Goal: Task Accomplishment & Management: Use online tool/utility

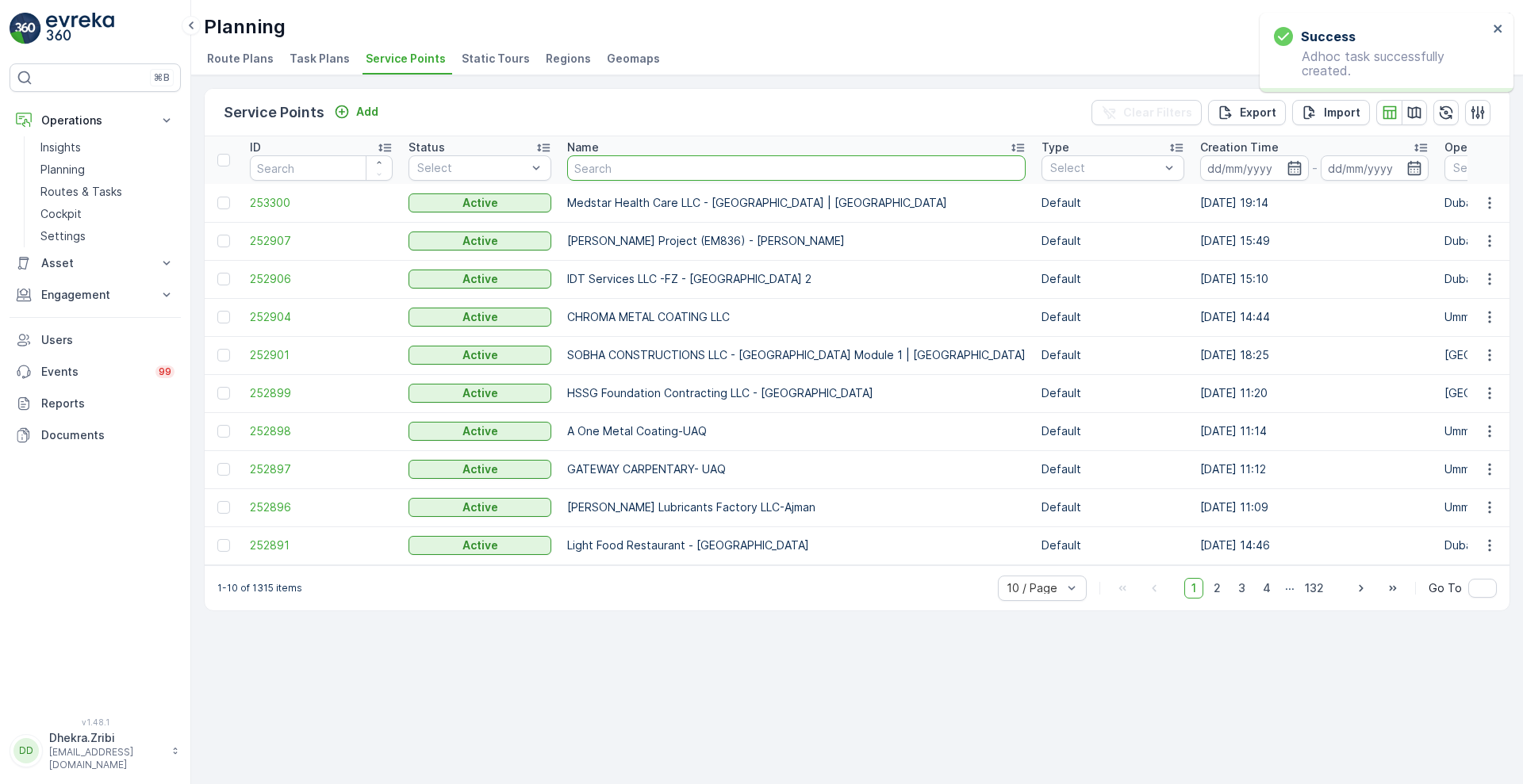
click at [626, 166] on input "text" at bounding box center [796, 168] width 458 height 26
type input "sheikh"
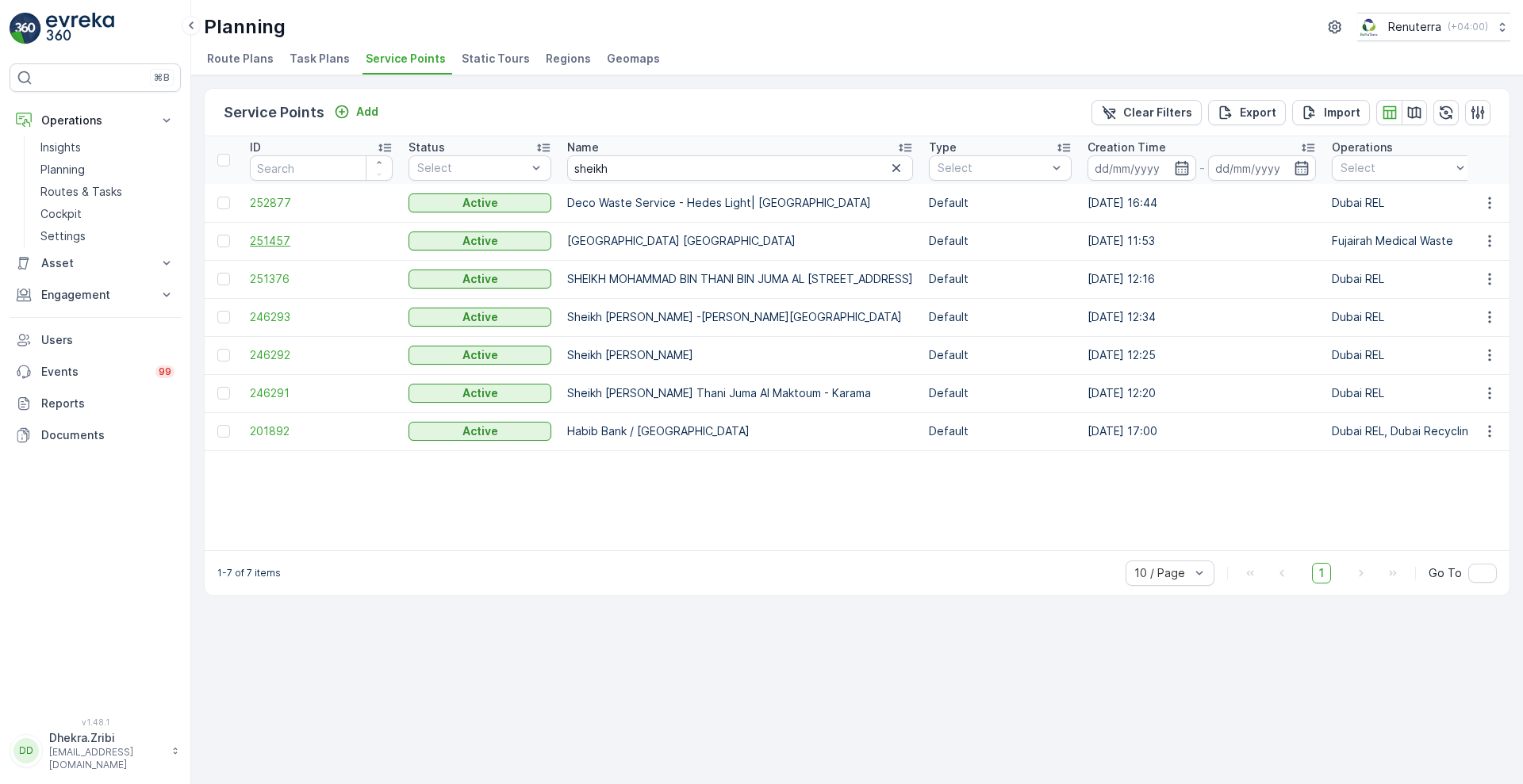
click at [265, 235] on span "251457" at bounding box center [321, 241] width 143 height 16
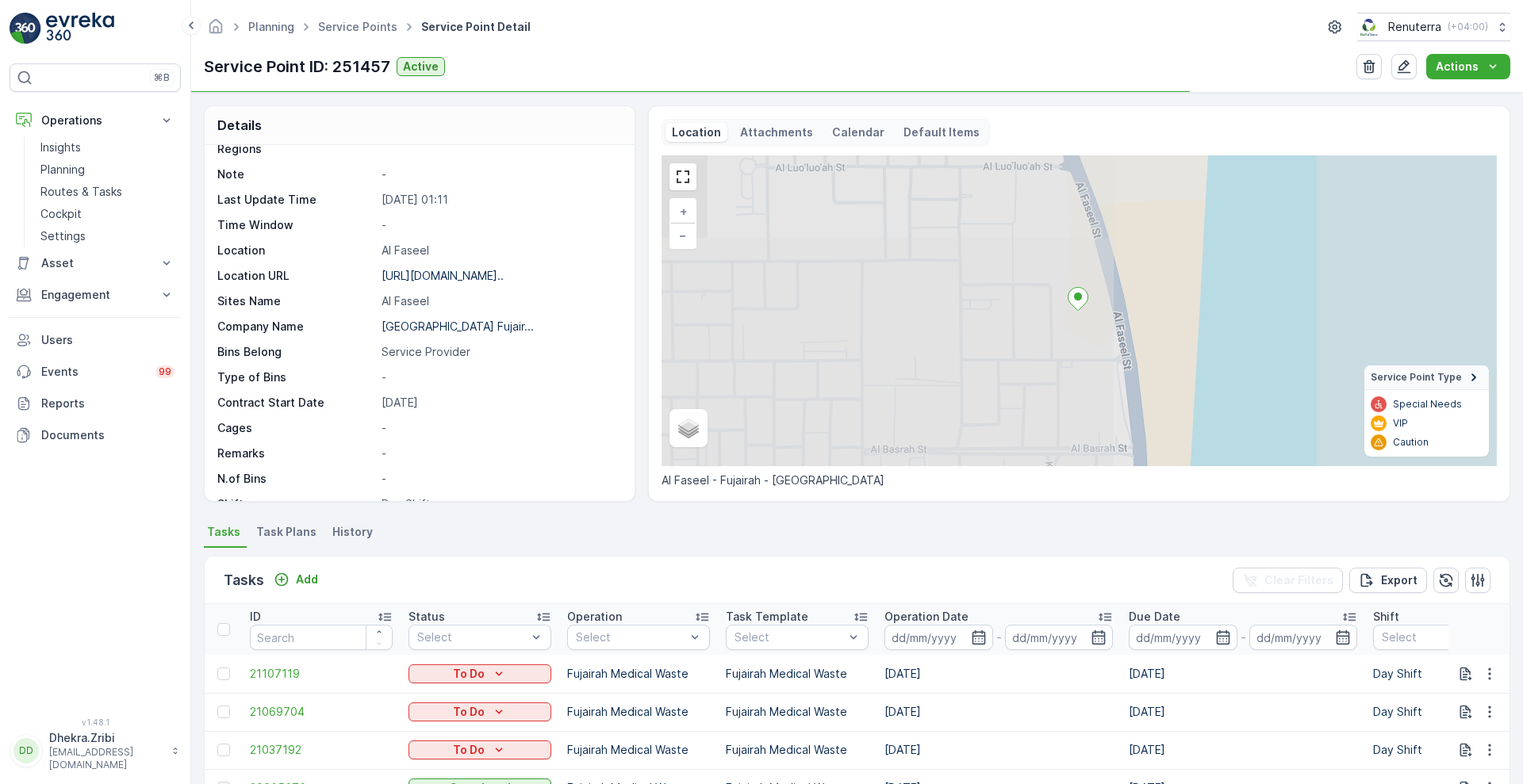
scroll to position [218, 0]
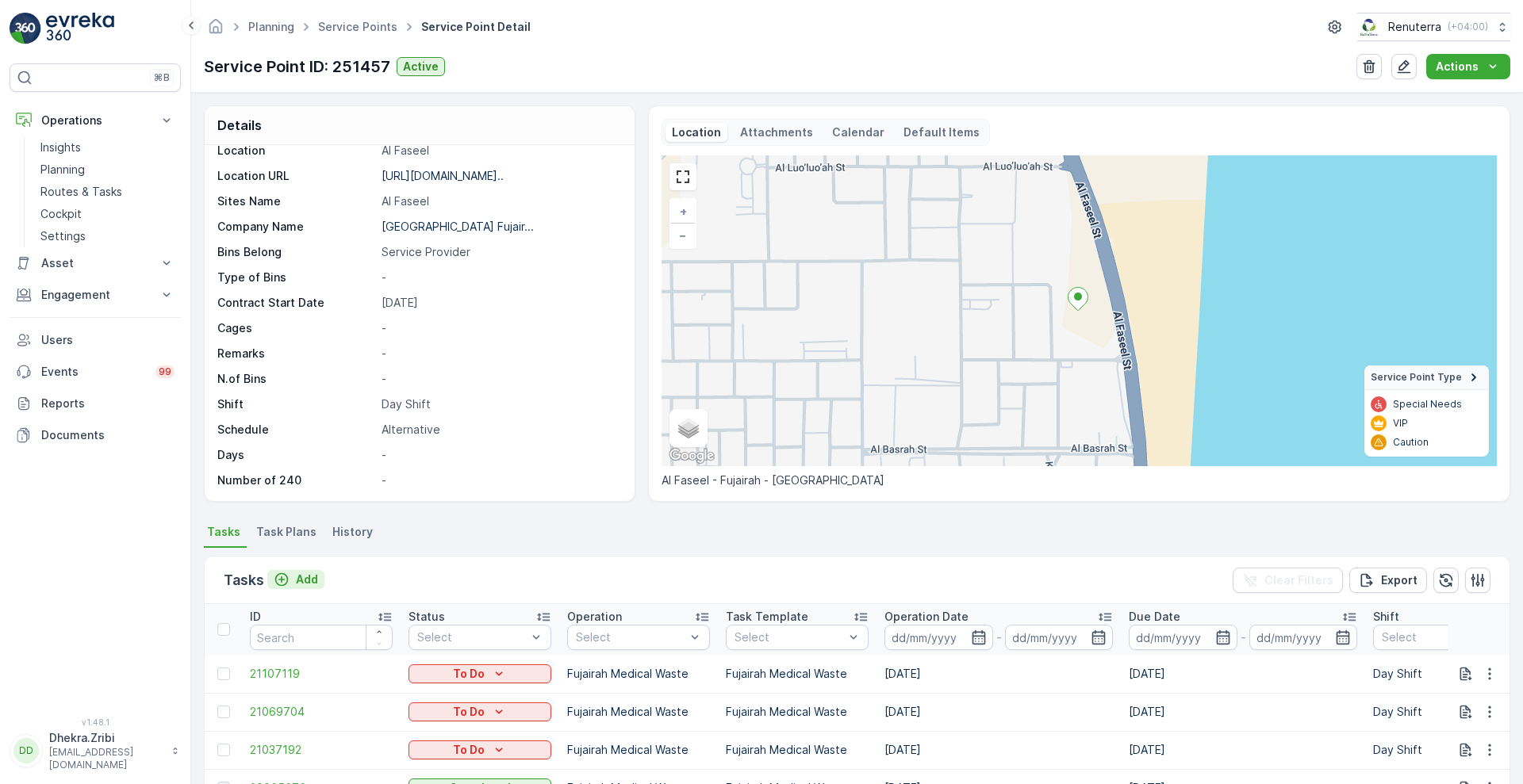
click at [302, 578] on p "Add" at bounding box center [307, 579] width 22 height 16
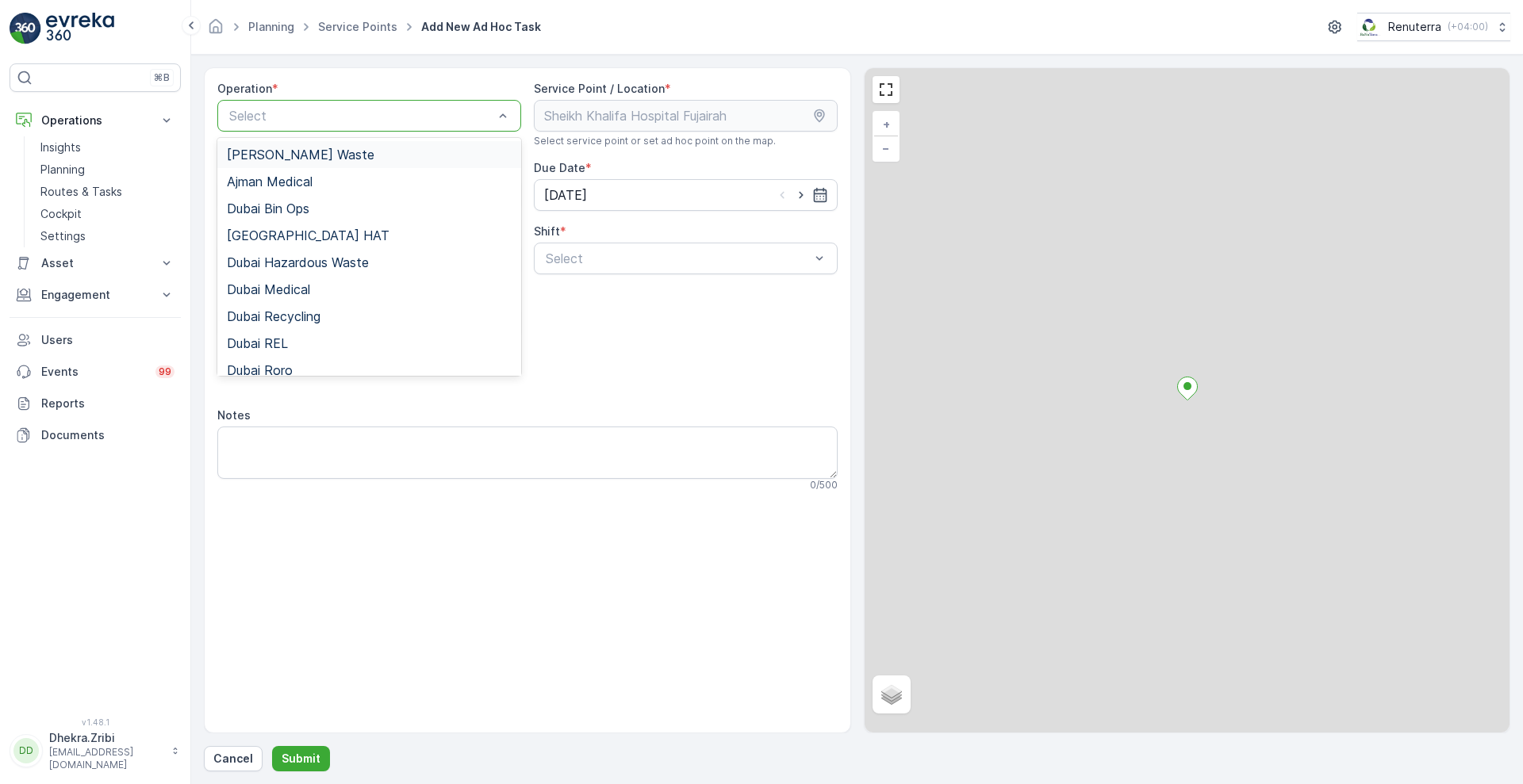
click at [382, 108] on div at bounding box center [361, 115] width 267 height 14
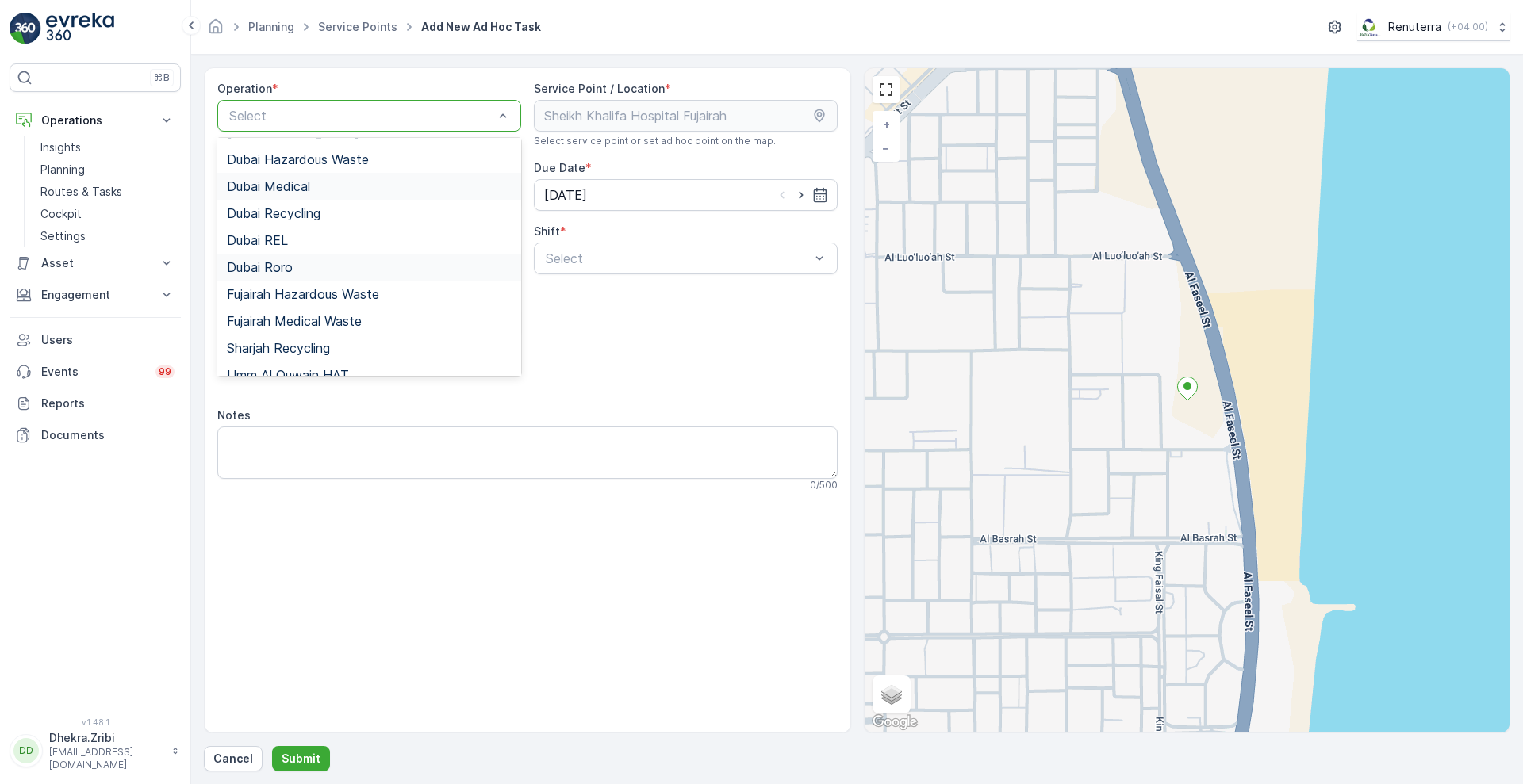
scroll to position [105, 0]
click at [308, 317] on span "Fujairah Medical Waste" at bounding box center [294, 319] width 135 height 14
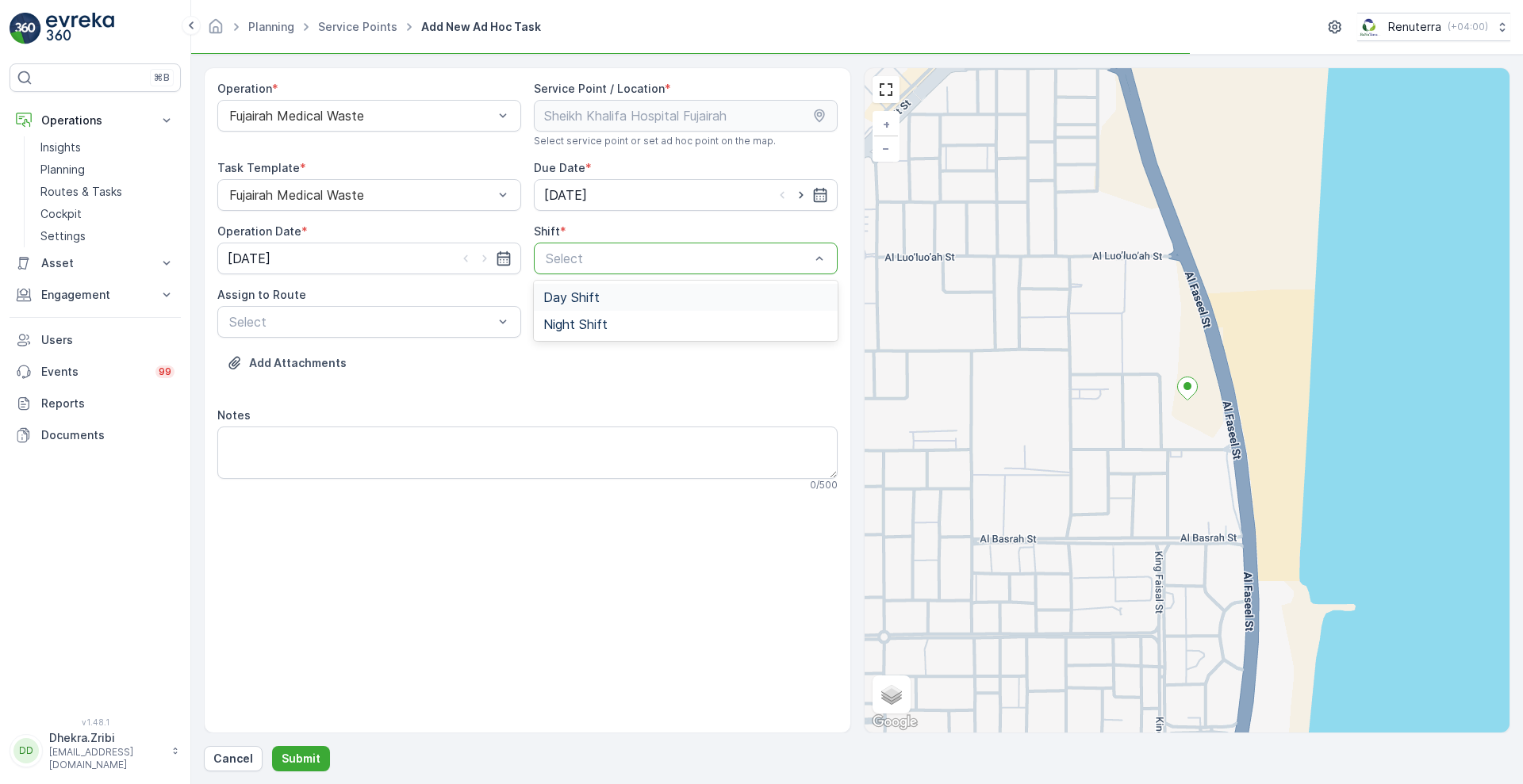
click at [607, 257] on div at bounding box center [677, 258] width 267 height 14
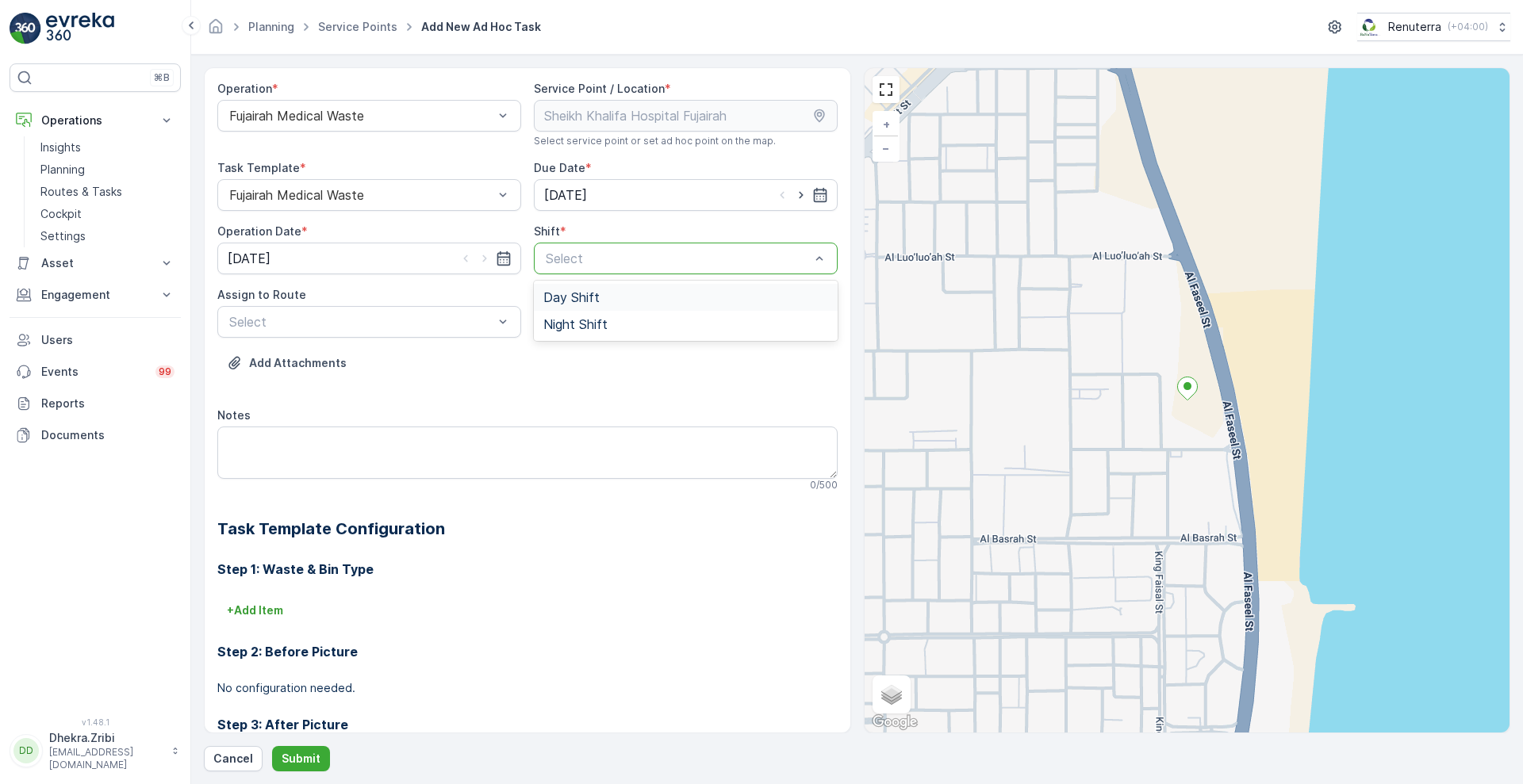
click at [580, 302] on span "Day Shift" at bounding box center [572, 297] width 57 height 14
click at [423, 317] on div at bounding box center [361, 322] width 267 height 14
click at [365, 352] on div "FUJMED101 (Dispatched) - M63657 FUJ" at bounding box center [370, 361] width 304 height 27
click at [299, 758] on p "Submit" at bounding box center [300, 759] width 39 height 16
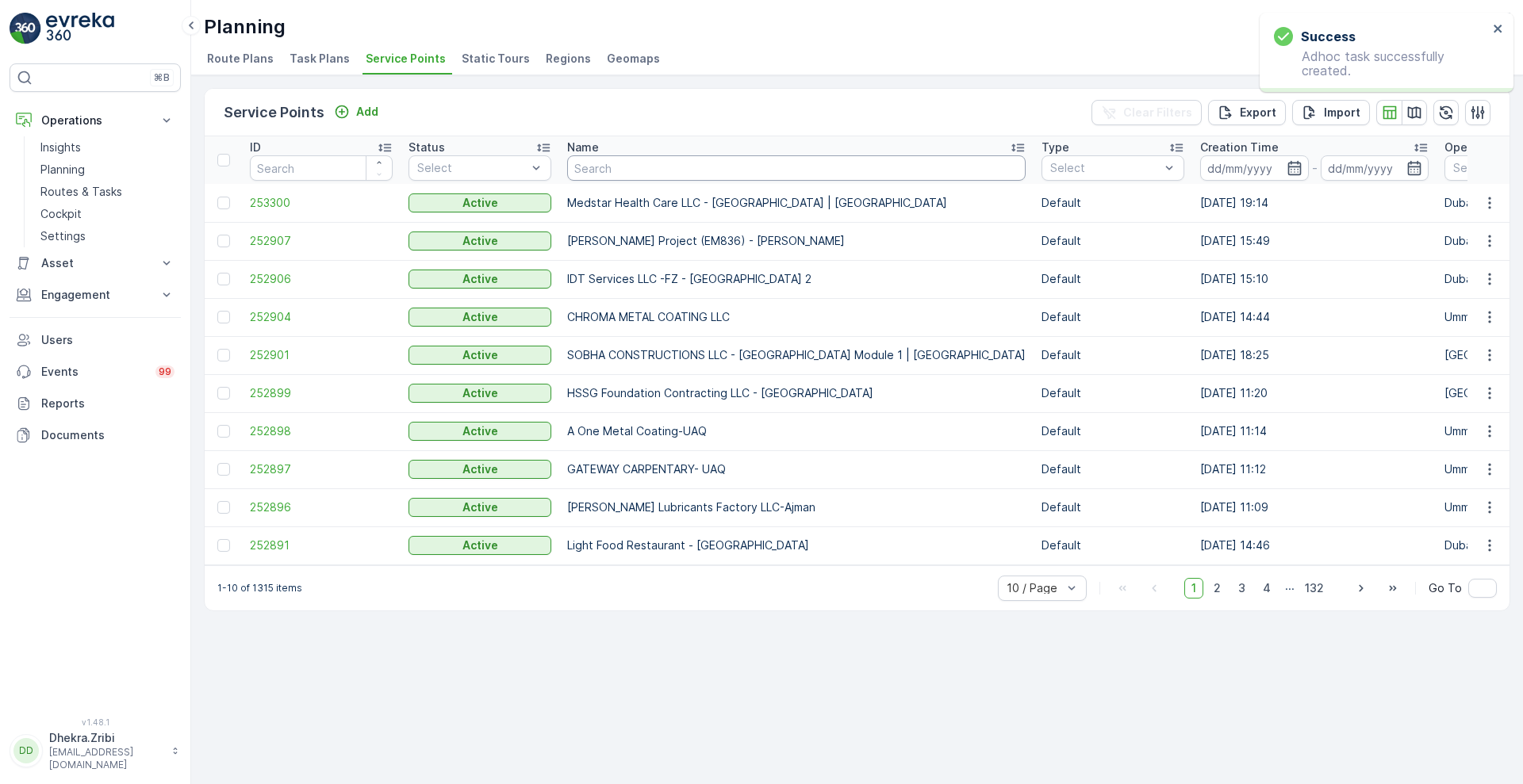
click at [646, 168] on input "text" at bounding box center [796, 168] width 458 height 26
type input "sheik"
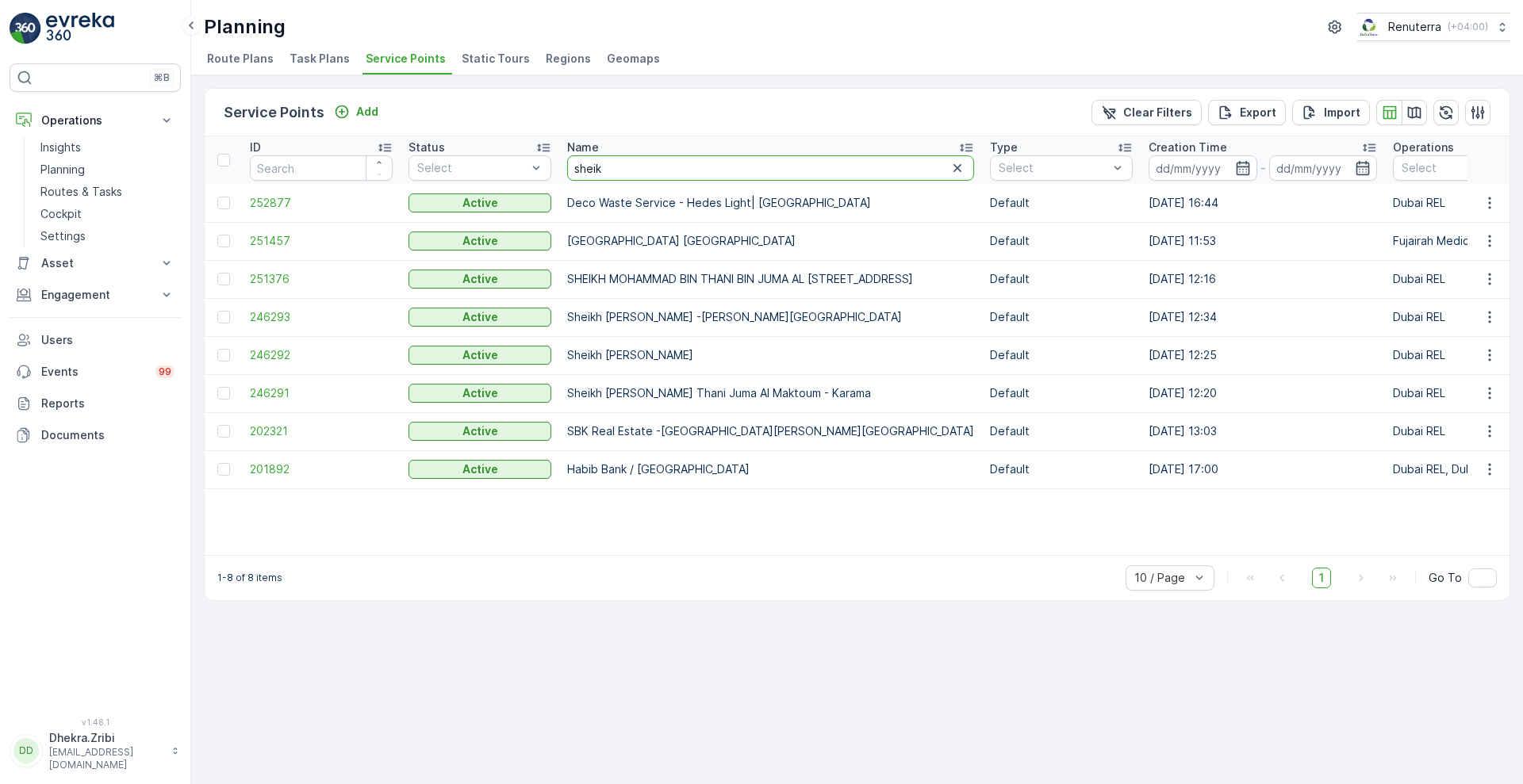
click at [628, 166] on input "sheik" at bounding box center [770, 168] width 407 height 26
type input "sheikha"
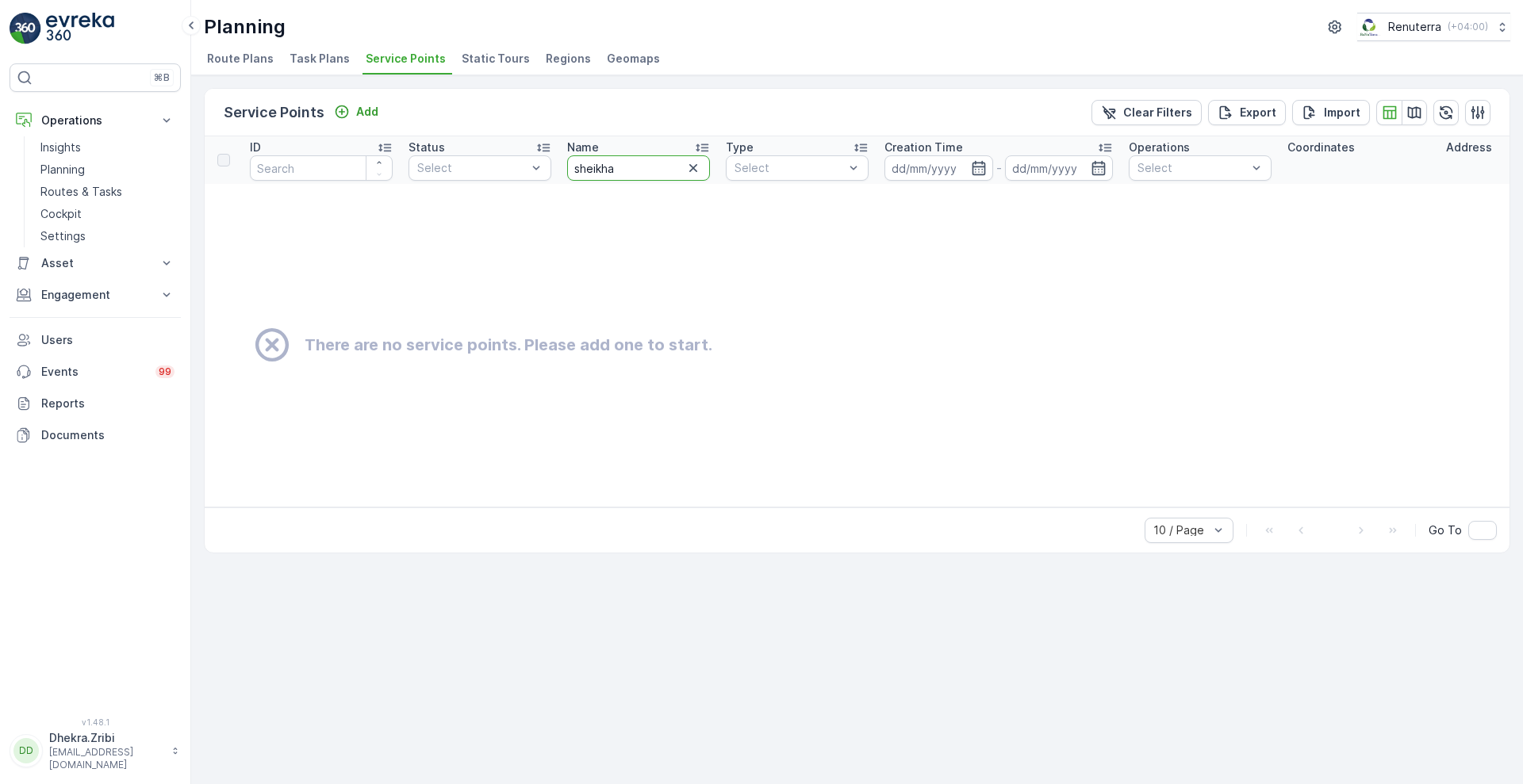
click at [628, 166] on input "sheikha" at bounding box center [639, 168] width 143 height 26
type input "sheikh"
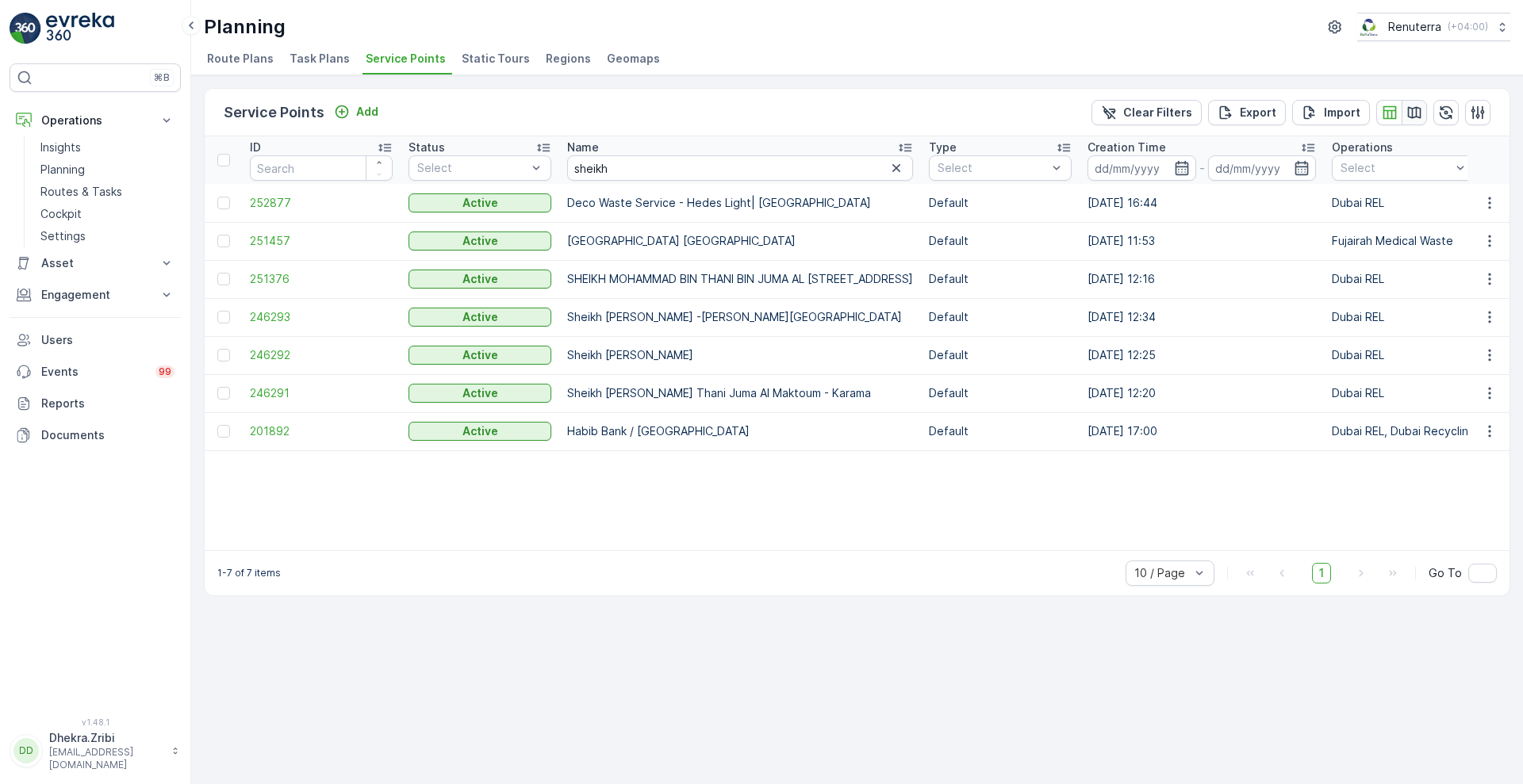
click at [1421, 116] on icon "button" at bounding box center [1416, 112] width 14 height 12
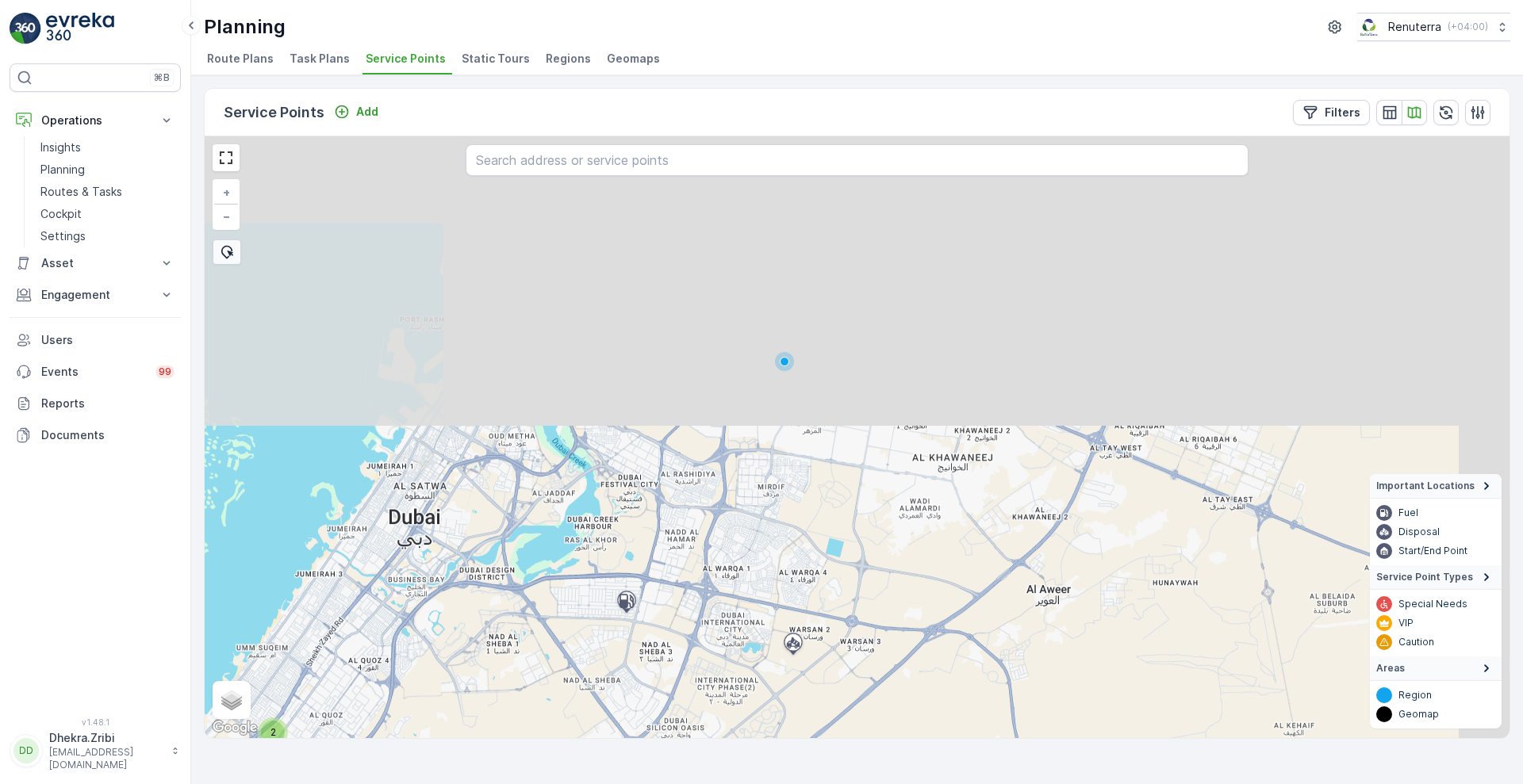
drag, startPoint x: 661, startPoint y: 370, endPoint x: 473, endPoint y: 711, distance: 389.4
click at [473, 711] on div "2 + − Satellite Roadmap Terrain Hybrid Leaflet Keyboard shortcuts Map Data Map …" at bounding box center [857, 437] width 1305 height 602
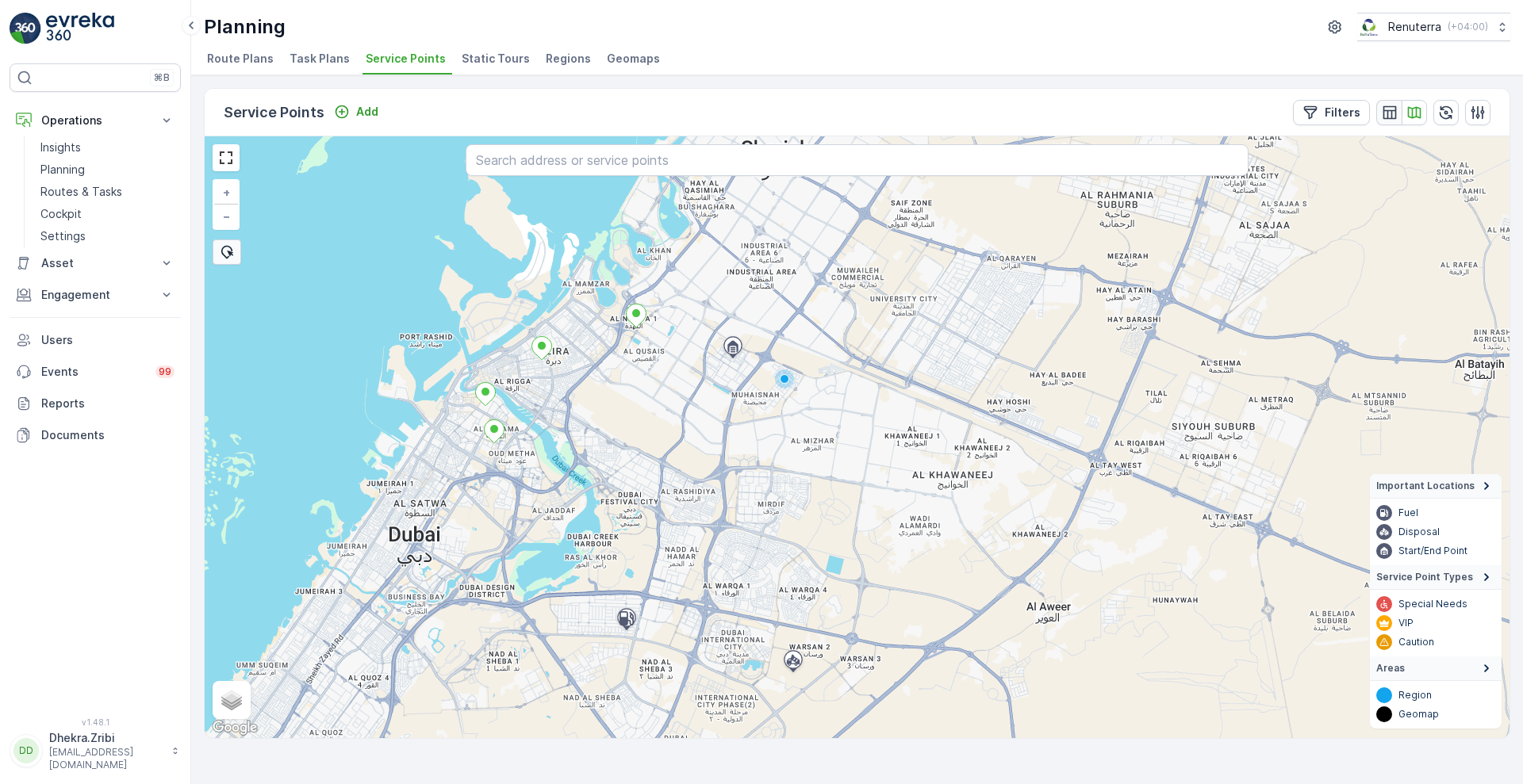
click at [1382, 112] on icon "button" at bounding box center [1390, 112] width 16 height 16
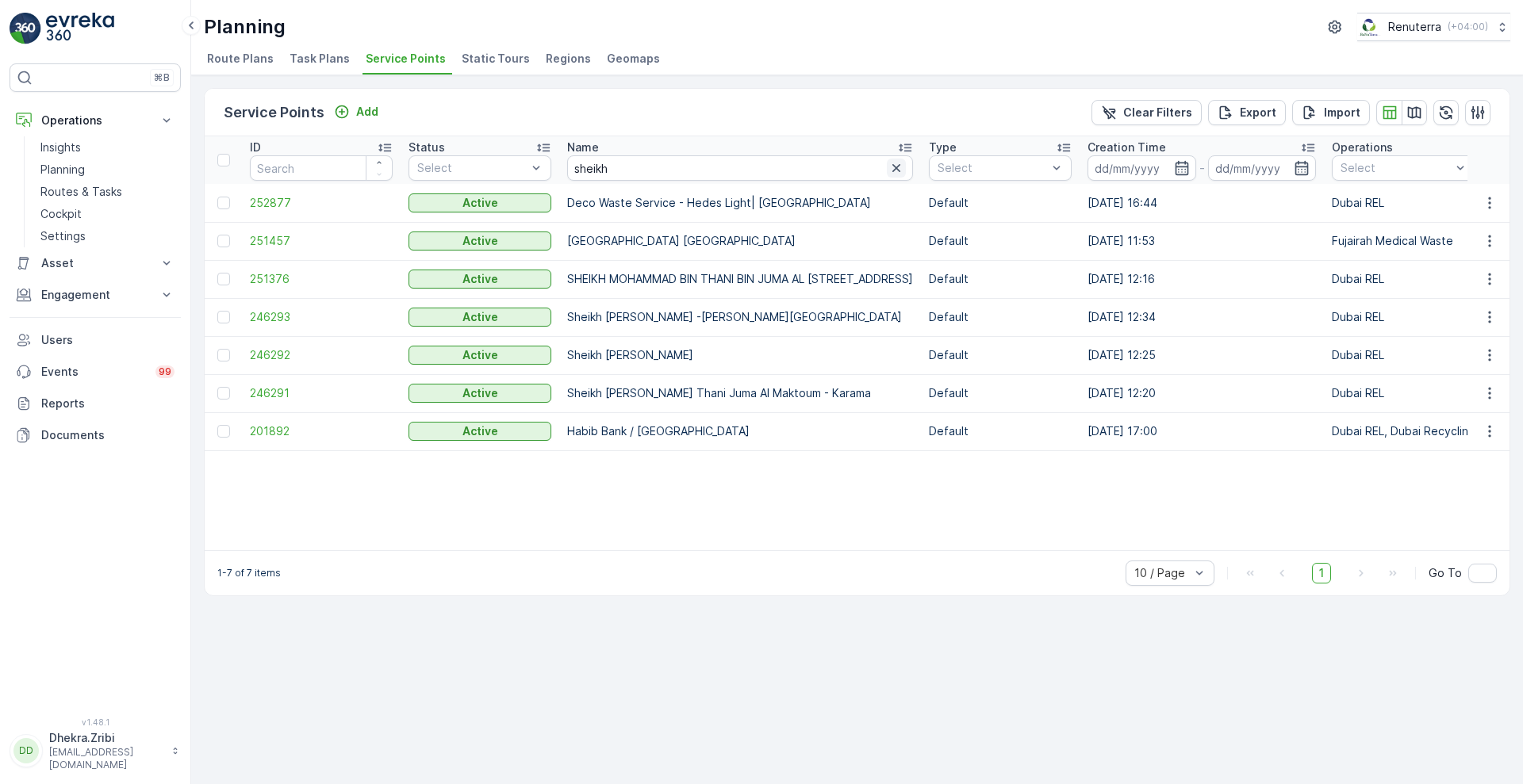
click at [901, 169] on icon "button" at bounding box center [897, 168] width 8 height 8
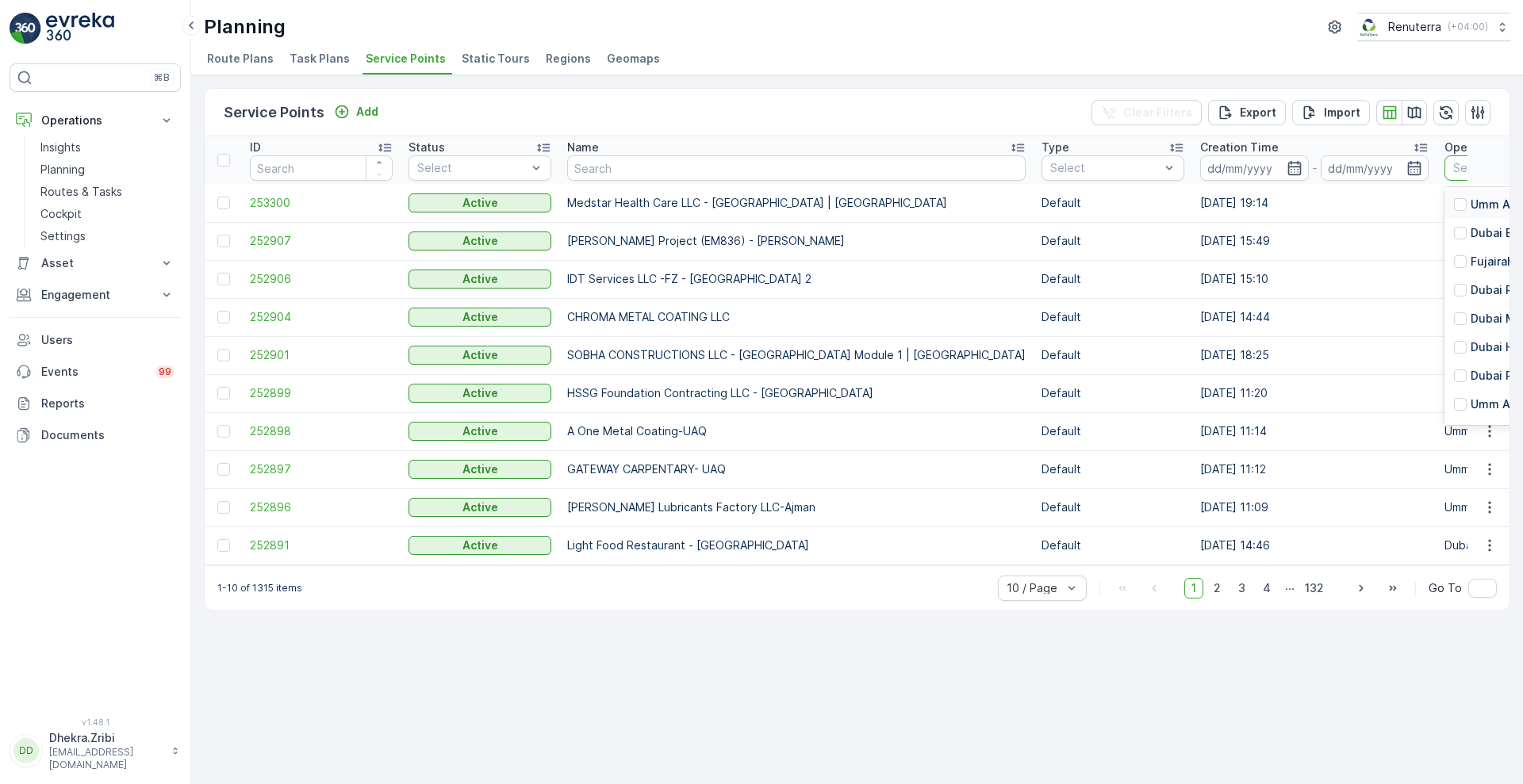
click at [1471, 292] on p "Dubai REL" at bounding box center [1498, 290] width 55 height 16
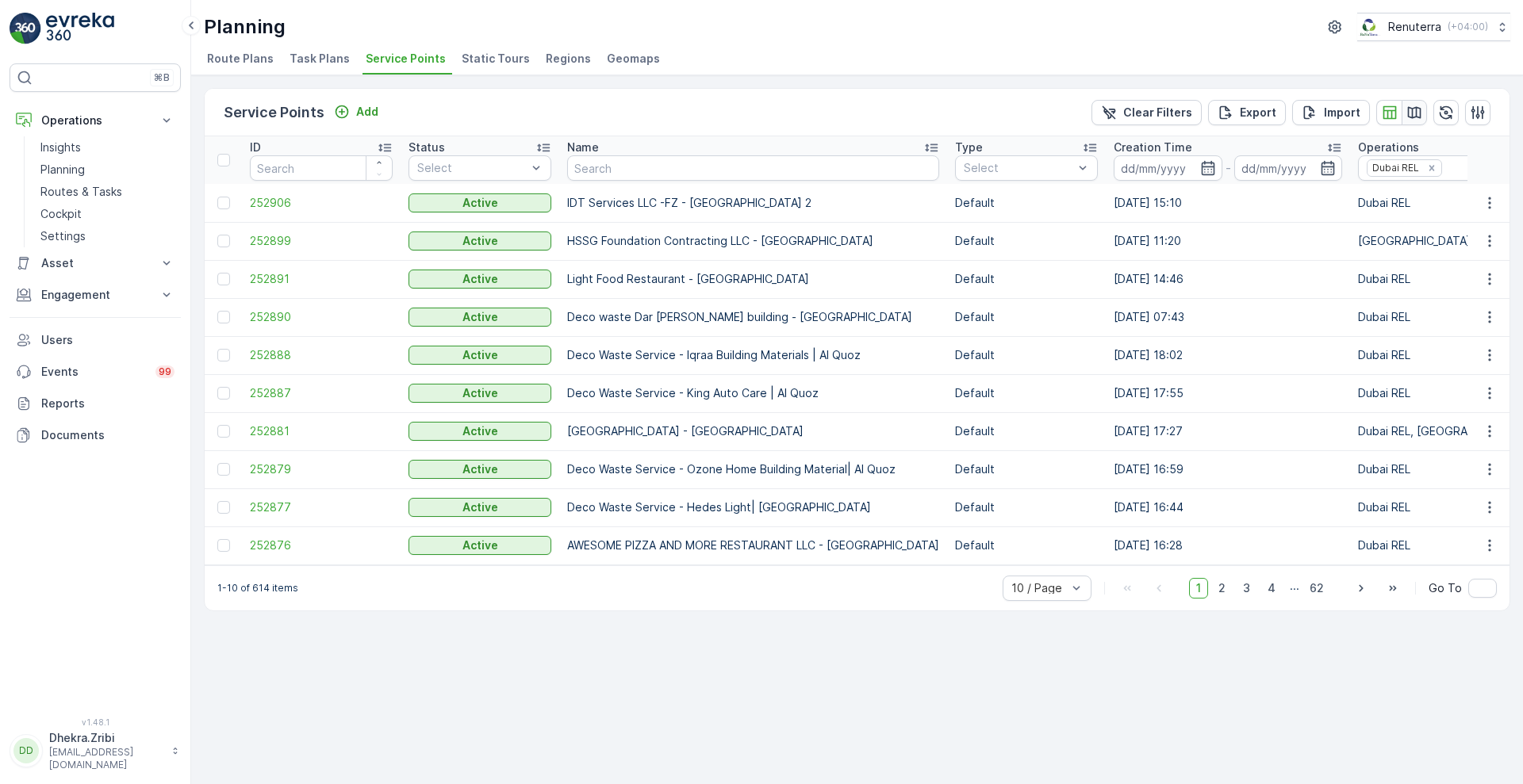
click at [1412, 114] on icon "button" at bounding box center [1415, 112] width 16 height 16
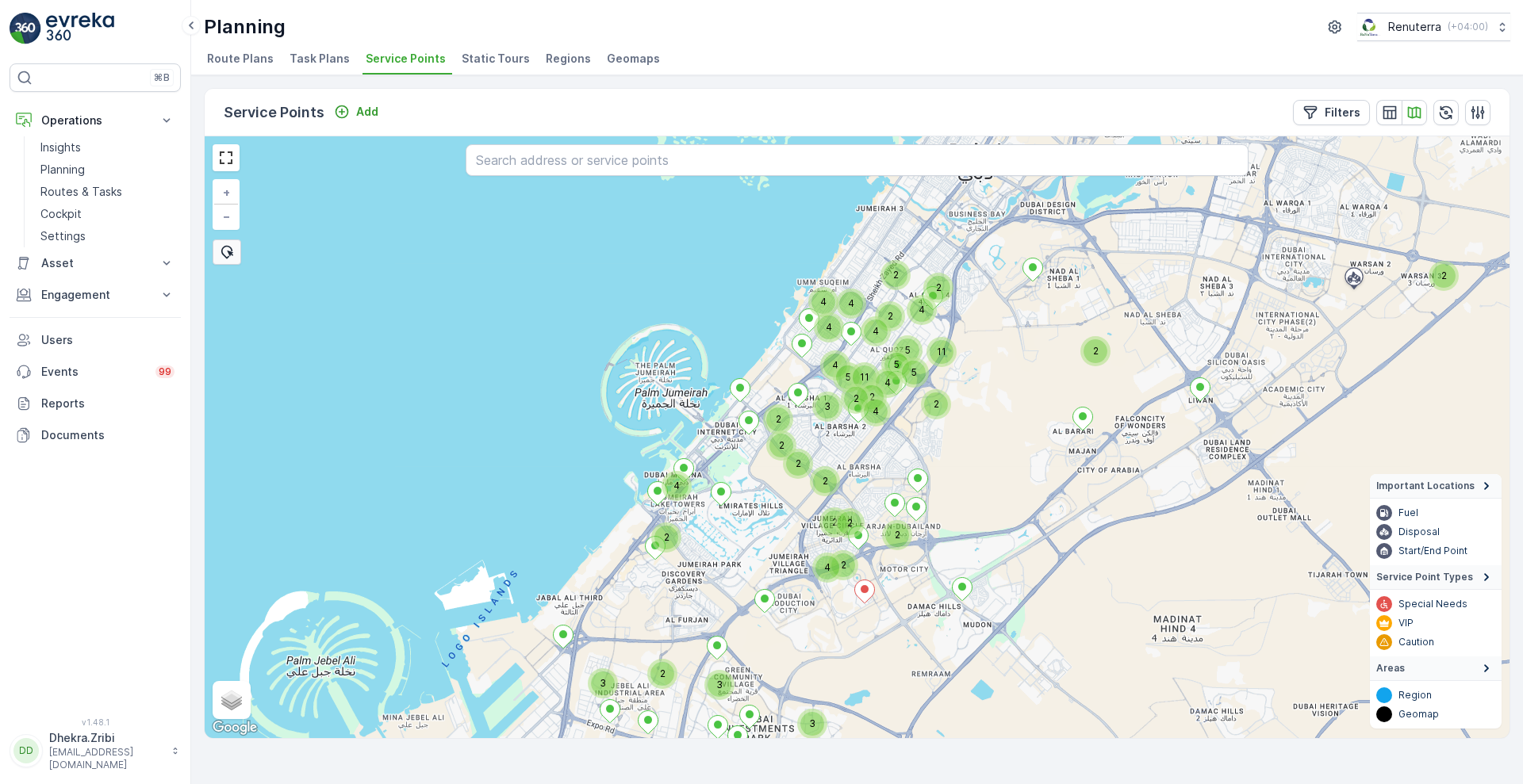
drag, startPoint x: 861, startPoint y: 384, endPoint x: 794, endPoint y: 513, distance: 145.4
click at [794, 513] on div "2 2 3 3 2 4 2 2 11 3 4 2 4 2 2 2 2 2 4 3 2 2 2 4 5 2 4 5 2 4 4 4 5 5 2 11 4 2 +…" at bounding box center [857, 437] width 1305 height 602
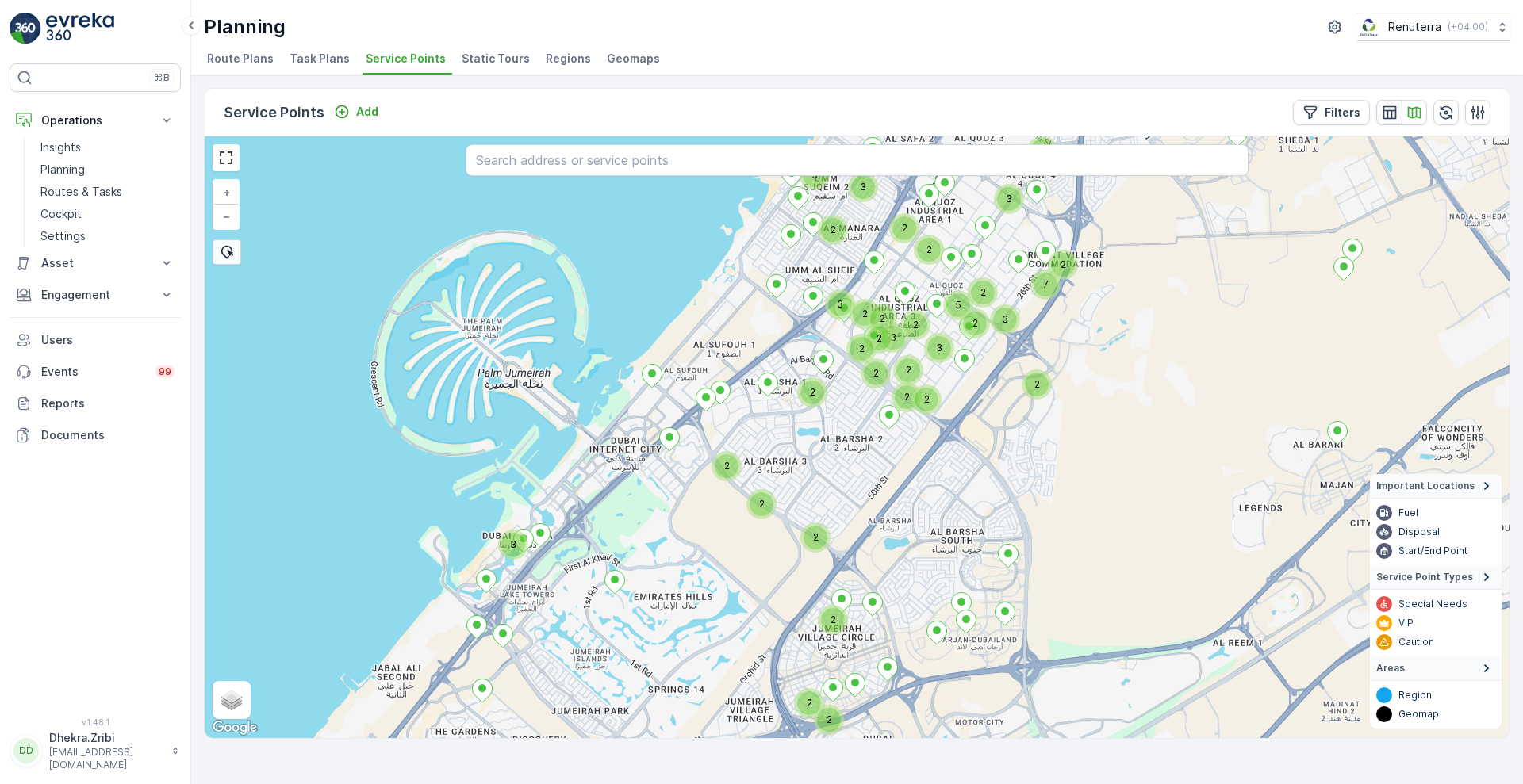
click at [1377, 114] on button "button" at bounding box center [1390, 113] width 26 height 26
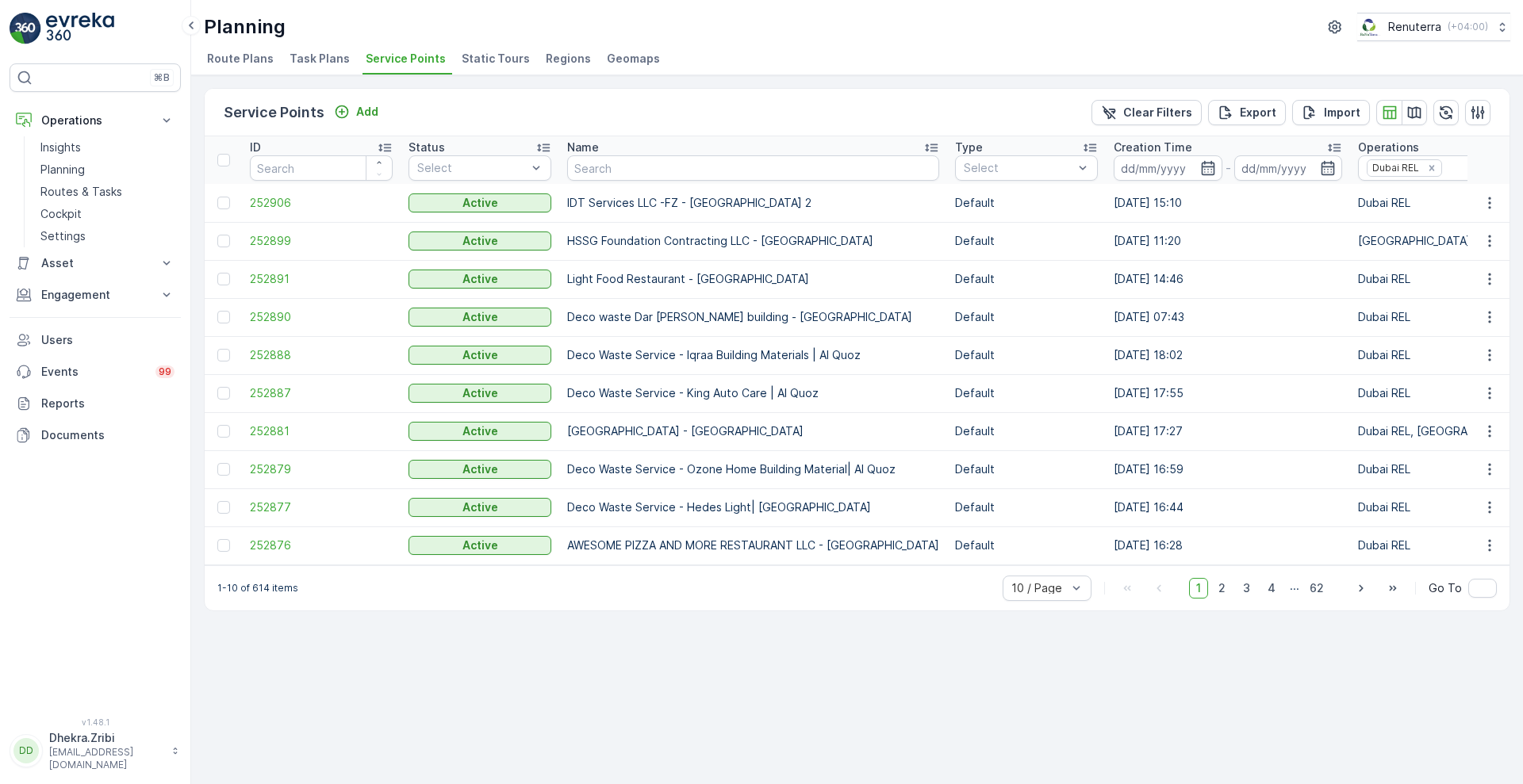
click at [740, 181] on th "Name" at bounding box center [754, 160] width 388 height 48
click at [699, 167] on input "text" at bounding box center [754, 168] width 372 height 26
type input "mary"
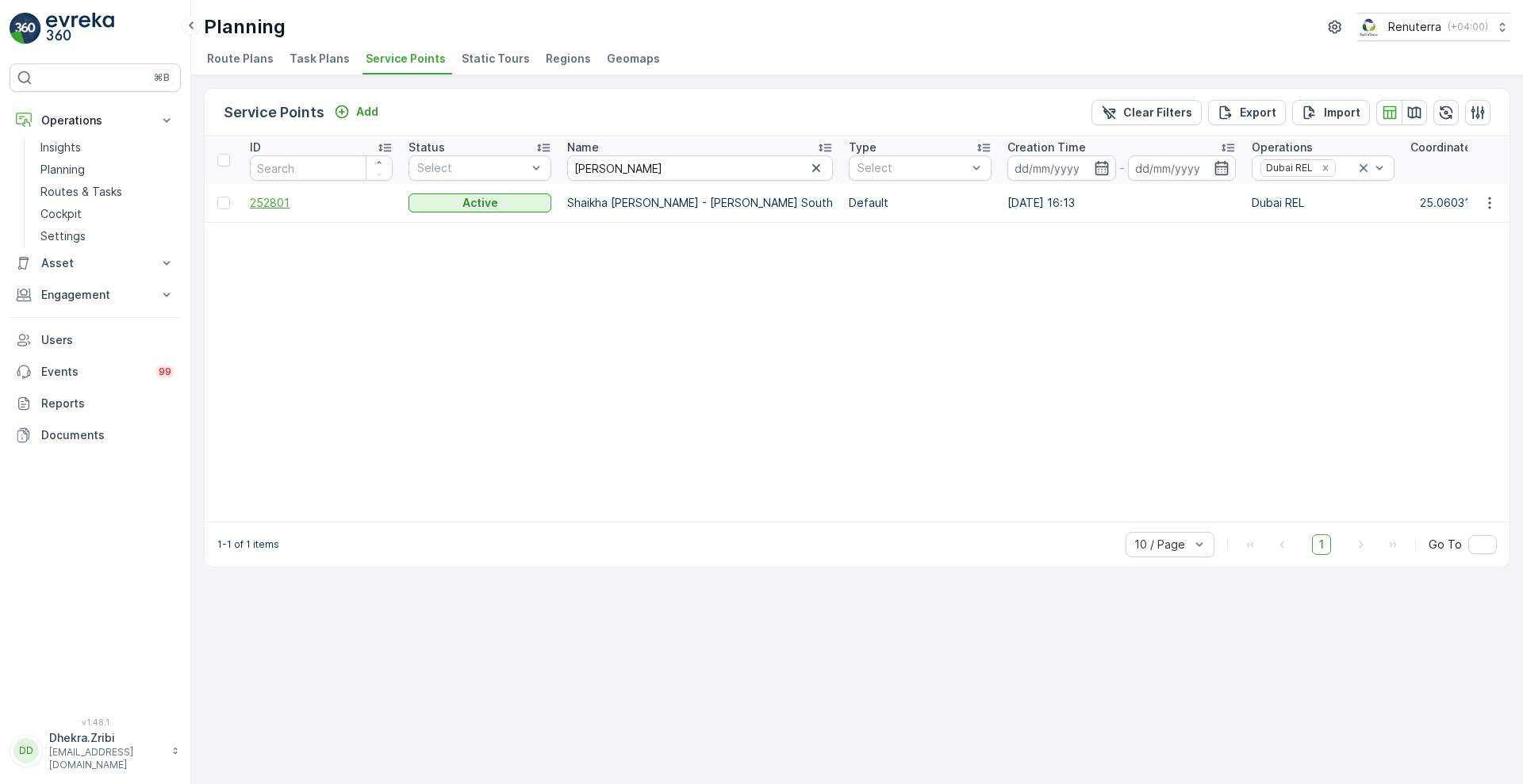
click at [272, 199] on span "252801" at bounding box center [321, 203] width 143 height 16
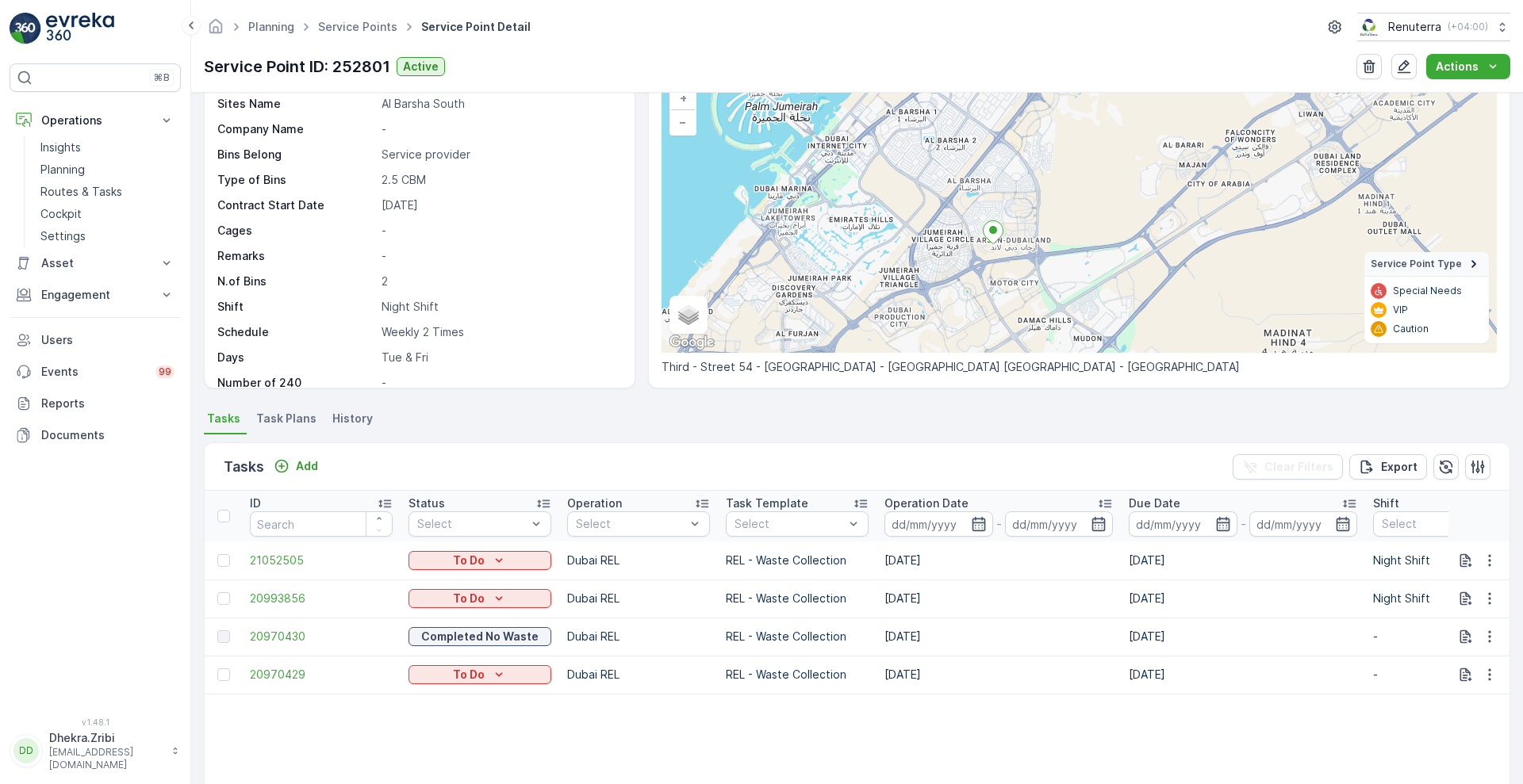
scroll to position [63, 0]
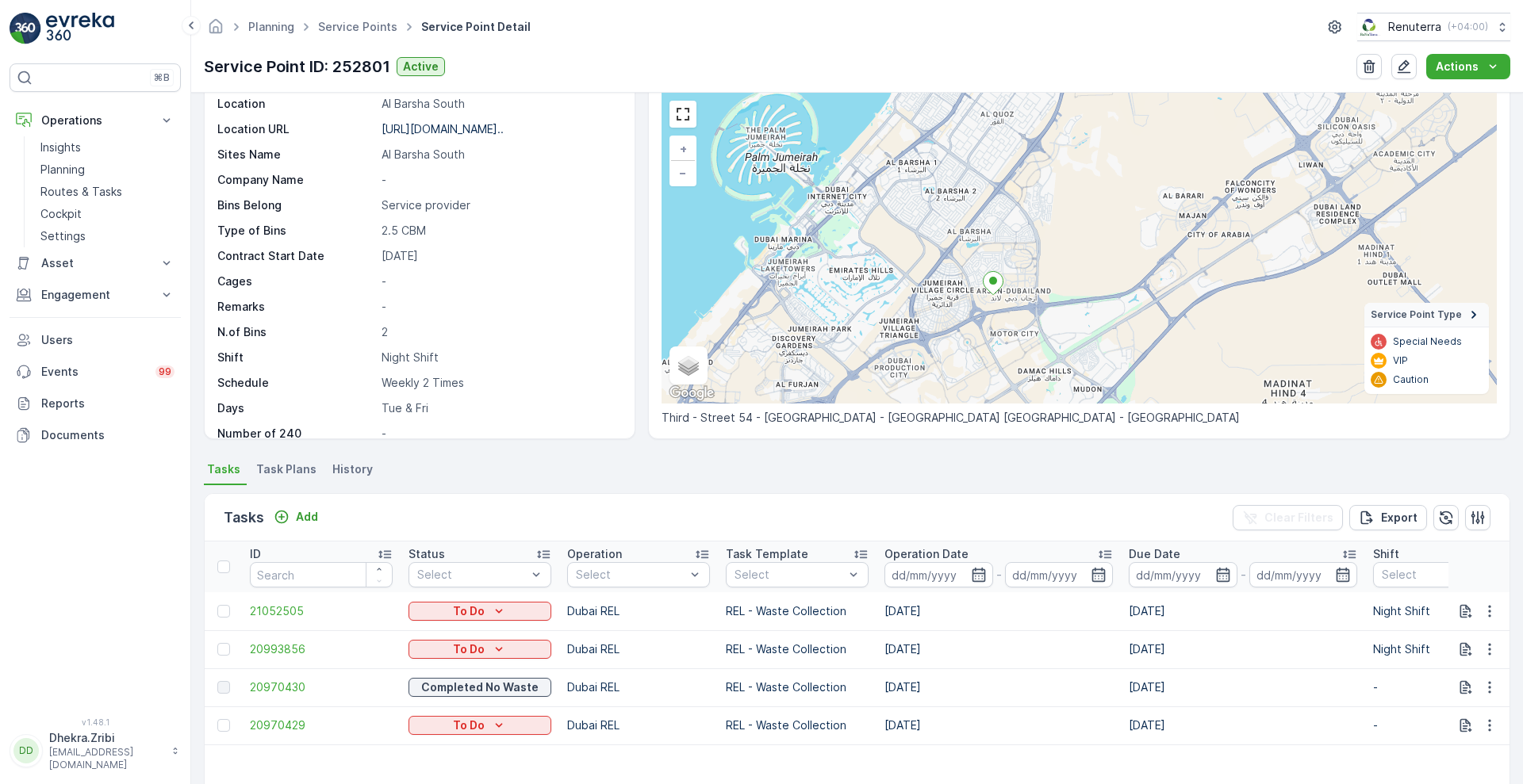
click at [986, 248] on div "+ − Satellite Roadmap Terrain Hybrid Leaflet Keyboard shortcuts Map Data Map da…" at bounding box center [1080, 247] width 835 height 311
click at [76, 164] on p "Planning" at bounding box center [63, 170] width 45 height 16
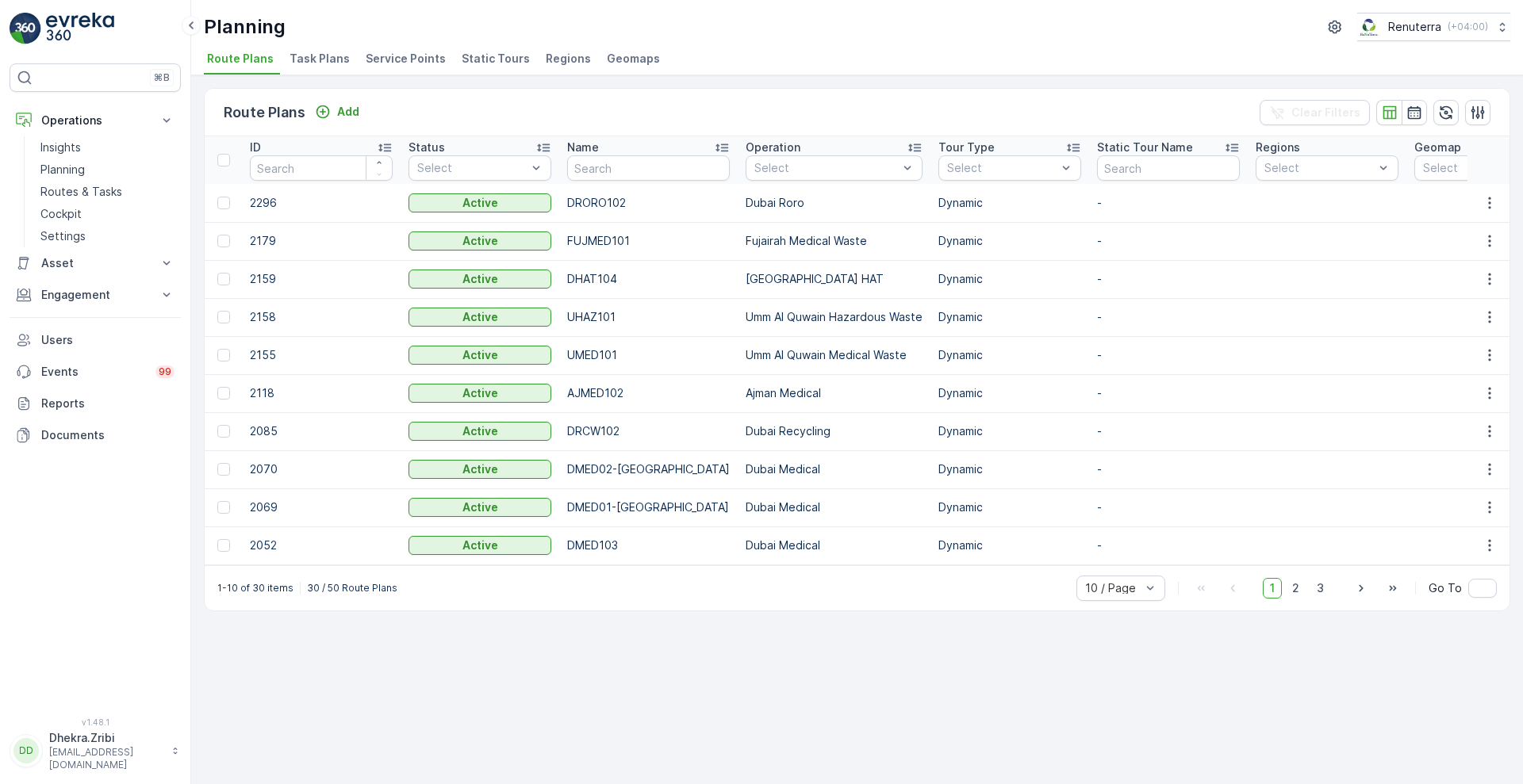
click at [402, 58] on span "Service Points" at bounding box center [406, 59] width 81 height 16
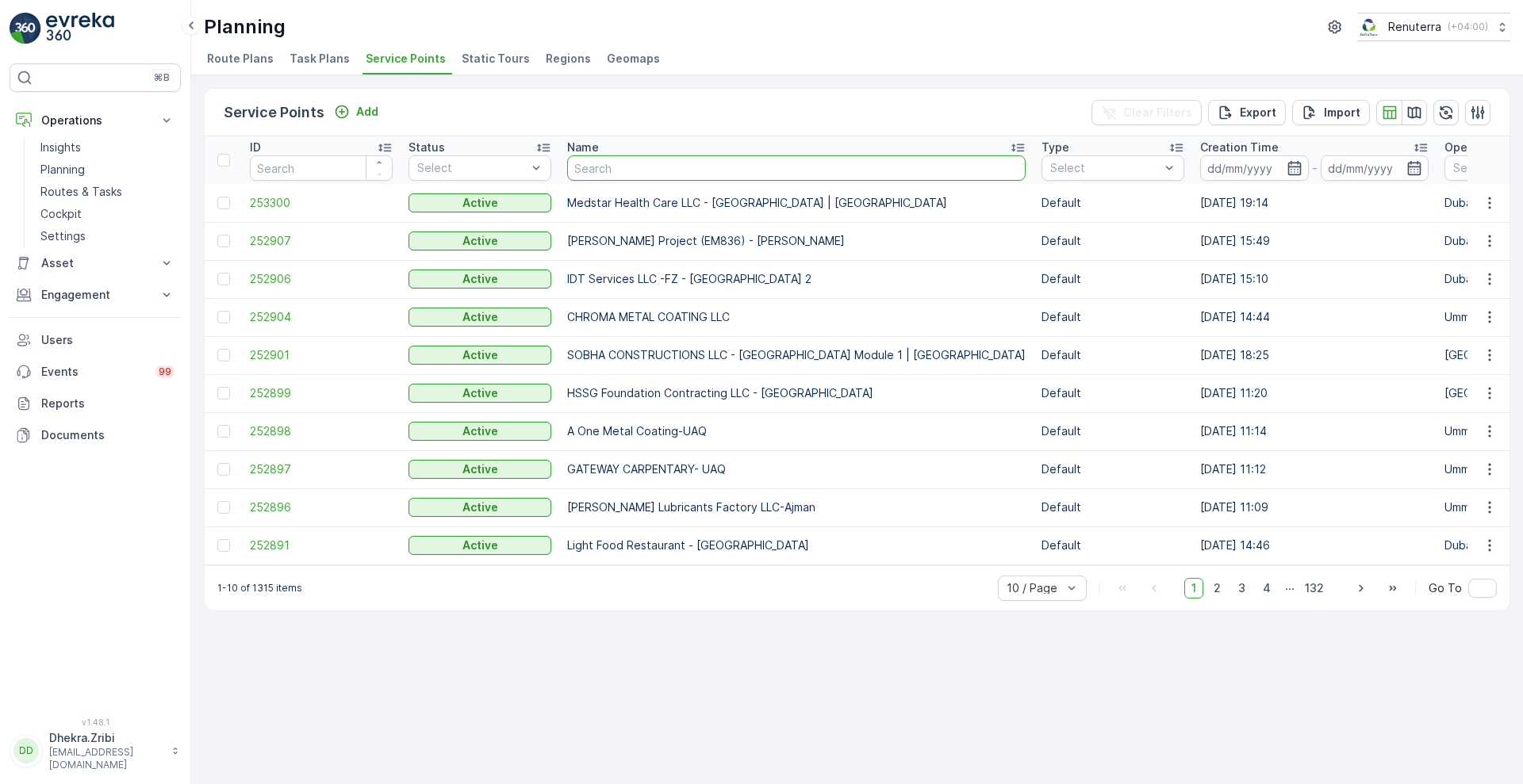
click at [659, 163] on input "text" at bounding box center [796, 168] width 458 height 26
type input "rixos"
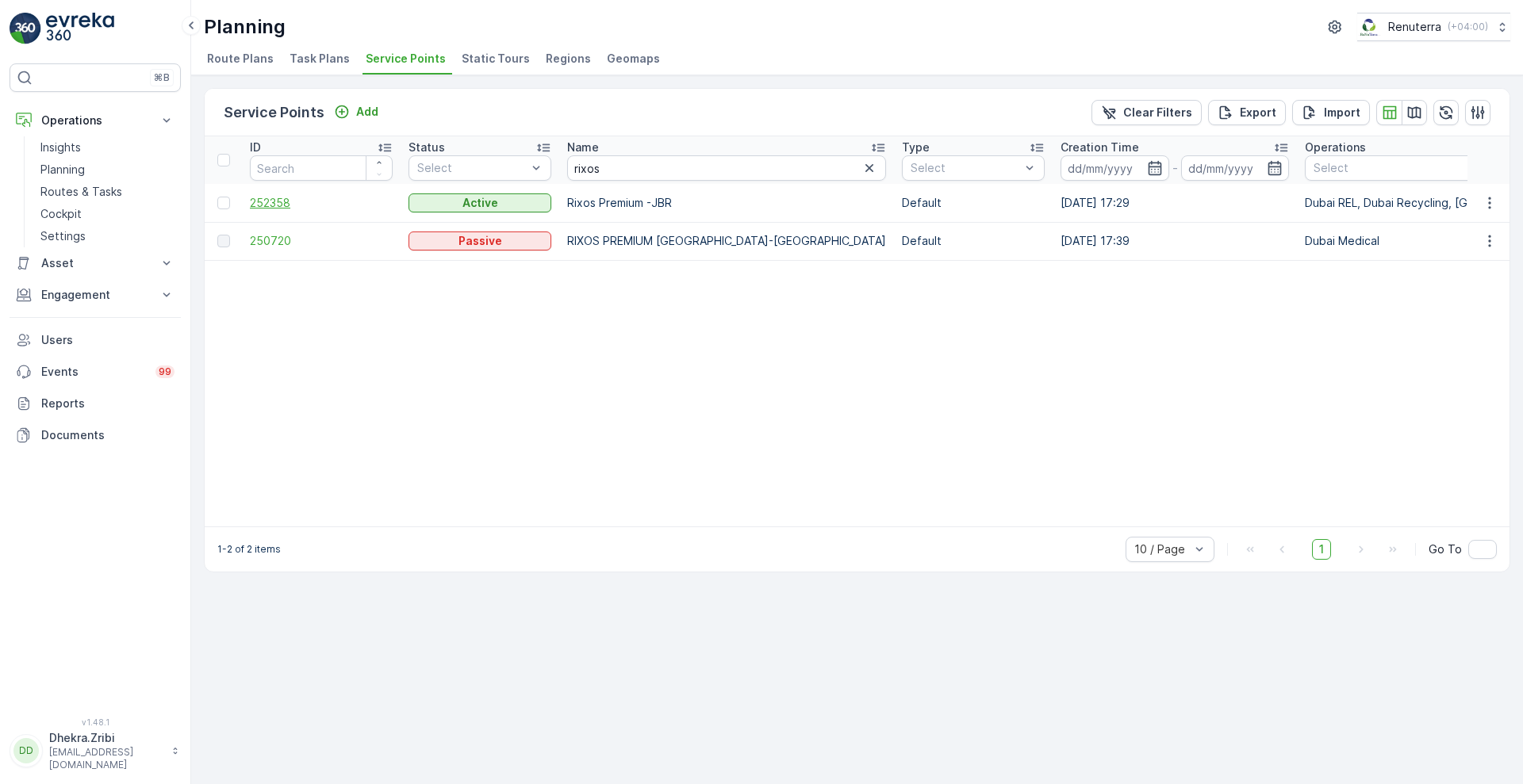
click at [285, 201] on span "252358" at bounding box center [321, 203] width 143 height 16
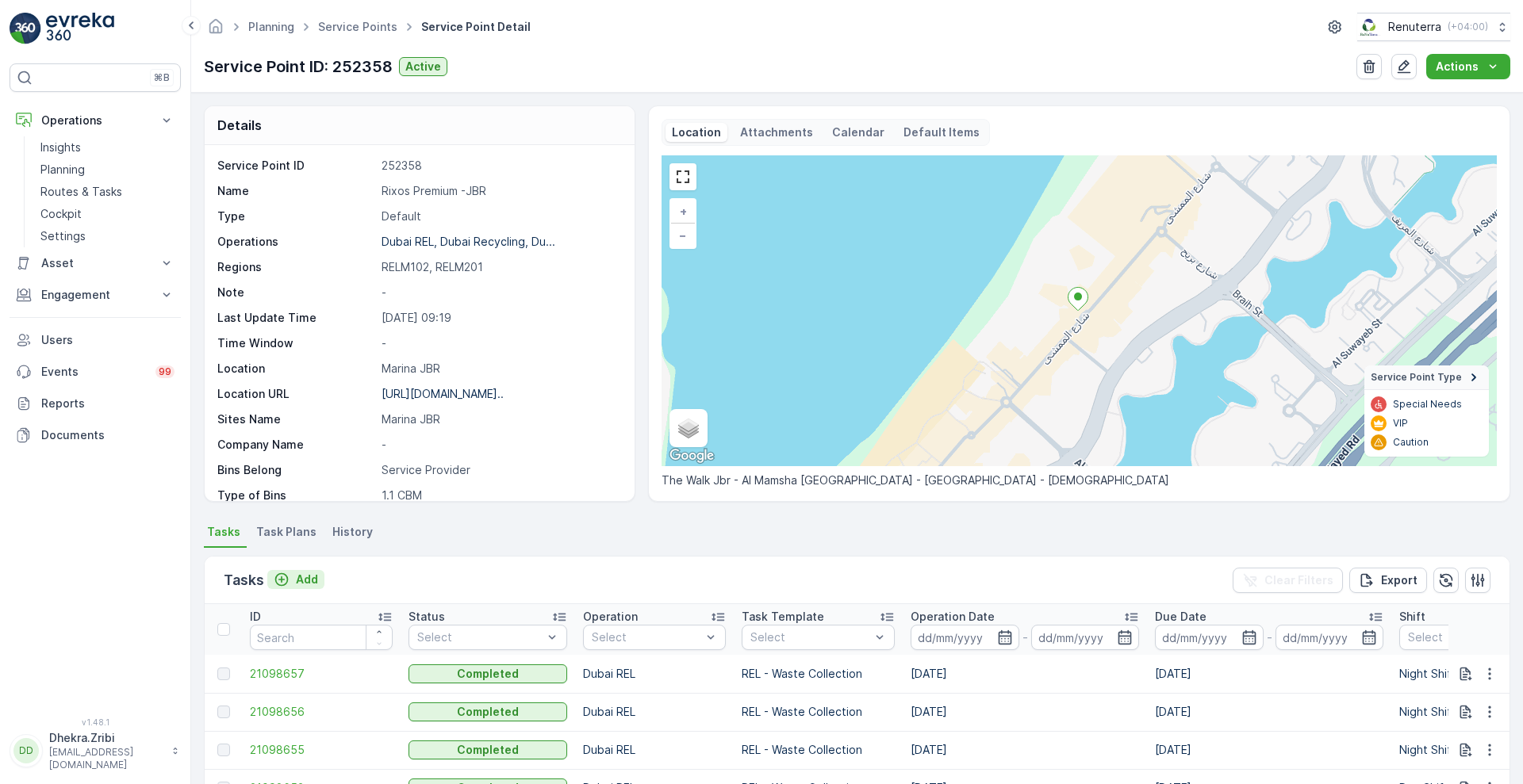
click at [304, 588] on button "Add" at bounding box center [295, 579] width 57 height 19
click at [308, 582] on p "Add" at bounding box center [307, 579] width 22 height 16
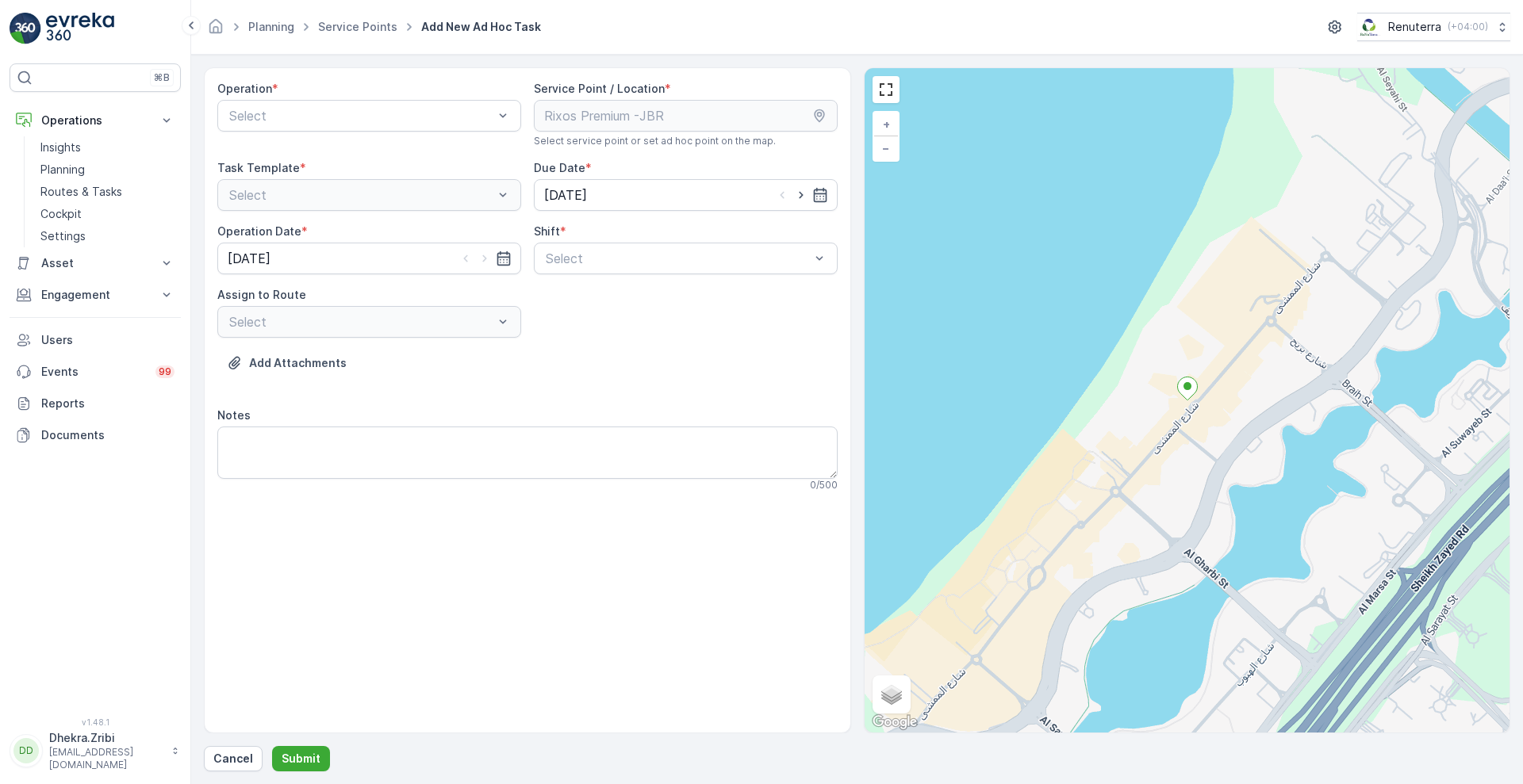
click at [439, 97] on div "Operation * Select" at bounding box center [370, 113] width 304 height 67
click at [426, 115] on div at bounding box center [361, 115] width 267 height 14
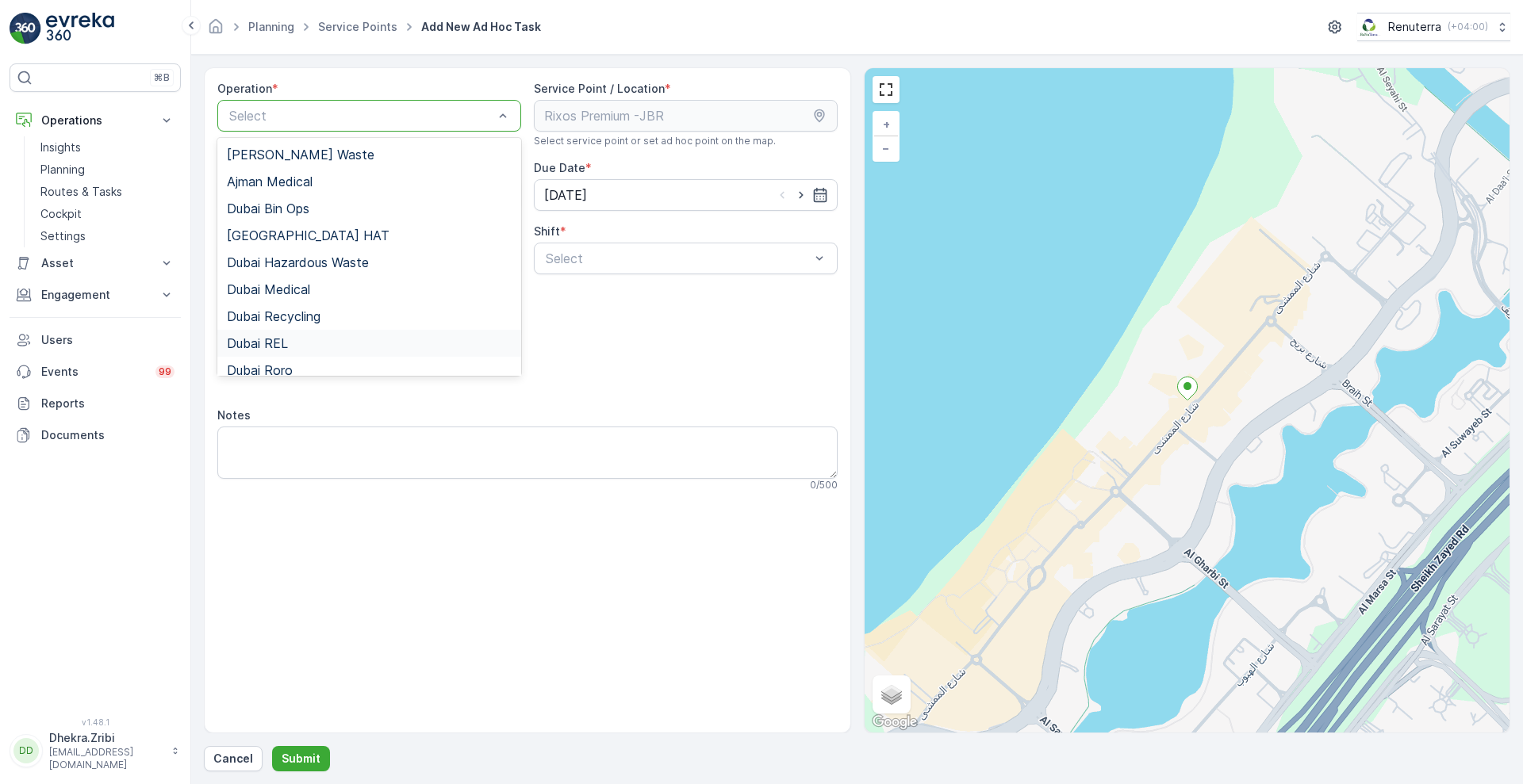
click at [281, 333] on div "Dubai REL" at bounding box center [370, 343] width 304 height 27
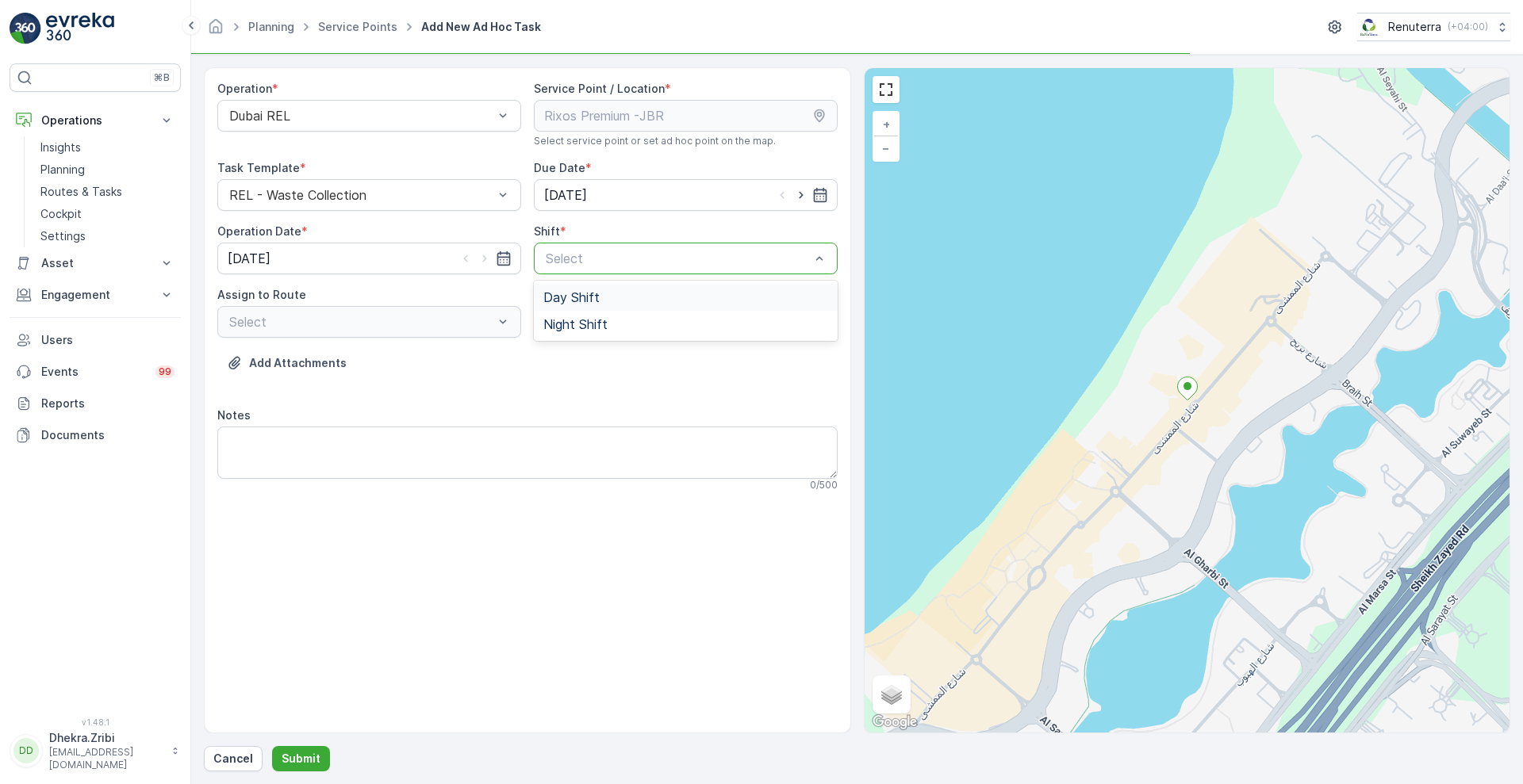
click at [611, 273] on div "Select" at bounding box center [686, 258] width 304 height 32
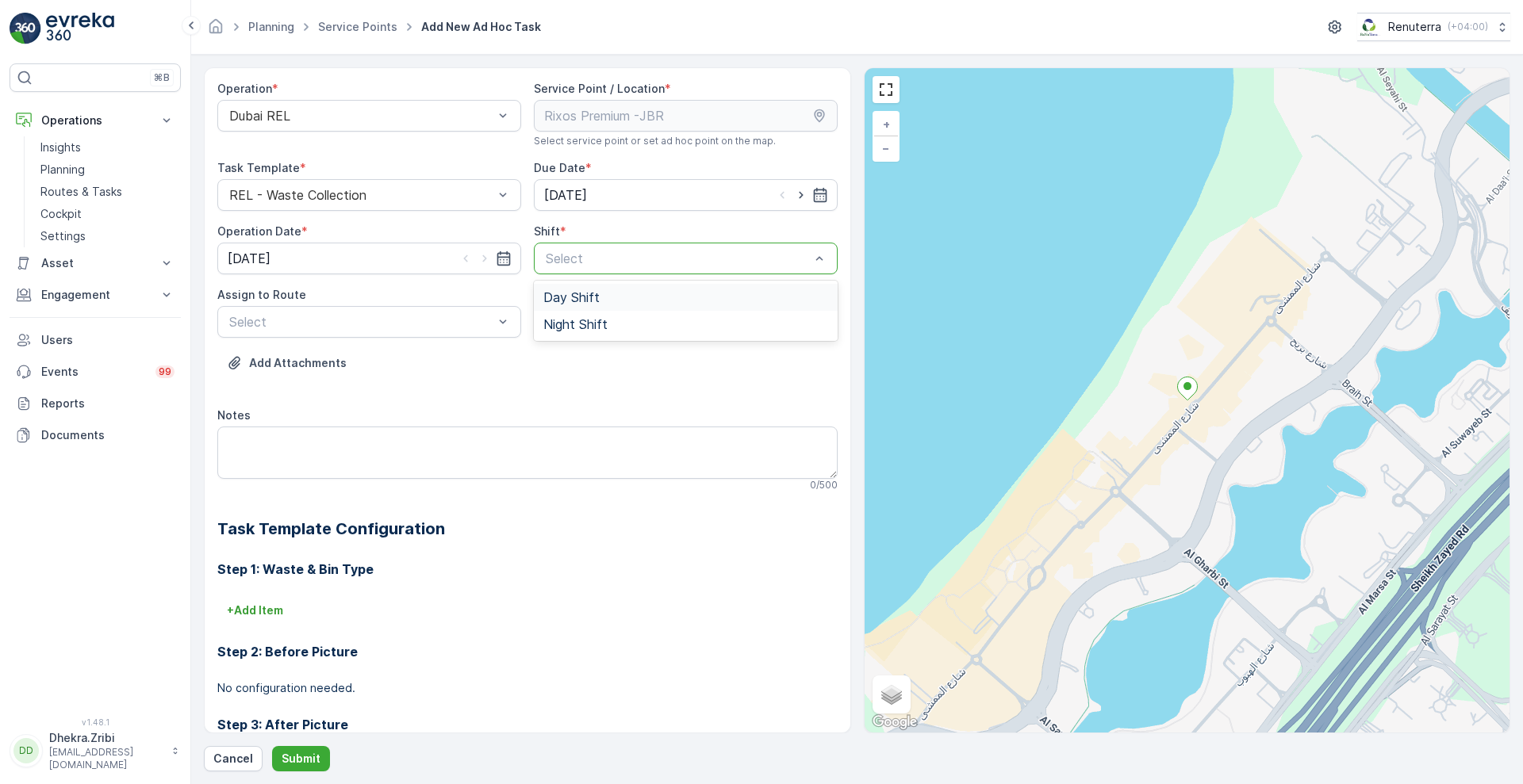
click at [589, 297] on span "Day Shift" at bounding box center [572, 297] width 57 height 14
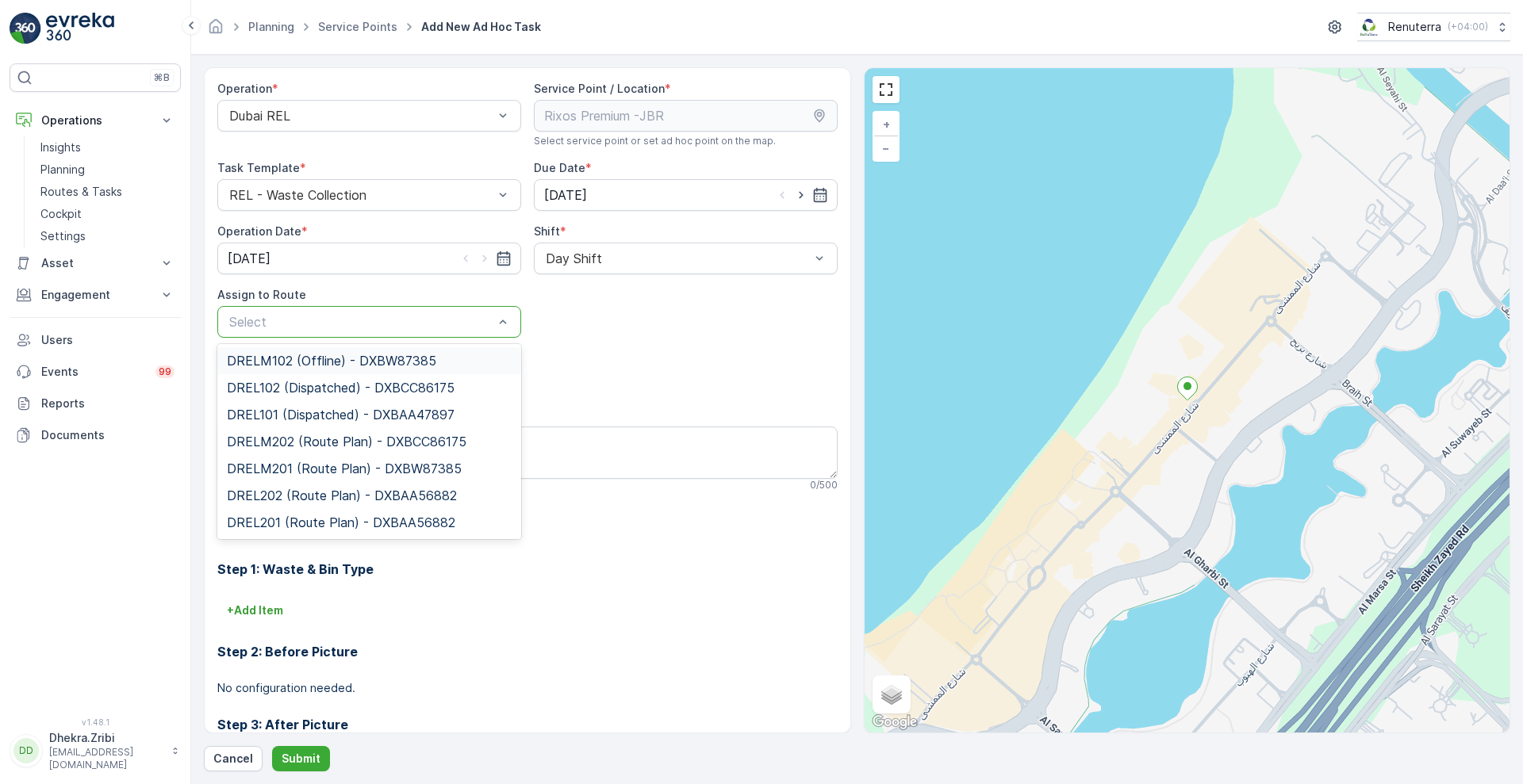
click at [429, 324] on div at bounding box center [361, 322] width 267 height 14
click at [373, 356] on span "DRELM102 (Offline) - DXBW87385" at bounding box center [331, 361] width 210 height 14
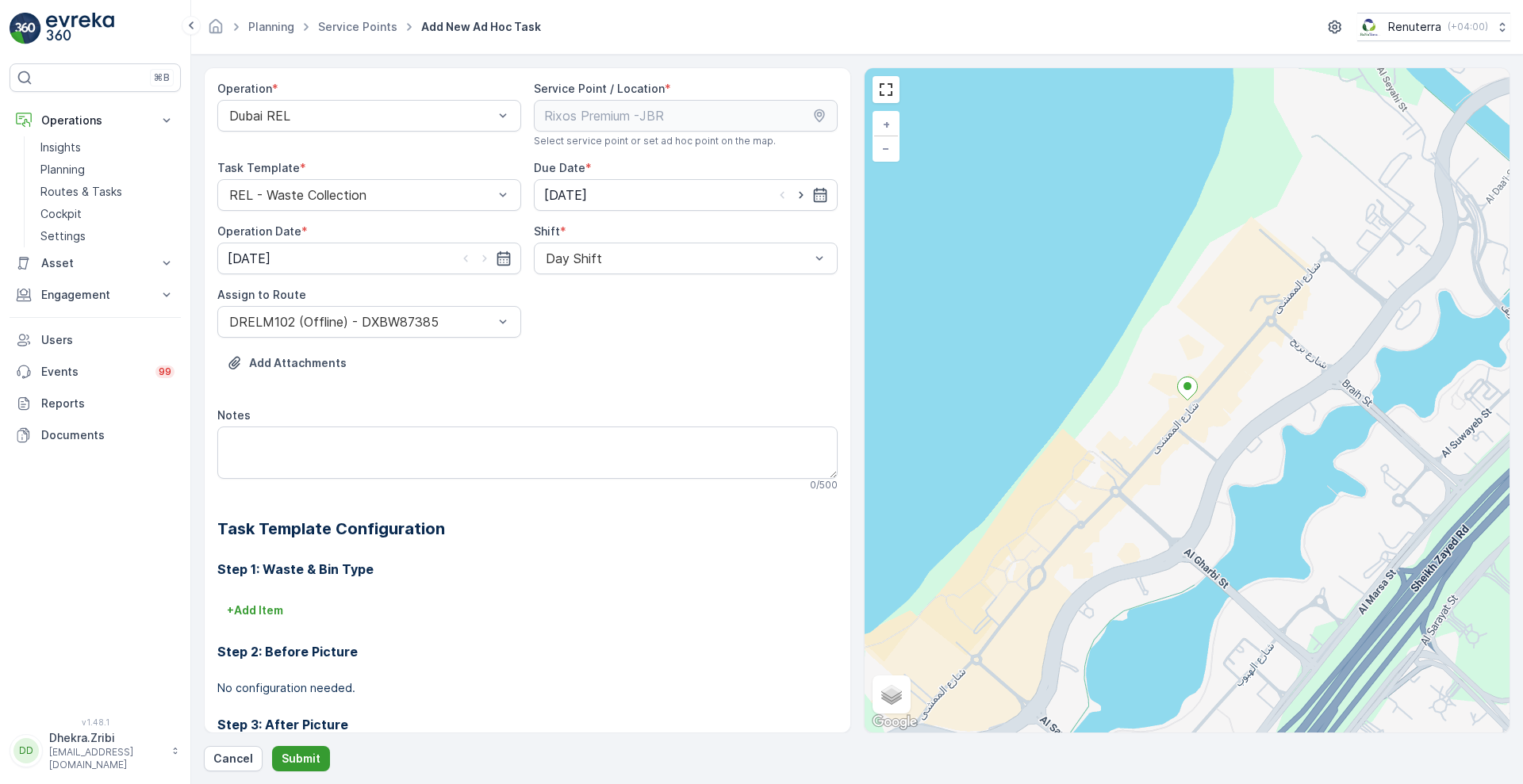
click at [311, 752] on p "Submit" at bounding box center [300, 759] width 39 height 16
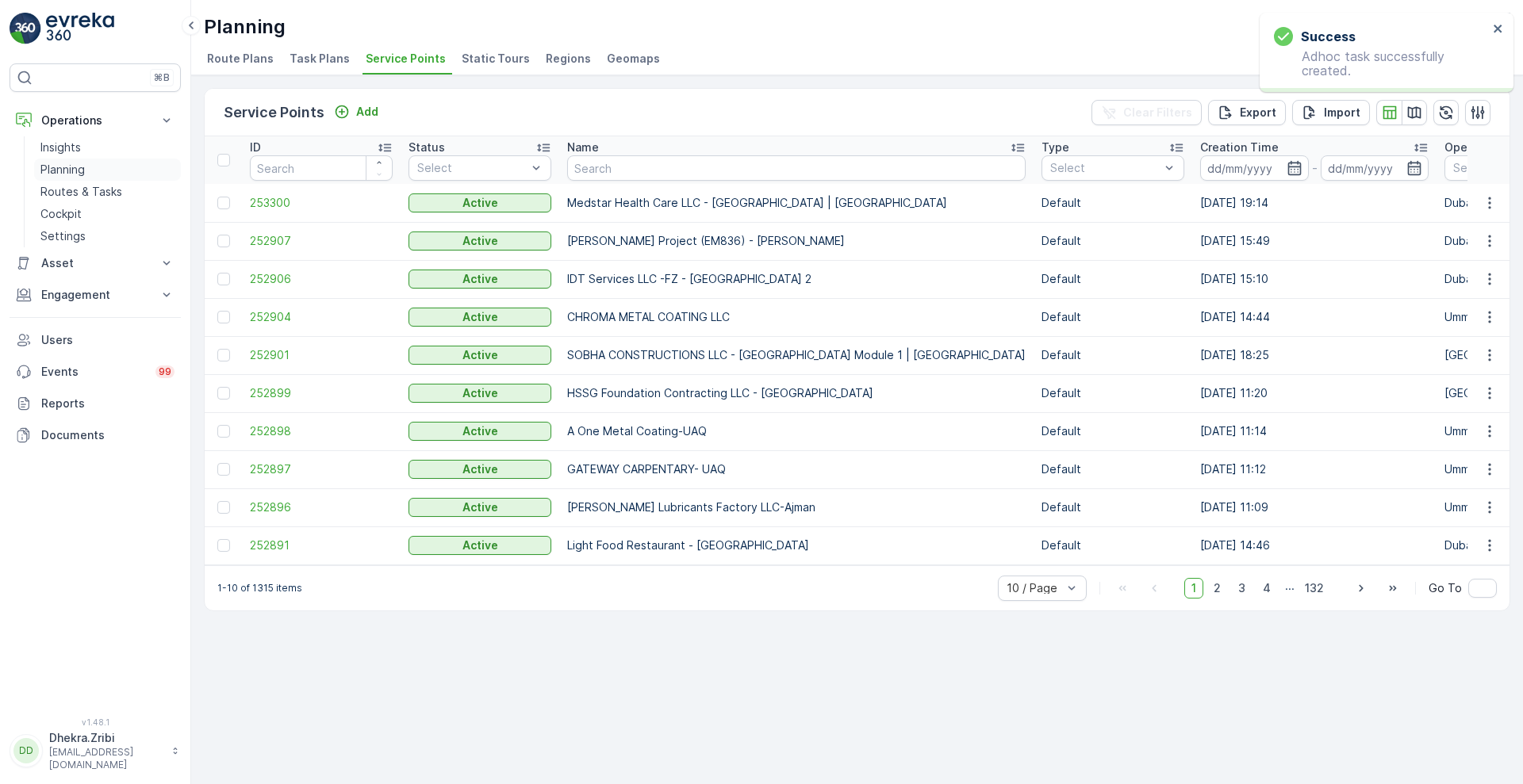
click at [81, 171] on p "Planning" at bounding box center [63, 170] width 45 height 16
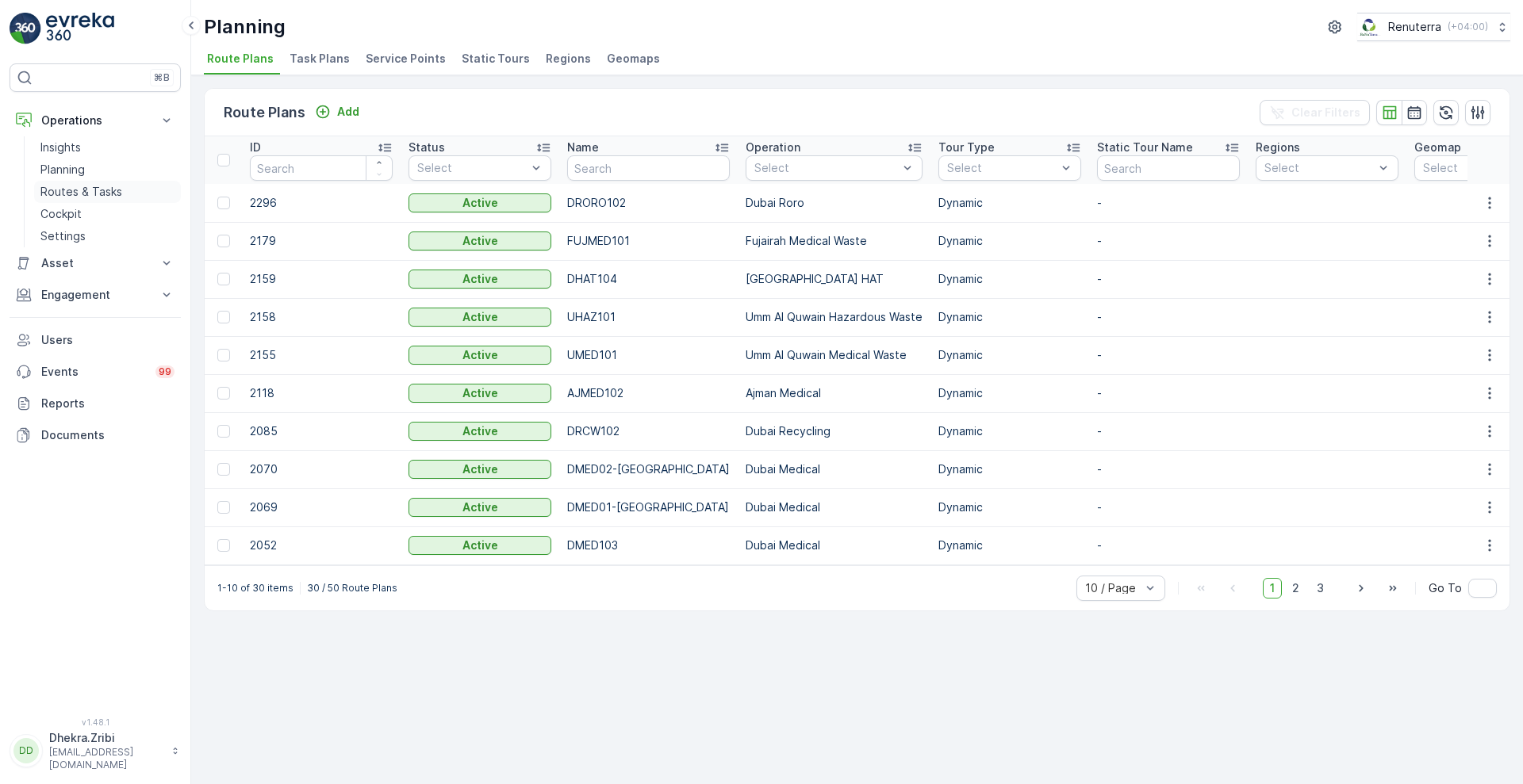
click at [112, 190] on p "Routes & Tasks" at bounding box center [82, 192] width 82 height 16
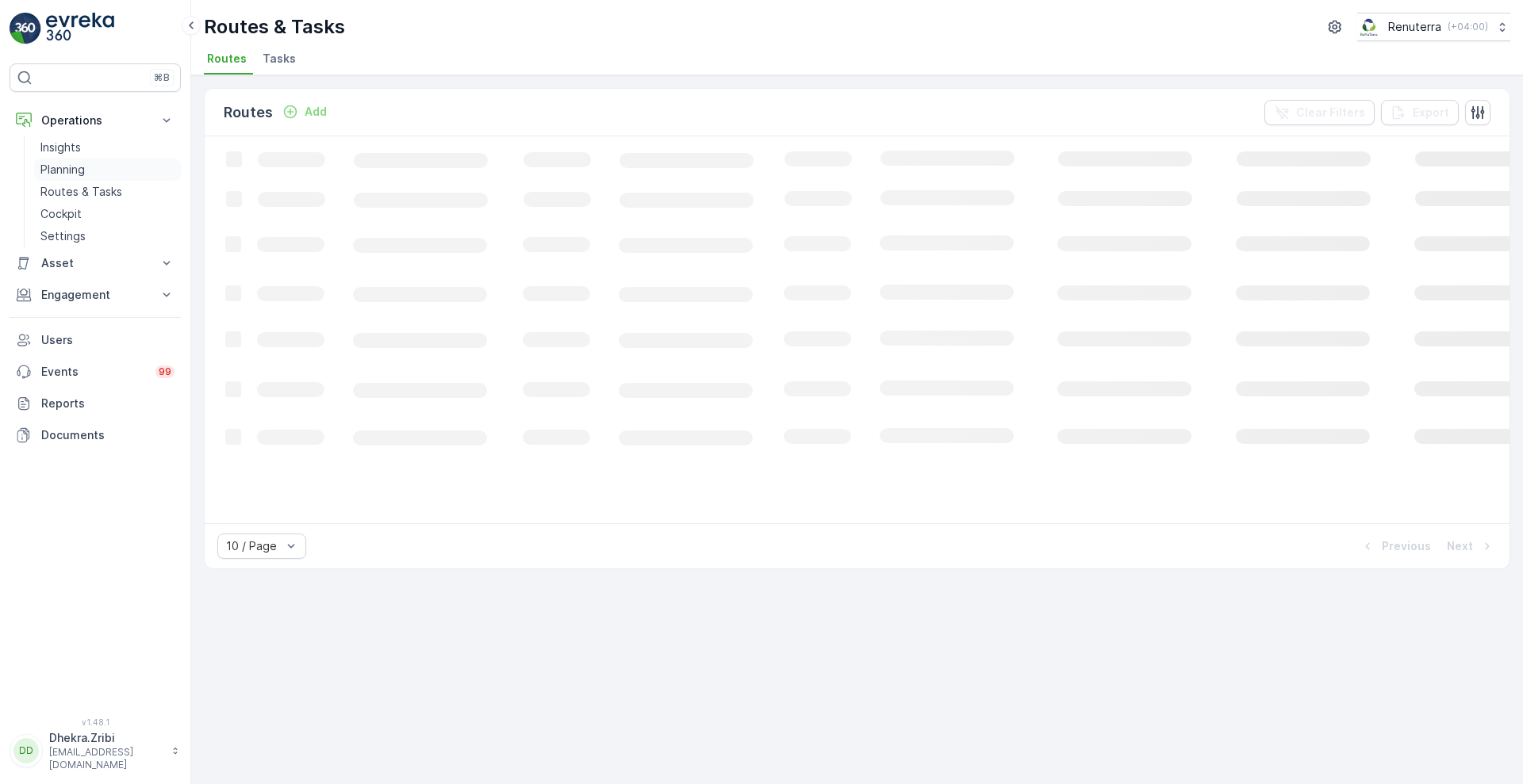
click at [76, 164] on p "Planning" at bounding box center [63, 170] width 45 height 16
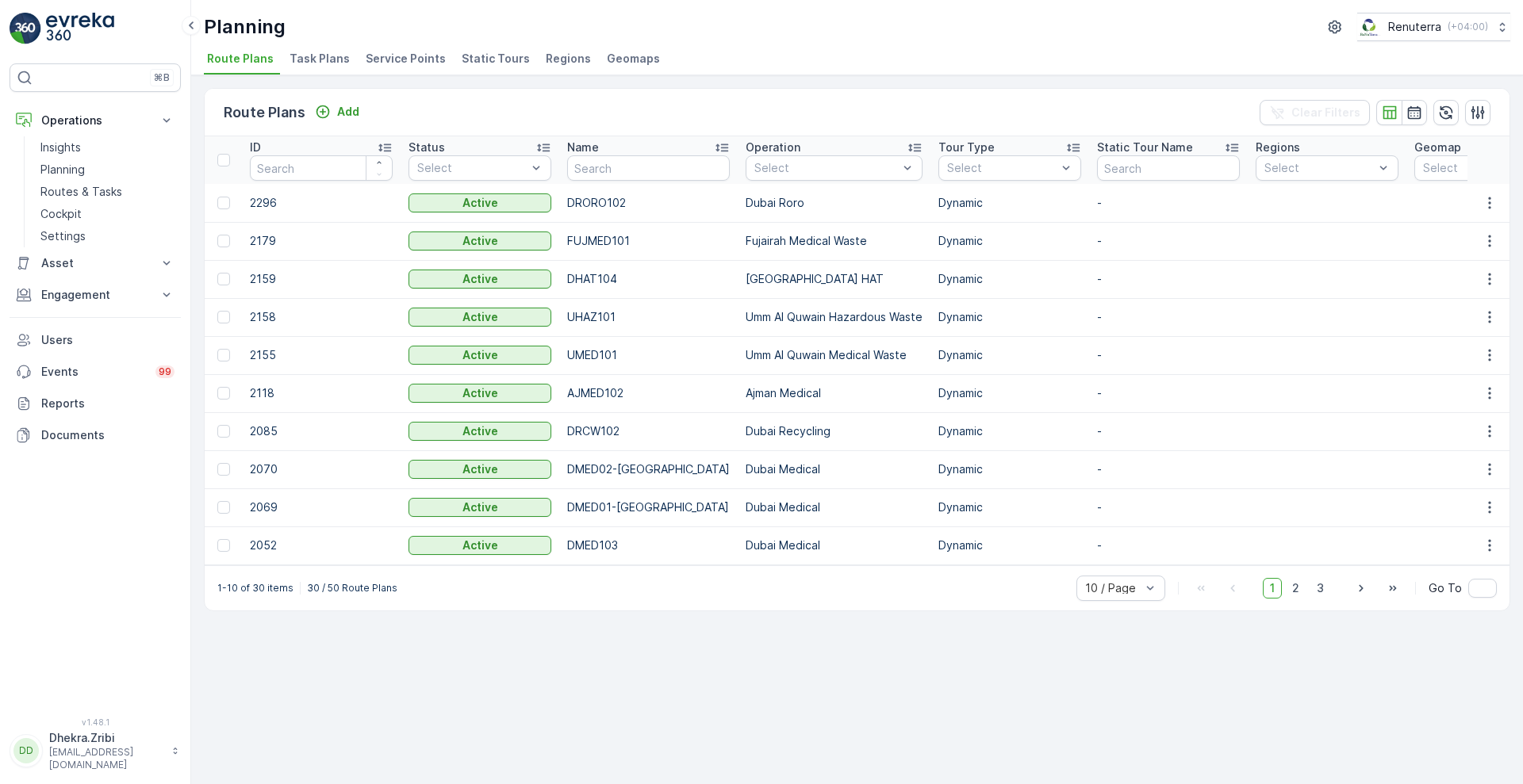
click at [402, 64] on span "Service Points" at bounding box center [406, 59] width 81 height 16
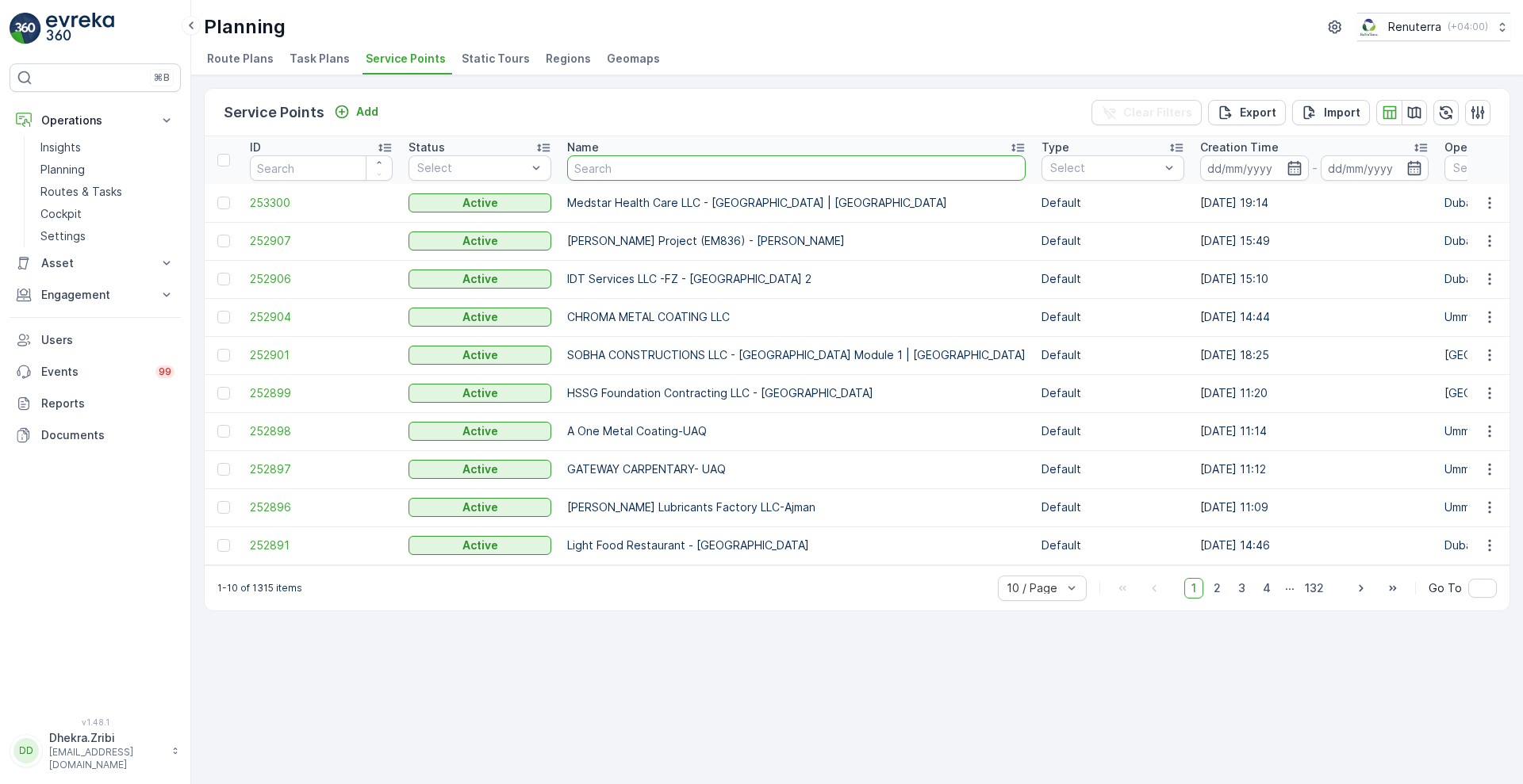
click at [695, 166] on input "text" at bounding box center [796, 168] width 458 height 26
type input "rixos"
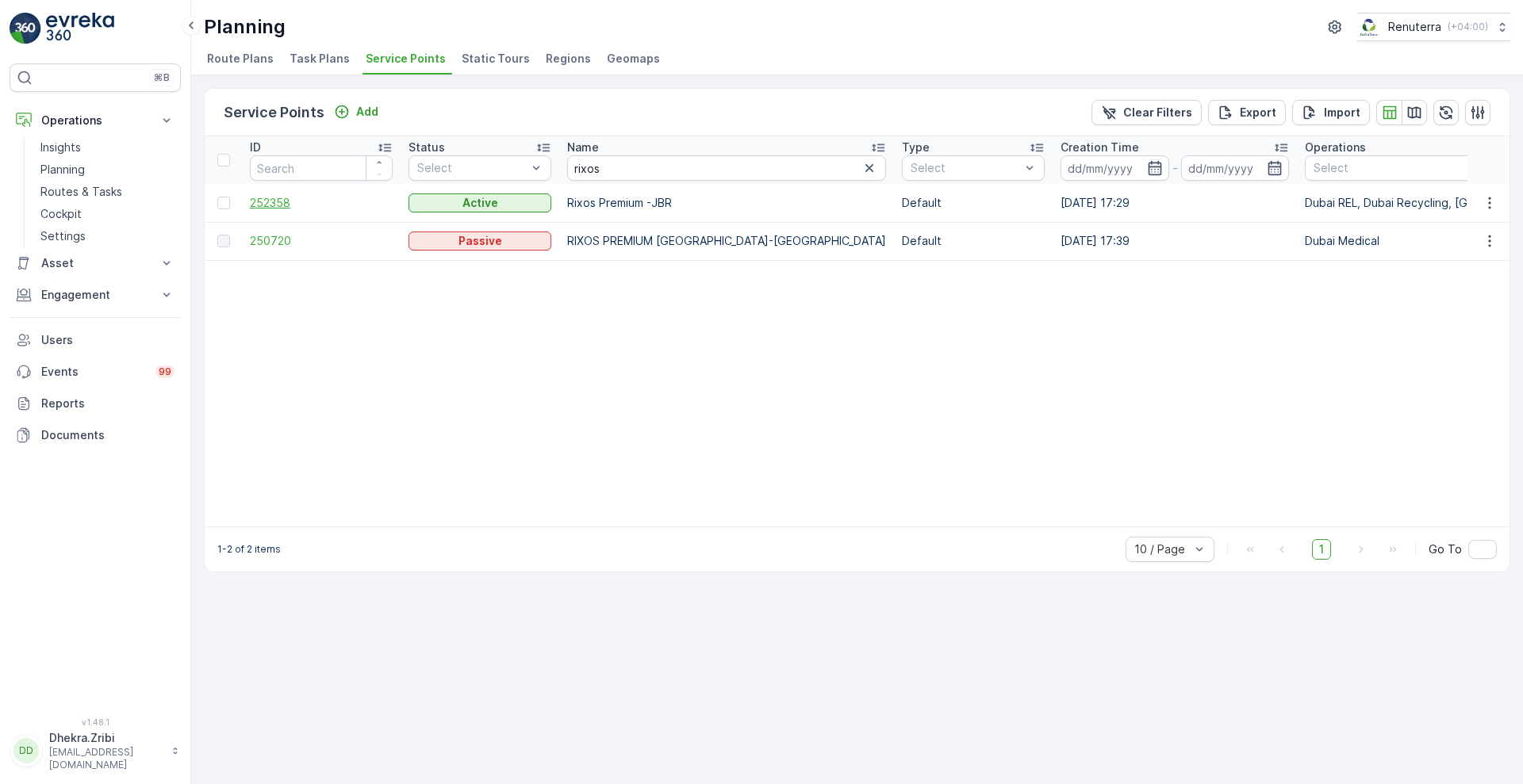
click at [277, 206] on span "252358" at bounding box center [321, 203] width 143 height 16
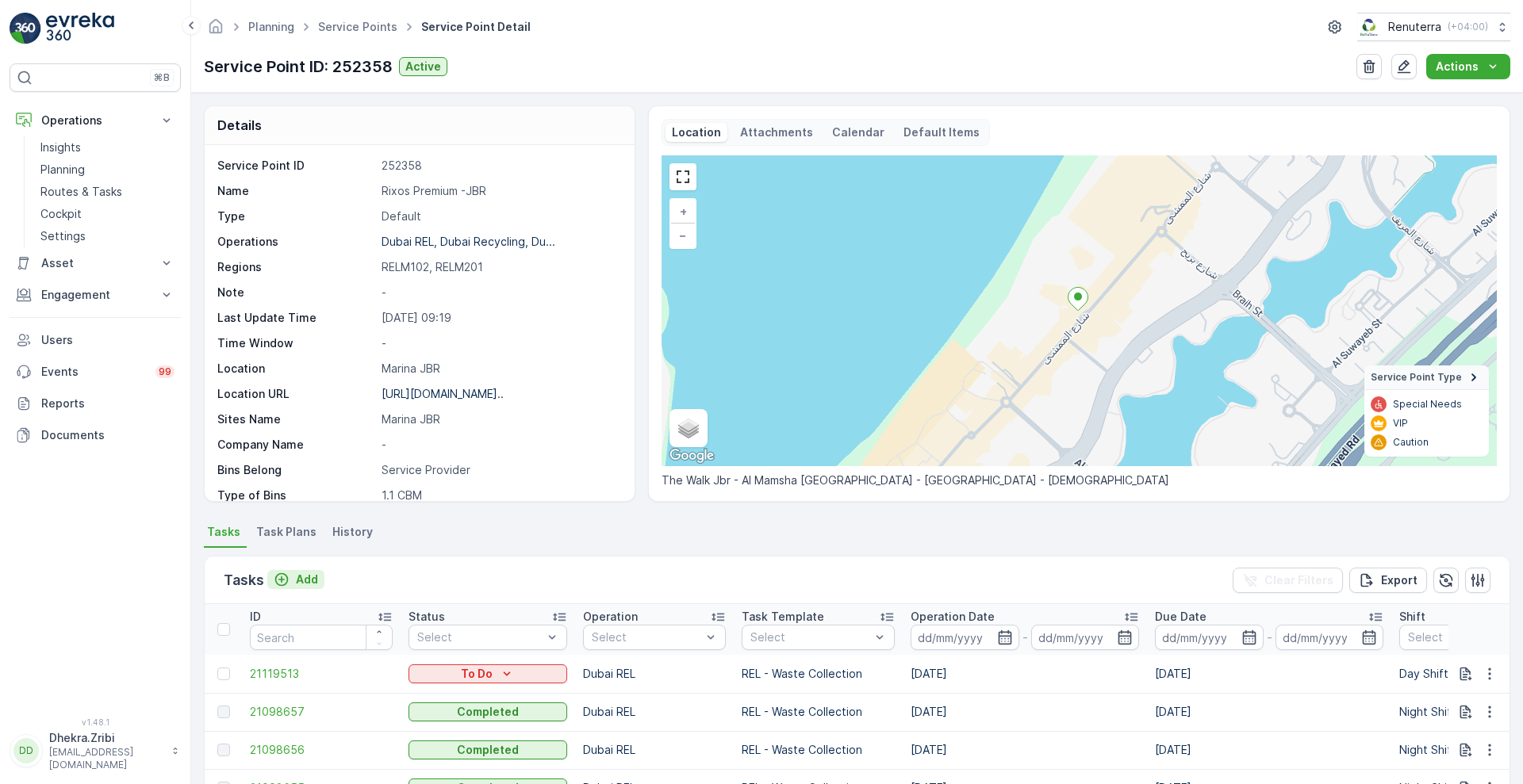
click at [312, 581] on p "Add" at bounding box center [307, 579] width 22 height 16
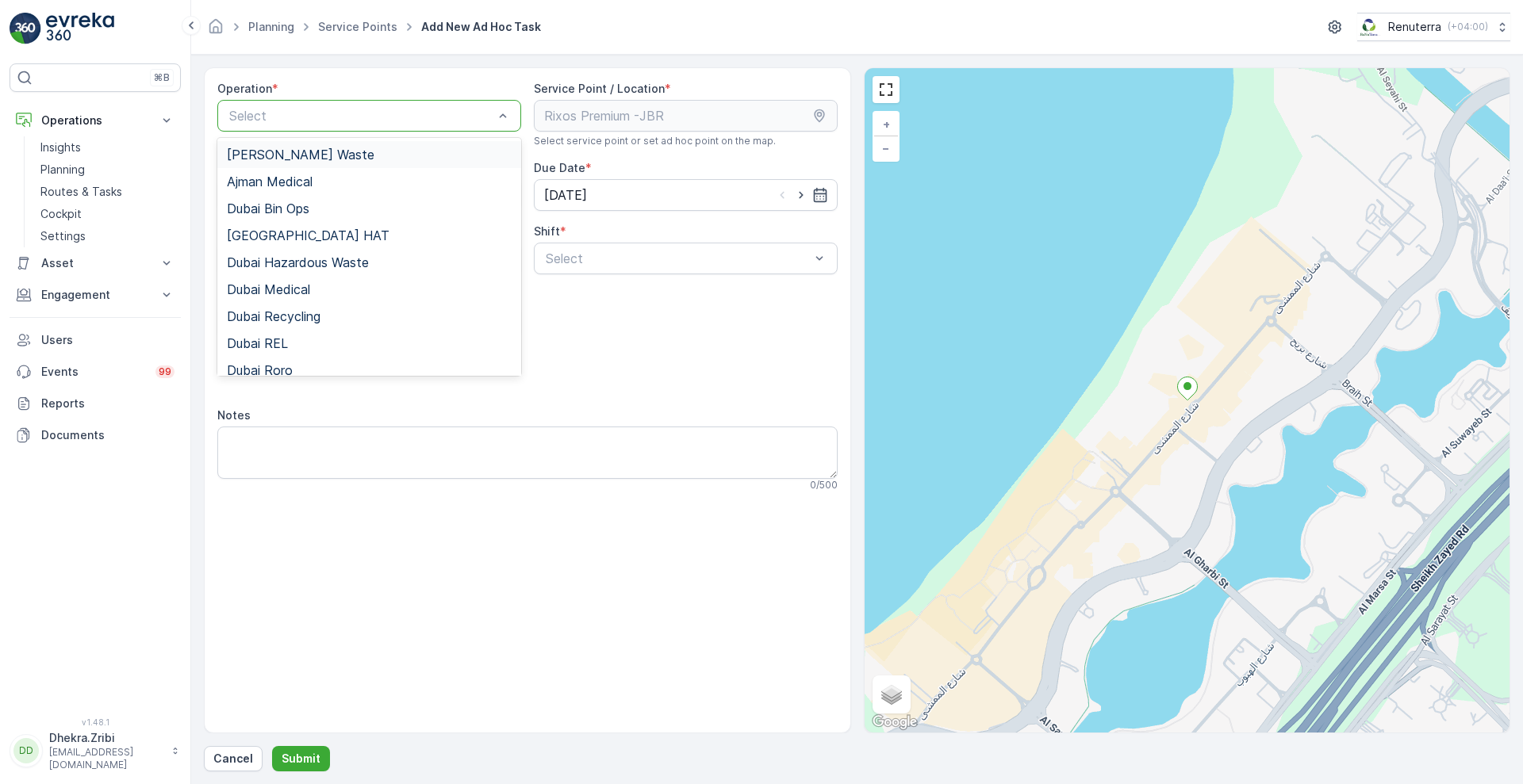
click at [462, 121] on div at bounding box center [361, 115] width 267 height 14
click at [296, 344] on div "Dubai REL" at bounding box center [369, 343] width 285 height 14
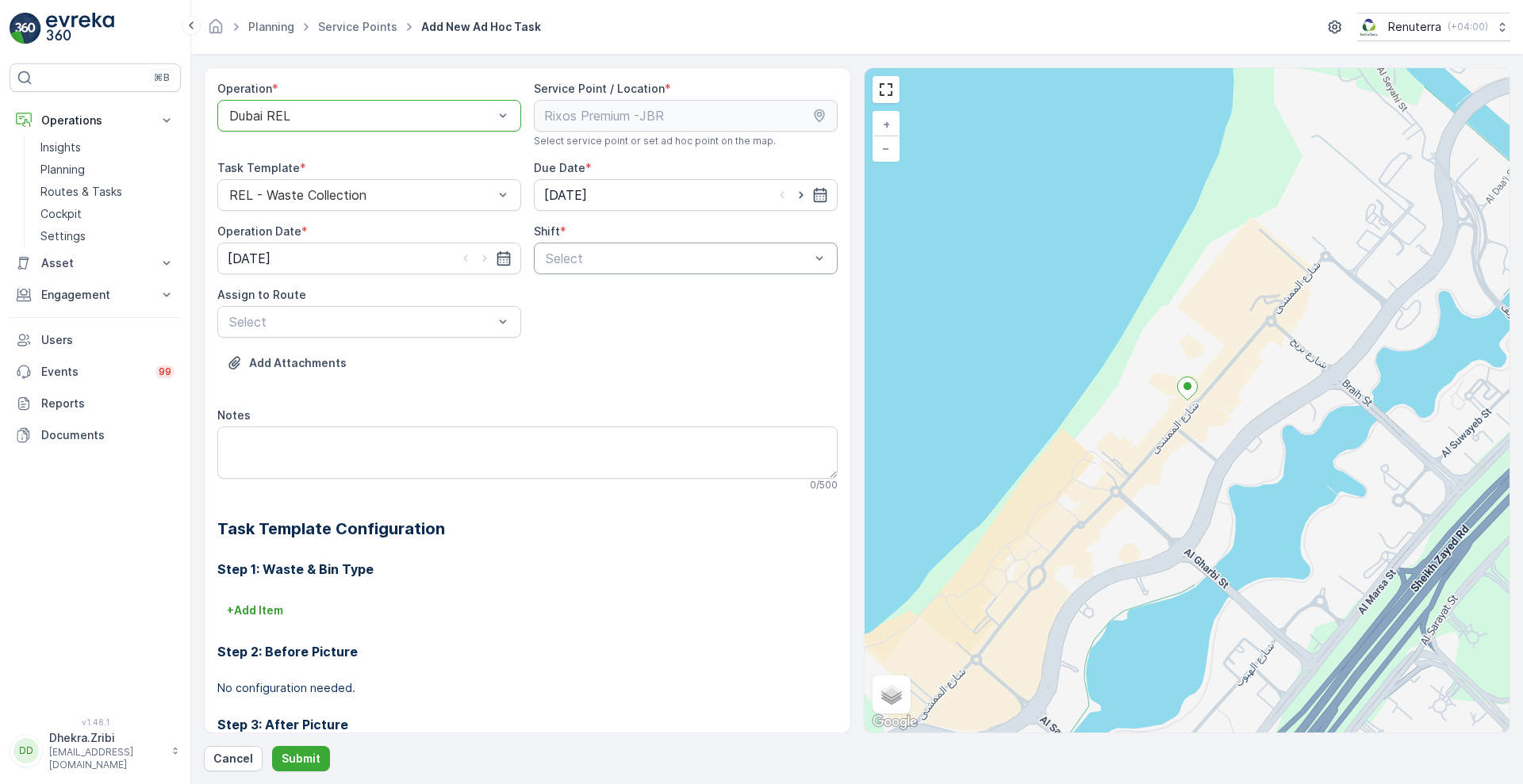
click at [580, 262] on div at bounding box center [677, 258] width 267 height 14
click at [568, 292] on span "Day Shift" at bounding box center [572, 297] width 57 height 14
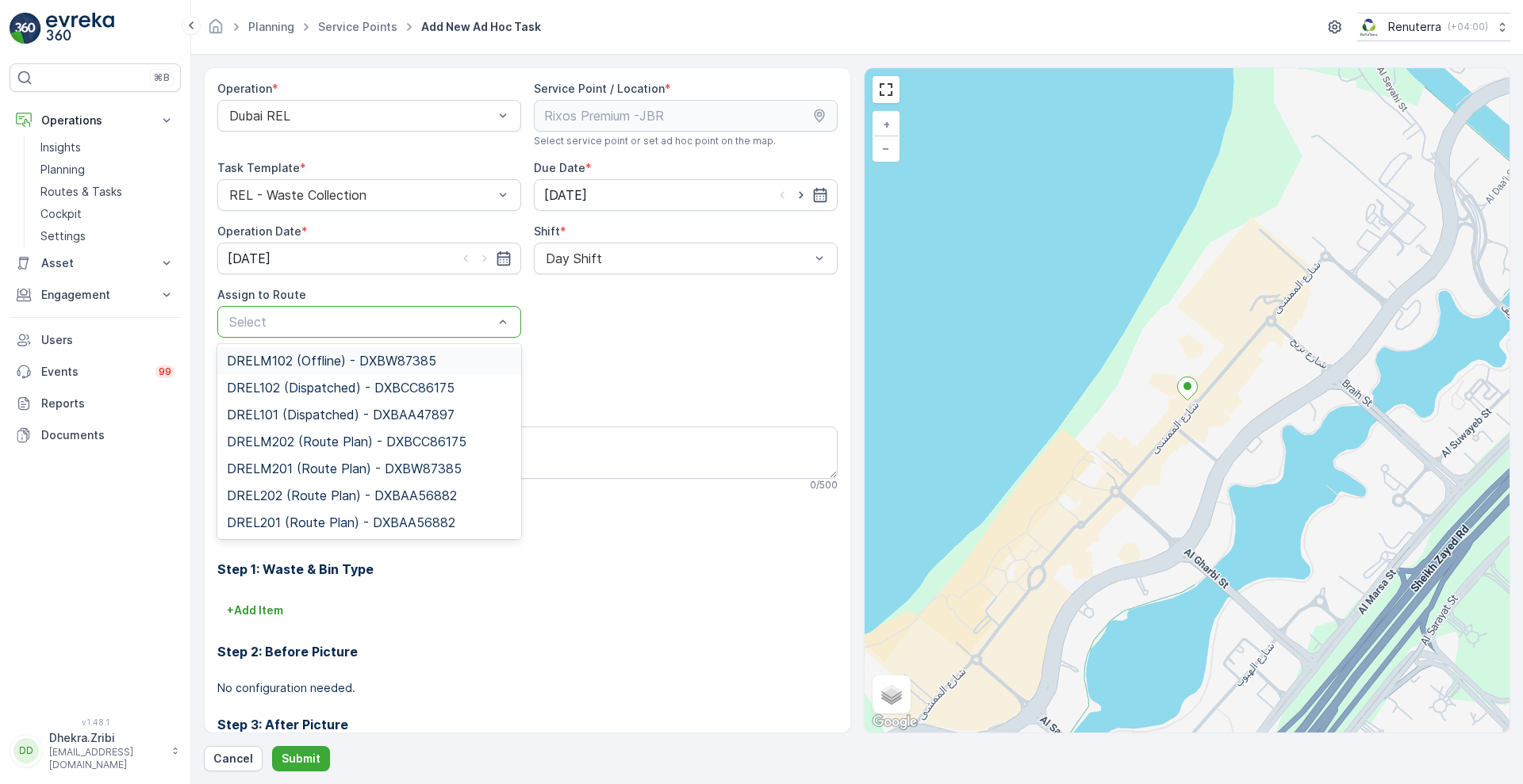
click at [433, 332] on div "Select" at bounding box center [370, 322] width 304 height 32
click at [388, 354] on span "DRELM102 (Offline) - DXBW87385" at bounding box center [331, 361] width 210 height 14
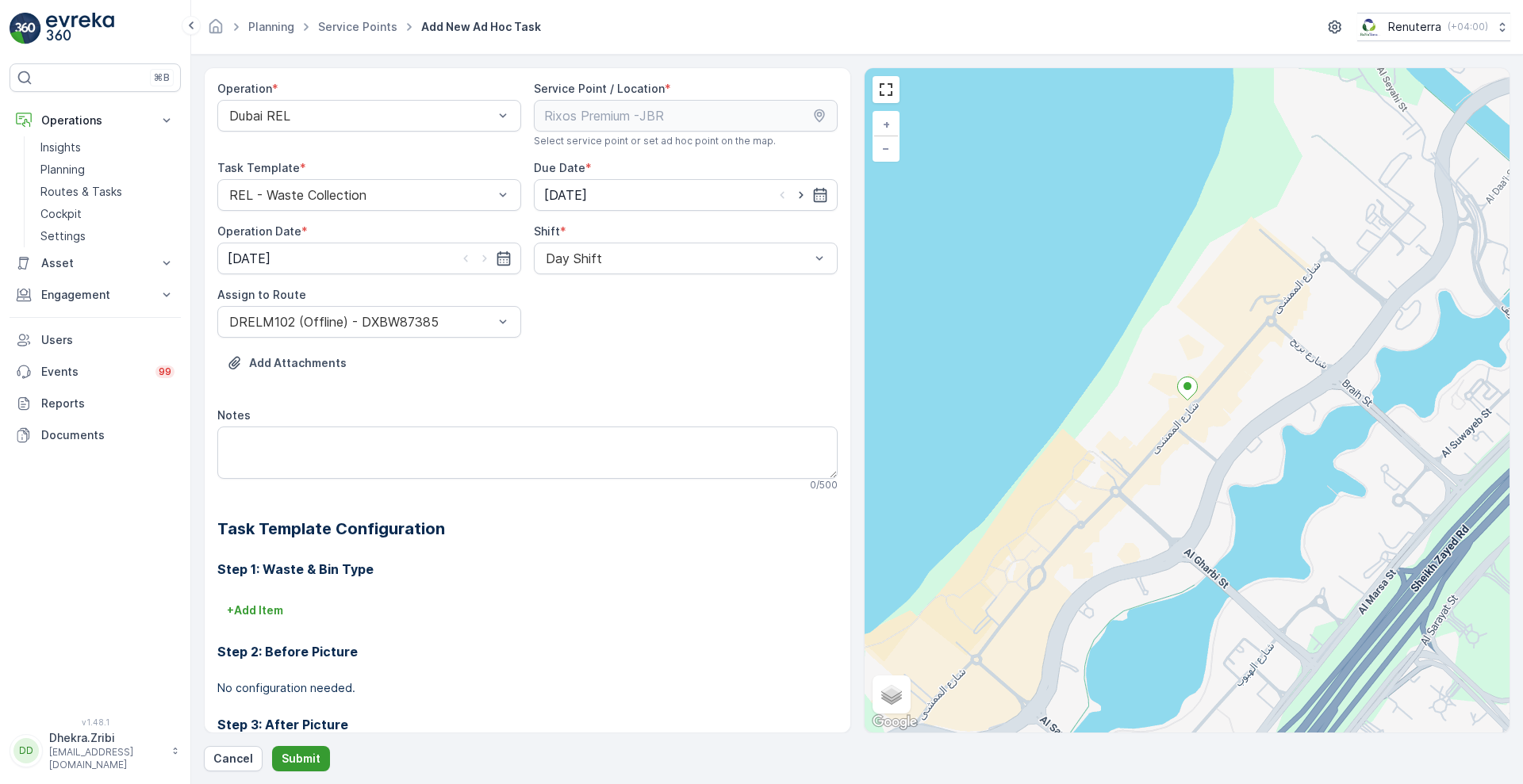
click at [284, 752] on p "Submit" at bounding box center [300, 759] width 39 height 16
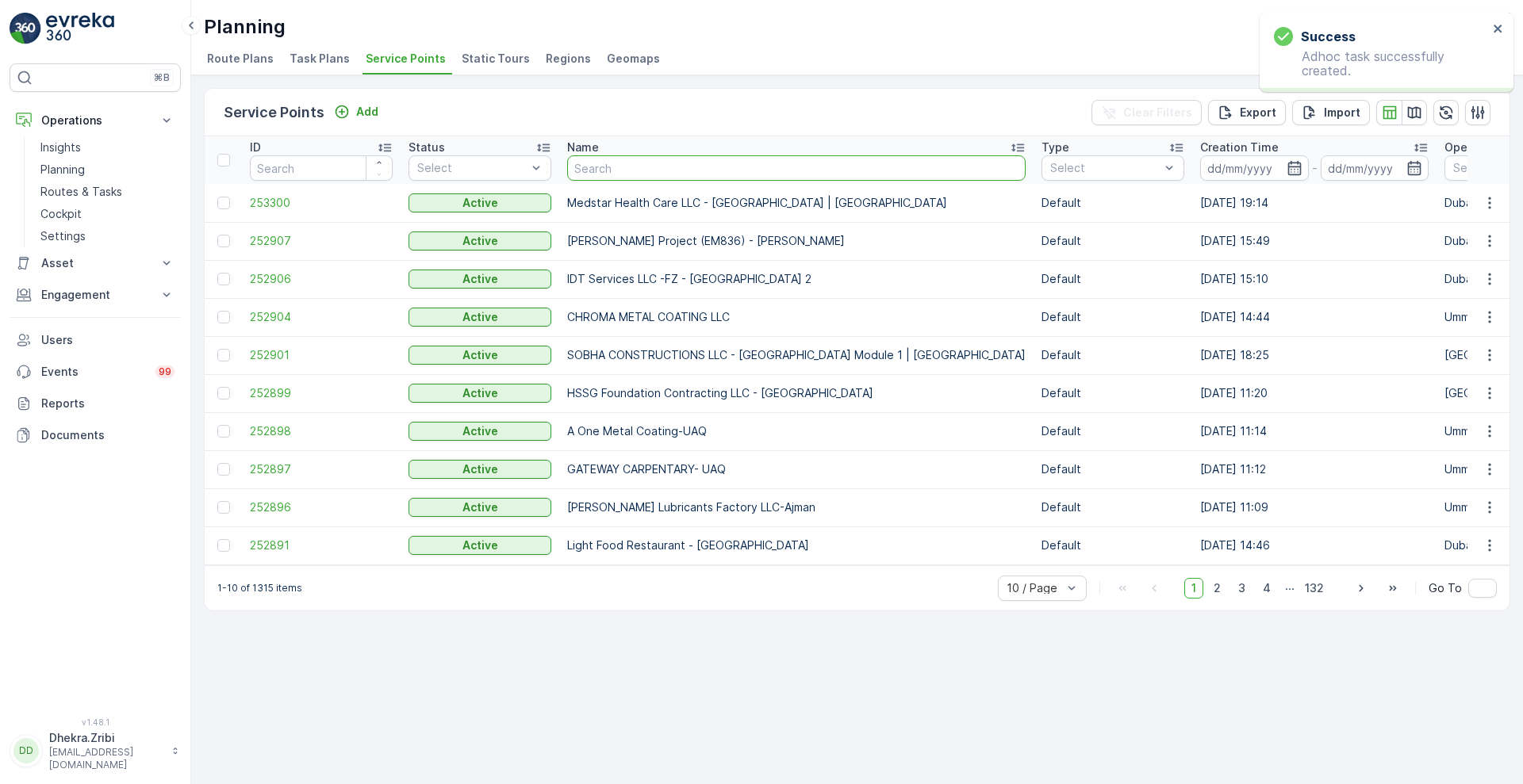
click at [619, 165] on input "text" at bounding box center [796, 168] width 458 height 26
type input "rixos"
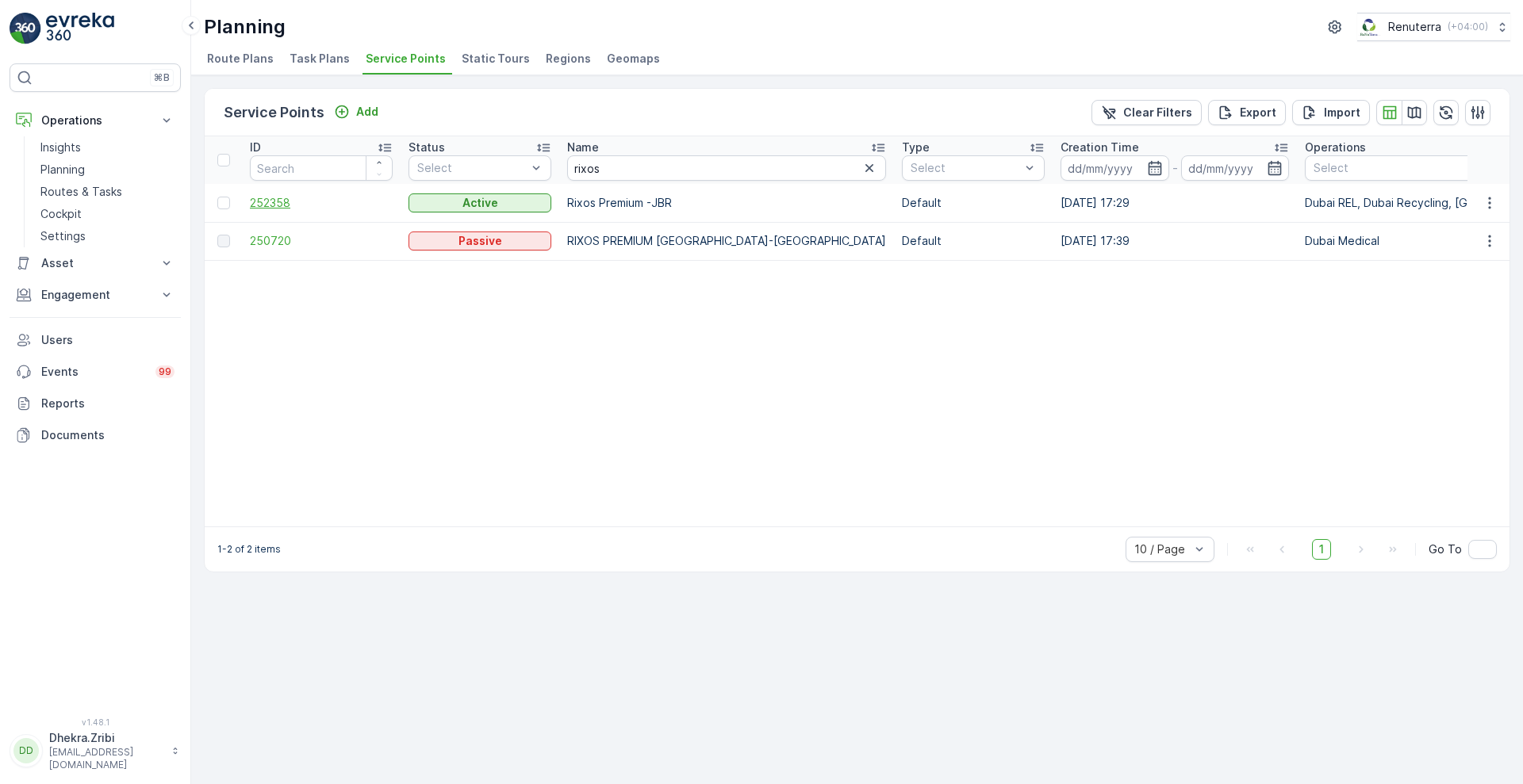
click at [272, 198] on span "252358" at bounding box center [321, 203] width 143 height 16
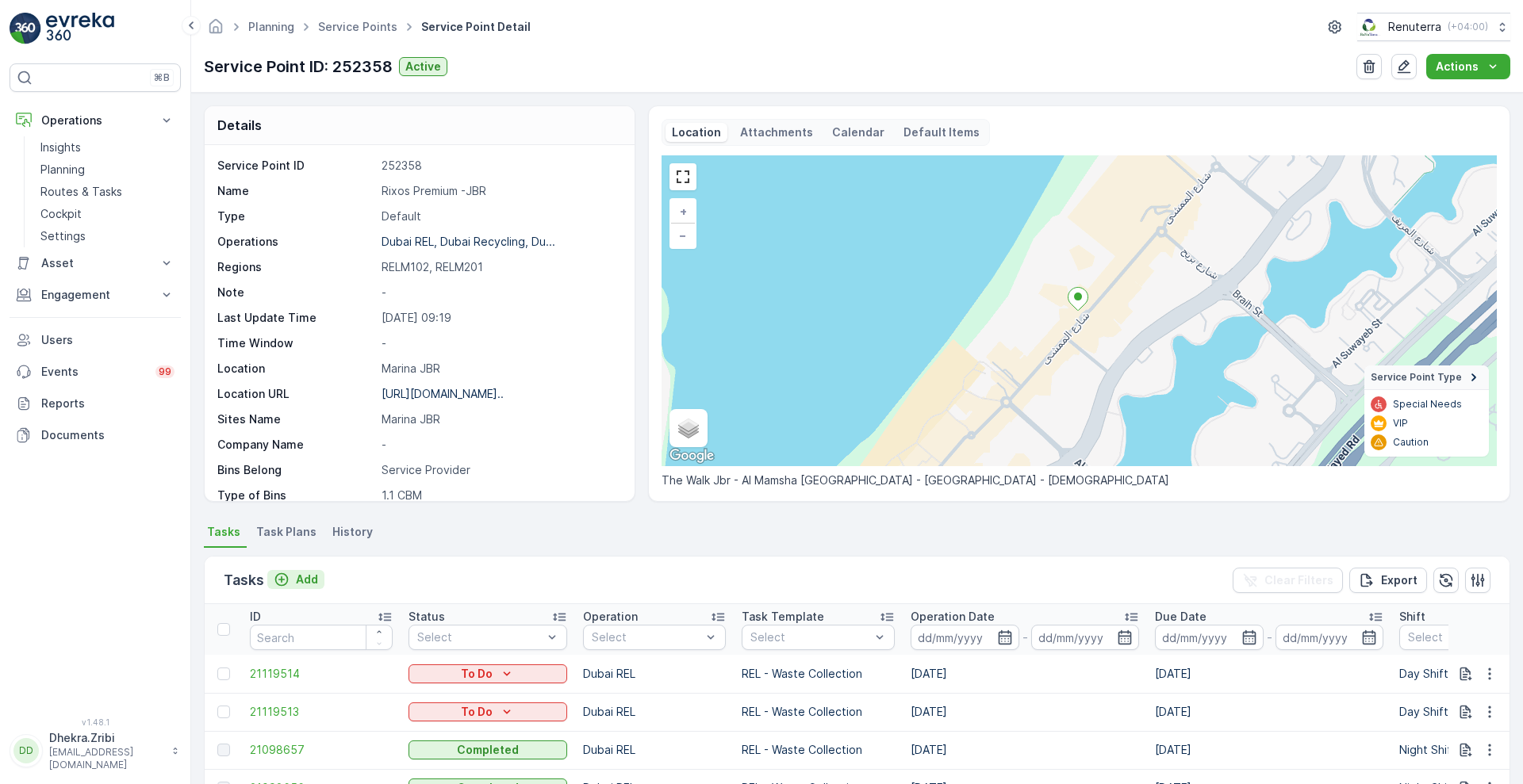
click at [300, 577] on p "Add" at bounding box center [307, 579] width 22 height 16
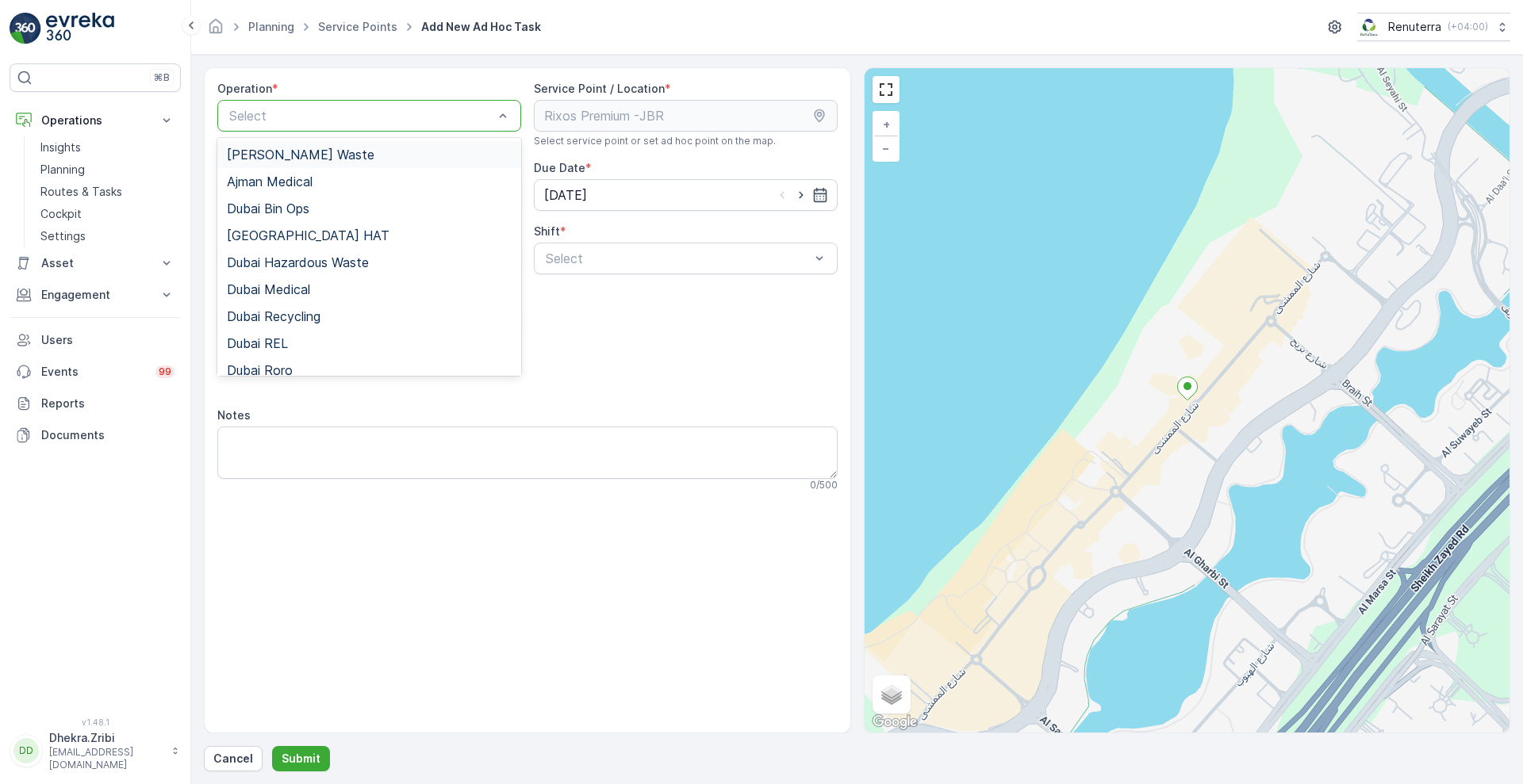
click at [439, 120] on div at bounding box center [361, 115] width 267 height 14
click at [272, 341] on span "Dubai REL" at bounding box center [256, 343] width 61 height 14
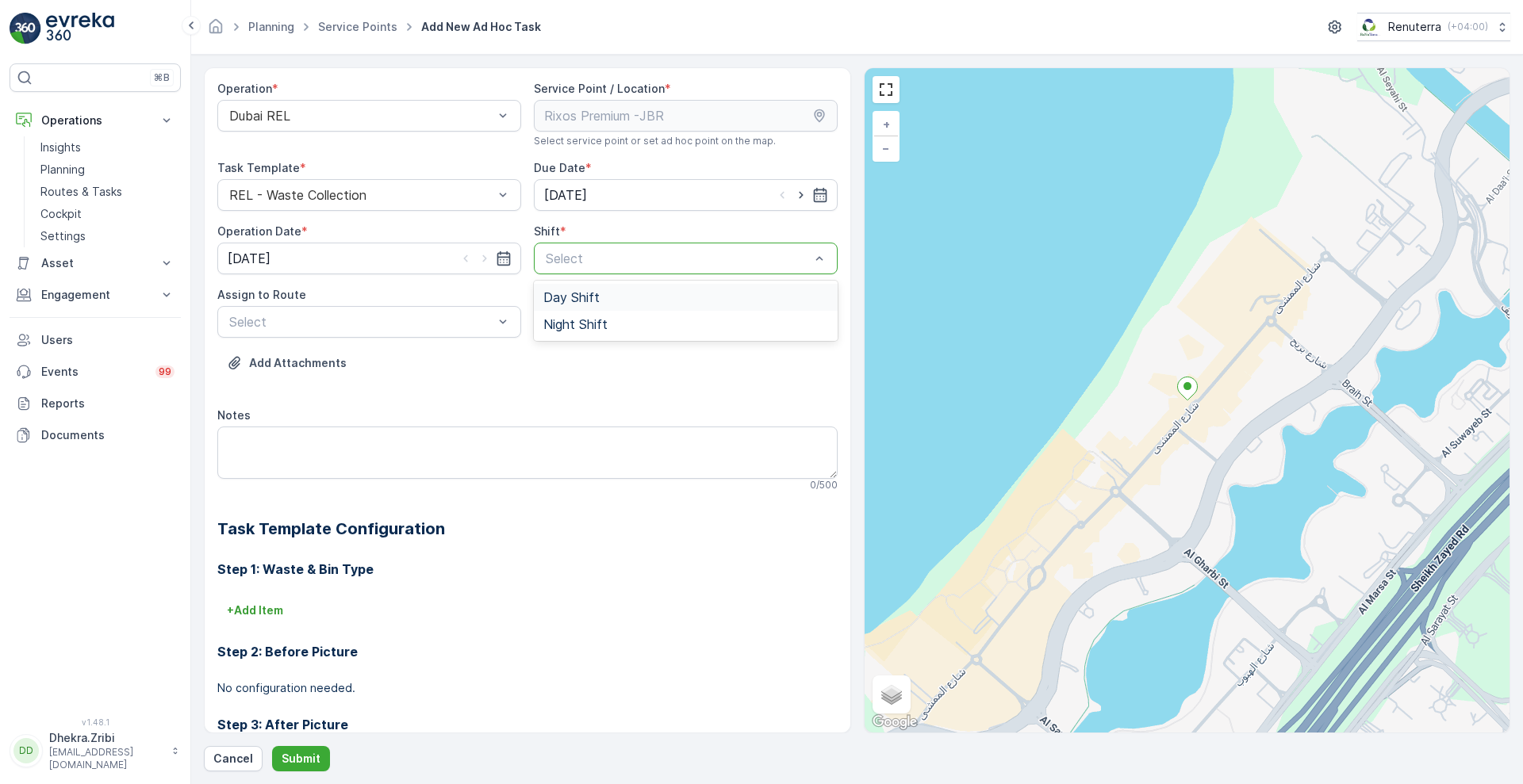
click at [580, 253] on div at bounding box center [677, 258] width 267 height 14
click at [549, 291] on span "Day Shift" at bounding box center [572, 297] width 57 height 14
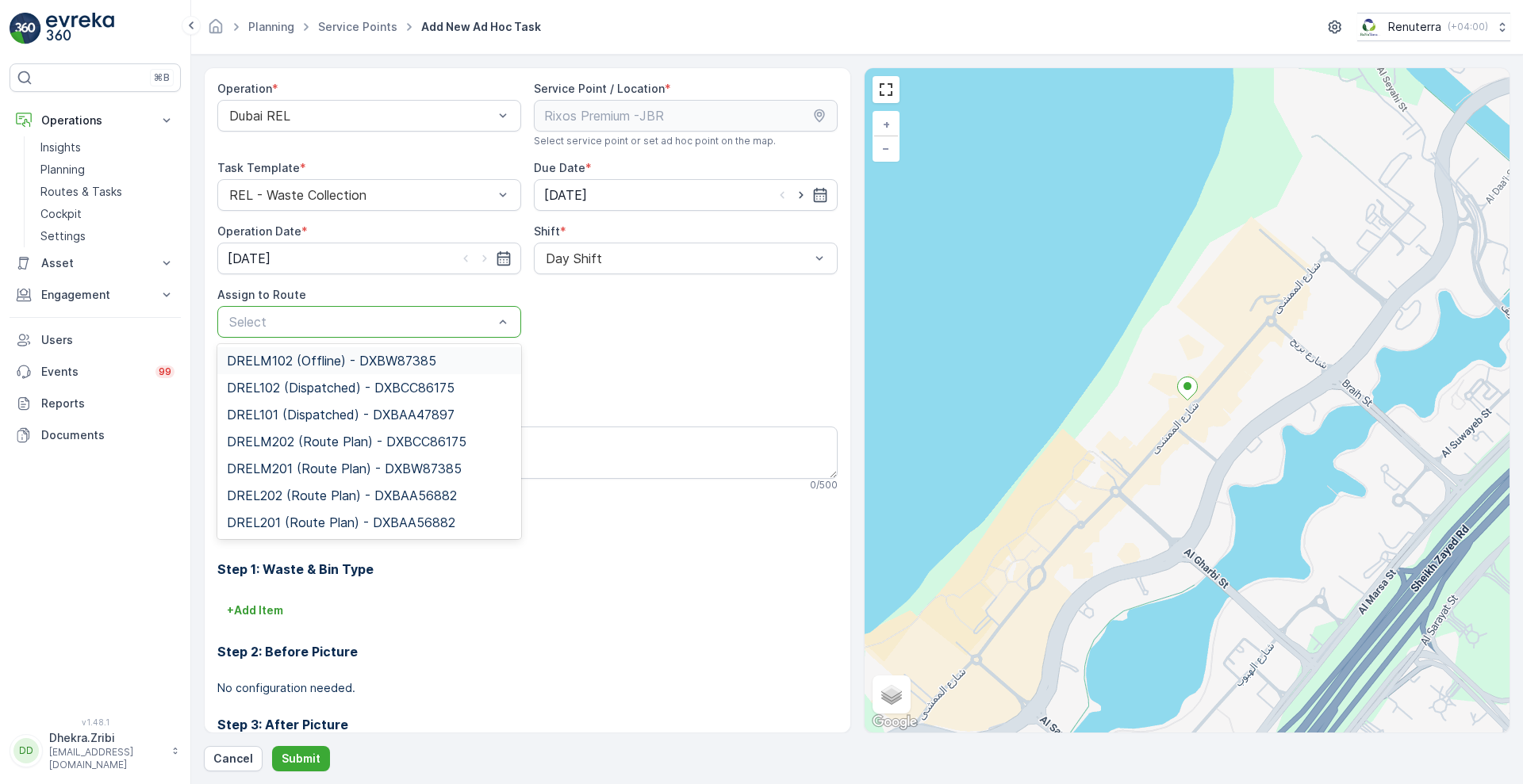
drag, startPoint x: 423, startPoint y: 329, endPoint x: 371, endPoint y: 357, distance: 59.1
click at [371, 357] on span "DRELM102 (Offline) - DXBW87385" at bounding box center [331, 361] width 210 height 14
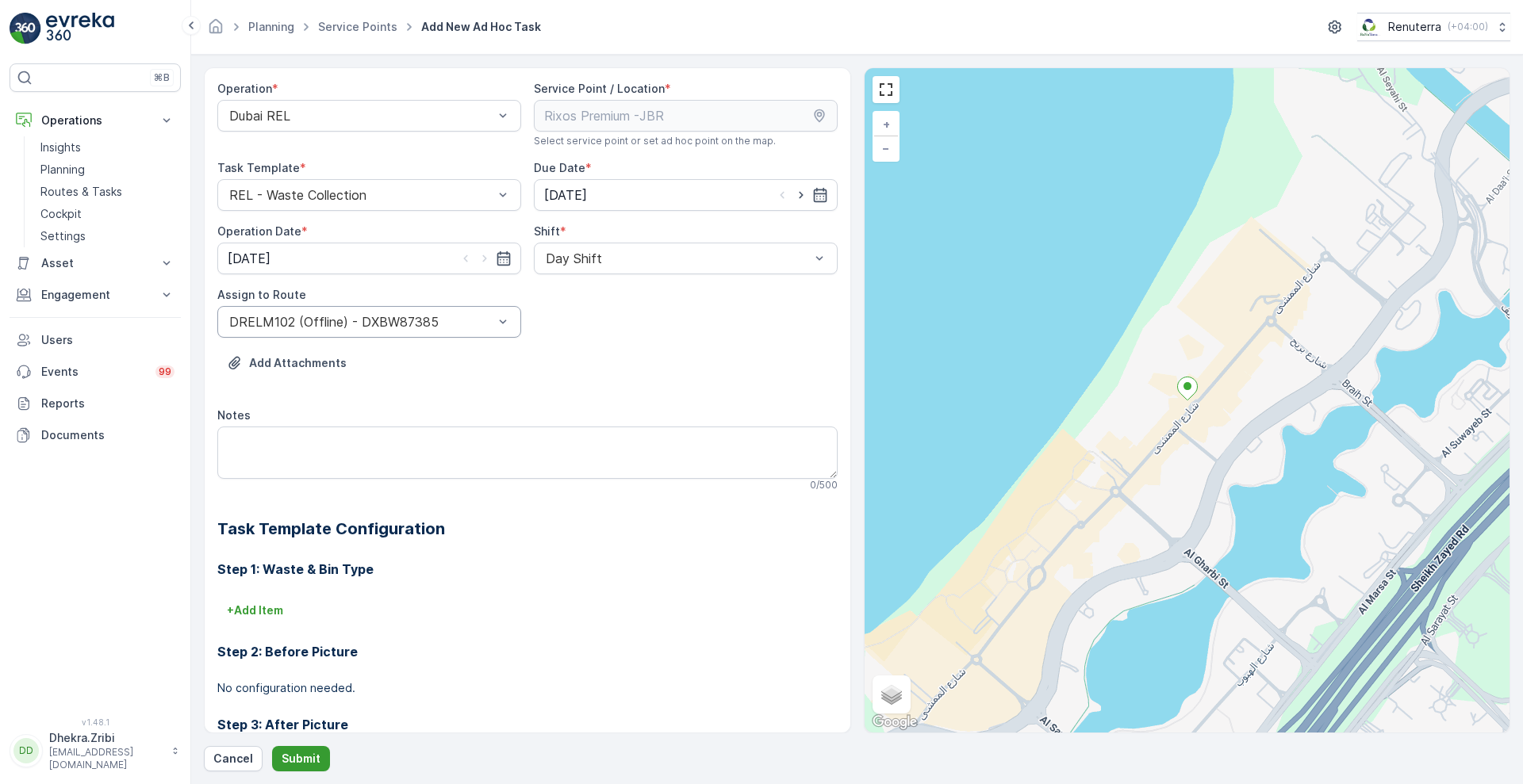
click at [308, 752] on p "Submit" at bounding box center [300, 759] width 39 height 16
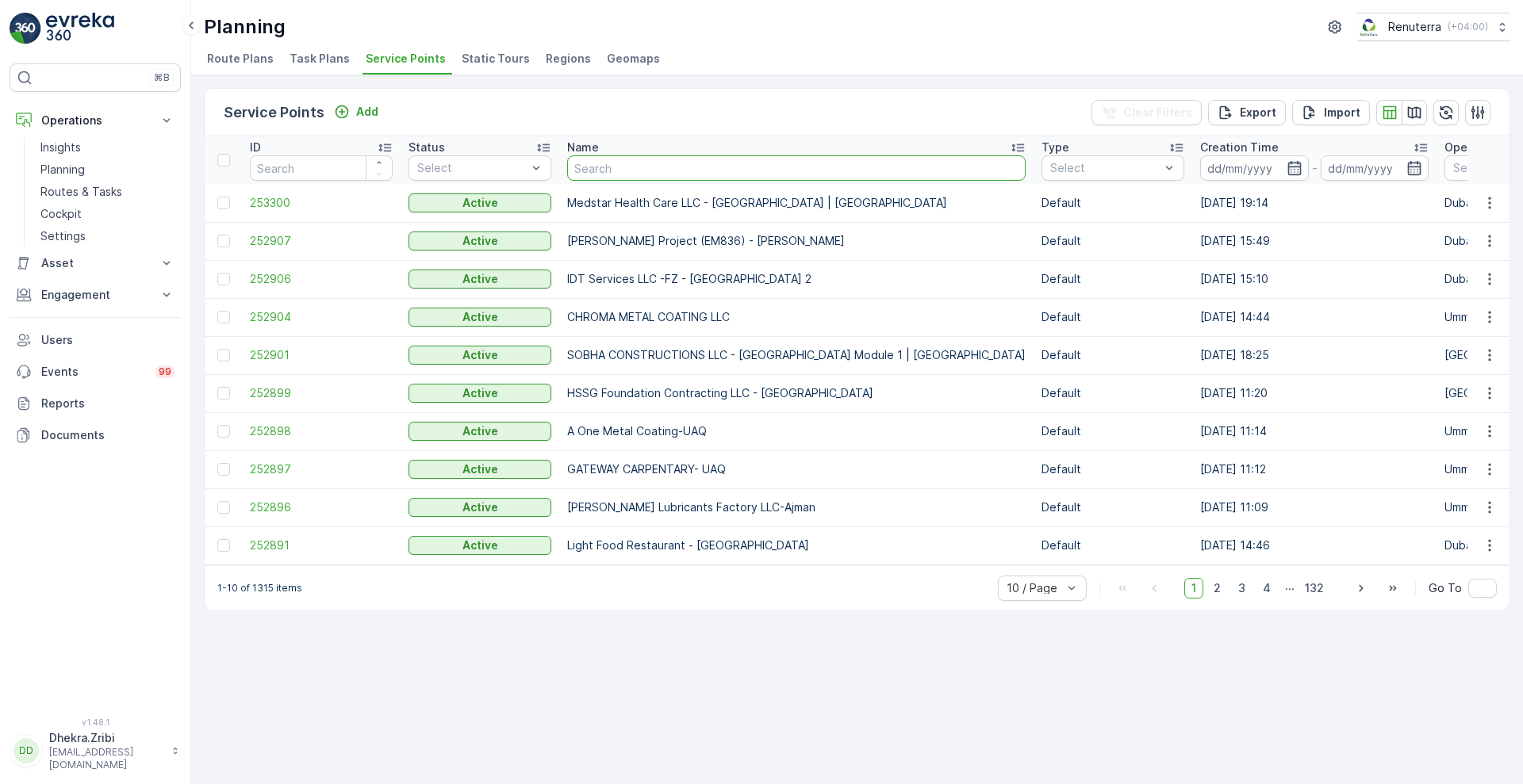
click at [604, 171] on input "text" at bounding box center [796, 168] width 458 height 26
type input "rixos"
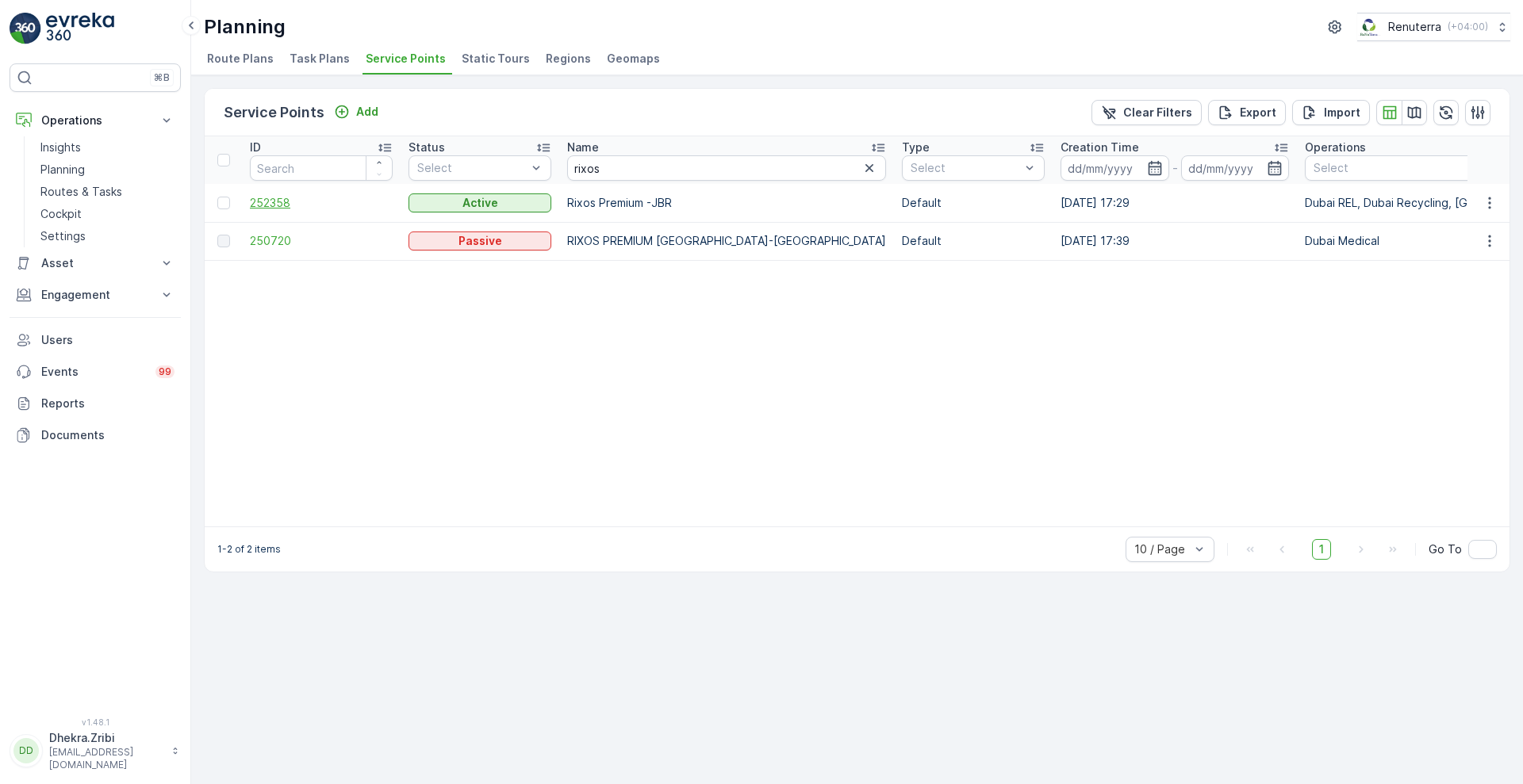
click at [258, 207] on span "252358" at bounding box center [321, 203] width 143 height 16
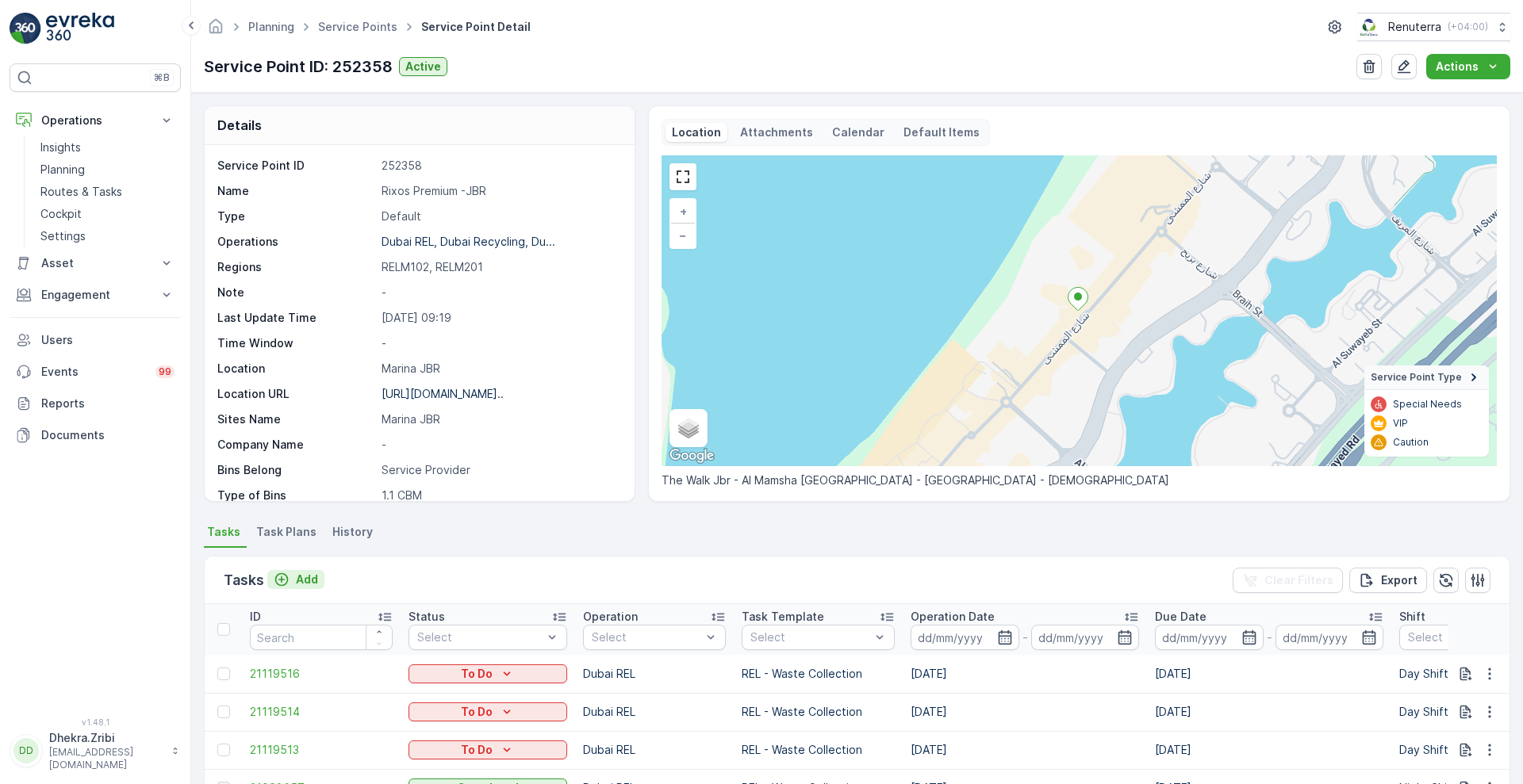
click at [300, 580] on p "Add" at bounding box center [307, 579] width 22 height 16
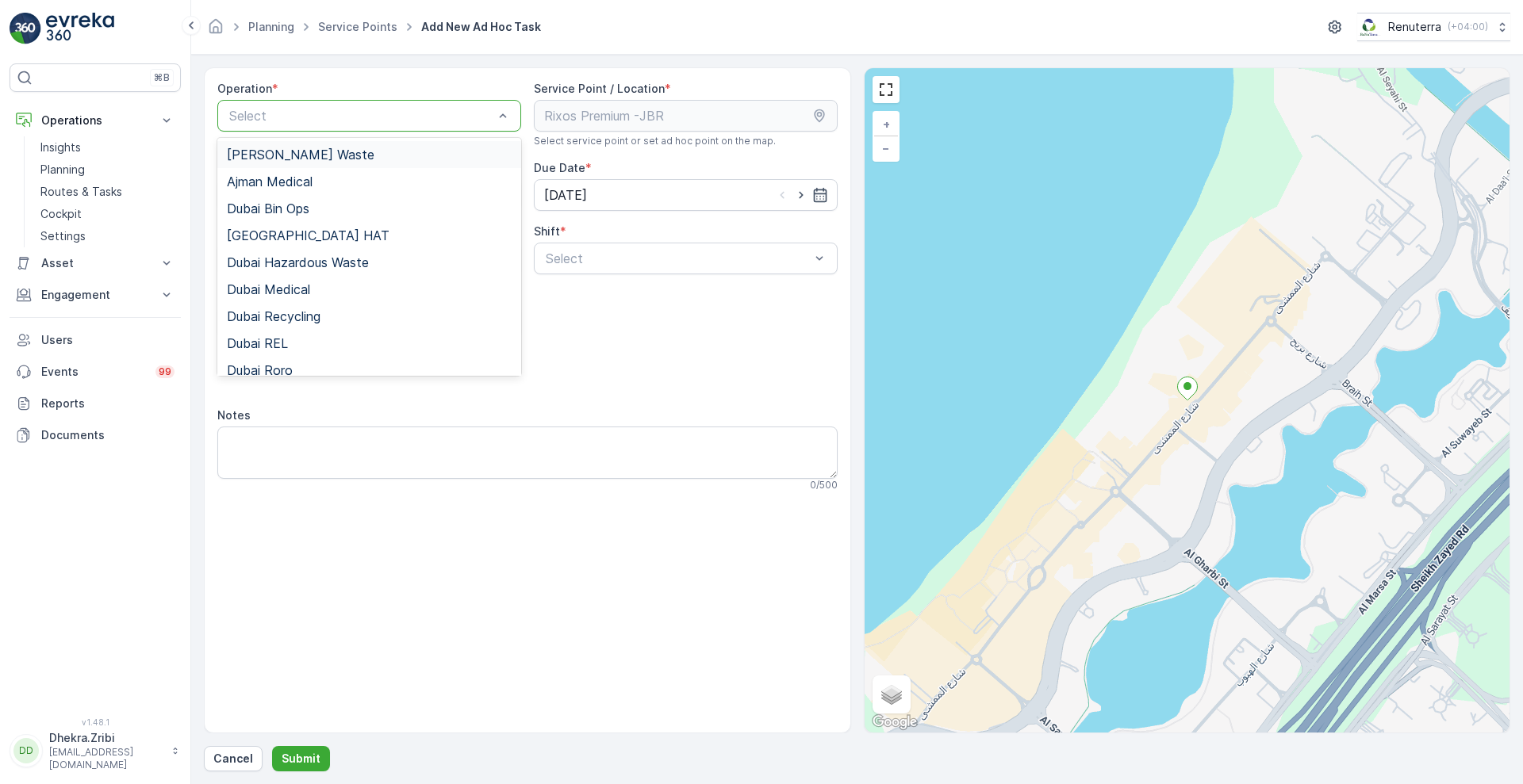
click at [464, 110] on div at bounding box center [361, 115] width 267 height 14
click at [312, 331] on div "Dubai REL" at bounding box center [370, 343] width 304 height 27
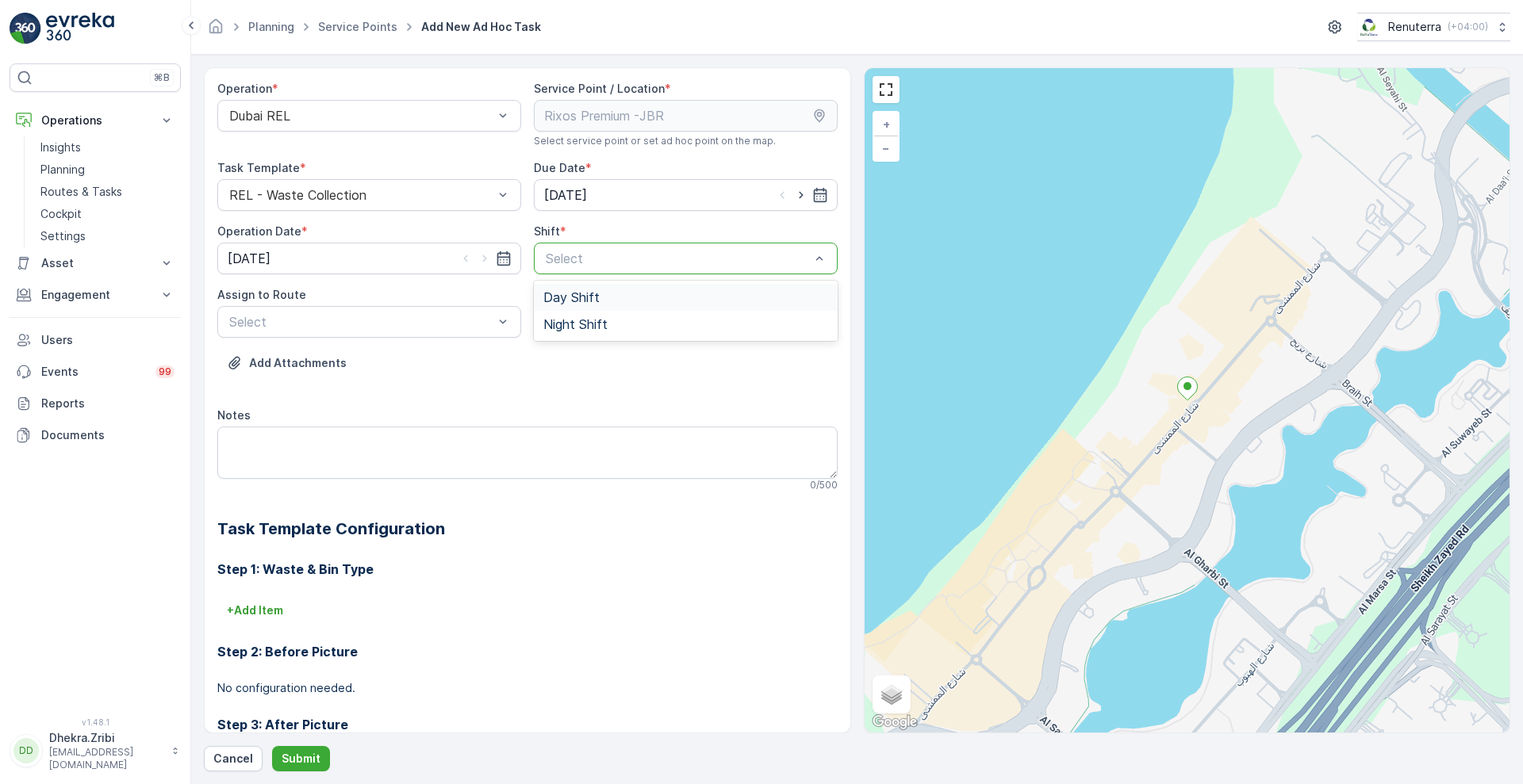
click at [583, 256] on div at bounding box center [677, 258] width 267 height 14
click at [560, 323] on span "Night Shift" at bounding box center [576, 324] width 65 height 14
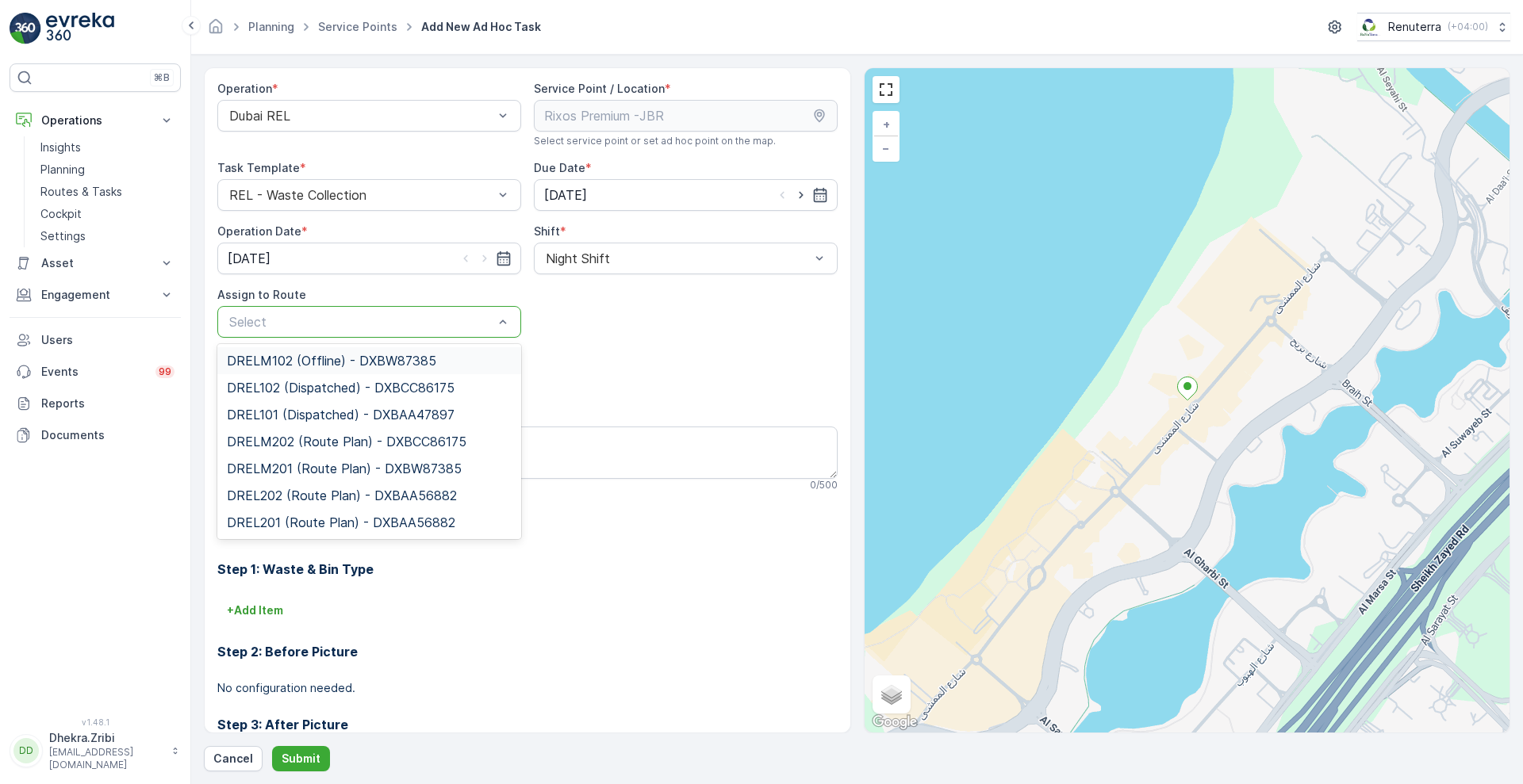
click at [430, 328] on div at bounding box center [361, 322] width 267 height 14
click at [364, 474] on span "DRELM201 (Route Plan) - DXBW87385" at bounding box center [344, 468] width 235 height 14
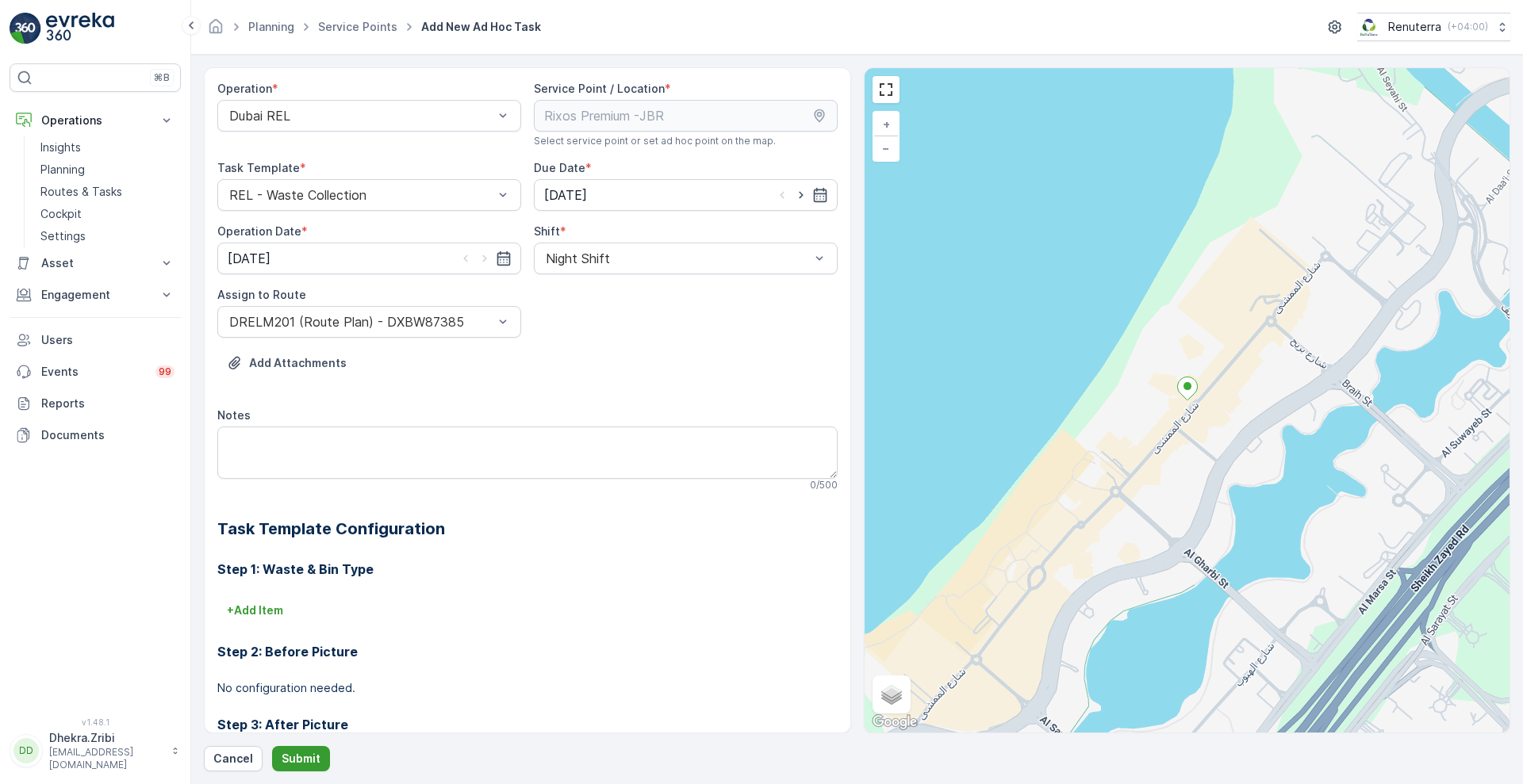
click at [289, 752] on p "Submit" at bounding box center [300, 759] width 39 height 16
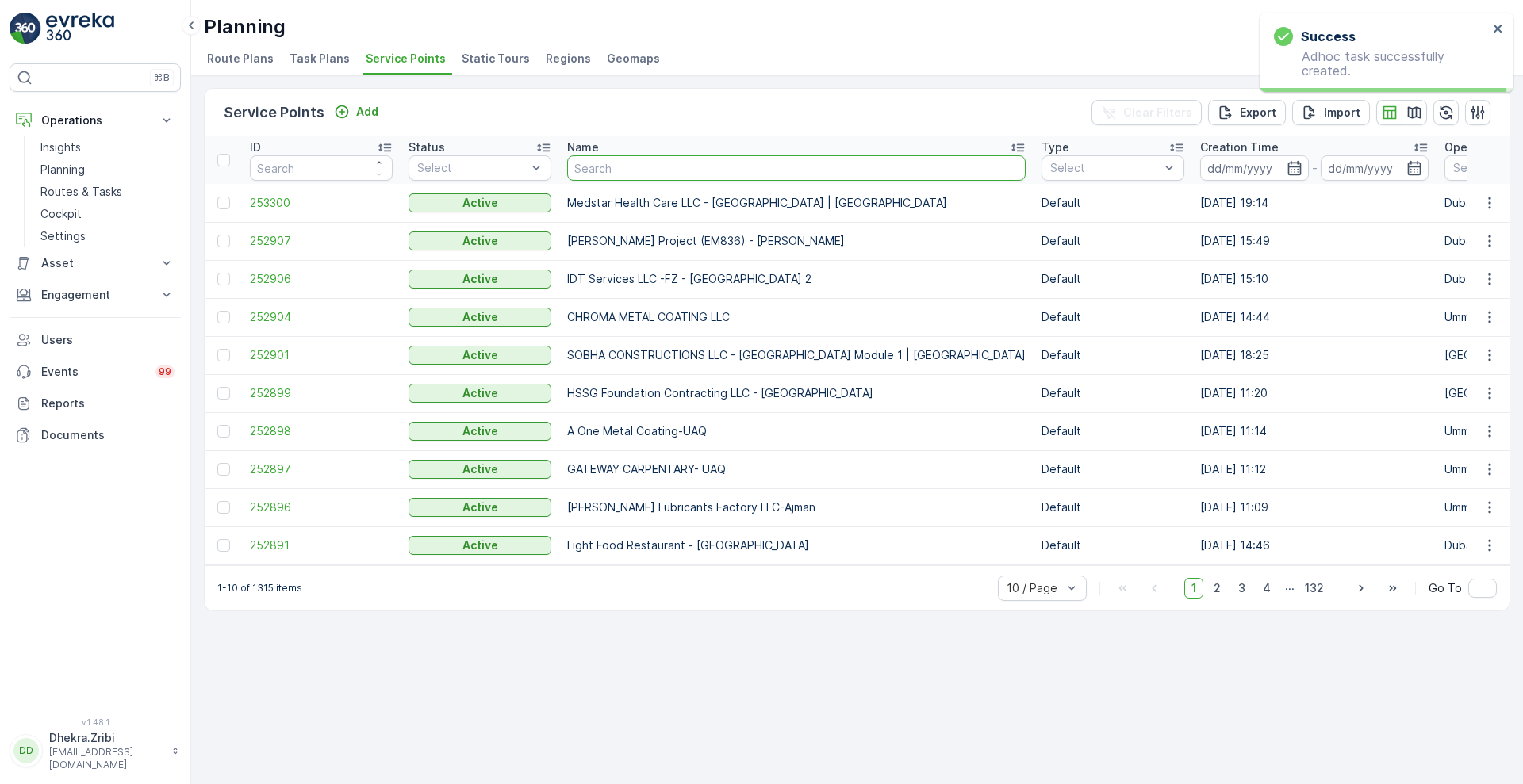
click at [640, 176] on input "text" at bounding box center [796, 168] width 458 height 26
type input "rixos"
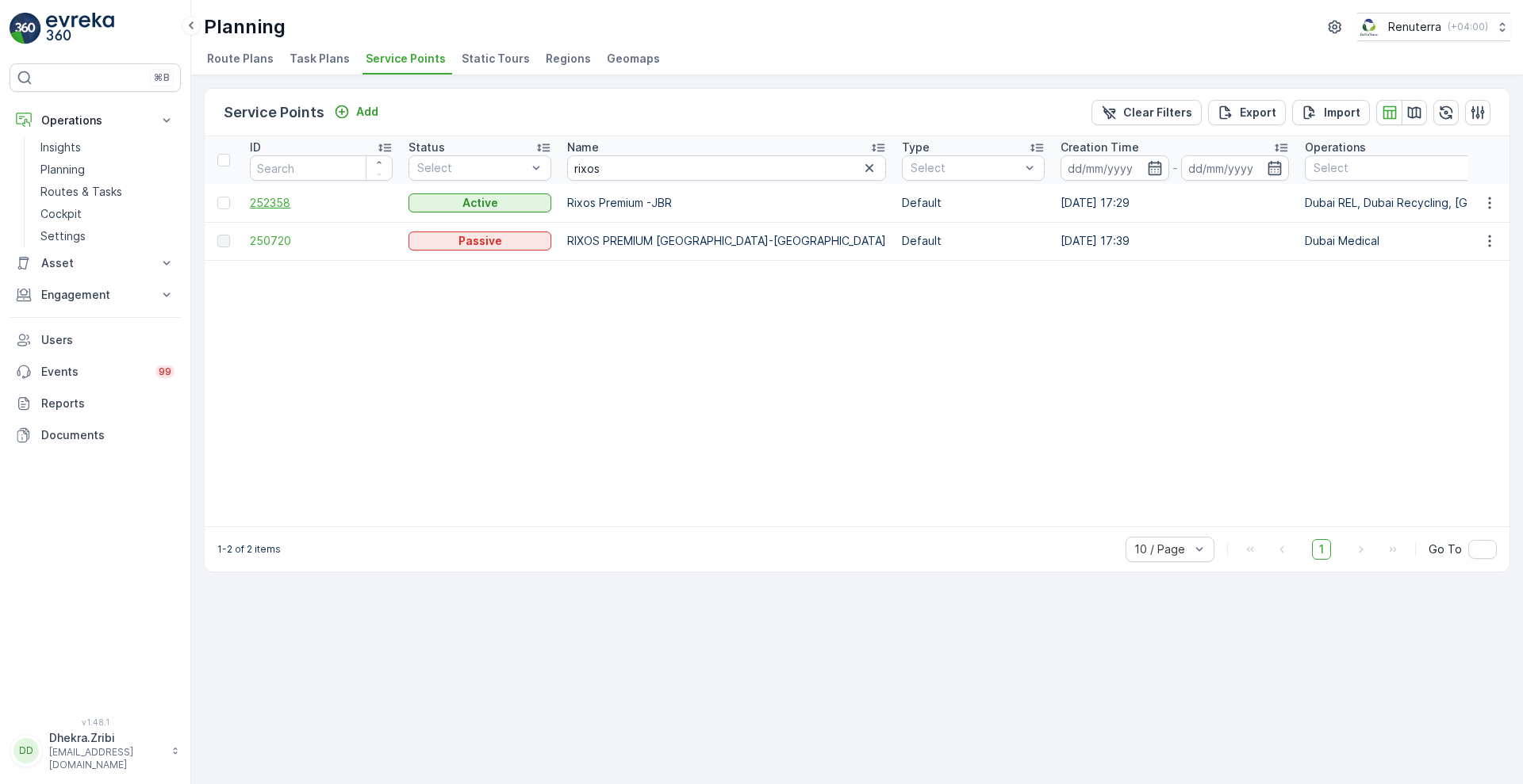
click at [273, 202] on span "252358" at bounding box center [321, 203] width 143 height 16
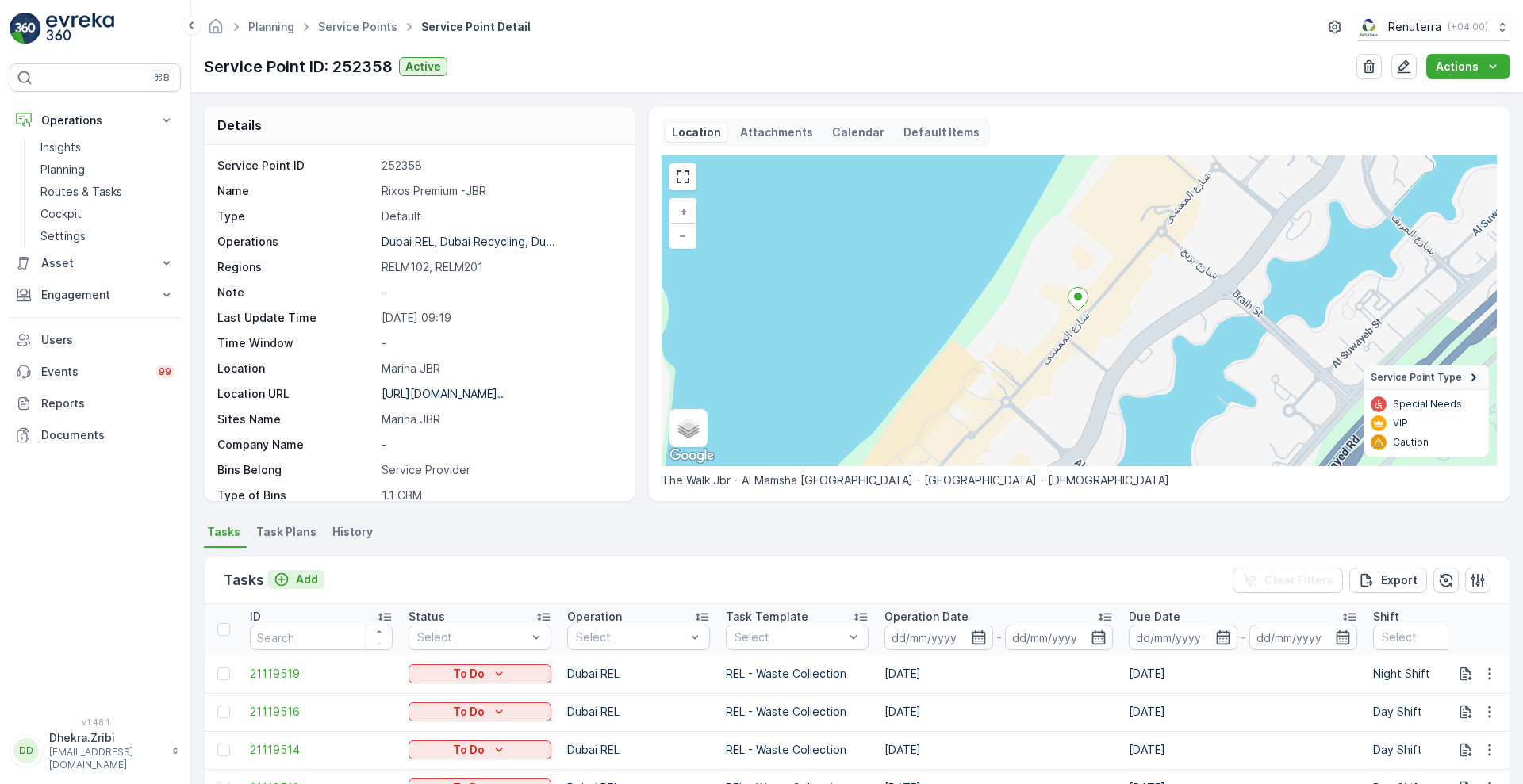
click at [303, 575] on p "Add" at bounding box center [307, 579] width 22 height 16
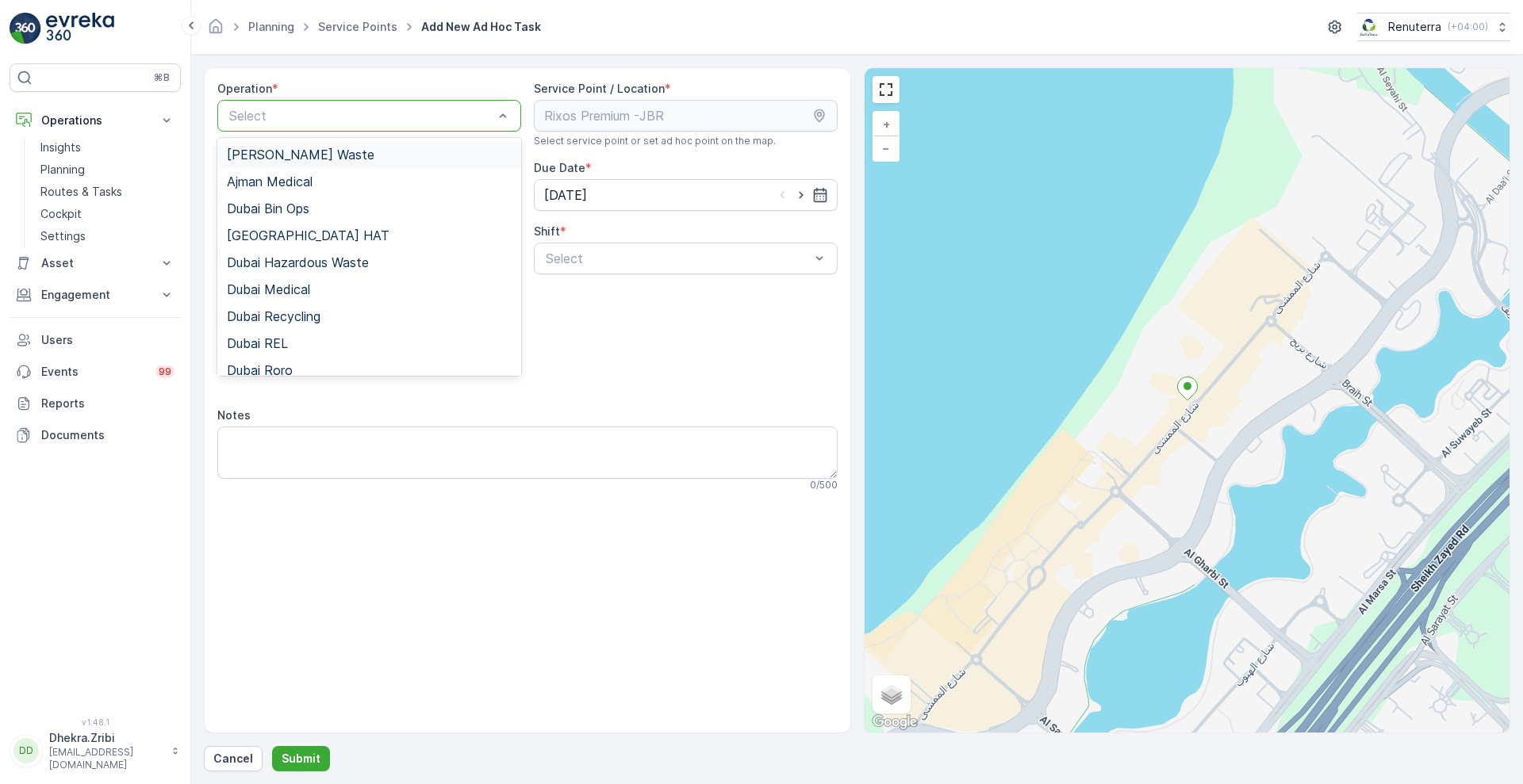
click at [463, 100] on div "Select" at bounding box center [370, 116] width 304 height 32
click at [293, 332] on div "Dubai REL" at bounding box center [370, 343] width 304 height 27
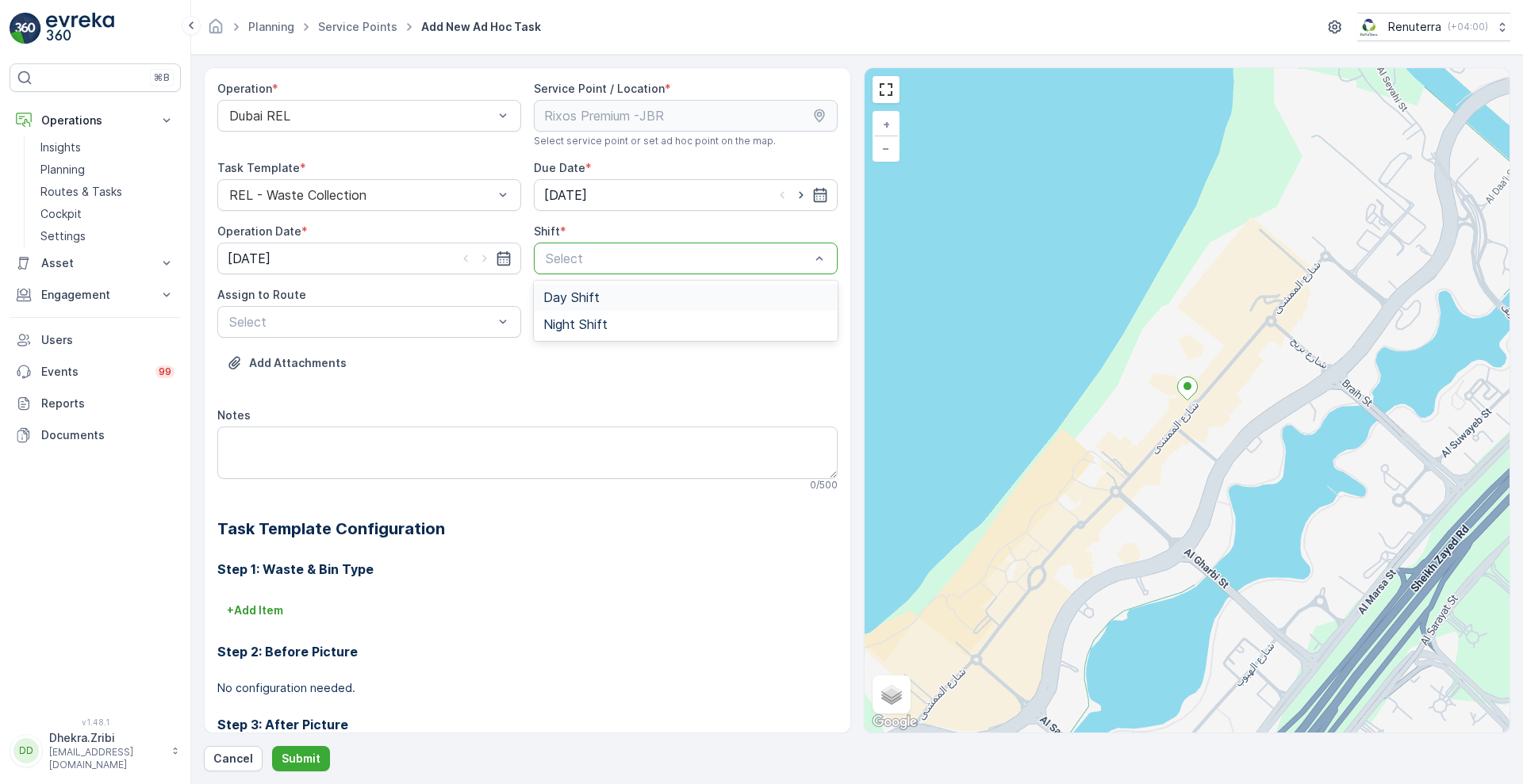
click at [579, 257] on div at bounding box center [677, 258] width 267 height 14
click at [552, 332] on span "Night Shift" at bounding box center [576, 324] width 65 height 14
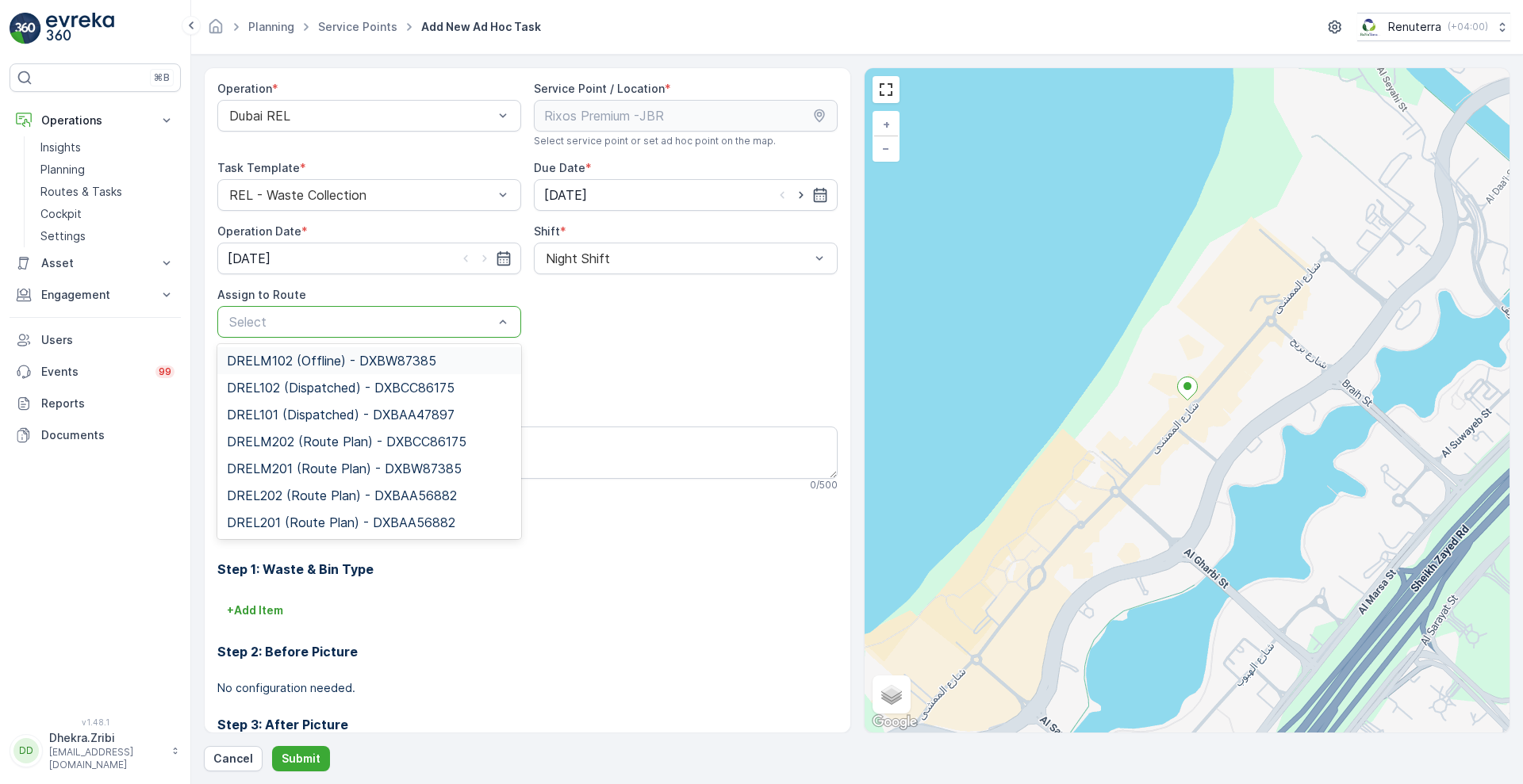
click at [426, 327] on div at bounding box center [361, 322] width 267 height 14
click at [322, 469] on span "DRELM201 (Route Plan) - DXBW87385" at bounding box center [344, 468] width 235 height 14
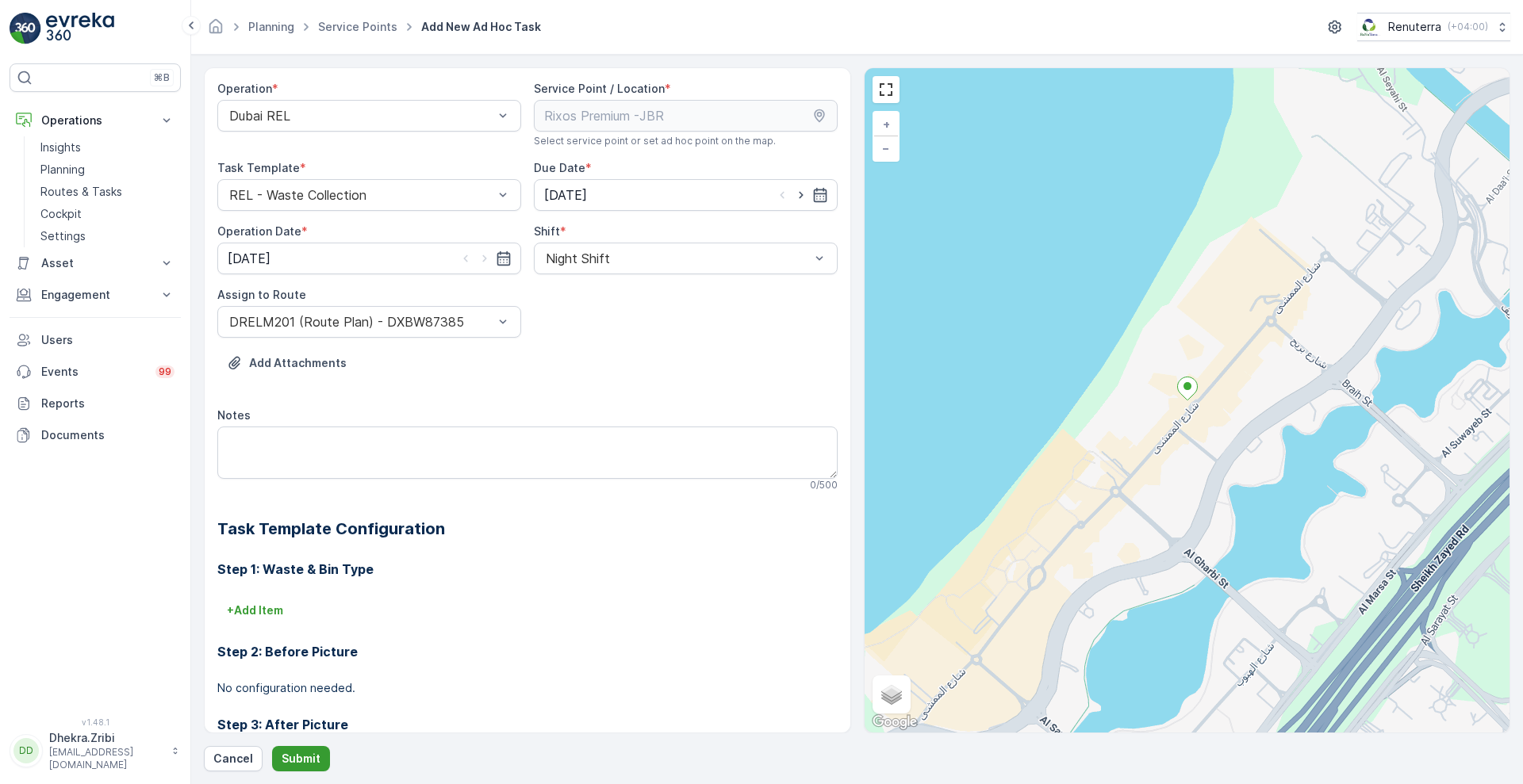
click at [296, 749] on button "Submit" at bounding box center [301, 759] width 58 height 26
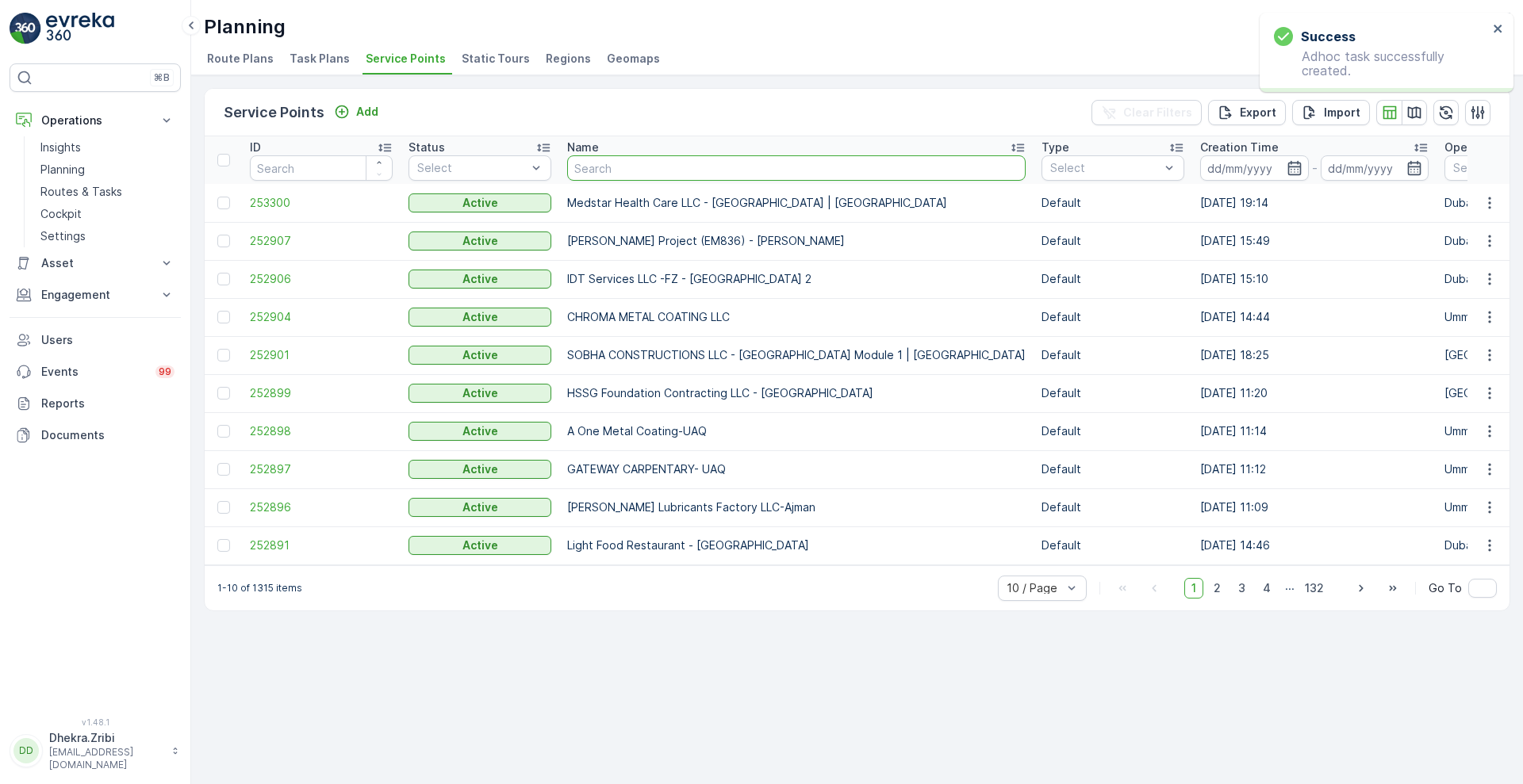
click at [690, 163] on input "text" at bounding box center [796, 168] width 458 height 26
type input "rixos"
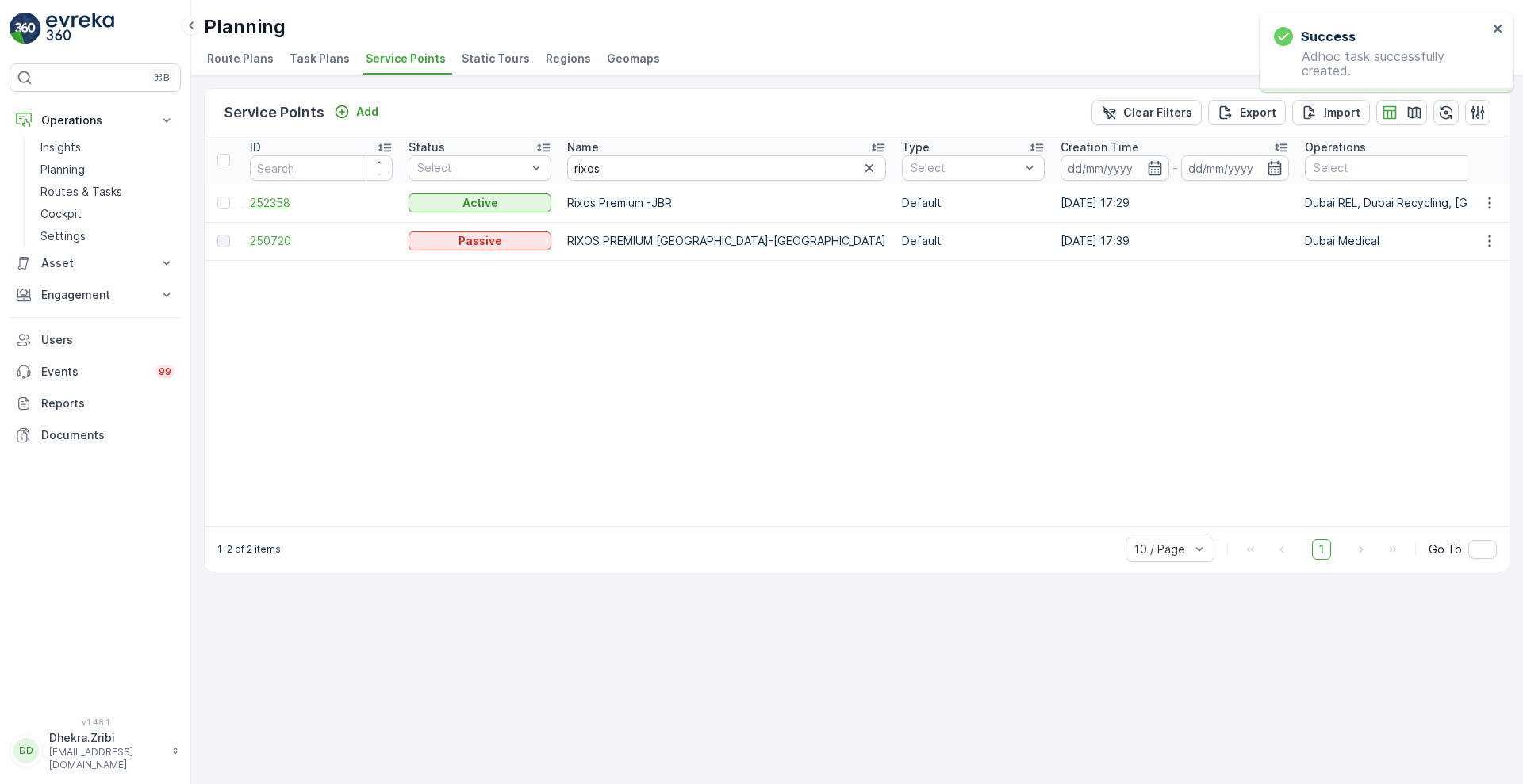
click at [277, 201] on span "252358" at bounding box center [321, 203] width 143 height 16
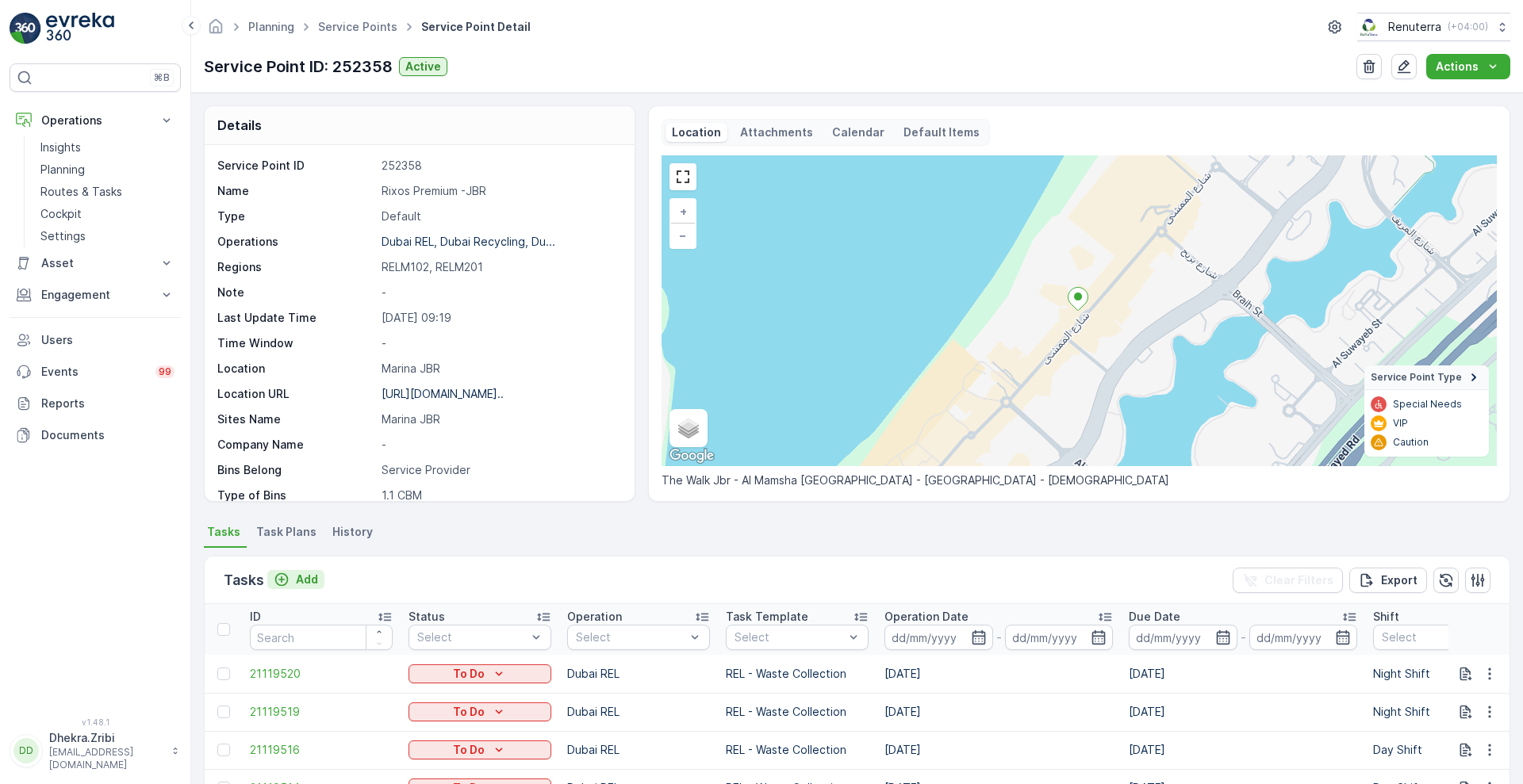
click at [306, 587] on p "Add" at bounding box center [307, 579] width 22 height 16
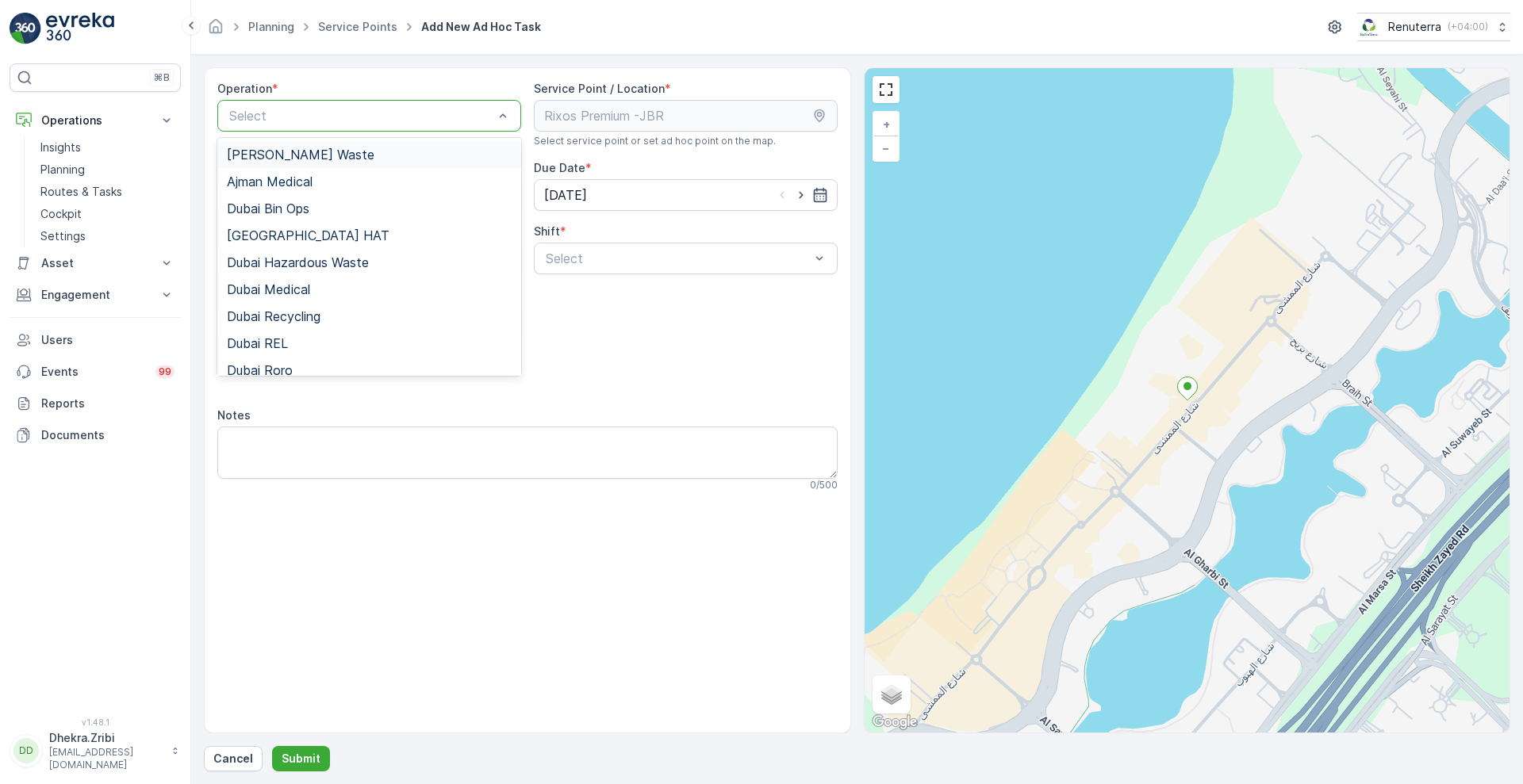
click at [415, 120] on div at bounding box center [361, 115] width 267 height 14
click at [254, 344] on span "Dubai REL" at bounding box center [256, 343] width 61 height 14
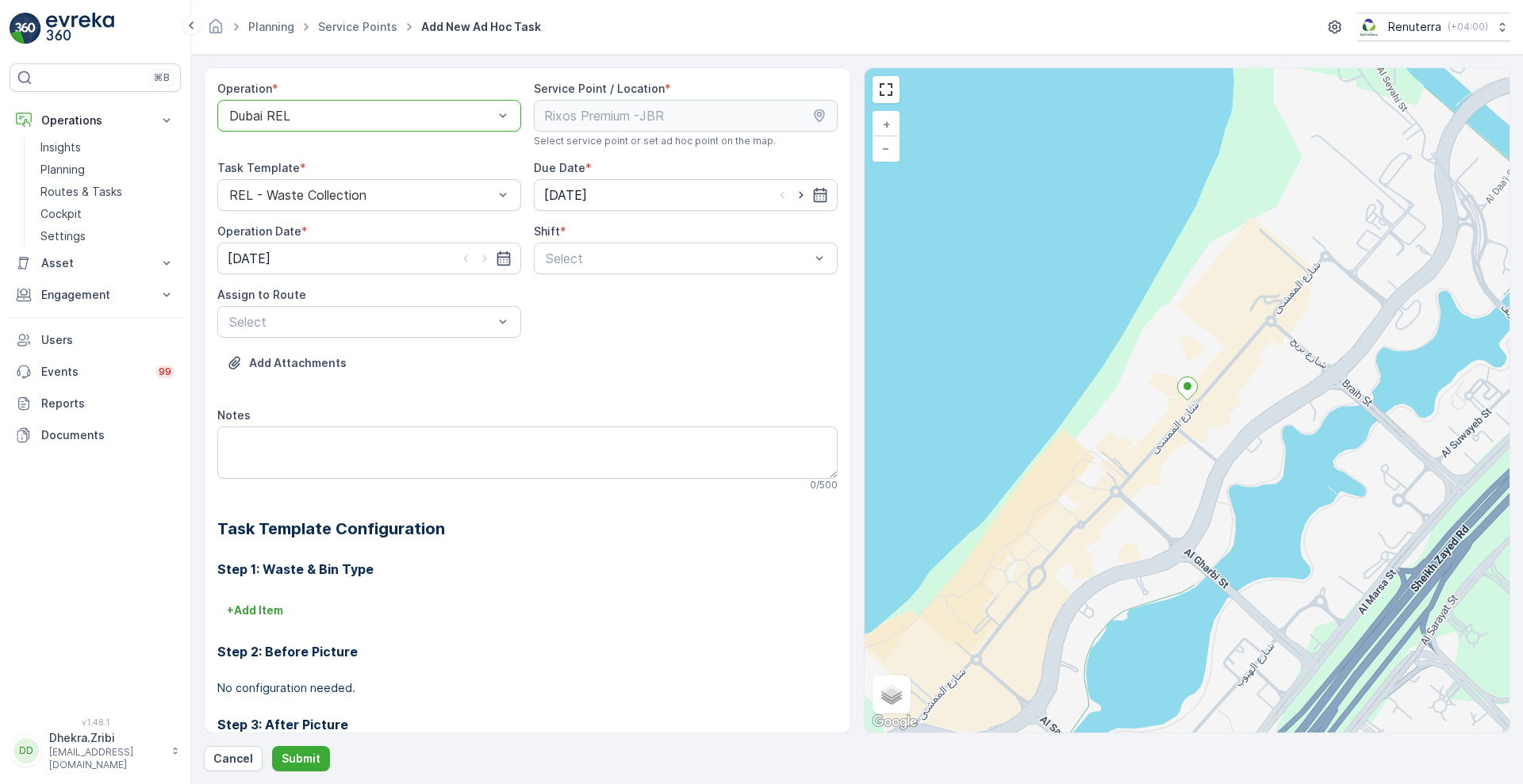
click at [638, 268] on div "Select" at bounding box center [686, 258] width 304 height 32
click at [569, 320] on span "Night Shift" at bounding box center [576, 324] width 65 height 14
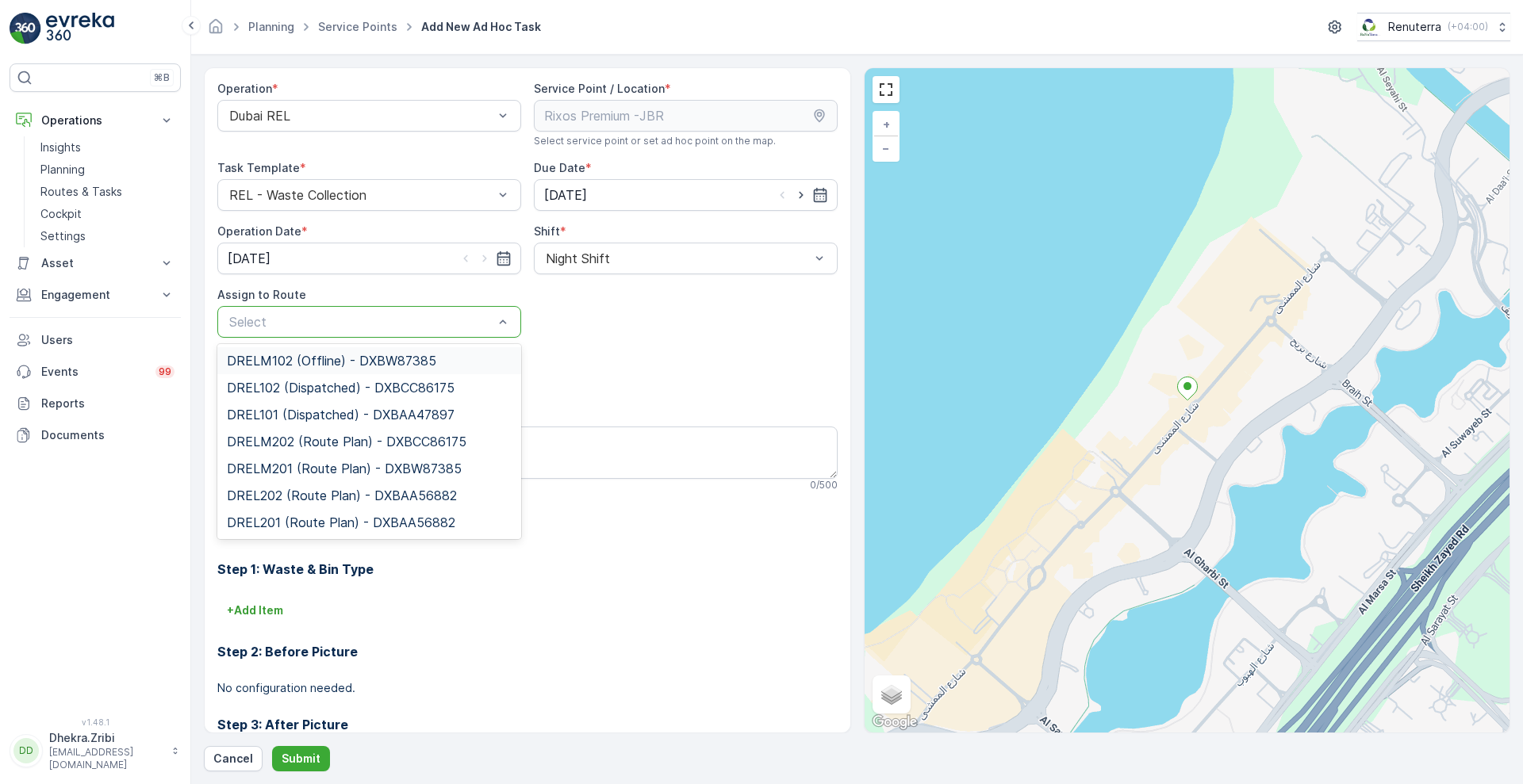
click at [398, 327] on div at bounding box center [361, 322] width 267 height 14
click at [304, 469] on span "DRELM201 (Route Plan) - DXBW87385" at bounding box center [344, 468] width 235 height 14
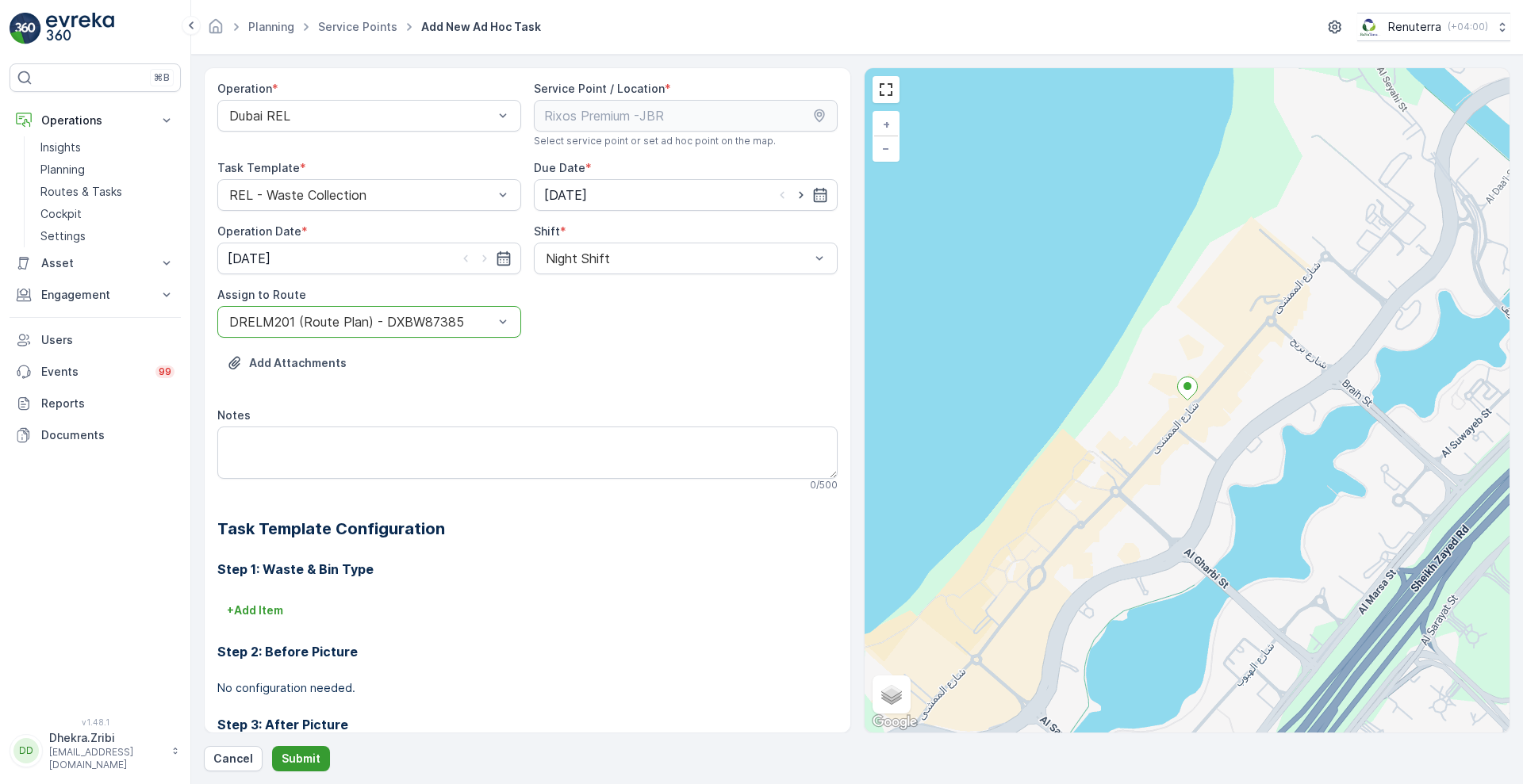
click at [293, 762] on p "Submit" at bounding box center [300, 759] width 39 height 16
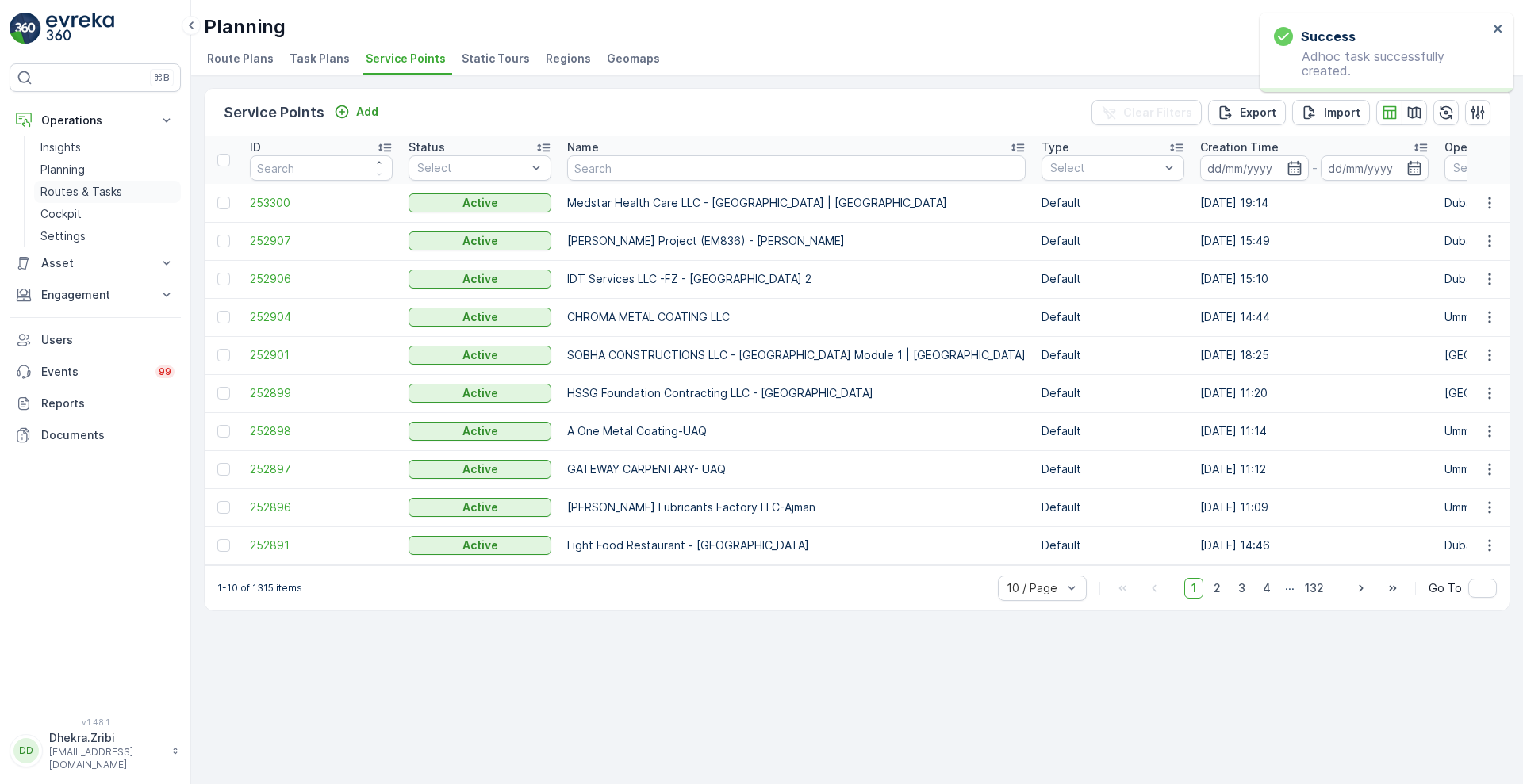
click at [57, 182] on link "Routes & Tasks" at bounding box center [107, 192] width 147 height 22
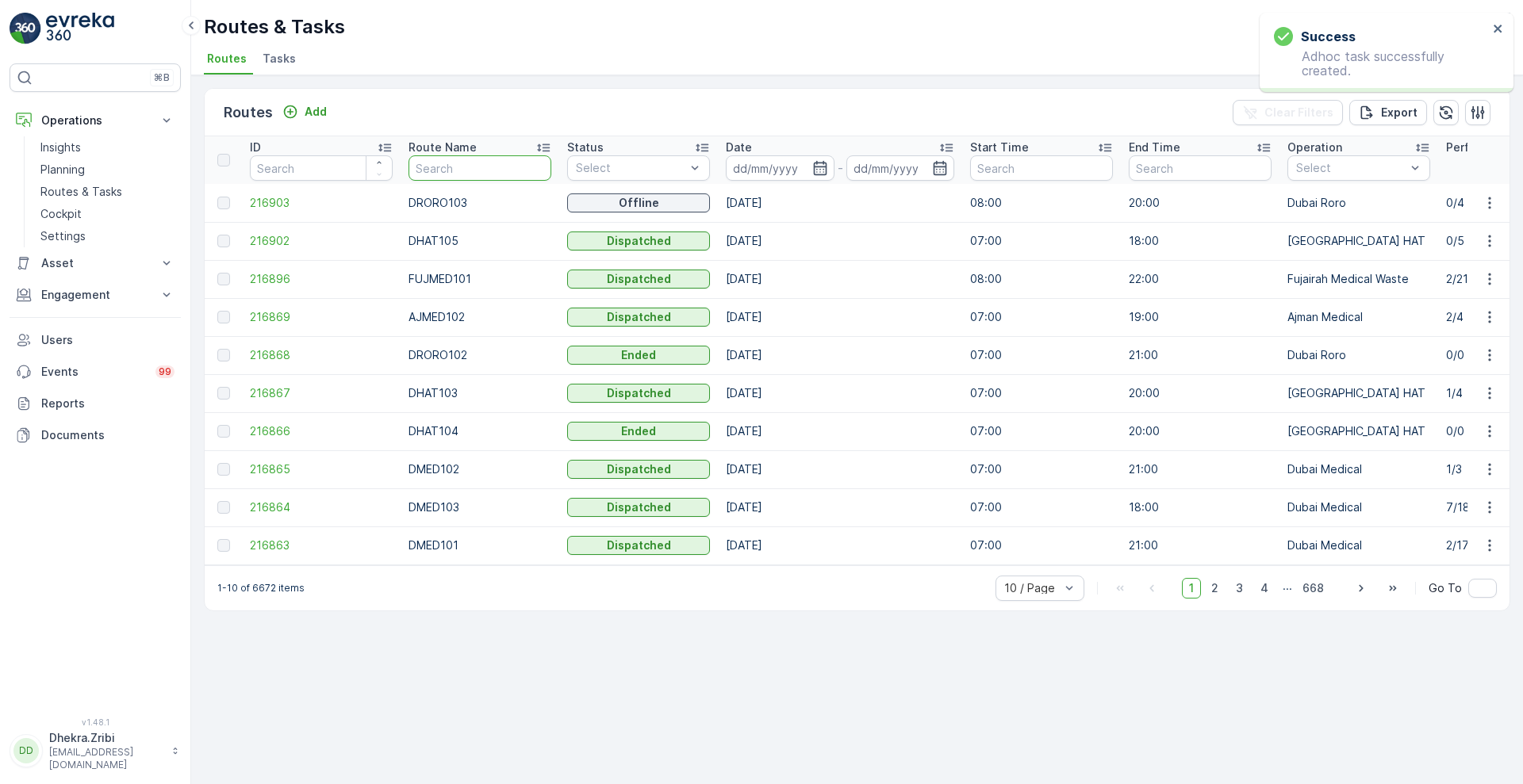
click at [469, 158] on input "text" at bounding box center [480, 168] width 143 height 26
type input "med"
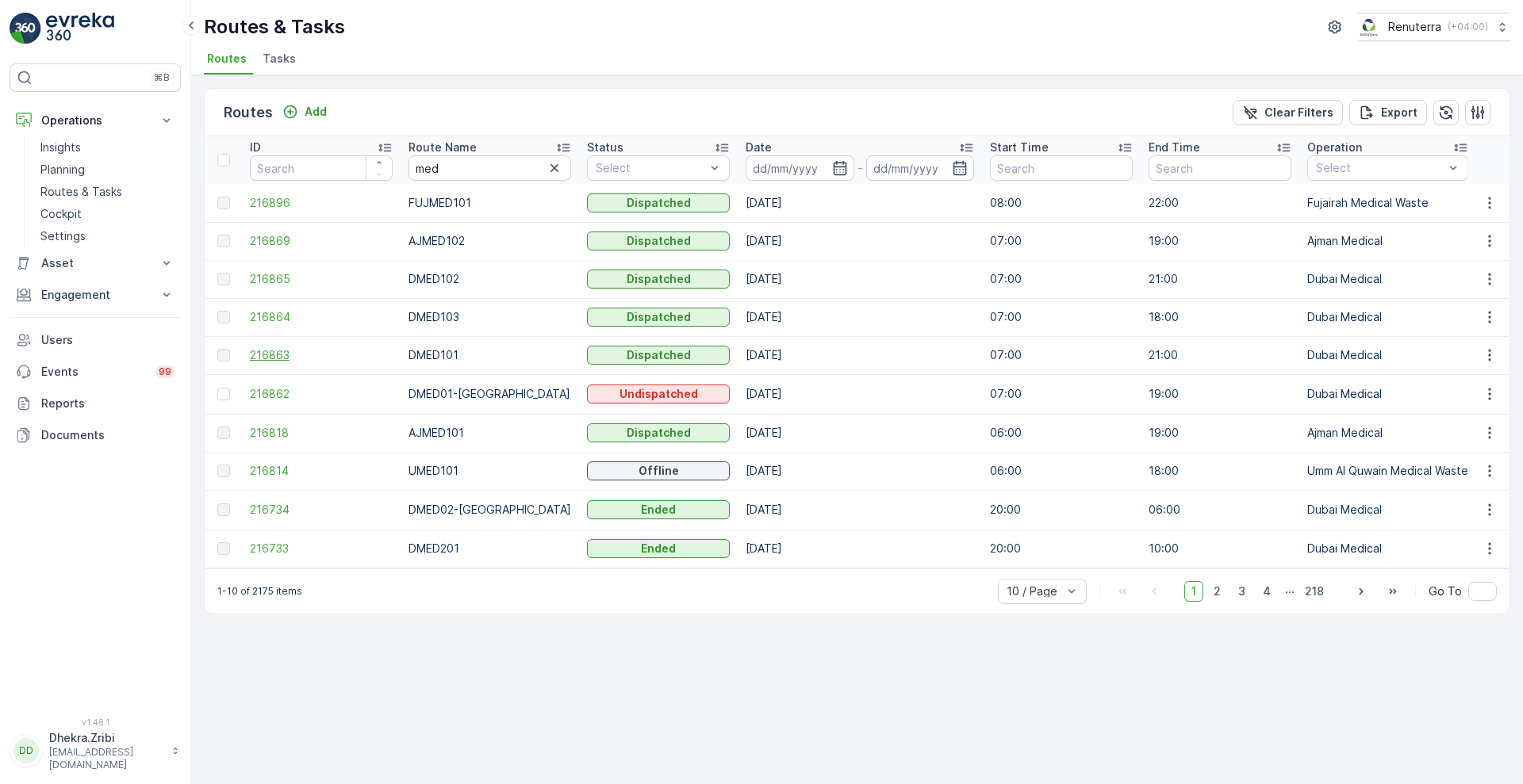
click at [273, 353] on span "216863" at bounding box center [321, 356] width 143 height 16
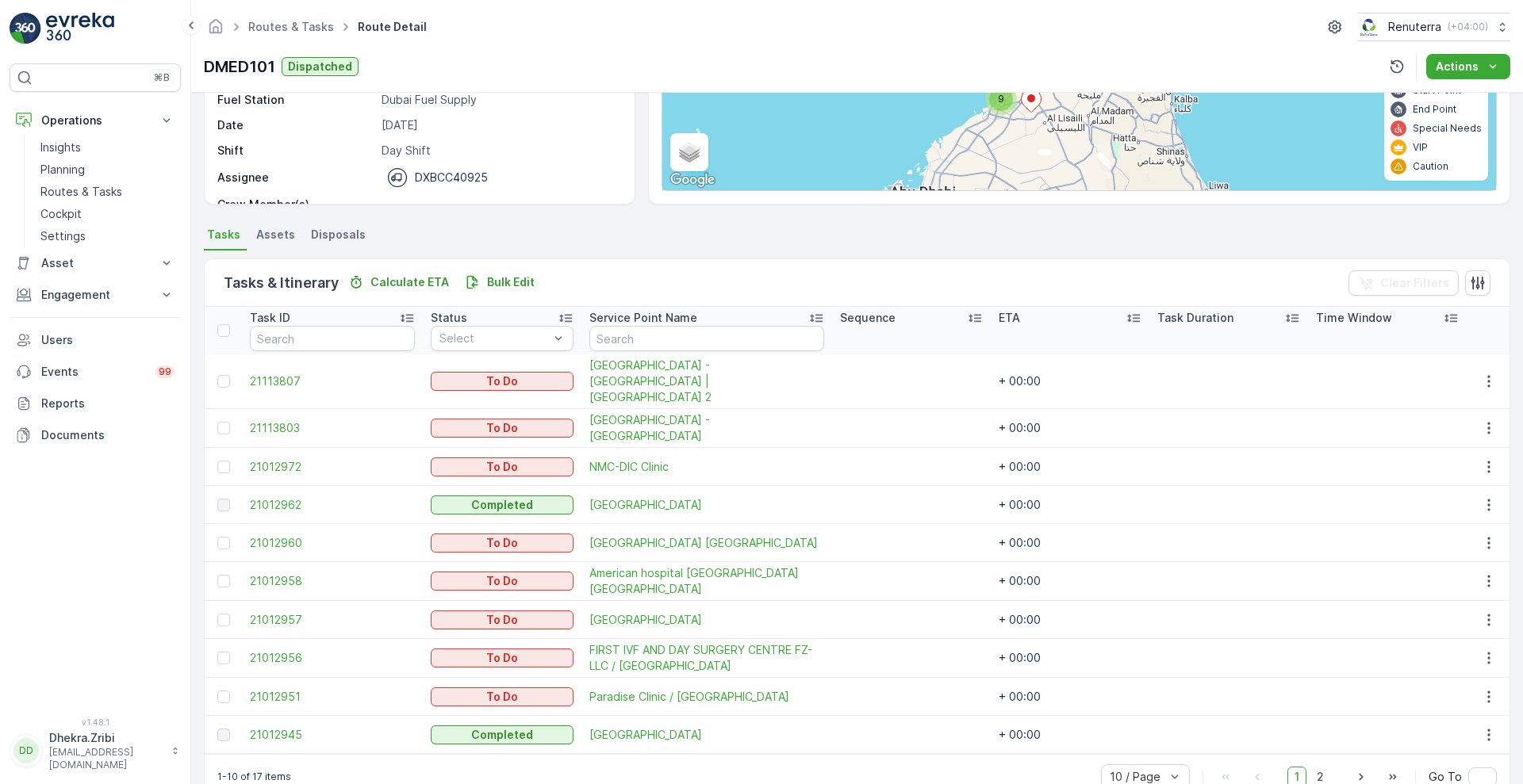
scroll to position [237, 0]
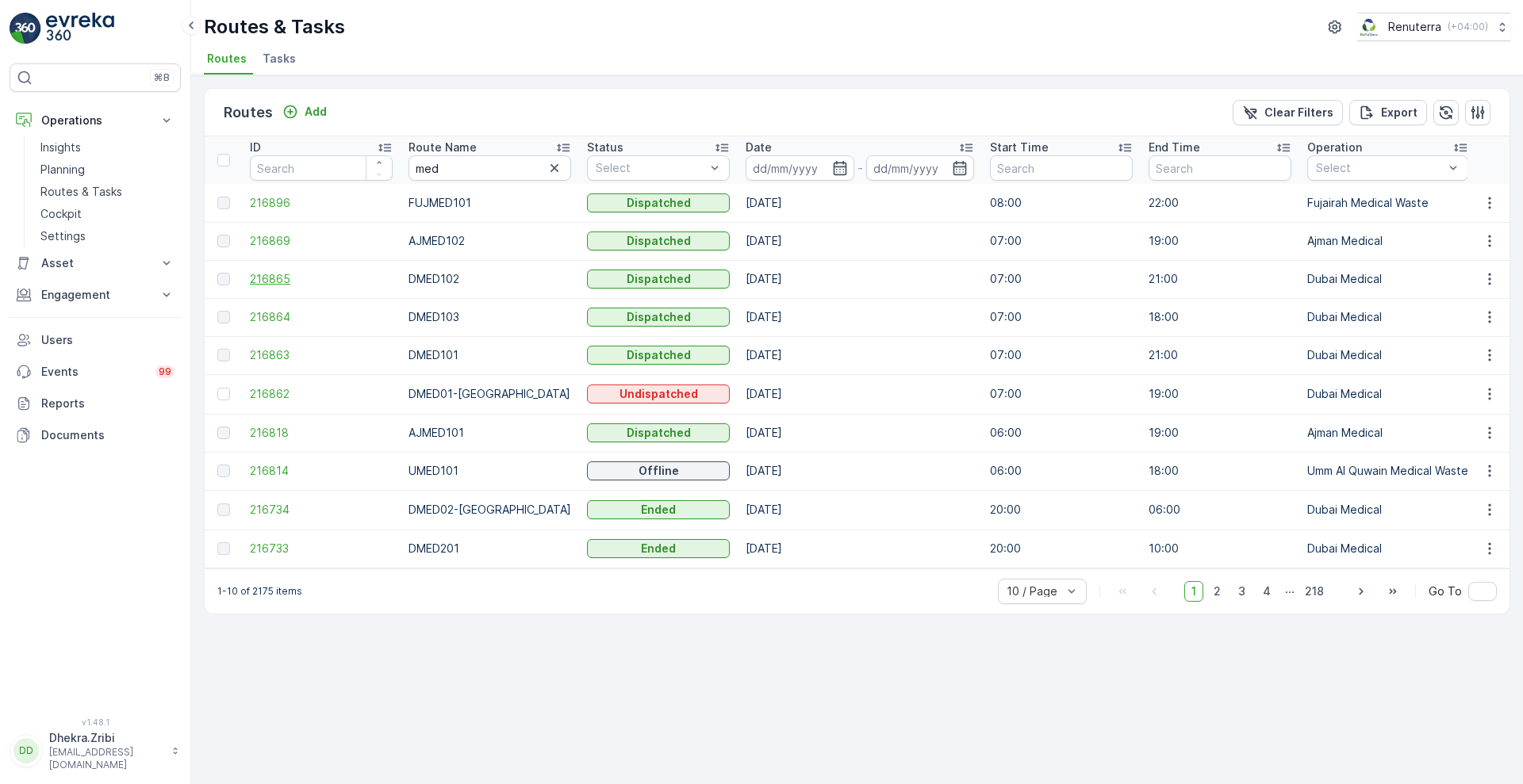
click at [271, 272] on span "216865" at bounding box center [321, 279] width 143 height 16
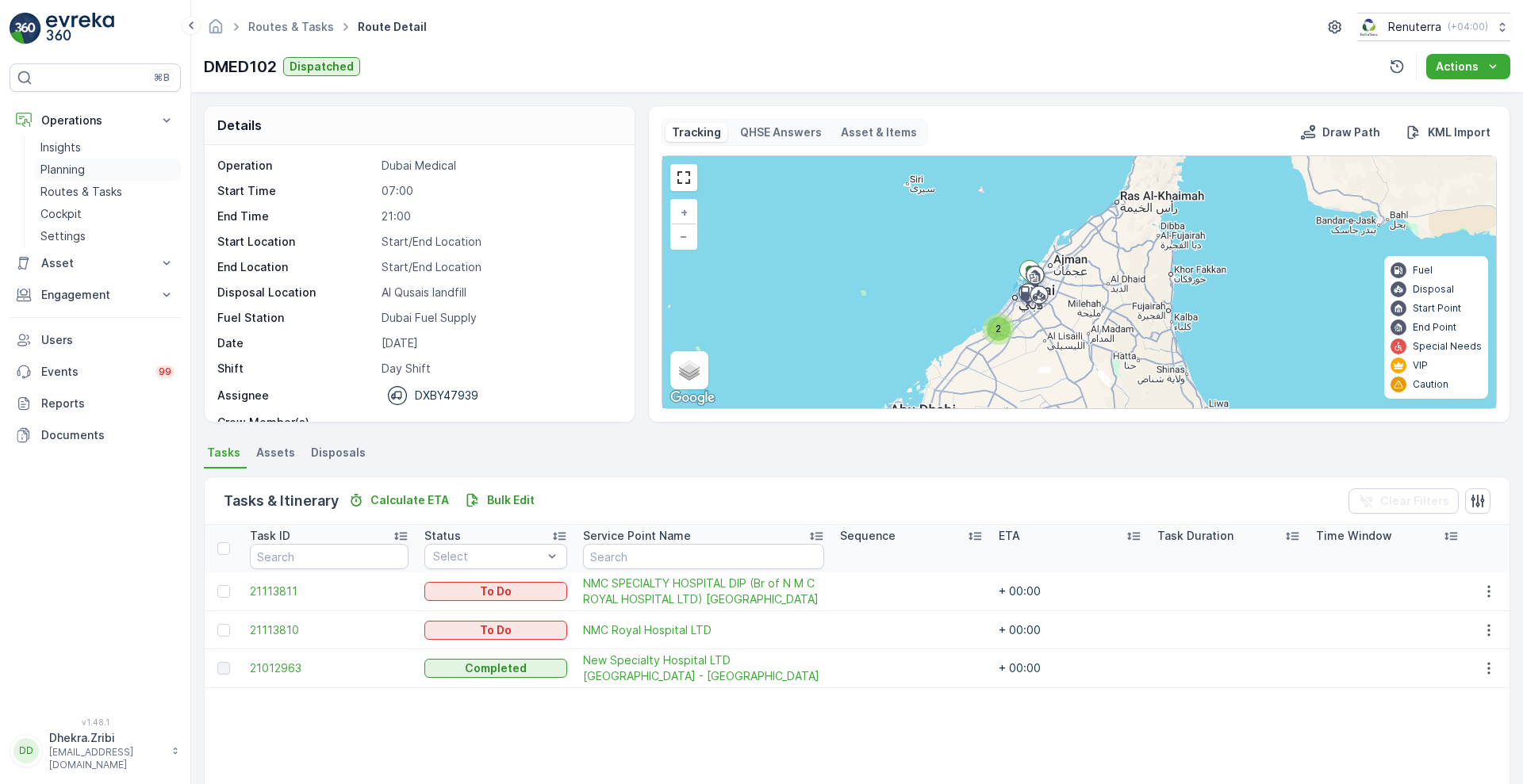
click at [74, 178] on link "Planning" at bounding box center [107, 170] width 147 height 22
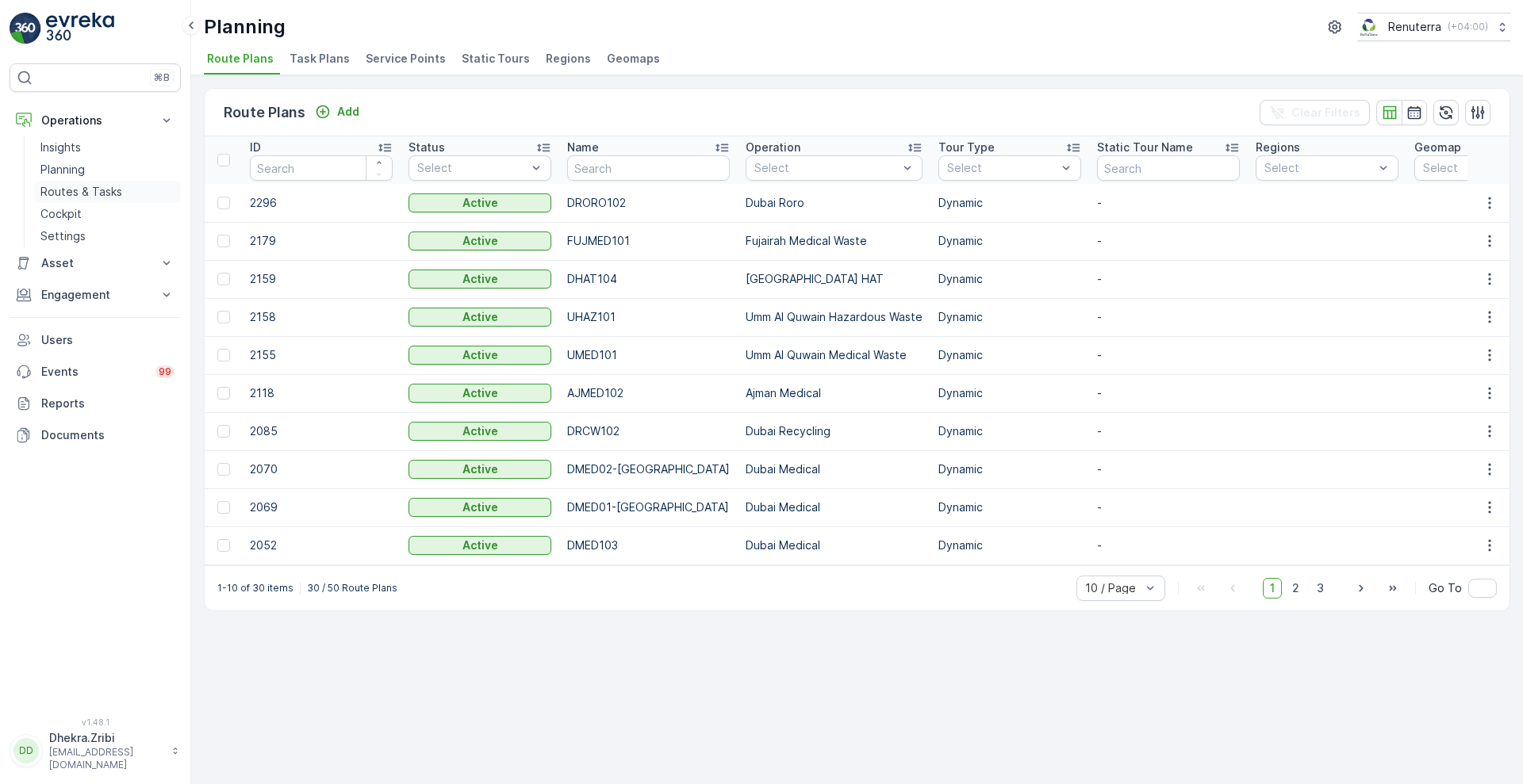
click at [112, 189] on p "Routes & Tasks" at bounding box center [82, 192] width 82 height 16
click at [397, 60] on span "Service Points" at bounding box center [406, 59] width 81 height 16
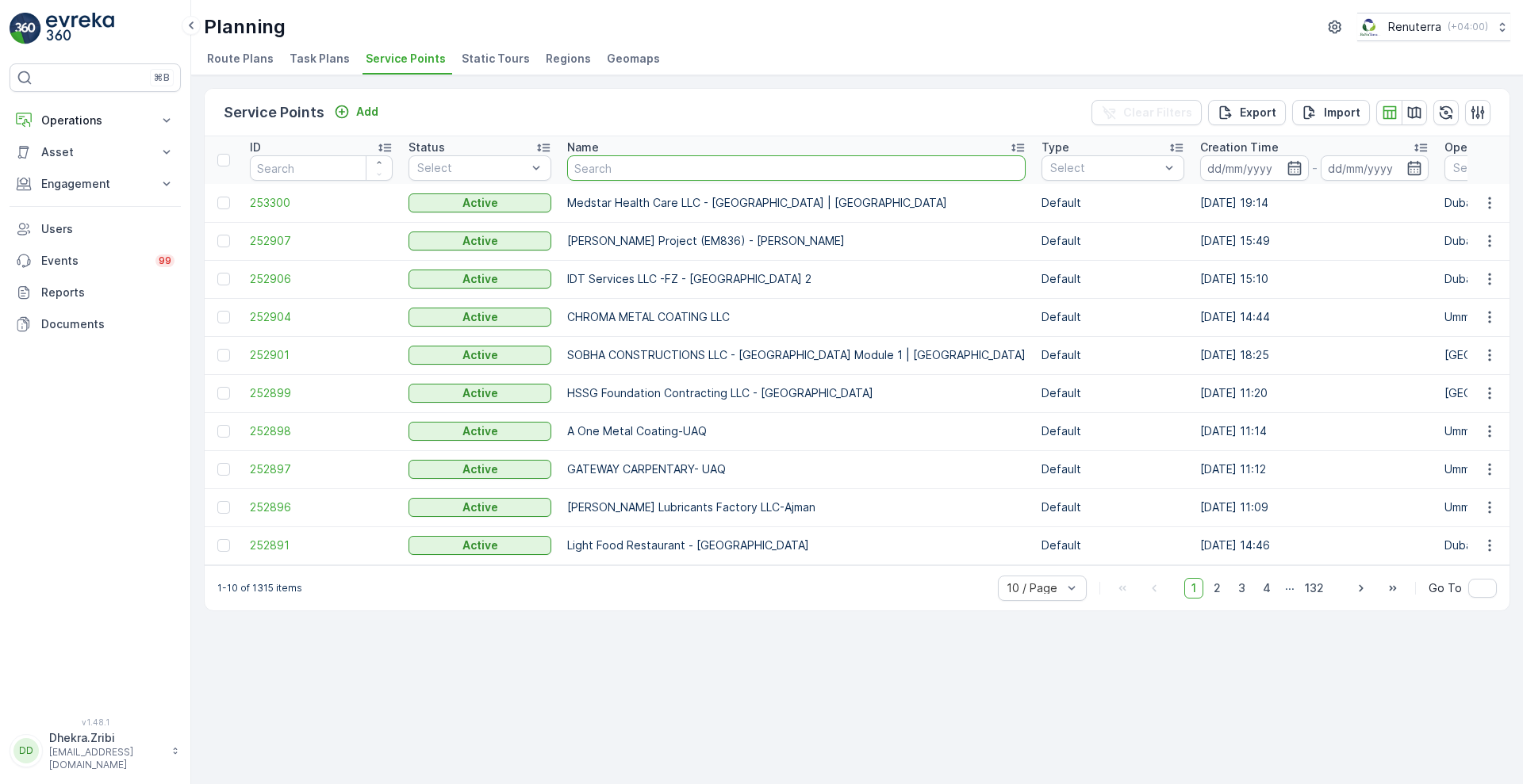
click at [624, 173] on input "text" at bounding box center [796, 168] width 458 height 26
type input "iqra"
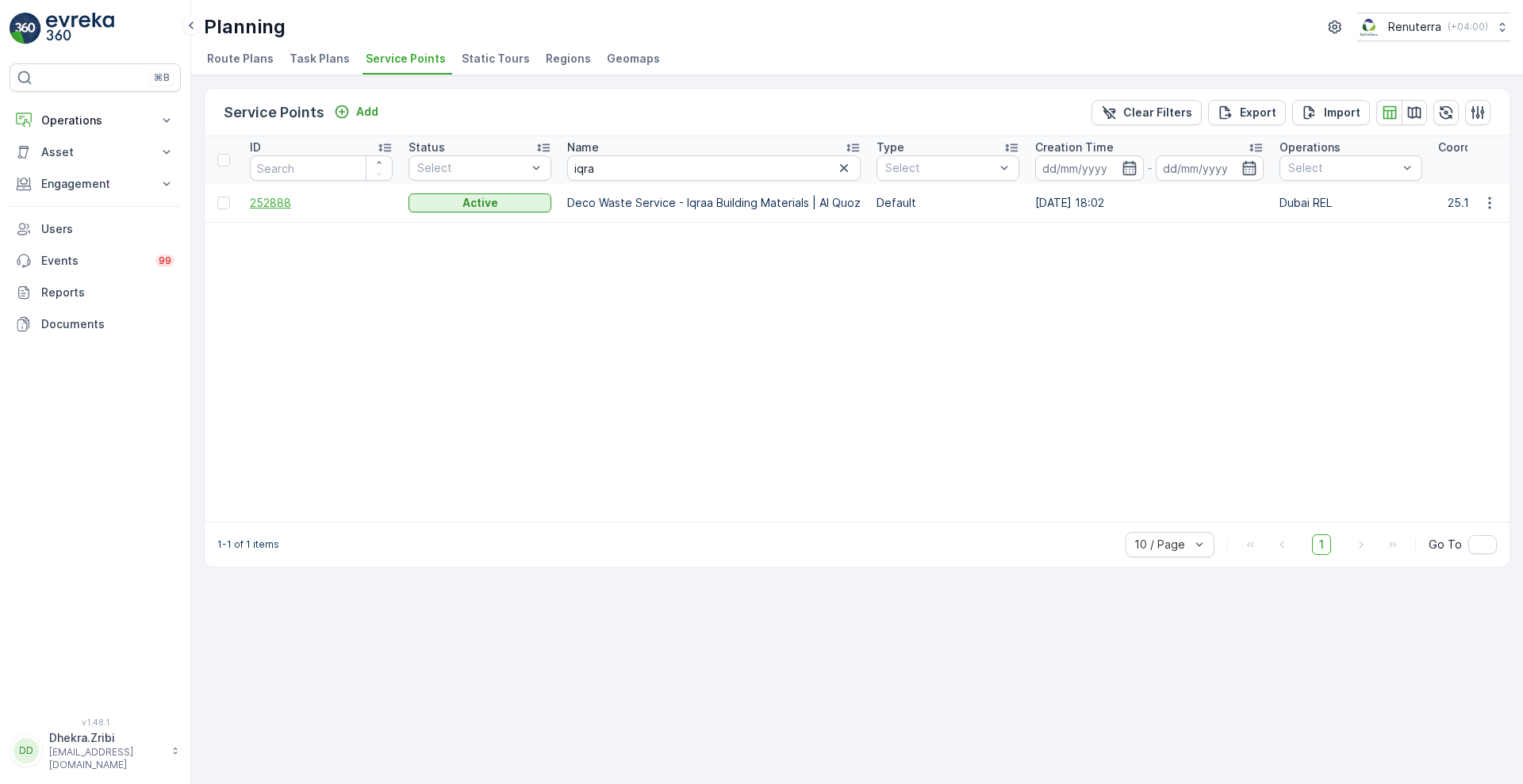
click at [278, 205] on span "252888" at bounding box center [321, 203] width 143 height 16
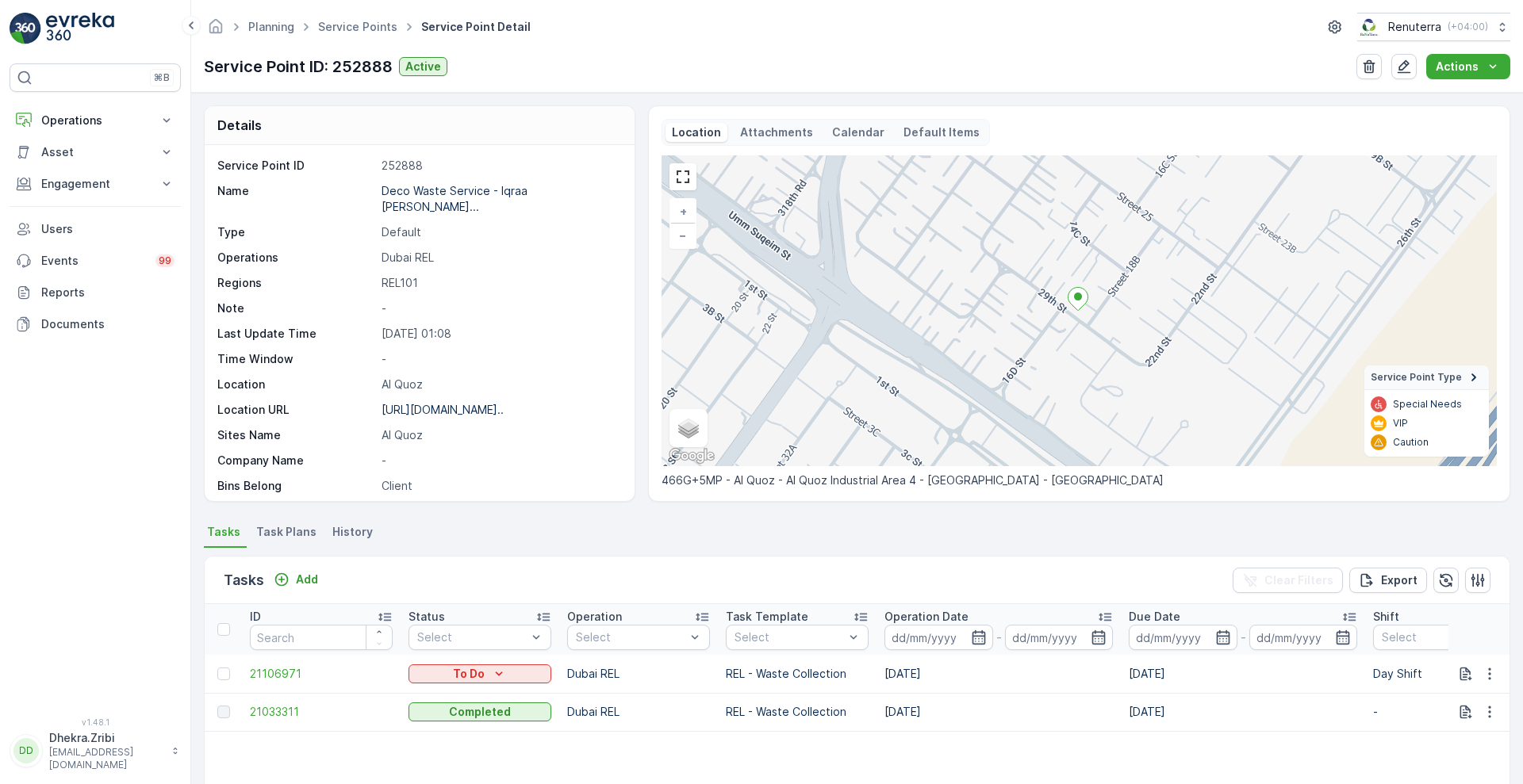
scroll to position [218, 0]
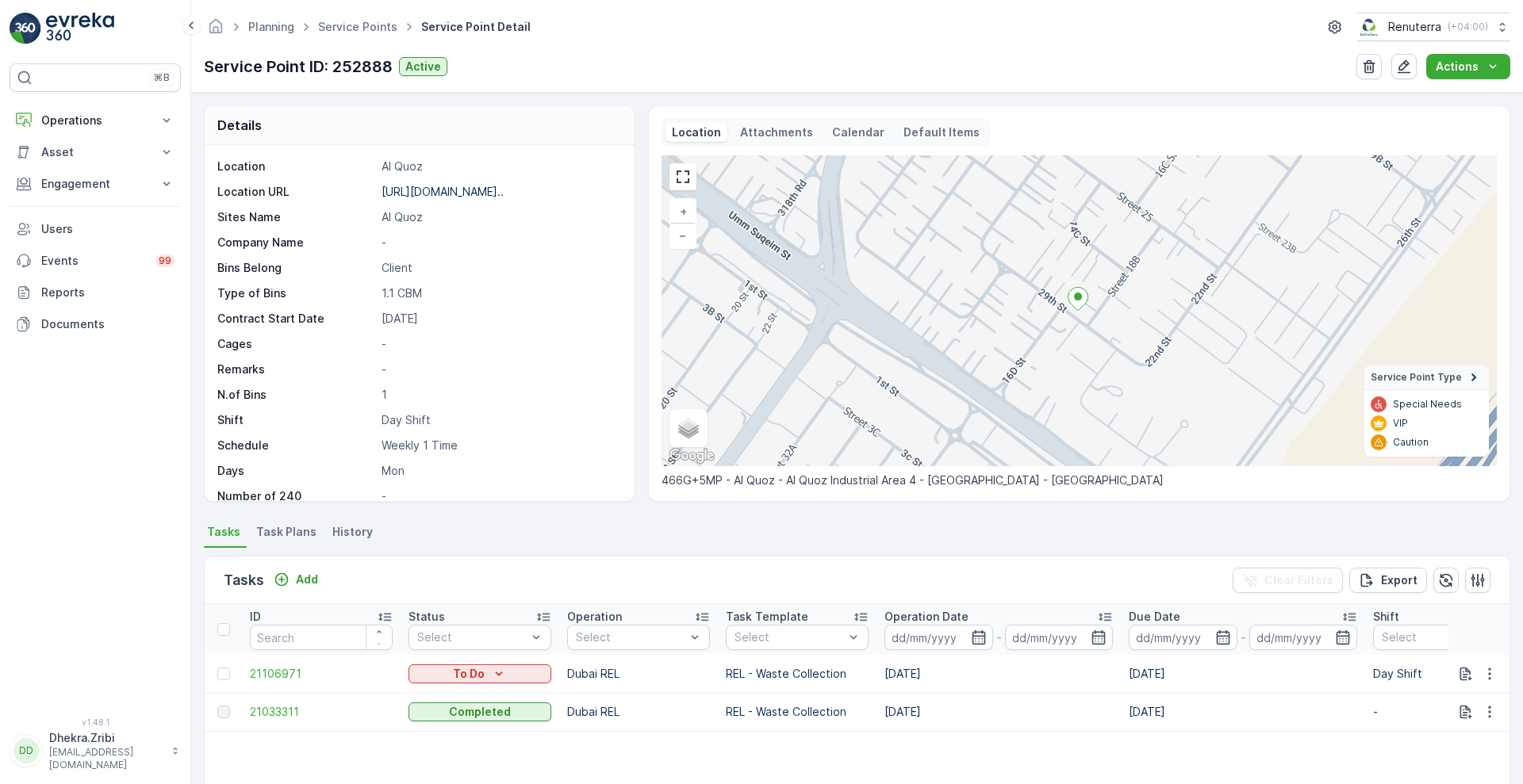
click at [626, 168] on div "Service Point ID 252888 Name Deco Waste Service - Iqraa Bui... Type Default Ope…" at bounding box center [420, 323] width 430 height 356
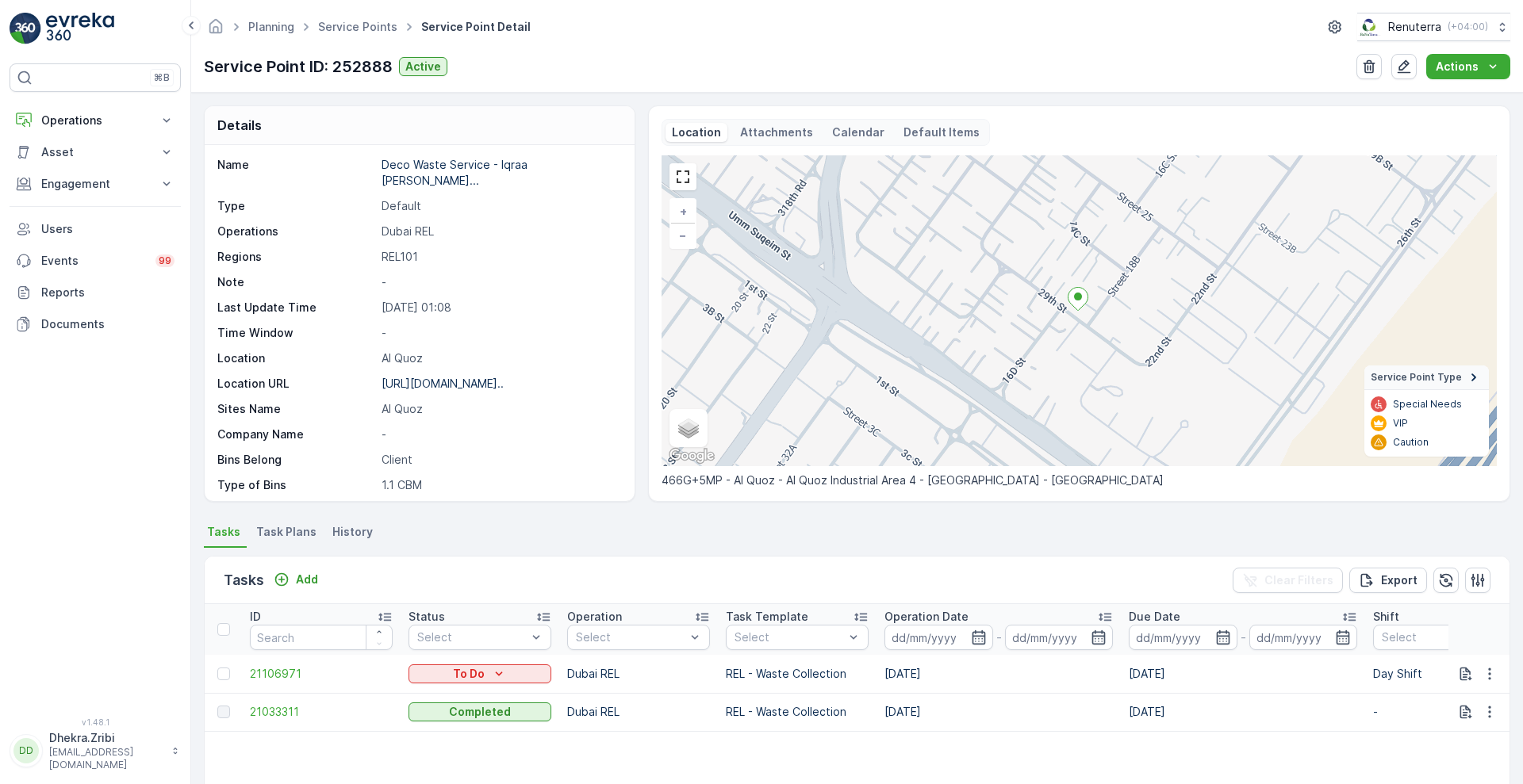
scroll to position [0, 0]
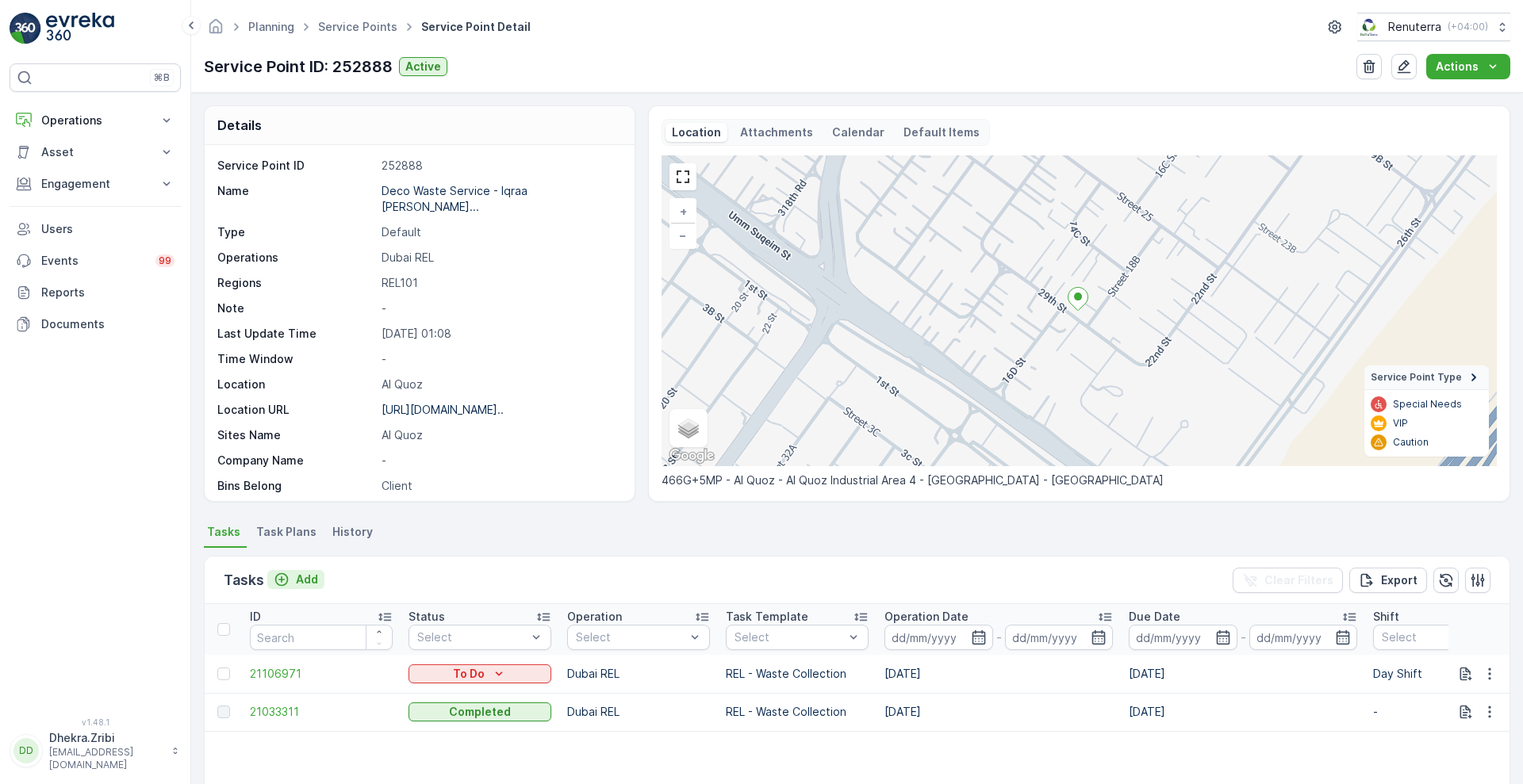
click at [321, 576] on button "Add" at bounding box center [295, 579] width 57 height 19
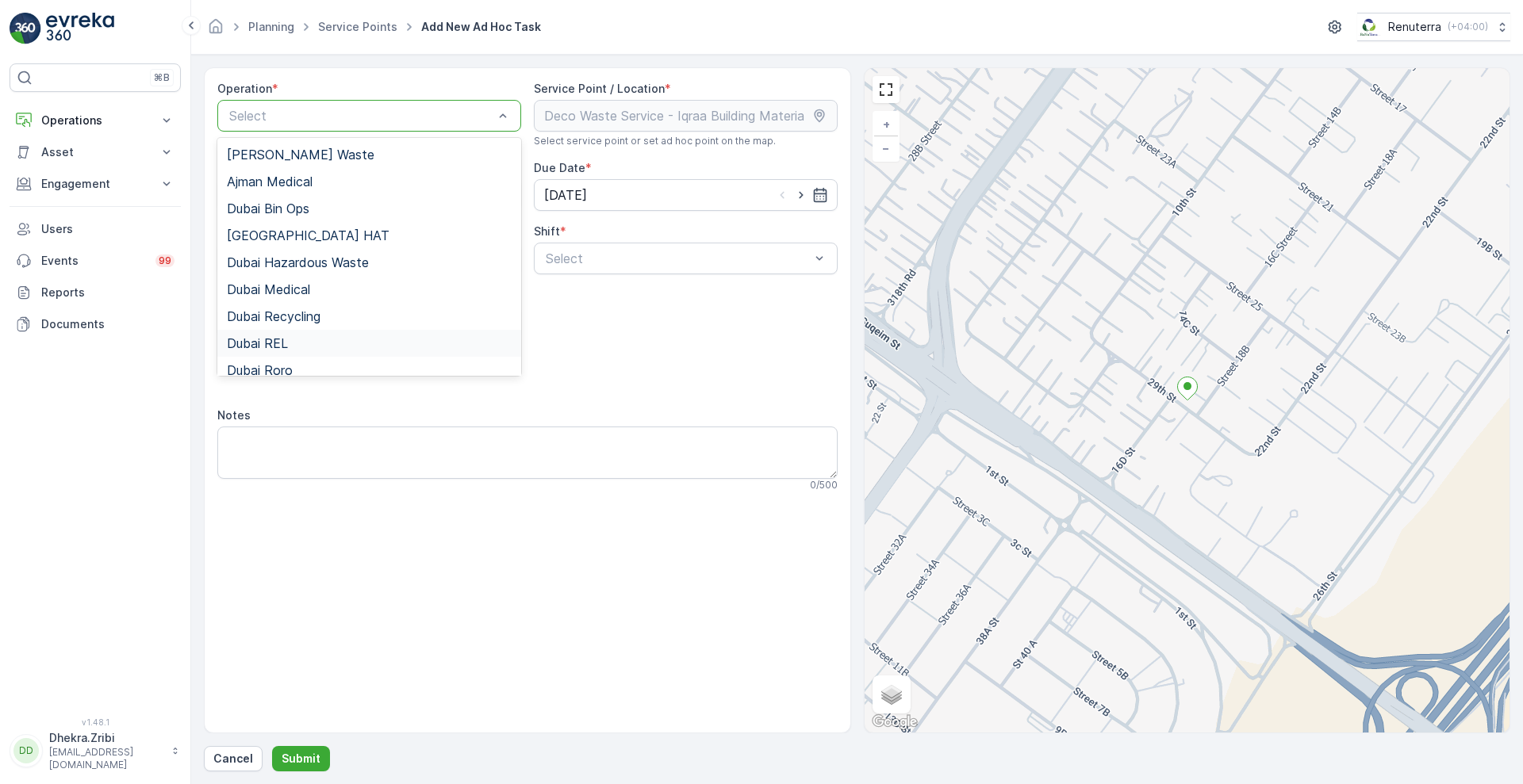
click at [301, 335] on div "Dubai REL" at bounding box center [370, 343] width 304 height 27
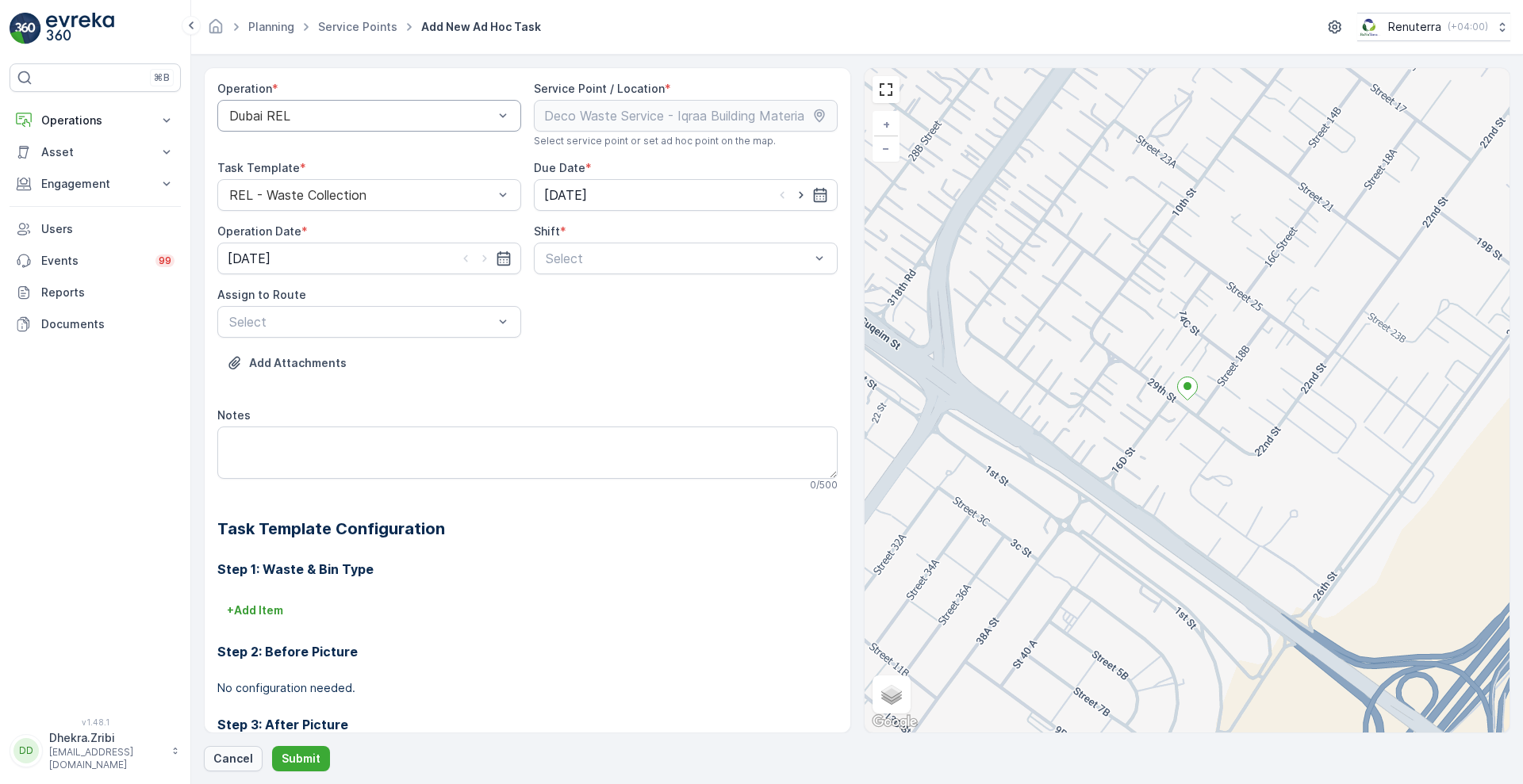
click at [230, 764] on p "Cancel" at bounding box center [234, 759] width 40 height 16
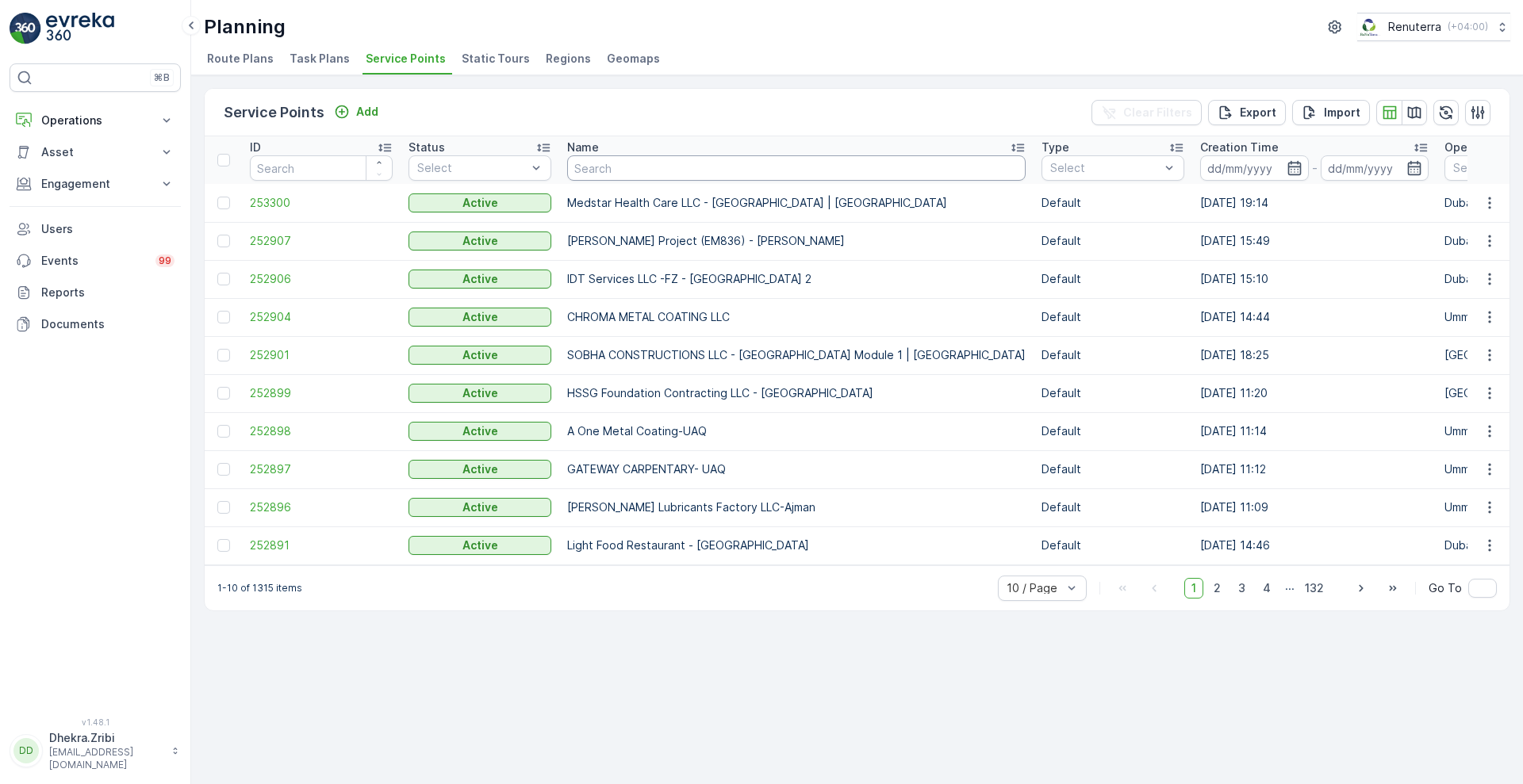
click at [715, 172] on input "text" at bounding box center [796, 168] width 458 height 26
type input "iqra"
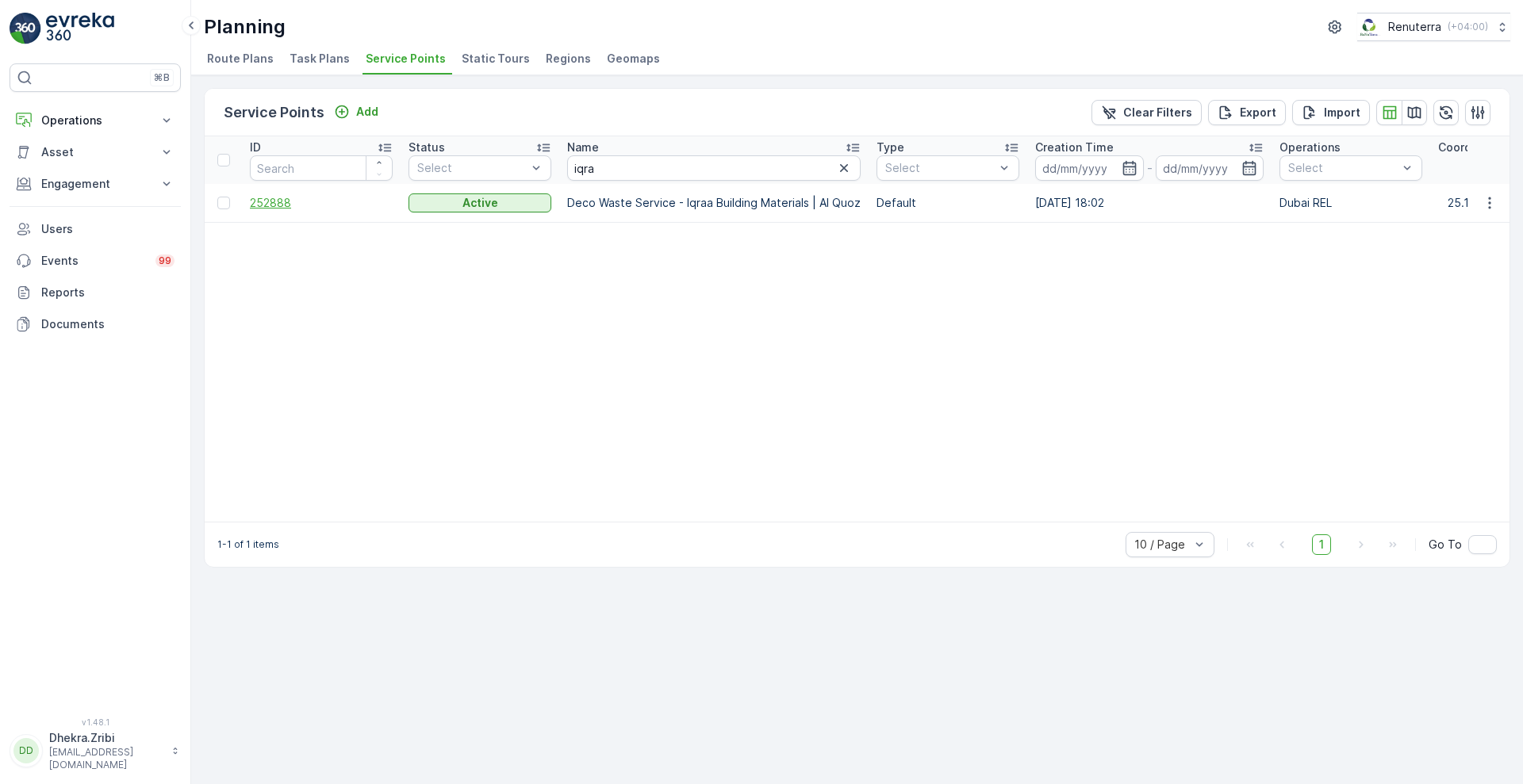
click at [268, 206] on span "252888" at bounding box center [321, 203] width 143 height 16
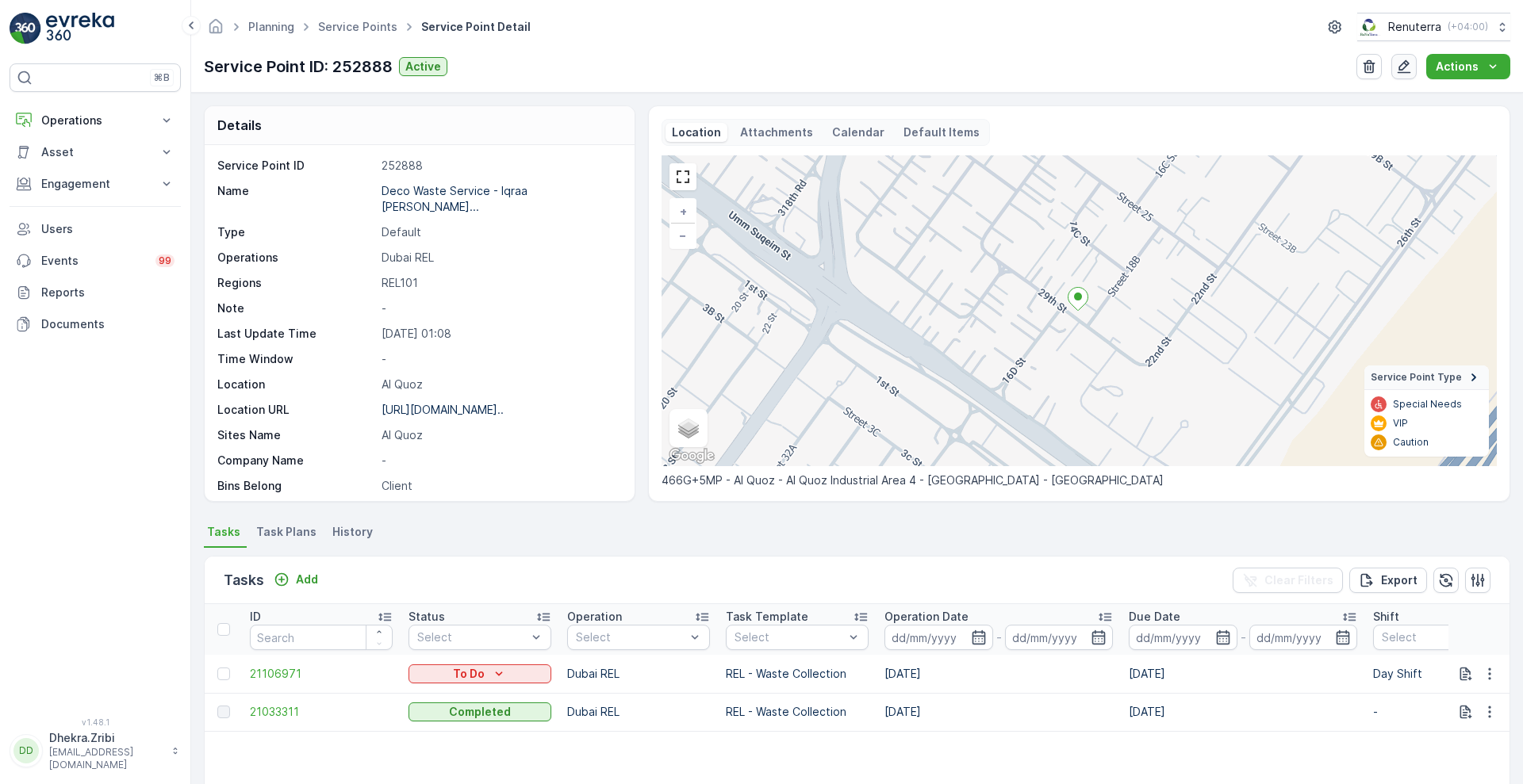
click at [1401, 68] on icon "button" at bounding box center [1405, 68] width 14 height 14
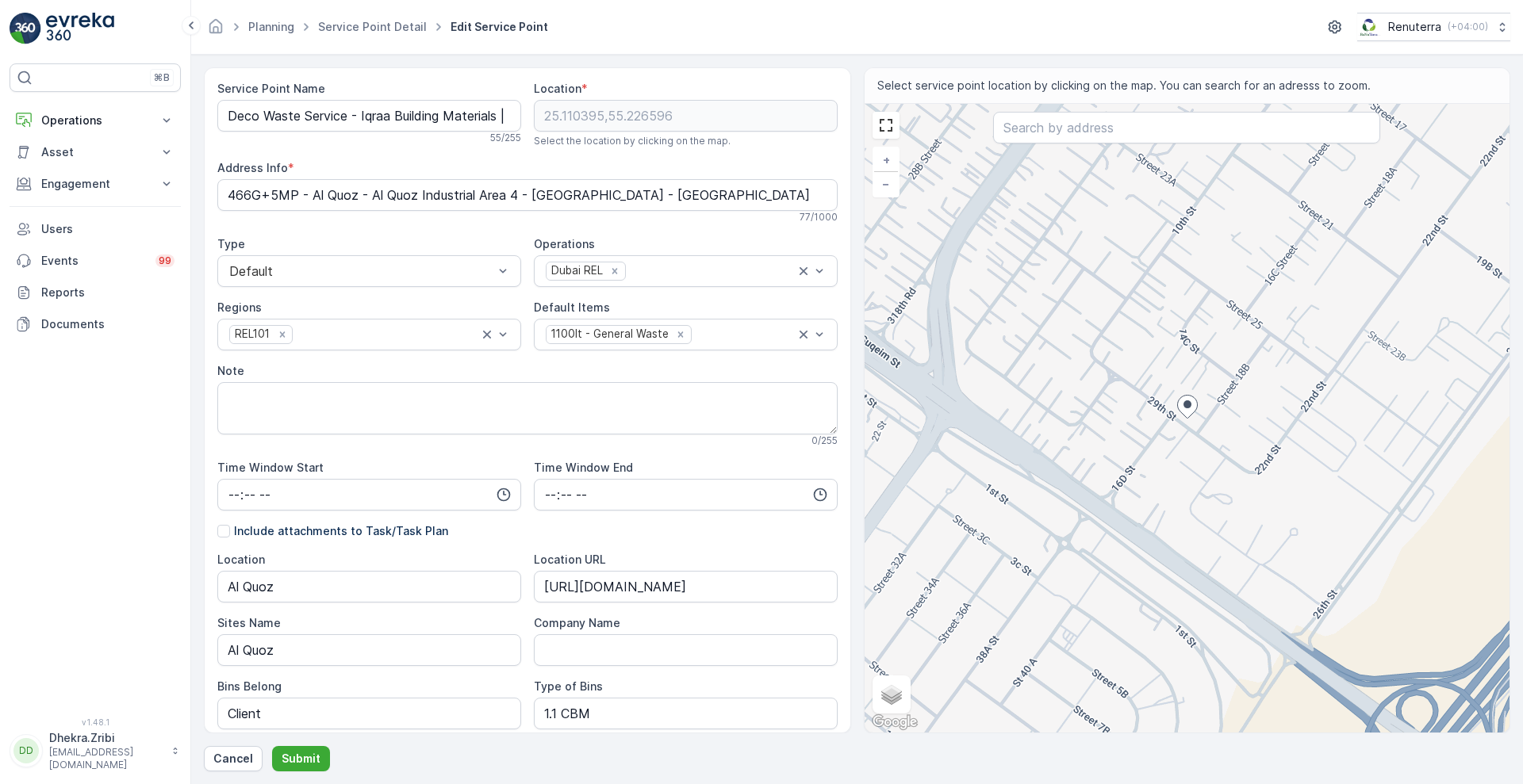
click at [477, 692] on div "Bins Belong" at bounding box center [370, 687] width 304 height 16
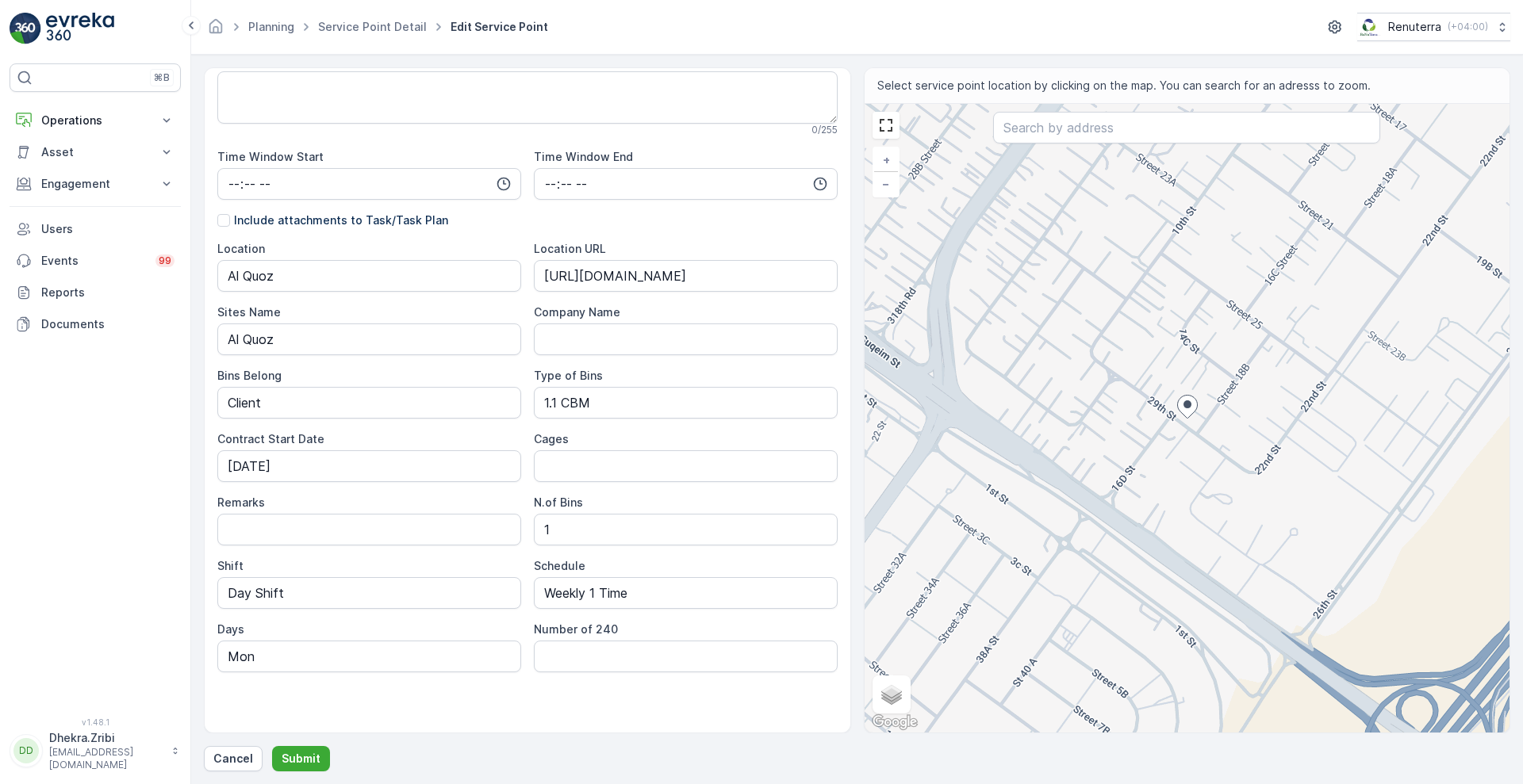
scroll to position [314, 0]
click at [426, 649] on input "Mon" at bounding box center [370, 654] width 304 height 32
type input "M"
type input "Tue"
click at [300, 756] on p "Submit" at bounding box center [300, 759] width 39 height 16
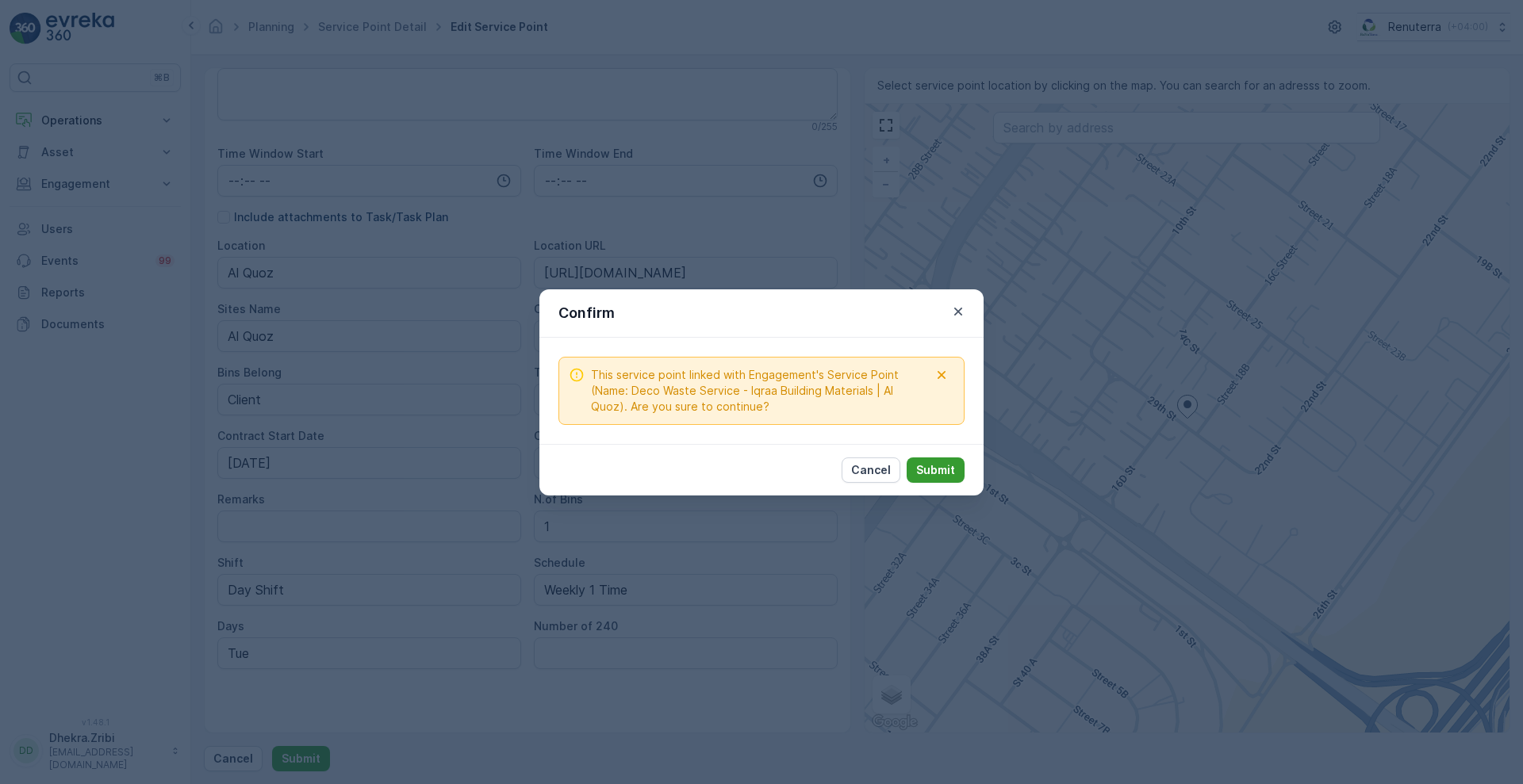
click at [942, 479] on button "Submit" at bounding box center [935, 470] width 58 height 26
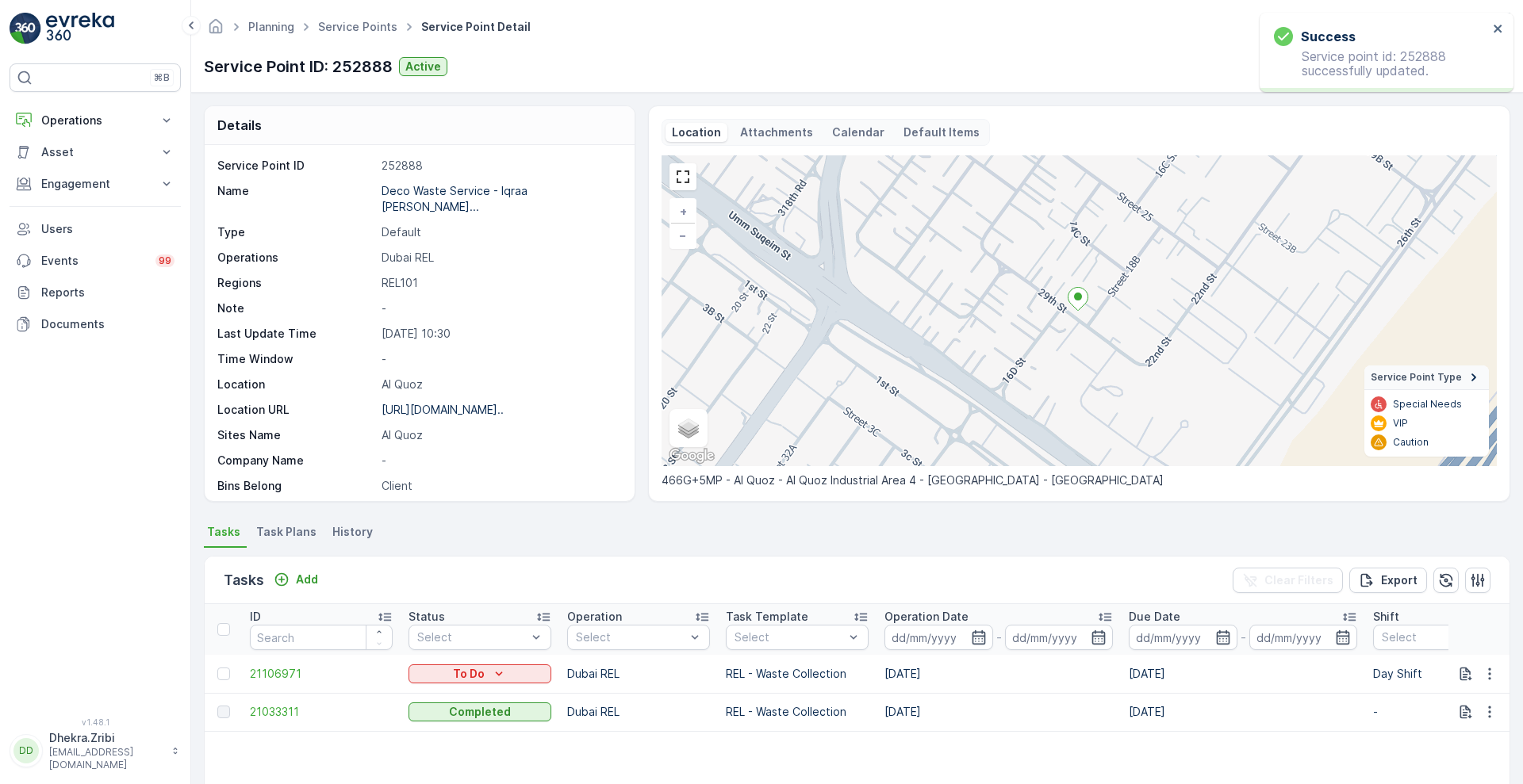
click at [293, 540] on li "Task Plans" at bounding box center [288, 534] width 70 height 27
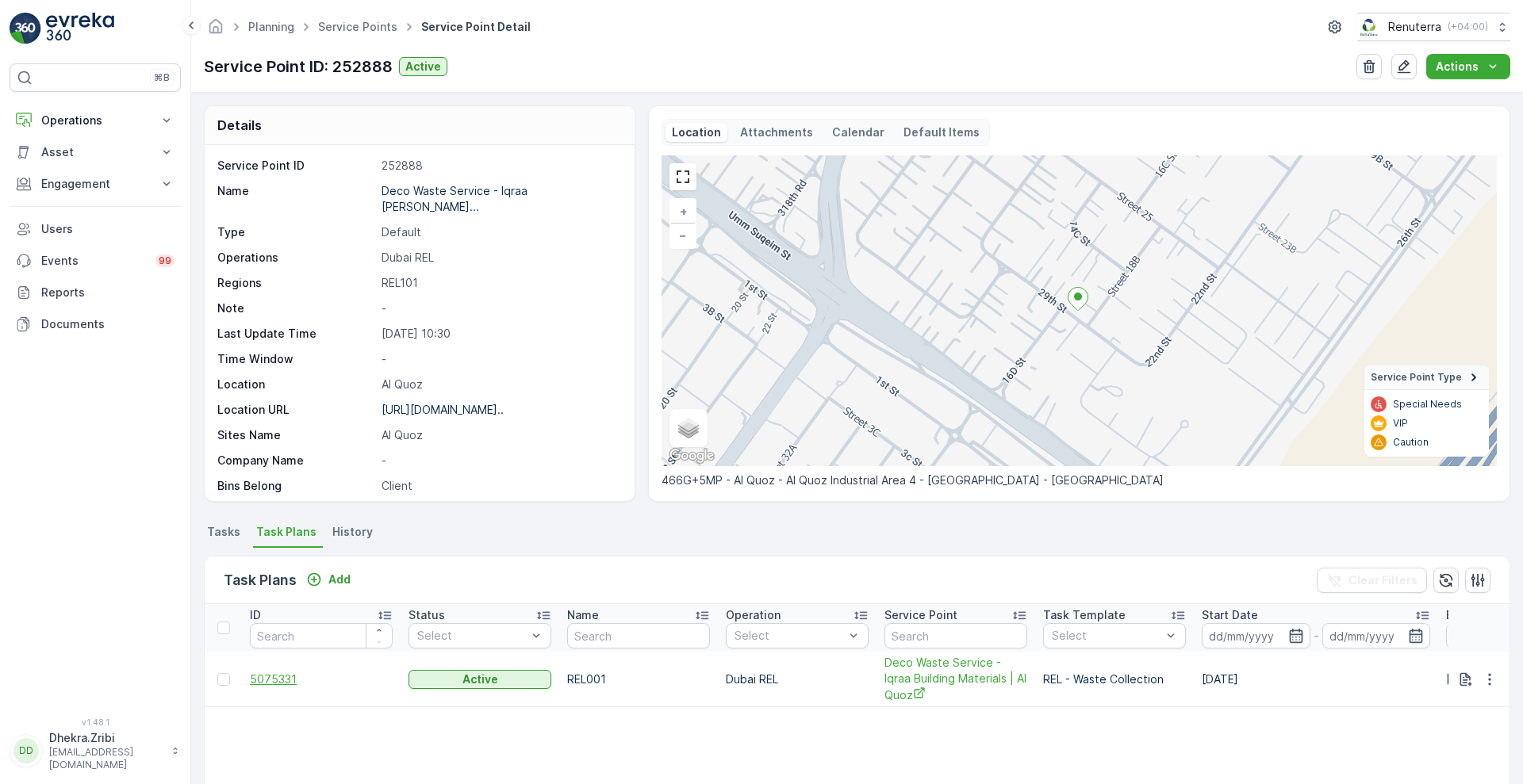
click at [265, 682] on span "5075331" at bounding box center [321, 680] width 143 height 16
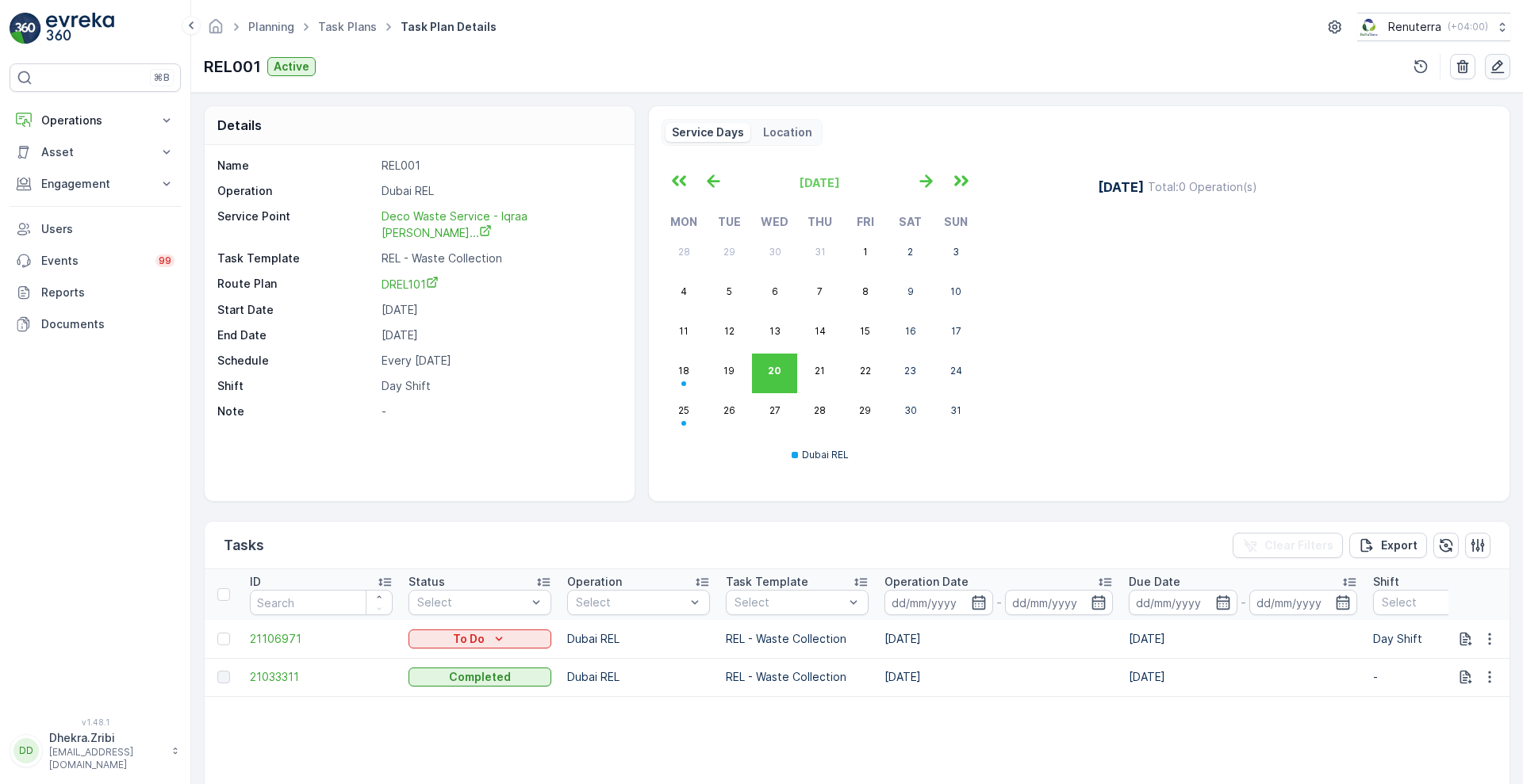
click at [1499, 65] on icon "button" at bounding box center [1498, 67] width 16 height 16
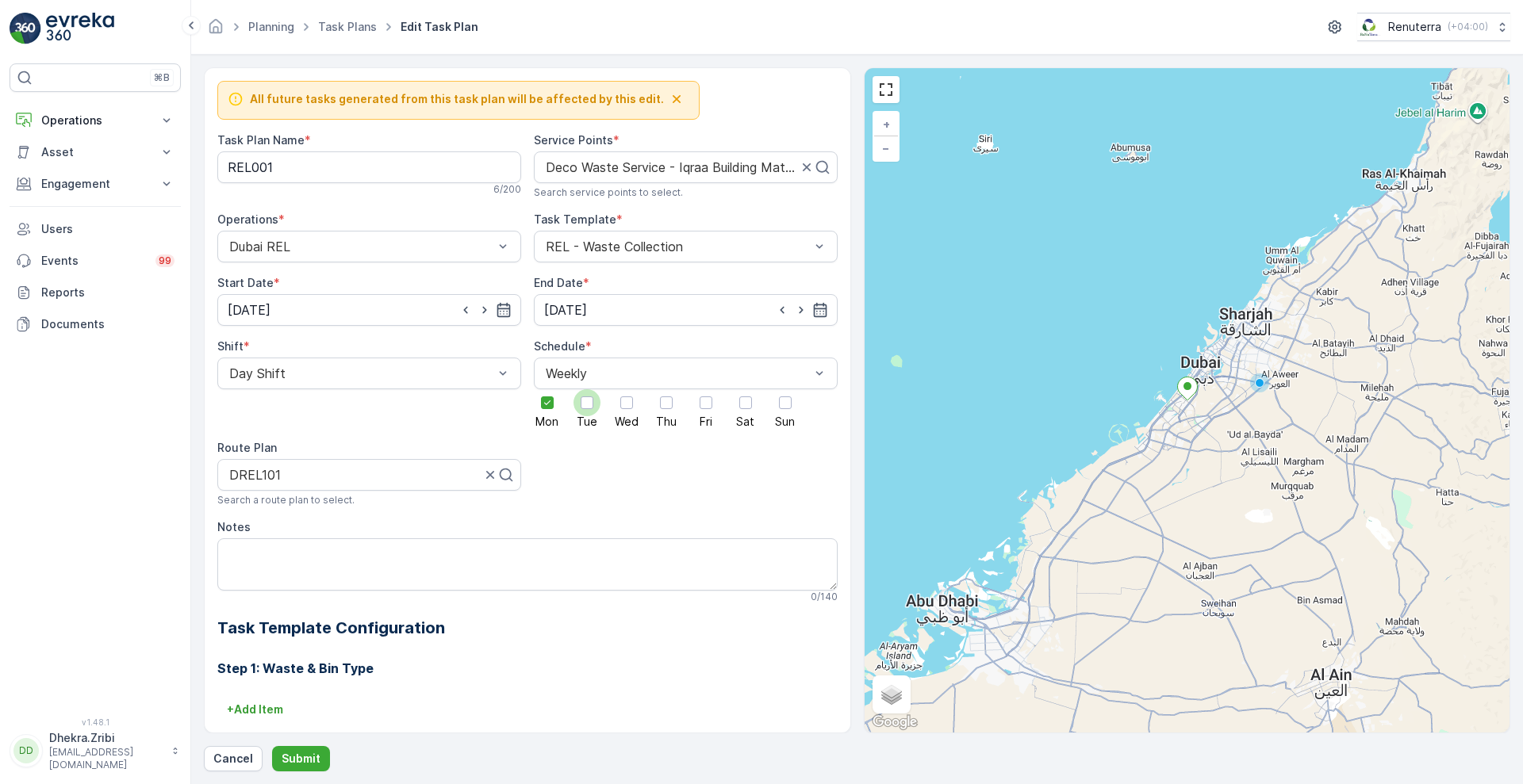
click at [582, 406] on div at bounding box center [587, 402] width 13 height 13
click at [588, 390] on input "Tue" at bounding box center [588, 390] width 0 height 0
click at [544, 404] on icon at bounding box center [547, 402] width 11 height 11
click at [548, 390] on input "Mon" at bounding box center [548, 390] width 0 height 0
click at [319, 759] on button "Submit" at bounding box center [301, 759] width 58 height 26
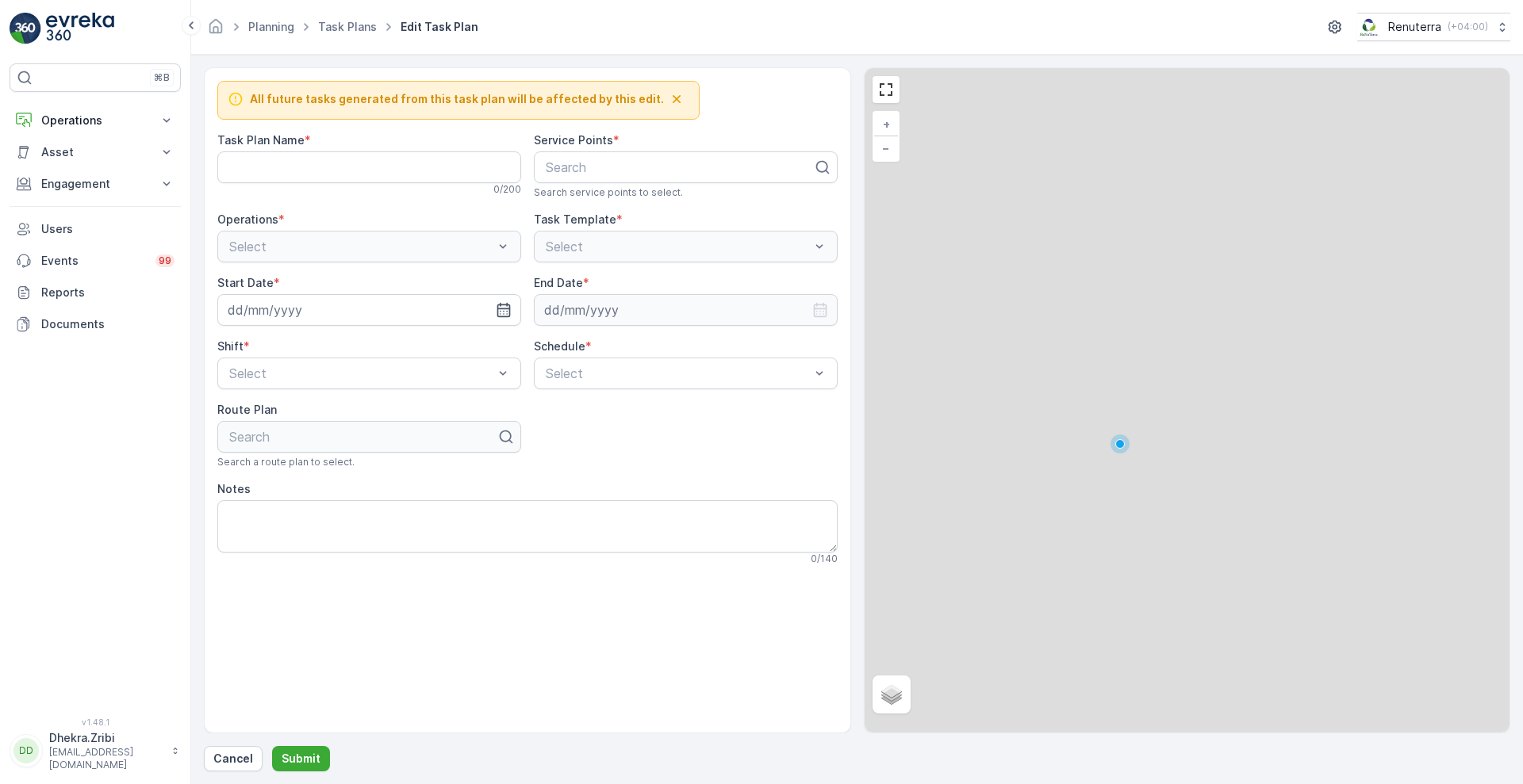
type Name "REL001"
type input "[DATE]"
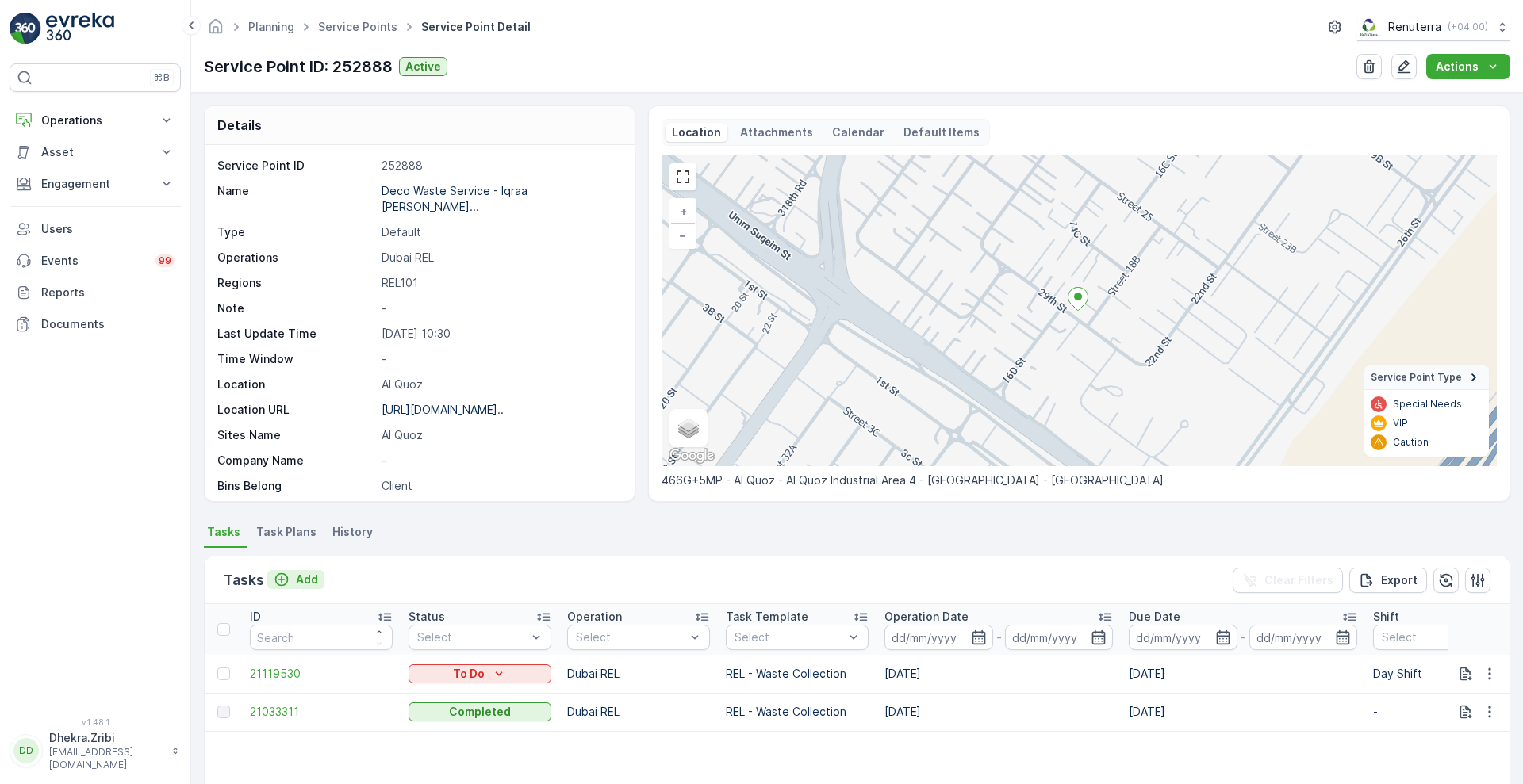
click at [300, 583] on p "Add" at bounding box center [307, 579] width 22 height 16
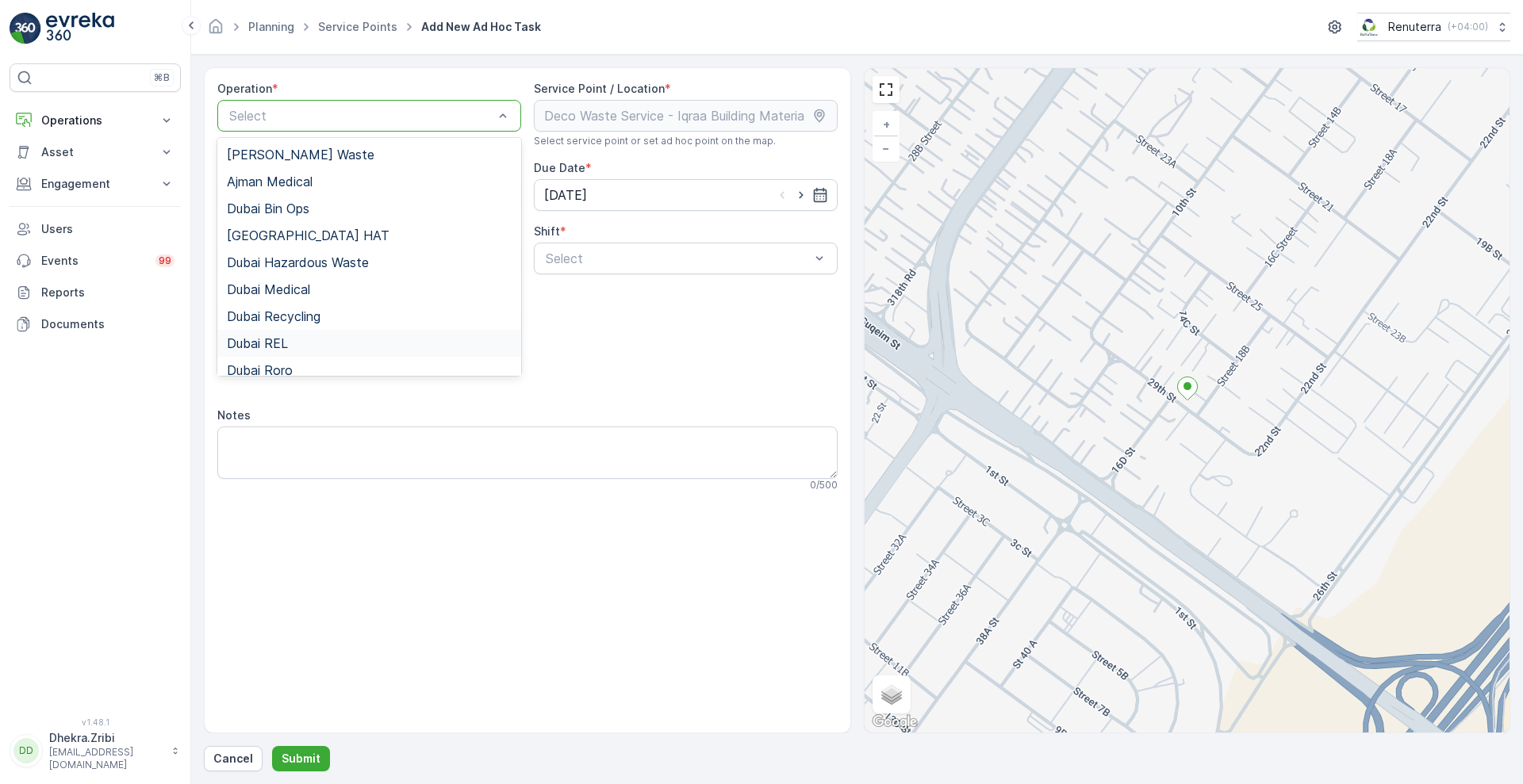
click at [265, 336] on span "Dubai REL" at bounding box center [256, 343] width 61 height 14
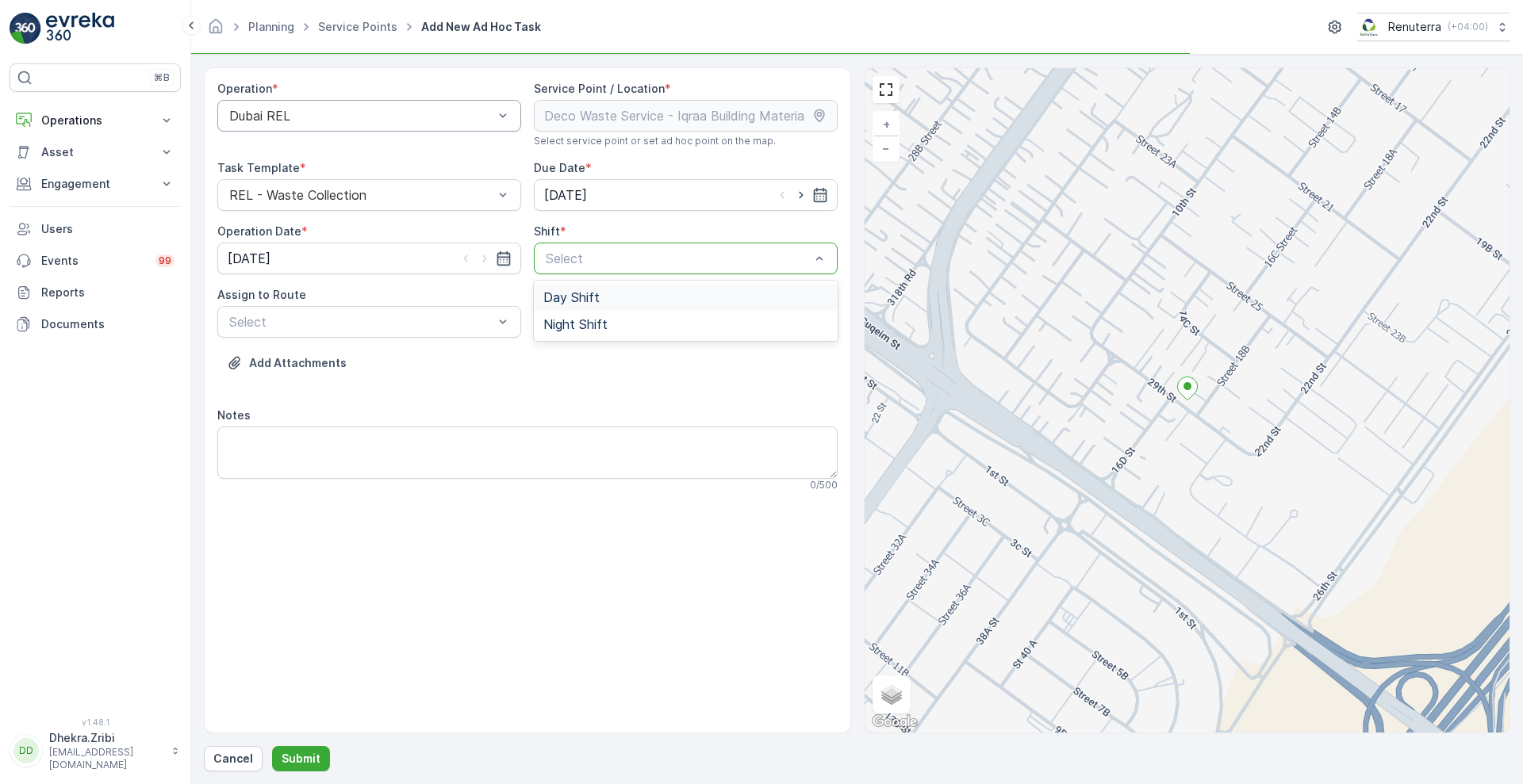
click at [583, 264] on div at bounding box center [677, 258] width 267 height 14
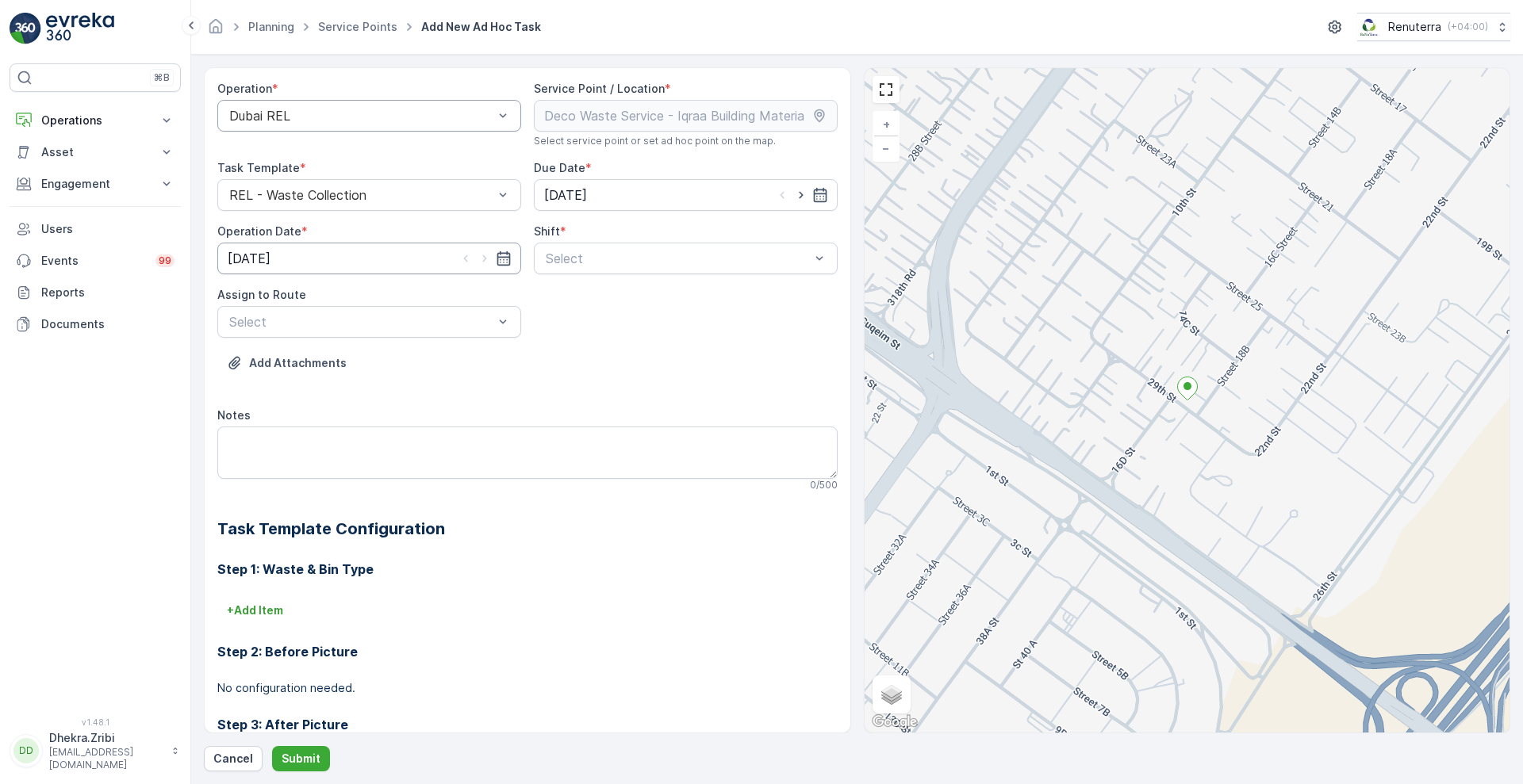
click at [454, 261] on input "[DATE]" at bounding box center [370, 258] width 304 height 32
click at [242, 763] on p "Cancel" at bounding box center [234, 759] width 40 height 16
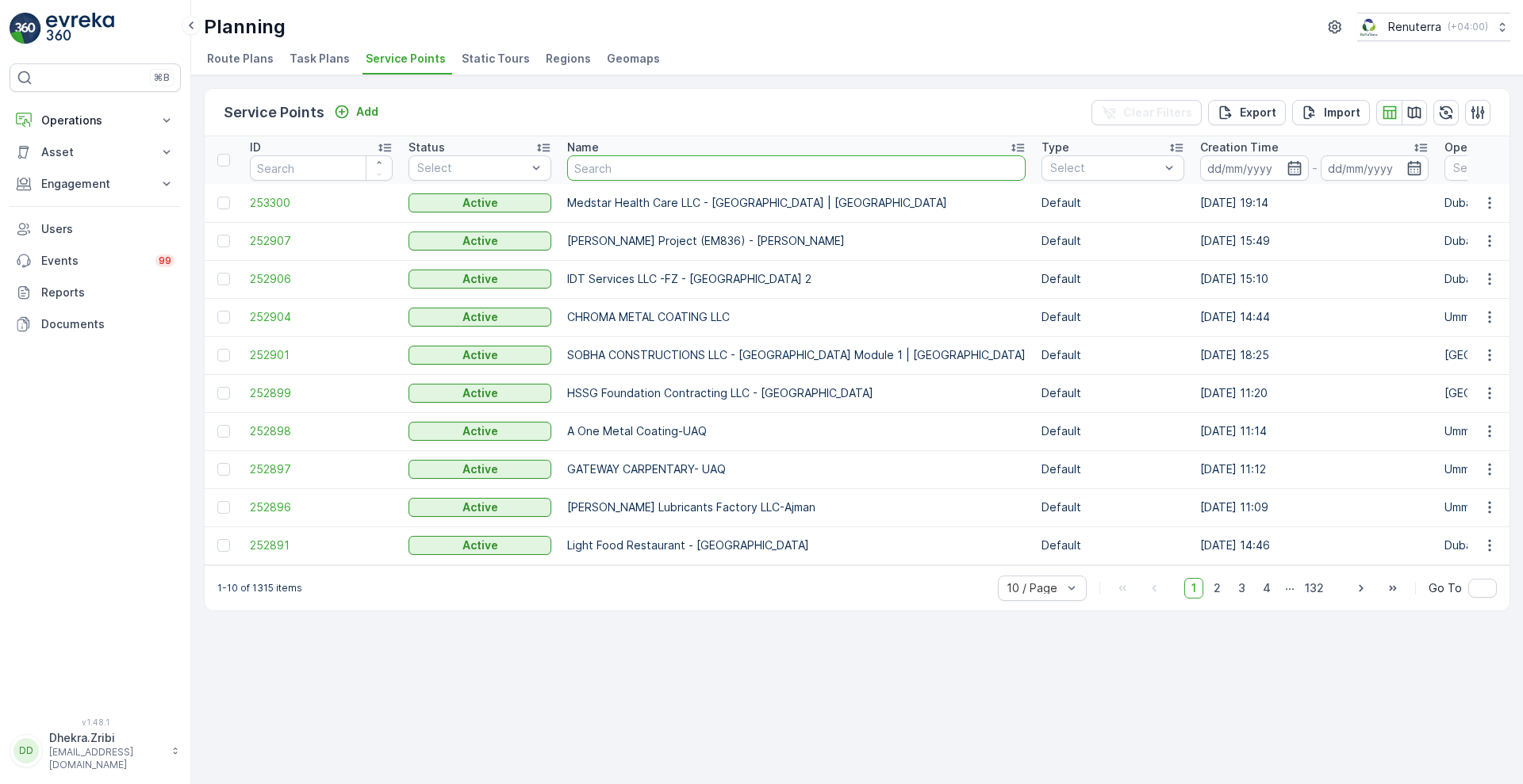
click at [742, 163] on input "text" at bounding box center [796, 168] width 458 height 26
type input "i"
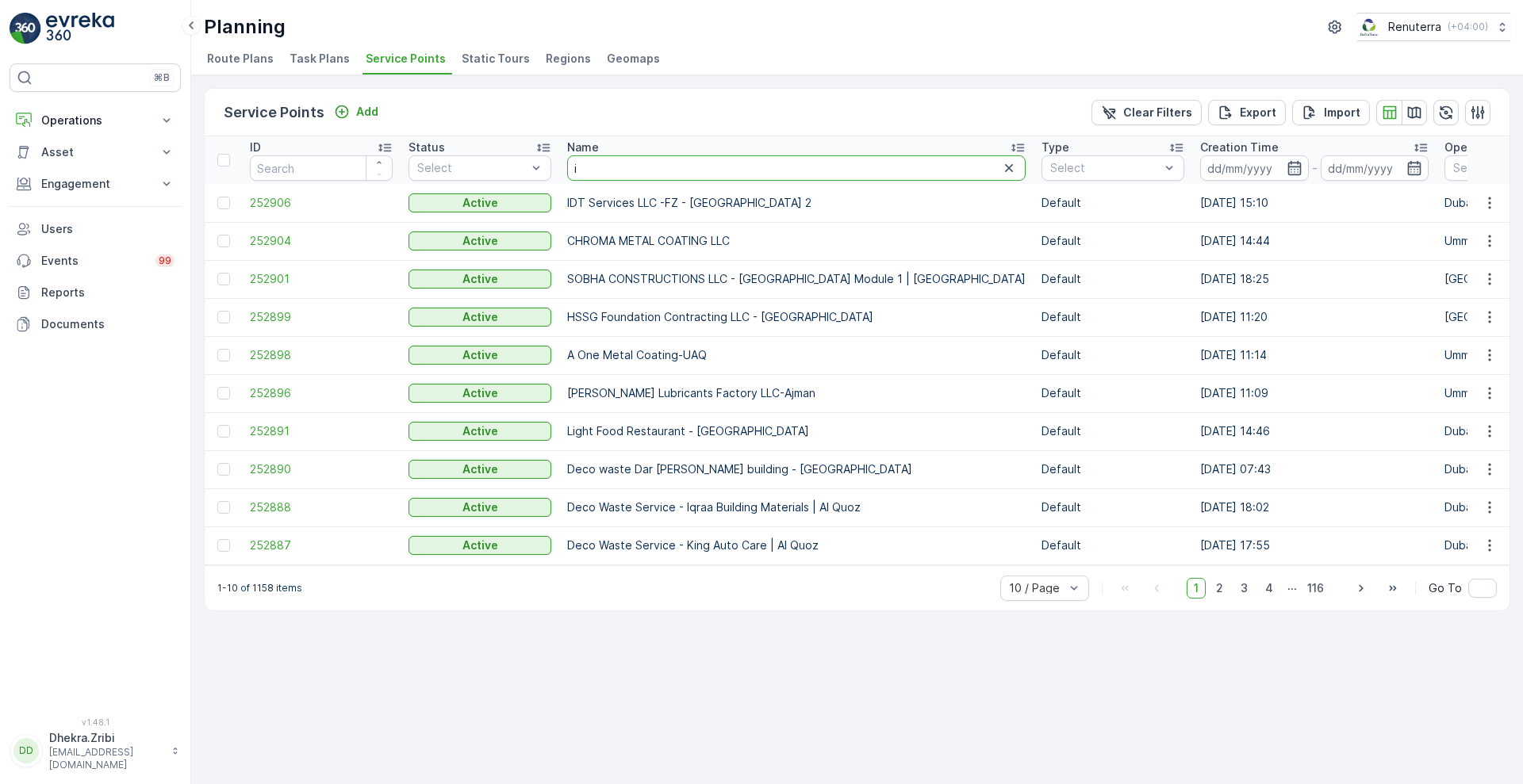
click at [742, 163] on input "i" at bounding box center [796, 168] width 458 height 26
type input "iqra"
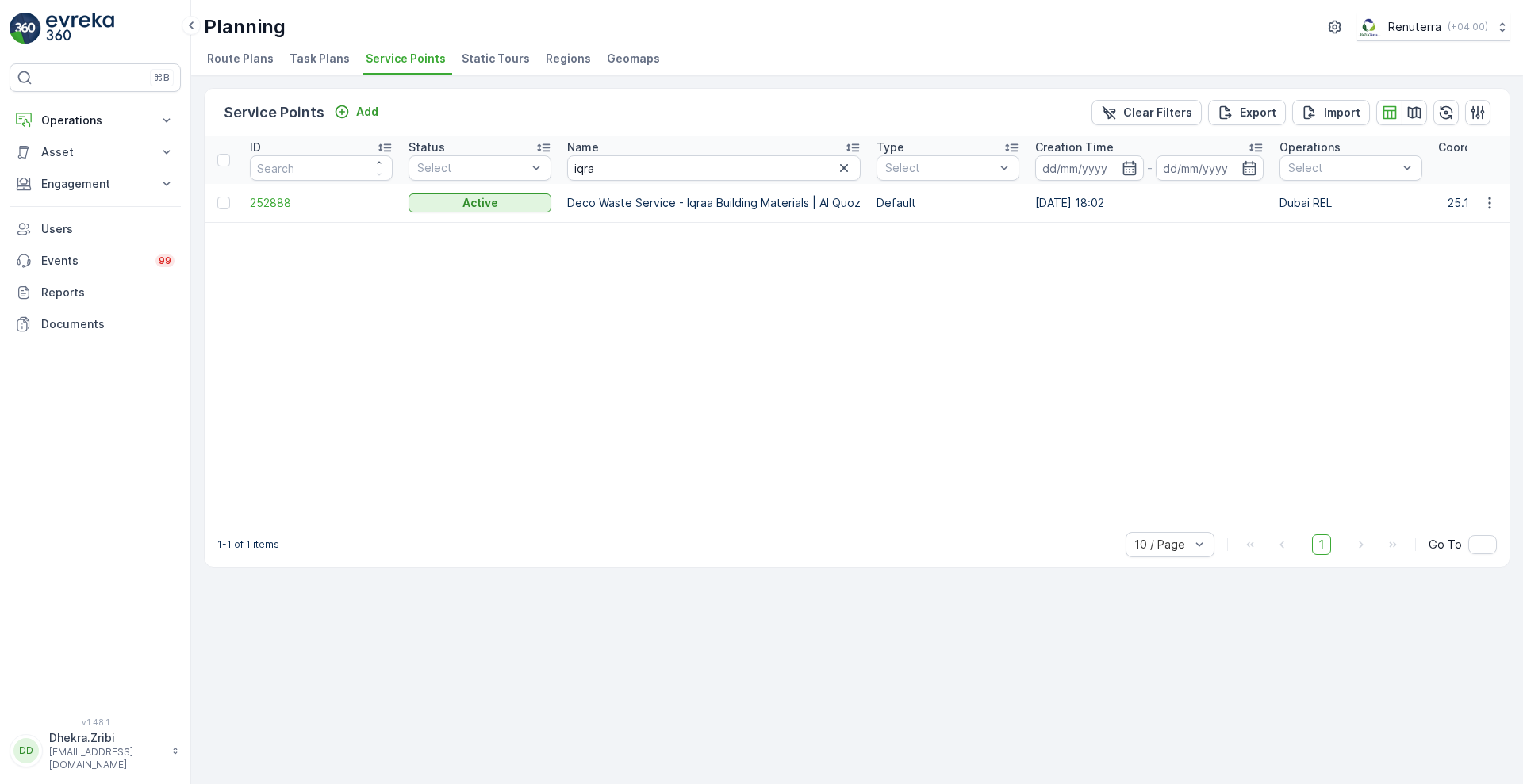
click at [263, 210] on span "252888" at bounding box center [321, 203] width 143 height 16
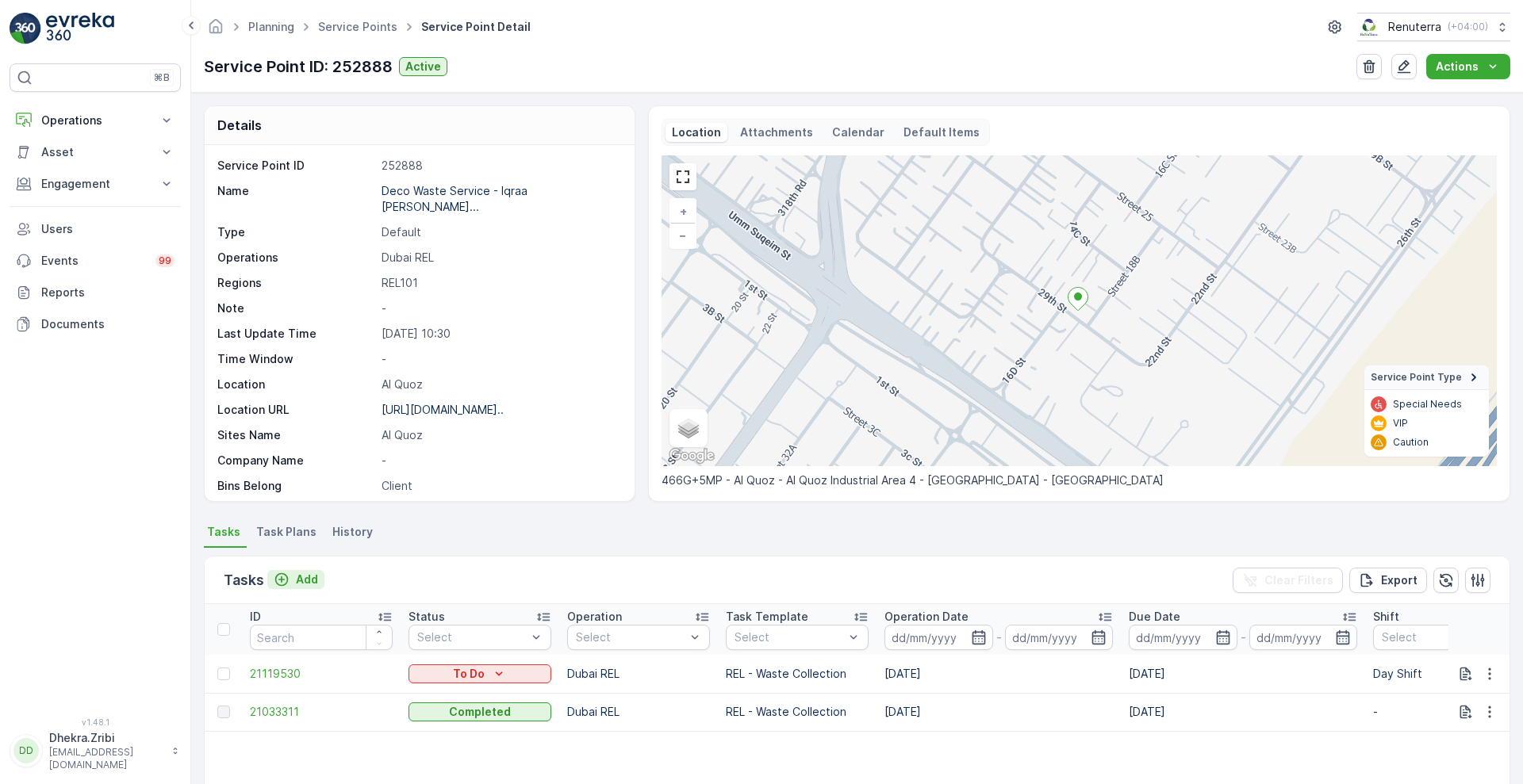
click at [313, 576] on p "Add" at bounding box center [307, 579] width 22 height 16
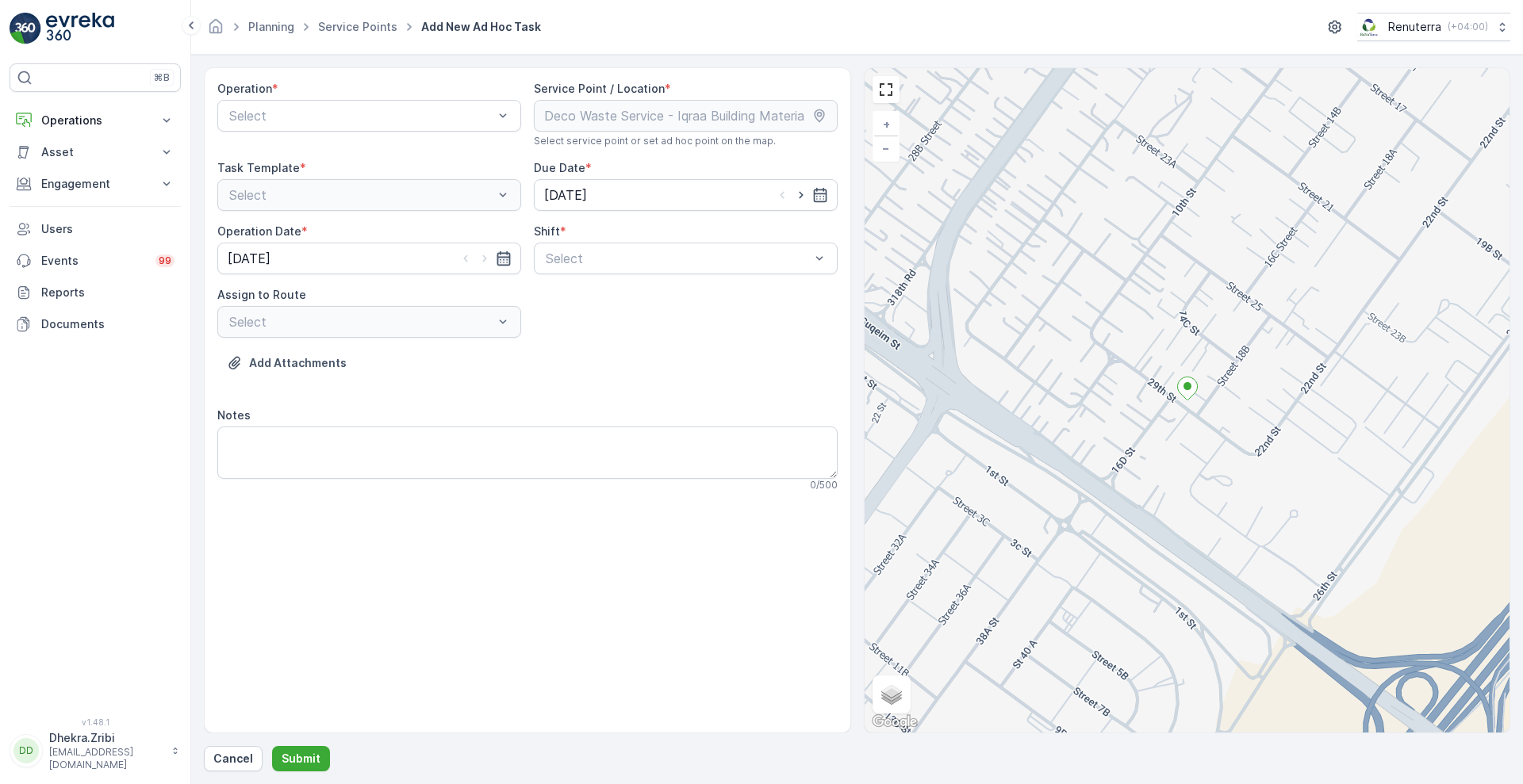
click at [505, 255] on icon "button" at bounding box center [504, 258] width 16 height 16
click at [565, 374] on div "Add Attachments" at bounding box center [528, 373] width 620 height 45
click at [826, 193] on icon "button" at bounding box center [820, 195] width 14 height 14
click at [676, 393] on div "21" at bounding box center [675, 392] width 26 height 26
type input "[DATE]"
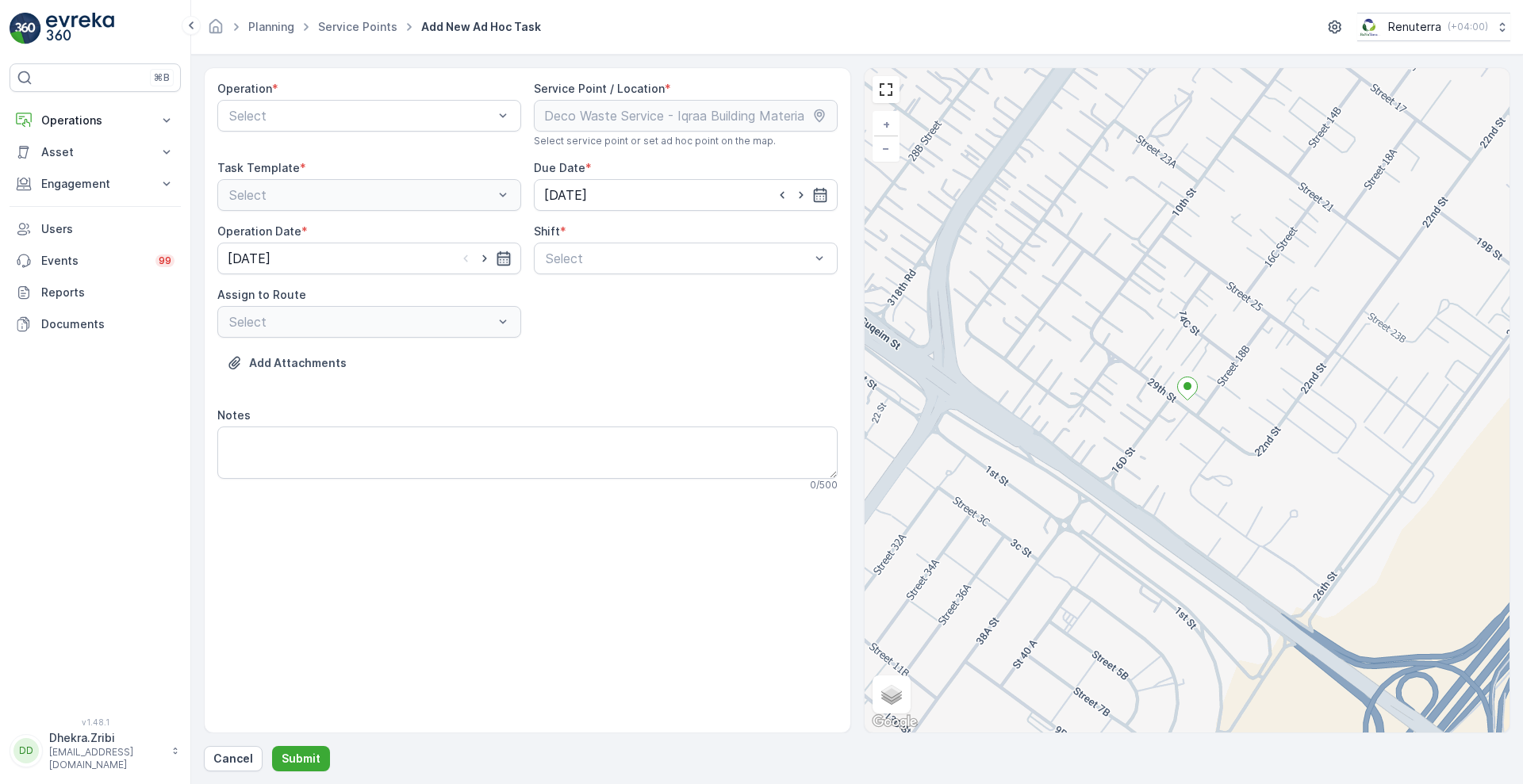
click at [505, 265] on icon "button" at bounding box center [504, 258] width 14 height 14
click at [352, 457] on div "21" at bounding box center [359, 455] width 26 height 26
type input "[DATE]"
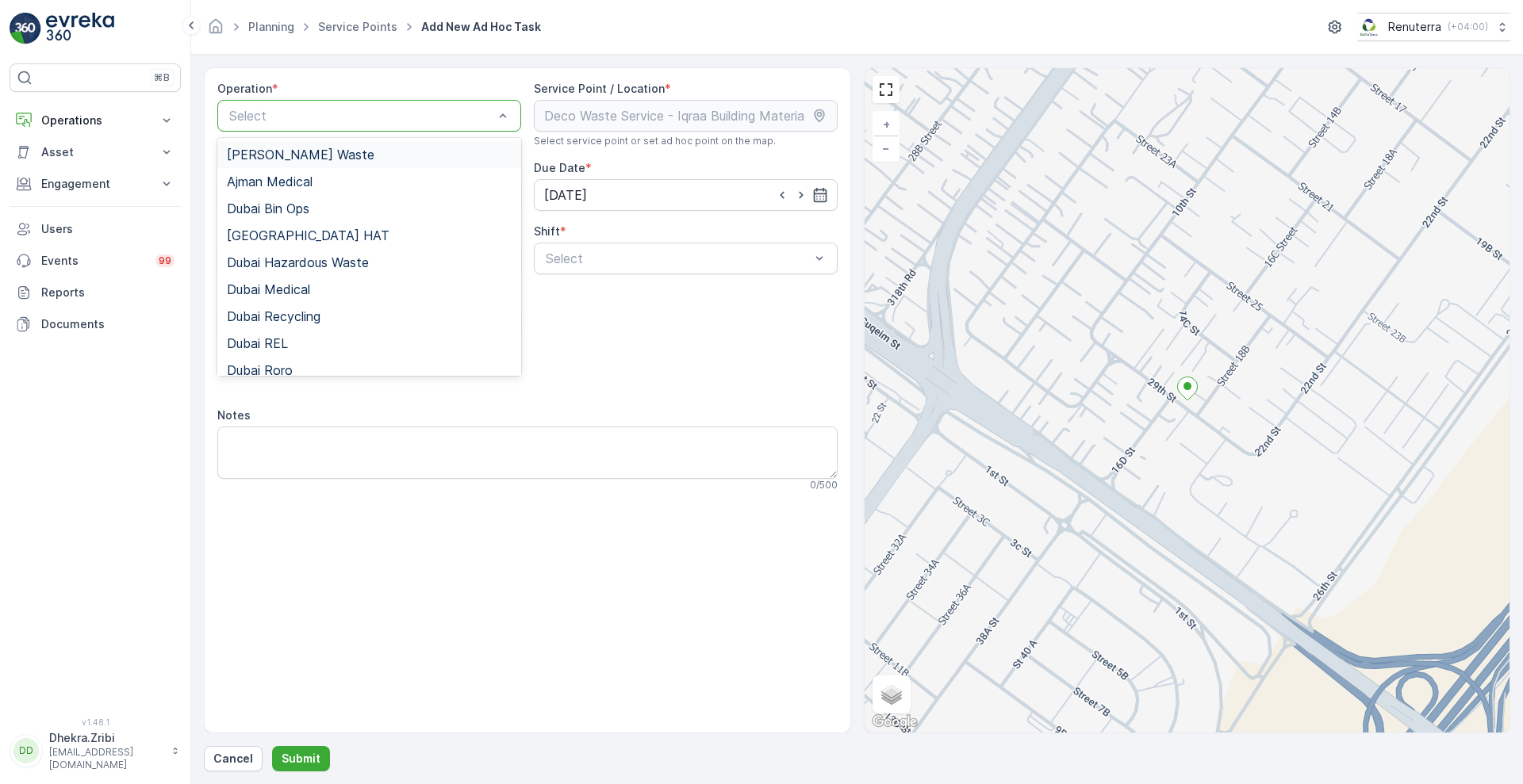
click at [355, 127] on div "Select" at bounding box center [370, 116] width 304 height 32
click at [257, 336] on span "Dubai REL" at bounding box center [256, 343] width 61 height 14
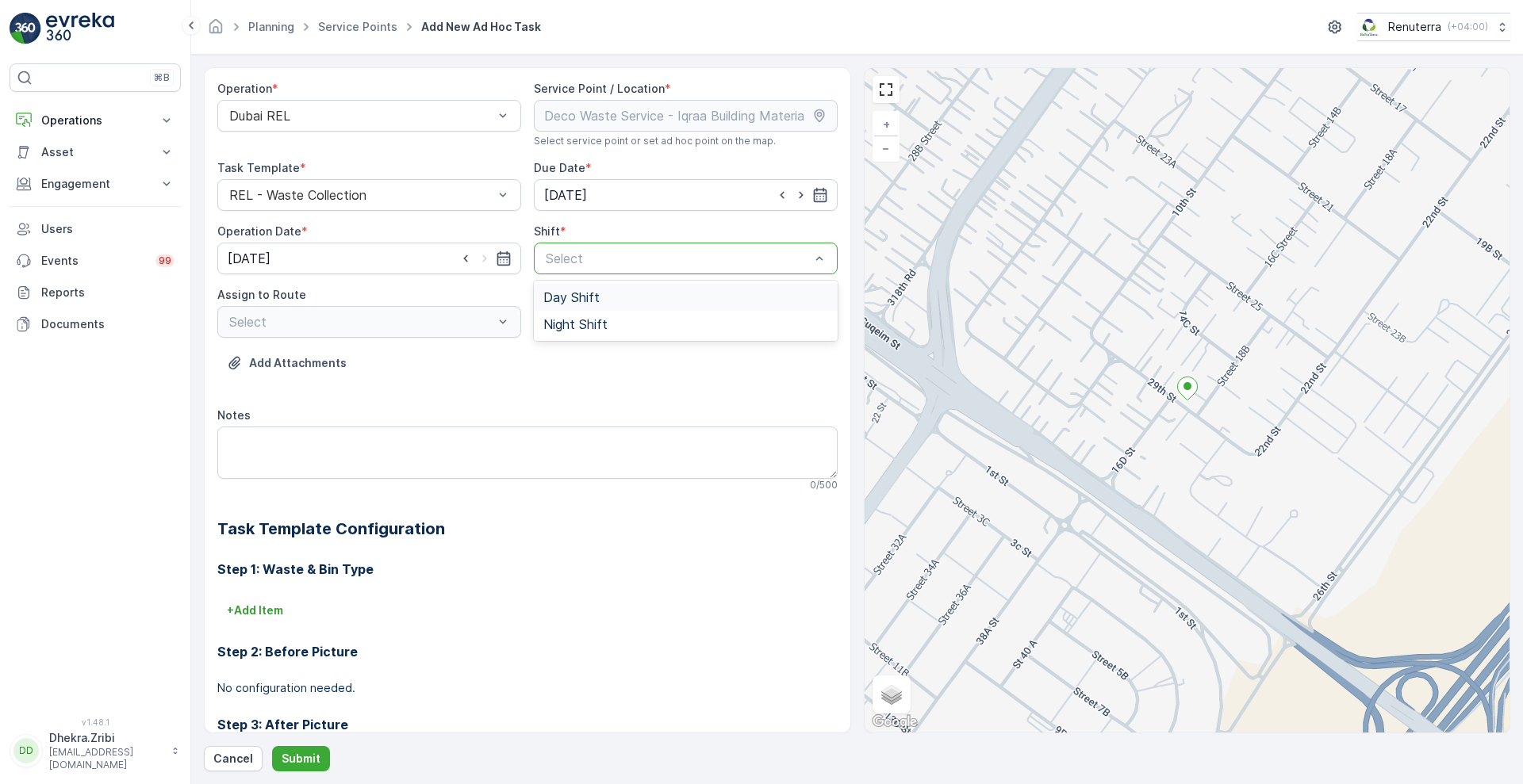
click at [604, 251] on div at bounding box center [677, 258] width 267 height 14
click at [578, 293] on span "Day Shift" at bounding box center [572, 297] width 57 height 14
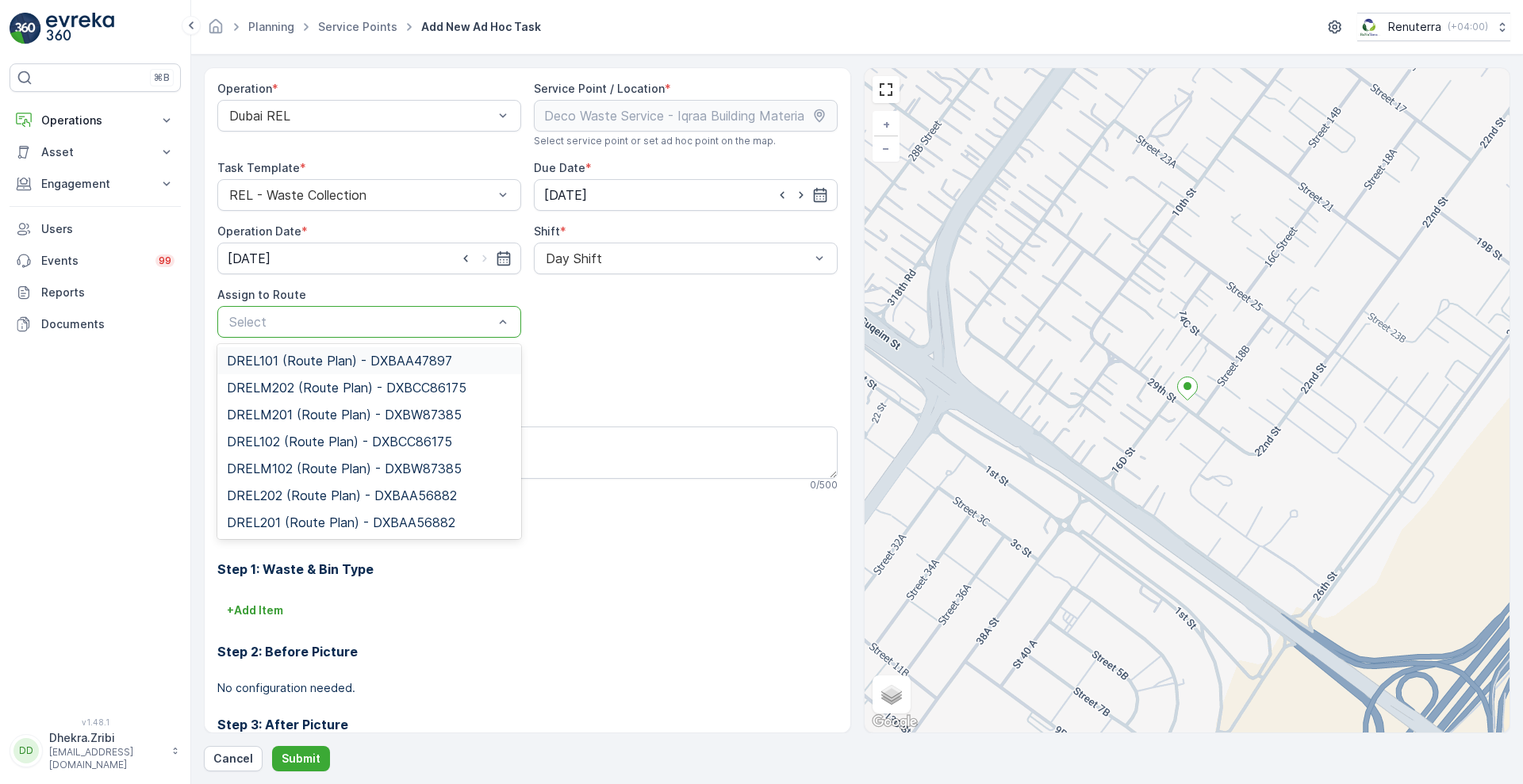
click at [437, 320] on div at bounding box center [361, 322] width 267 height 14
click at [356, 368] on span "DREL101 (Route Plan) - DXBAA47897" at bounding box center [339, 361] width 226 height 14
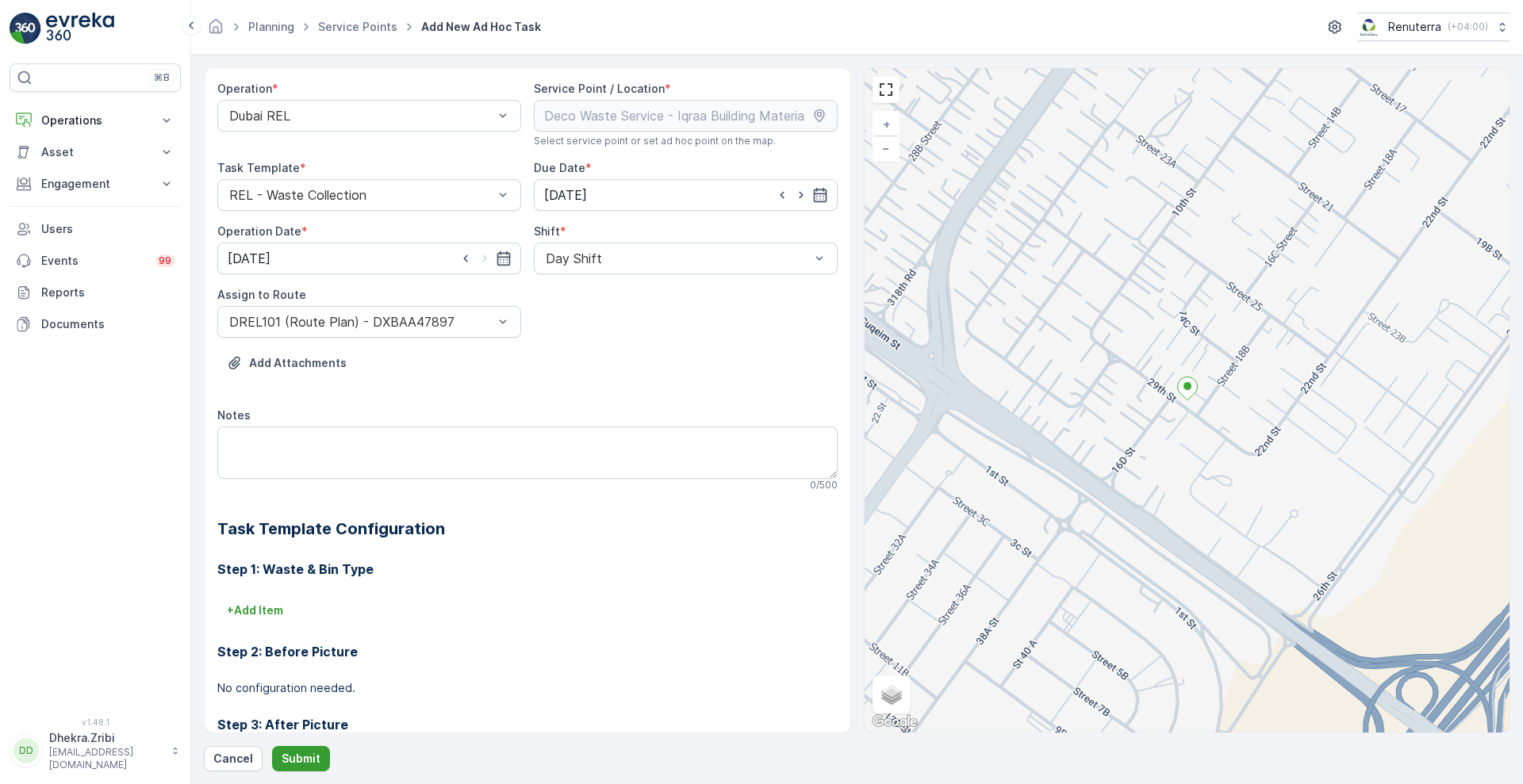
click at [292, 746] on button "Submit" at bounding box center [301, 759] width 58 height 26
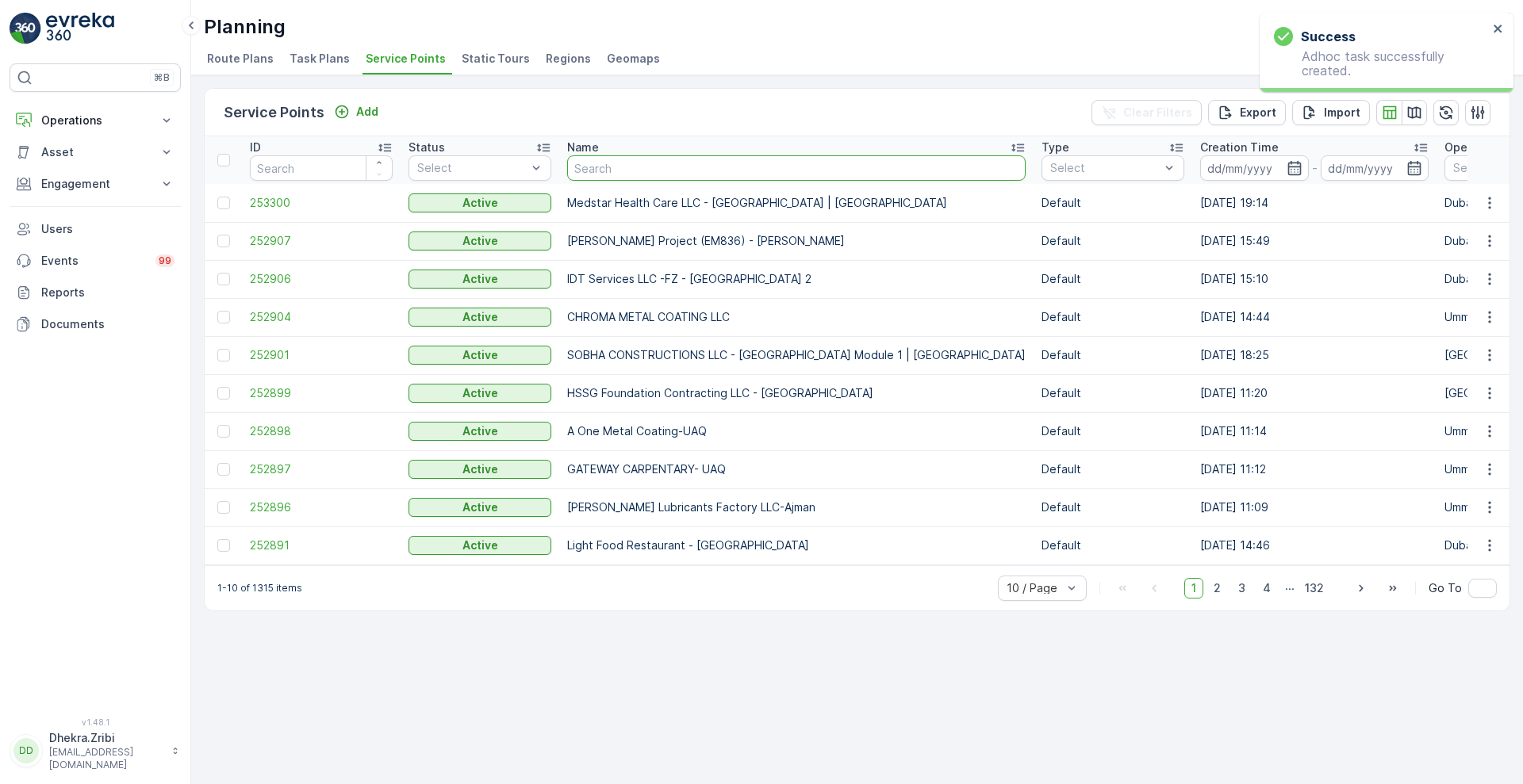
click at [646, 159] on input "text" at bounding box center [796, 168] width 458 height 26
type input "iqra"
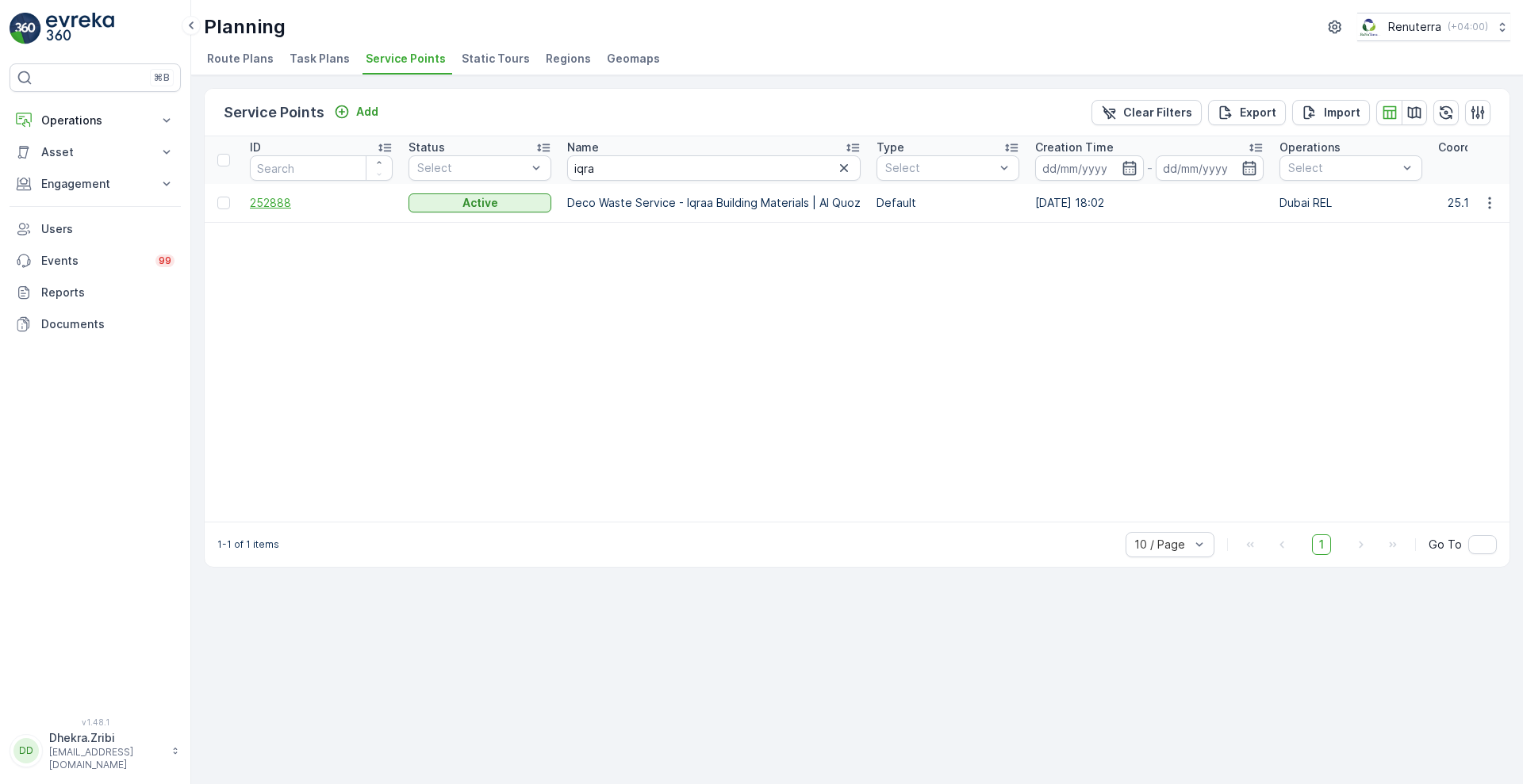
click at [277, 207] on span "252888" at bounding box center [321, 203] width 143 height 16
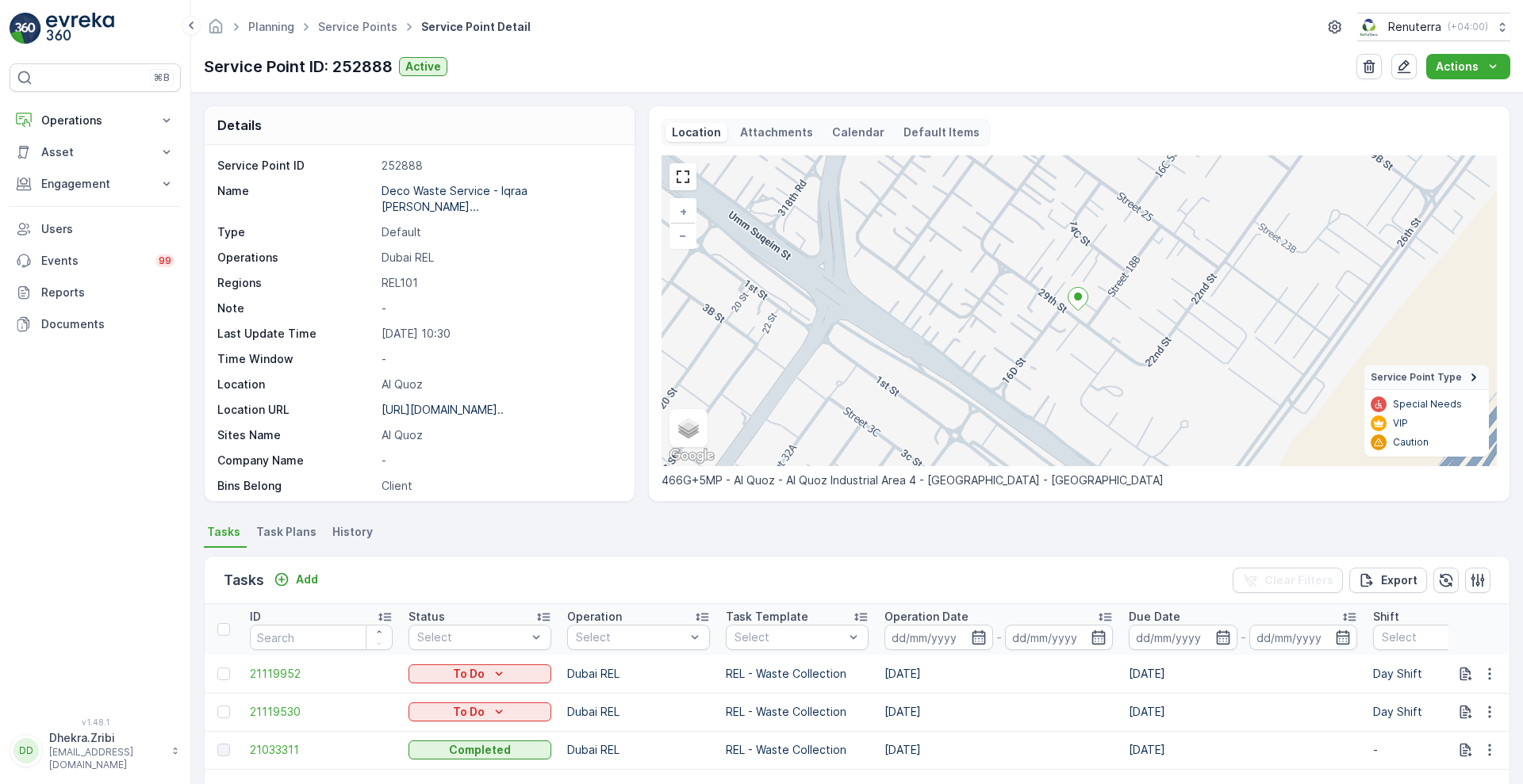
click at [626, 477] on div "Service Point ID 252888 Name Deco Waste Service - Iqraa Bui... Type Default Ope…" at bounding box center [420, 323] width 430 height 356
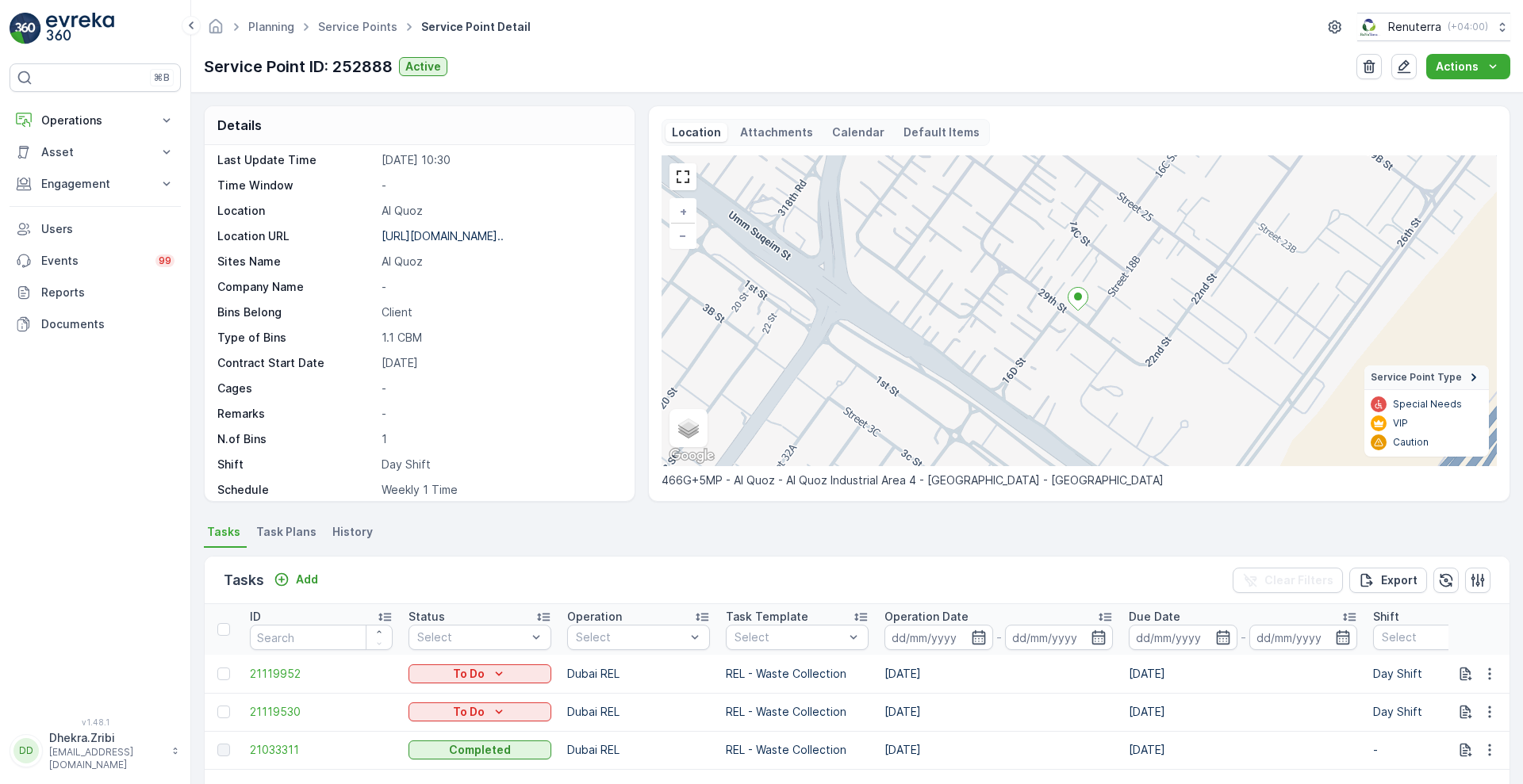
scroll to position [218, 0]
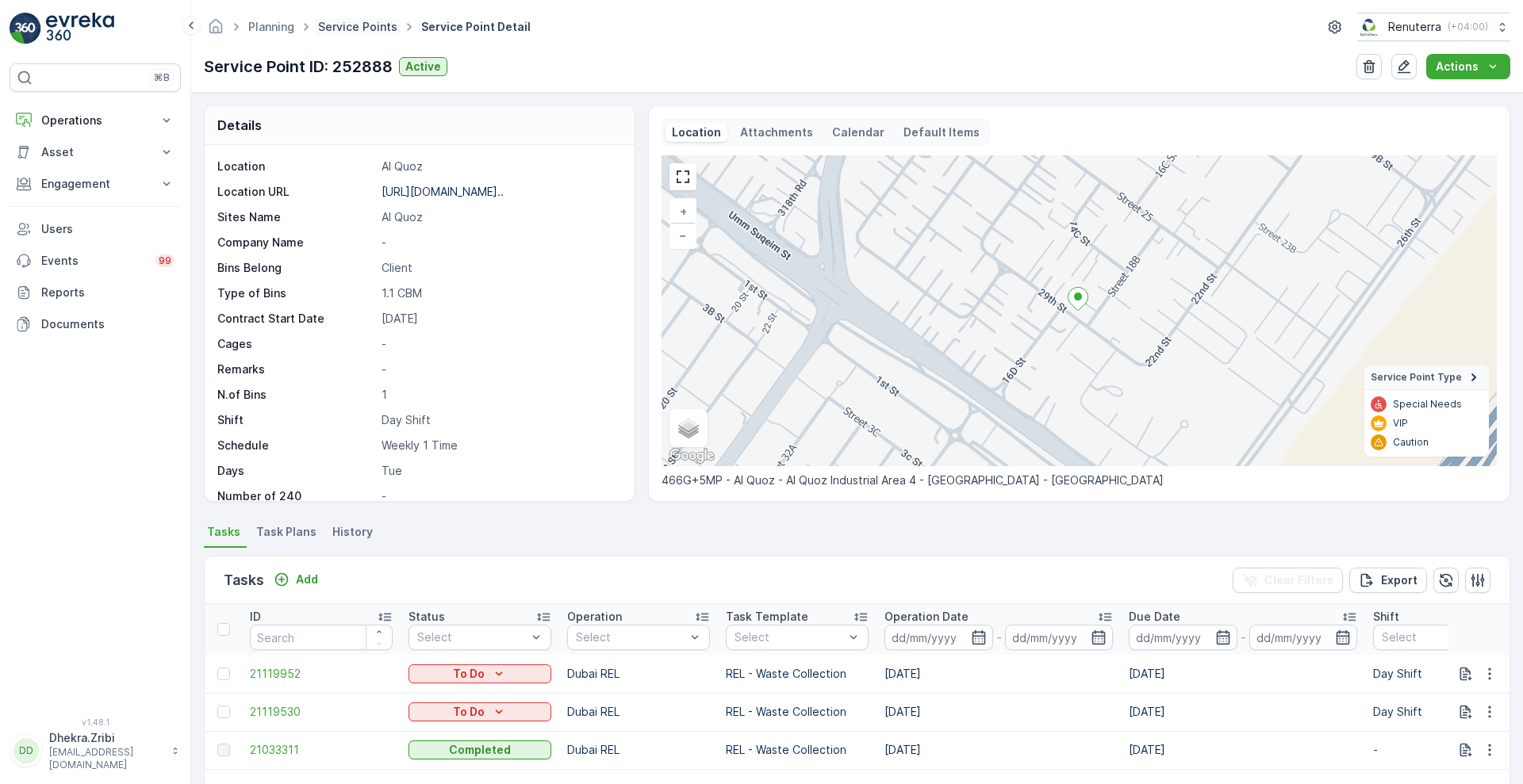
click at [340, 30] on link "Service Points" at bounding box center [358, 27] width 80 height 14
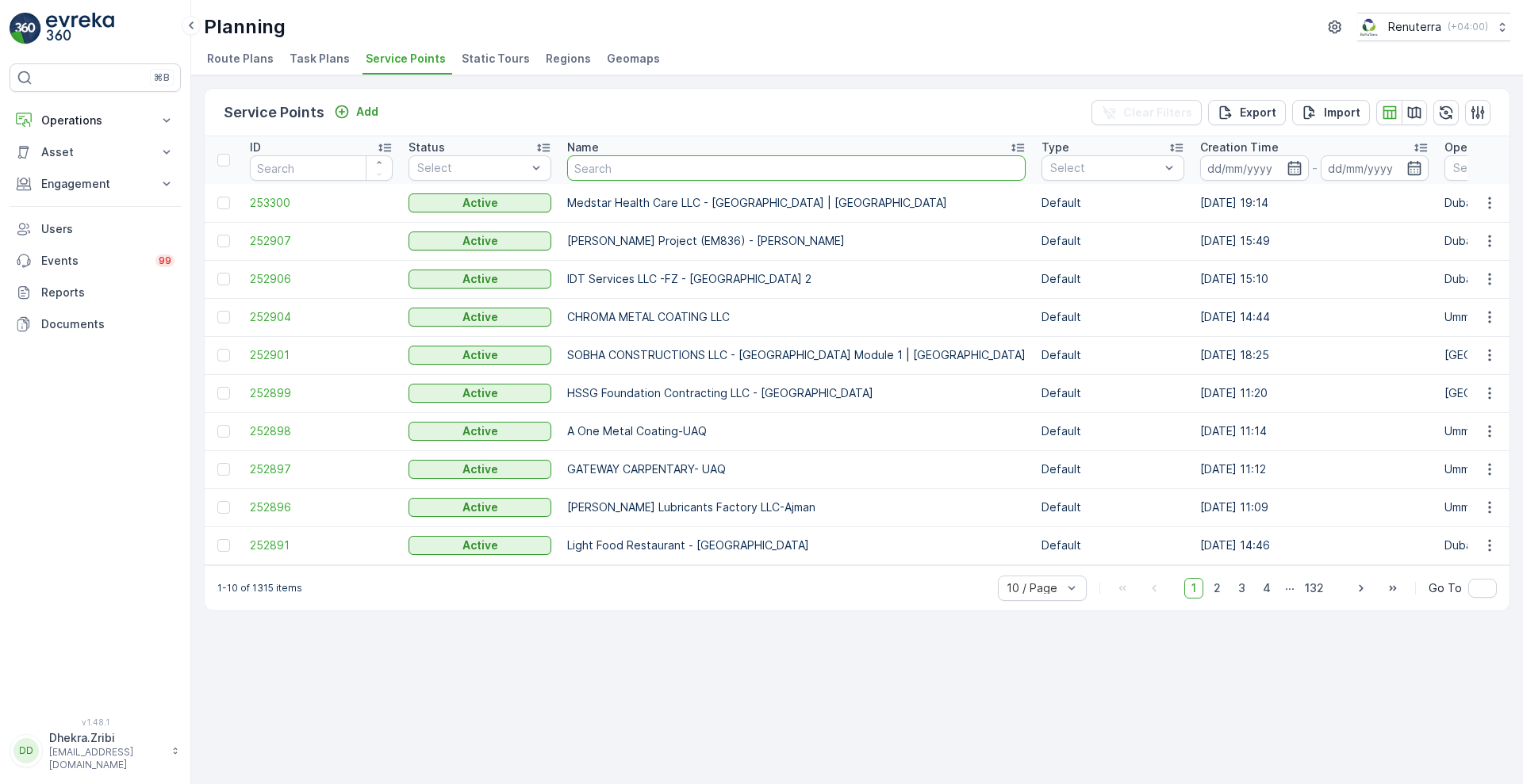
click at [593, 159] on input "text" at bounding box center [796, 168] width 458 height 26
type input "dubai"
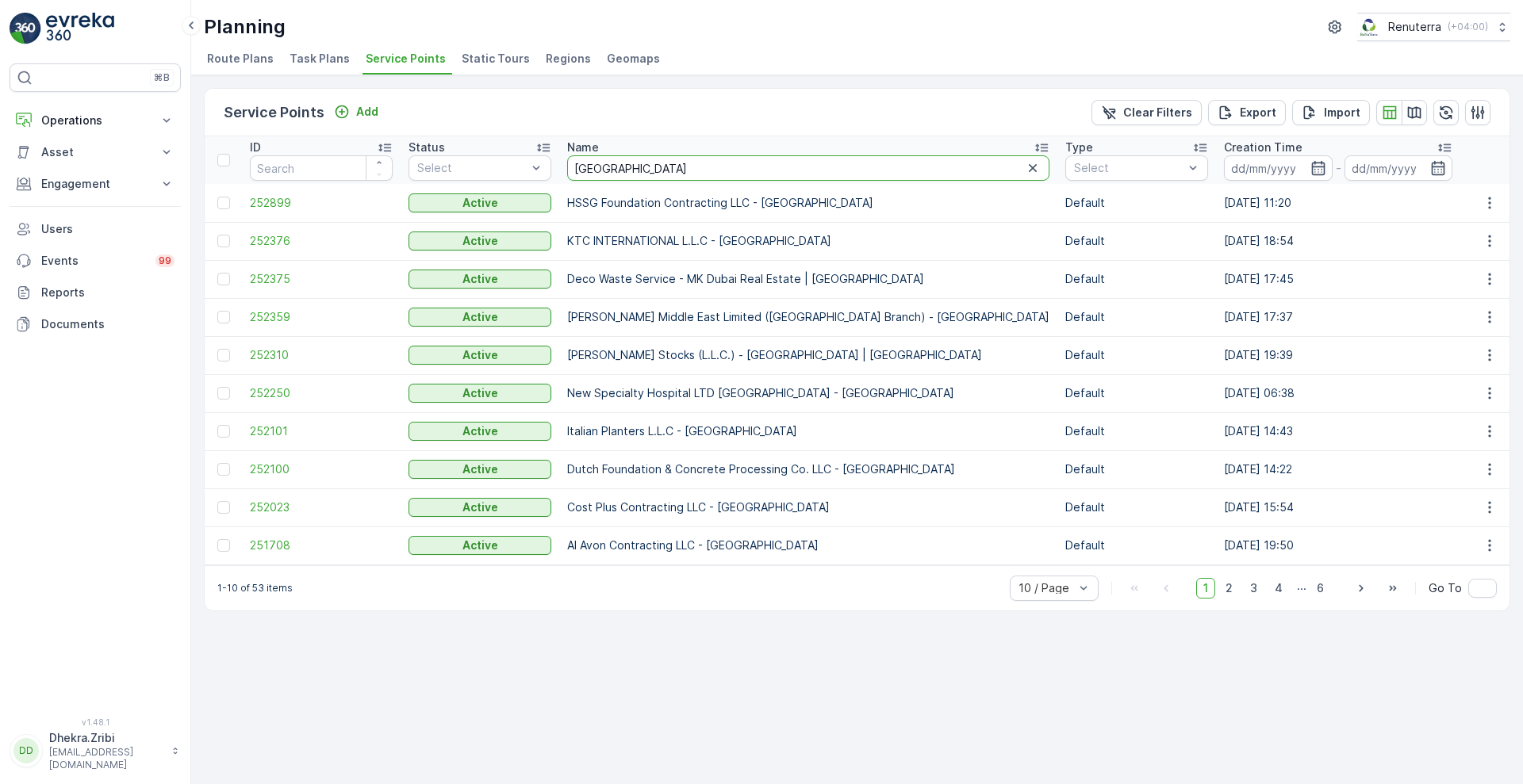
click at [686, 163] on input "dubai" at bounding box center [808, 168] width 482 height 26
type input "dubai car"
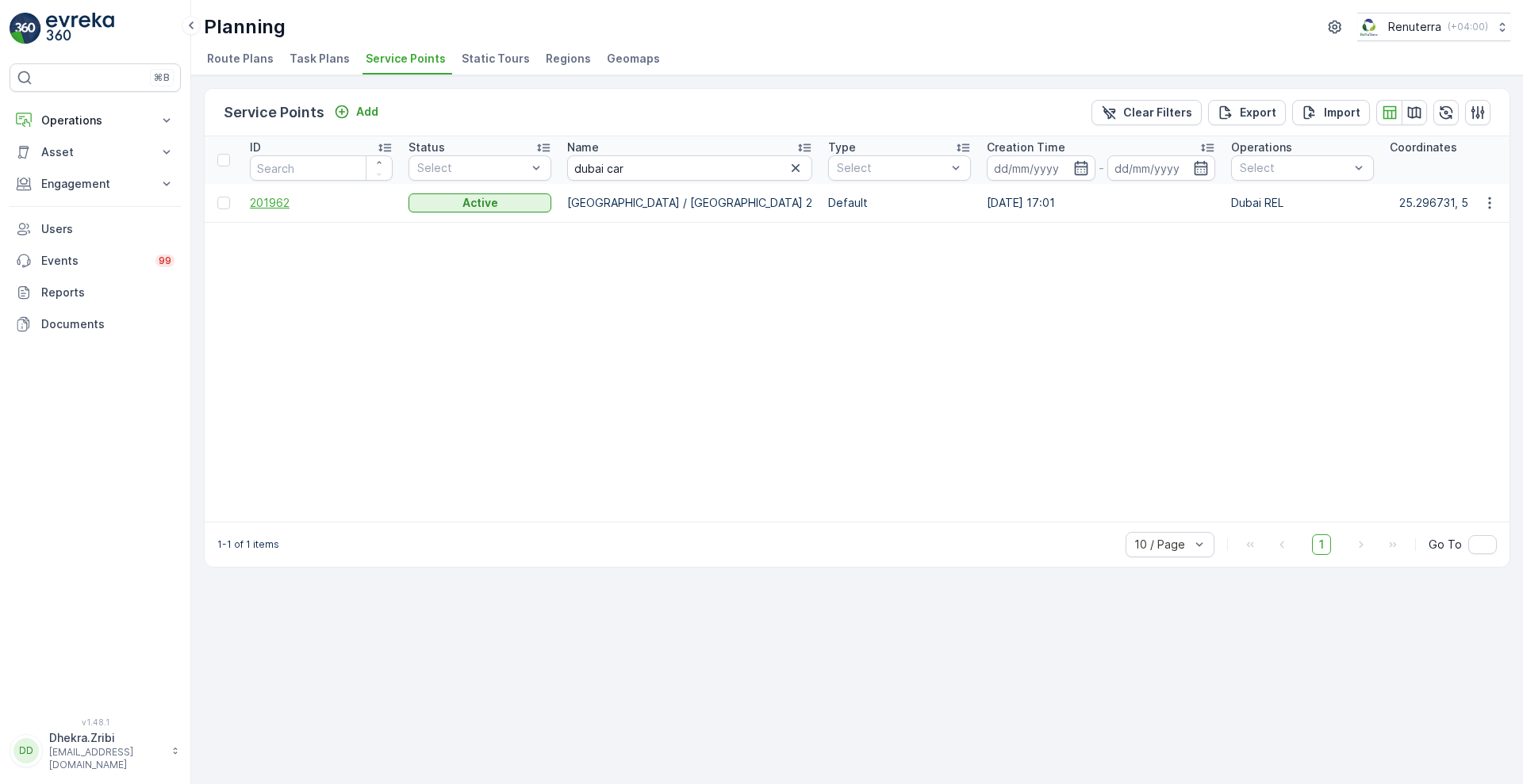
click at [261, 204] on span "201962" at bounding box center [321, 203] width 143 height 16
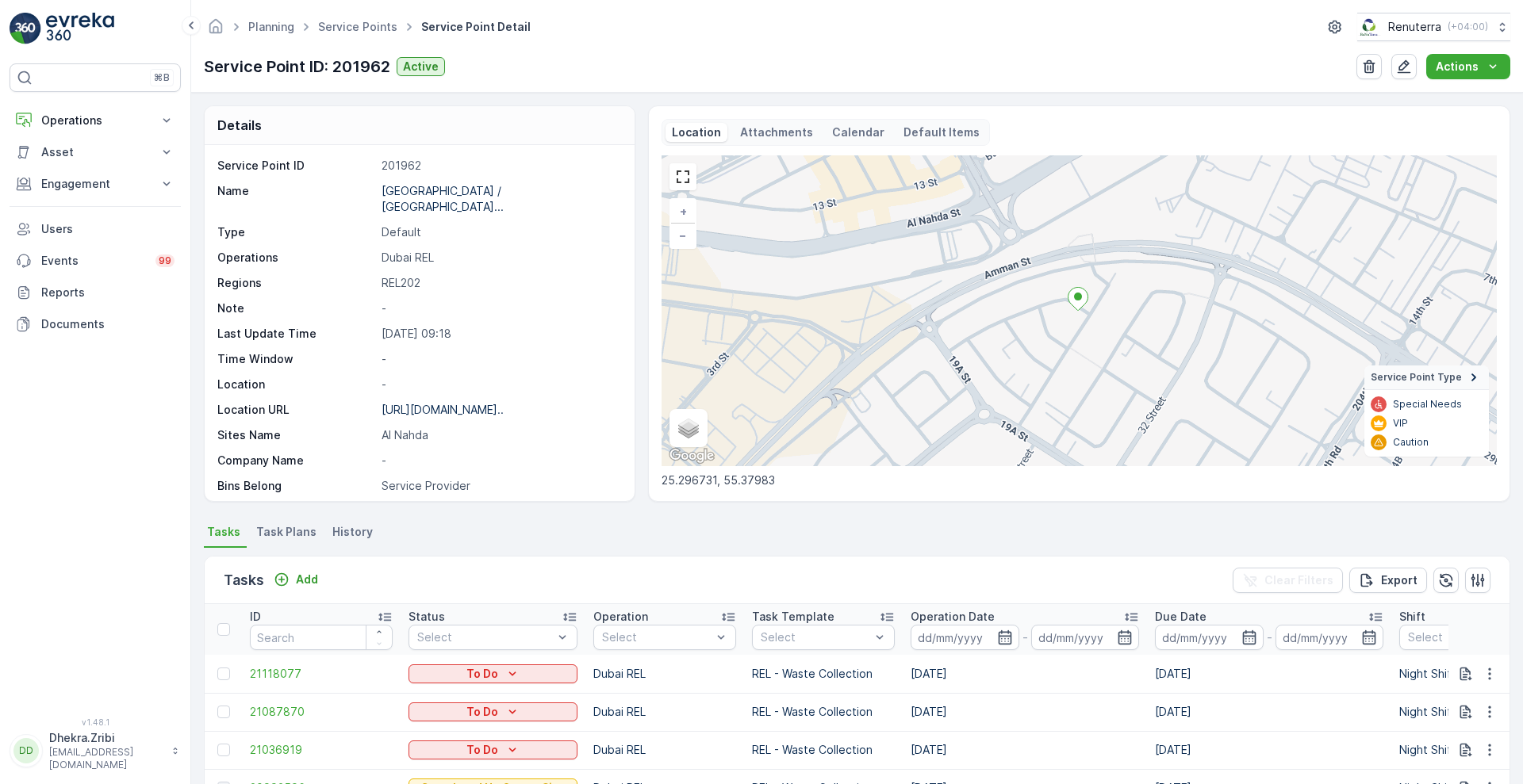
click at [628, 454] on div "Service Point ID 201962 Name Dubai Carmel School / Al Nahda... Type Default Ope…" at bounding box center [420, 323] width 430 height 356
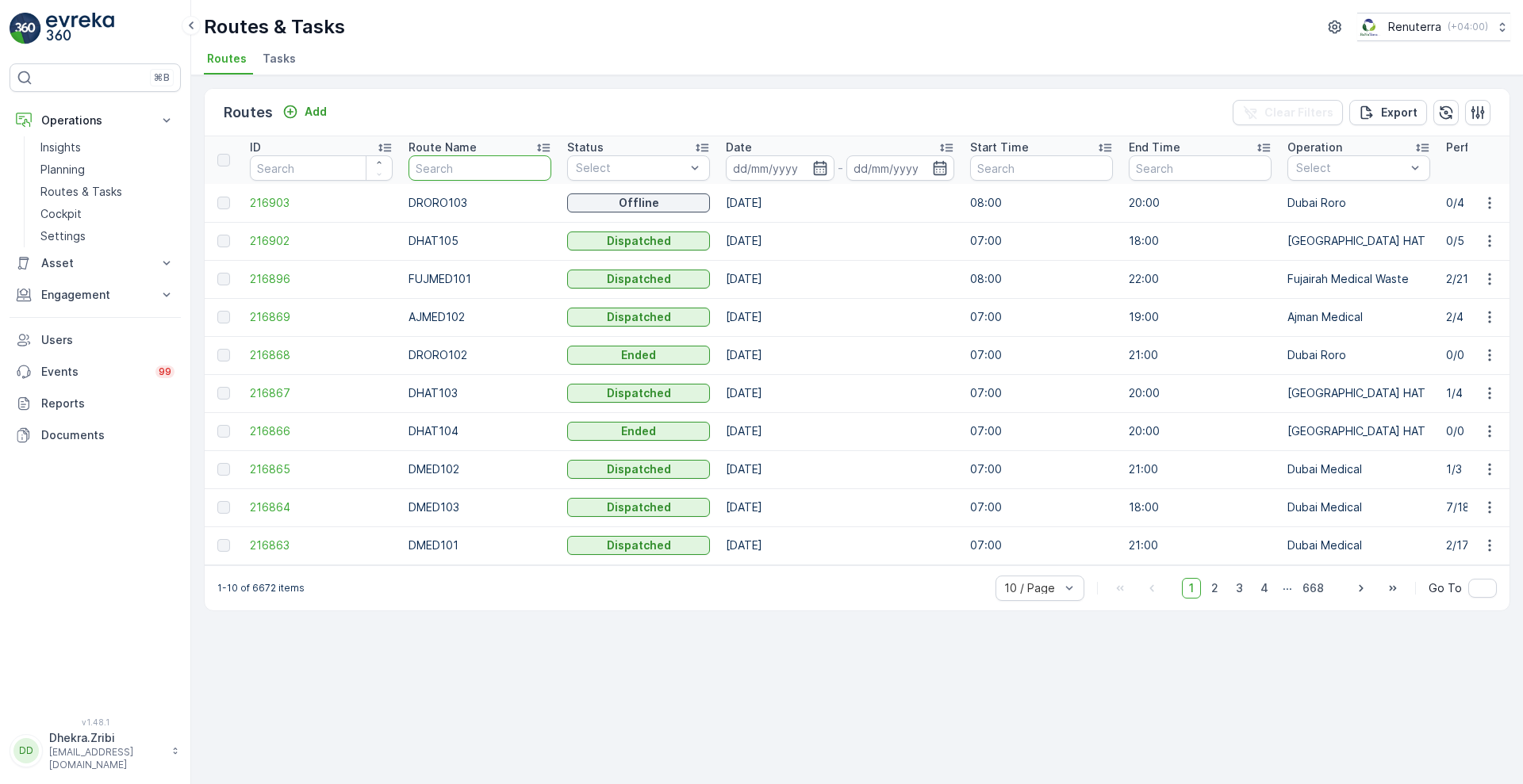
click at [450, 171] on input "text" at bounding box center [480, 168] width 143 height 26
type input "rel"
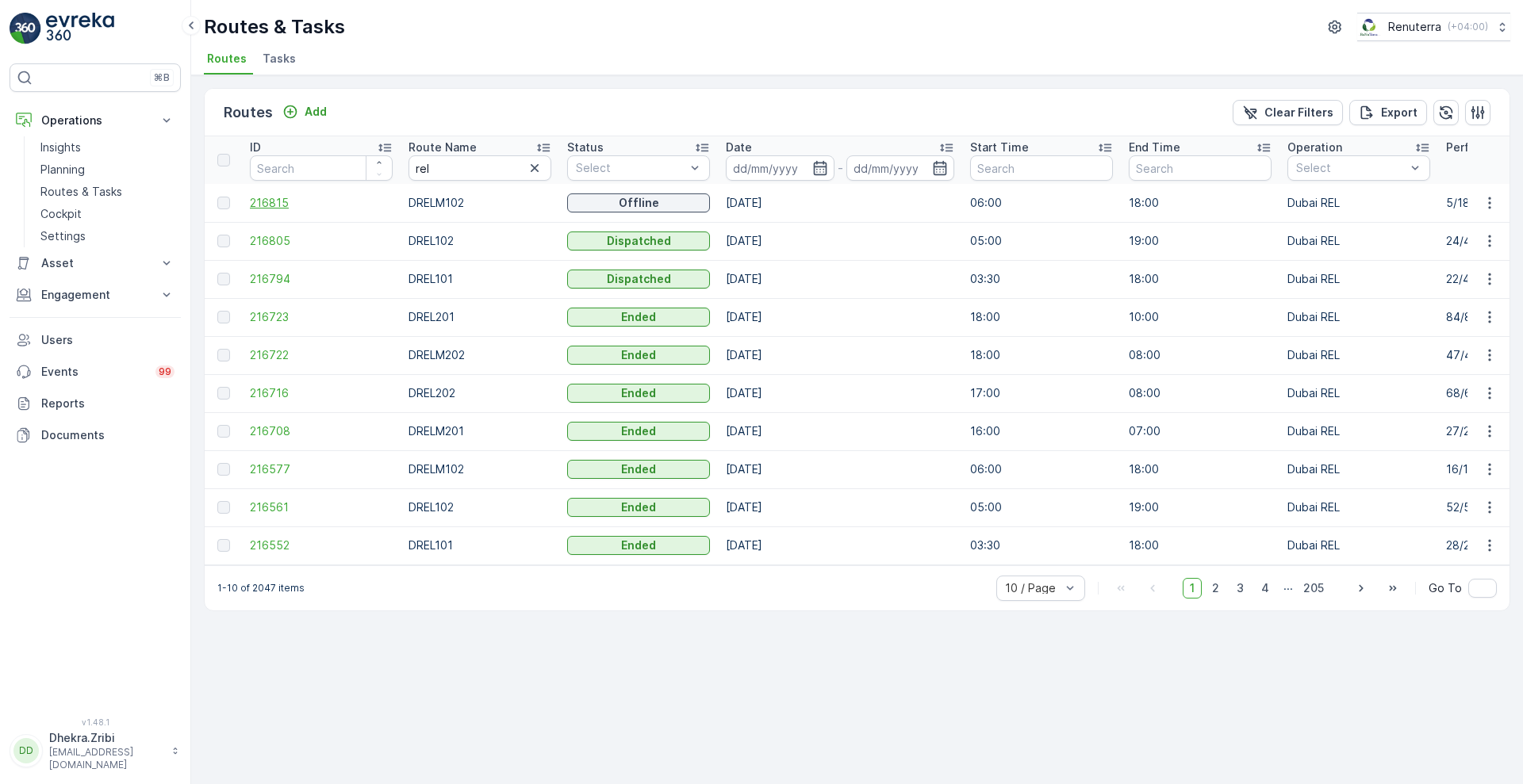
click at [264, 204] on span "216815" at bounding box center [321, 203] width 143 height 16
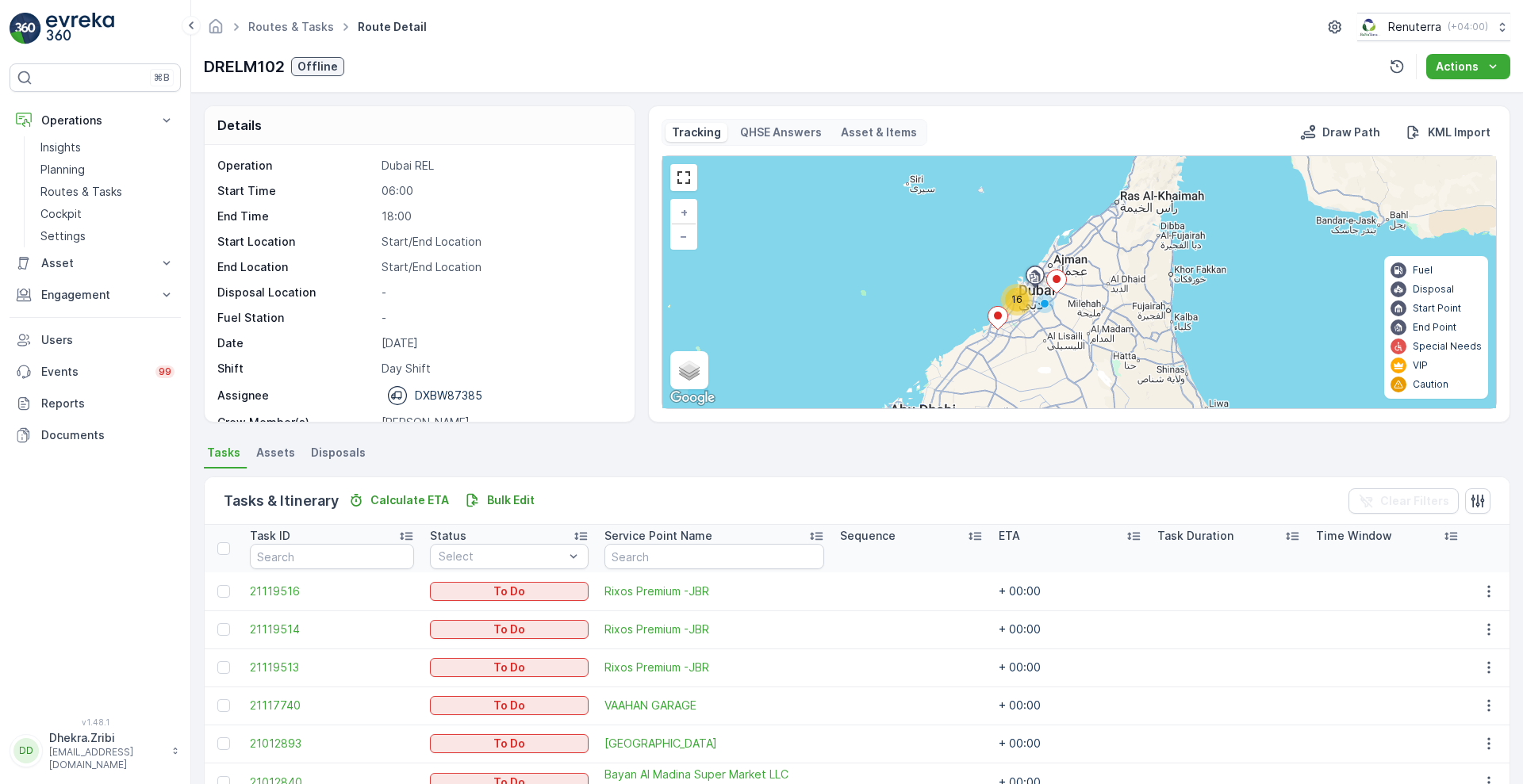
scroll to position [237, 0]
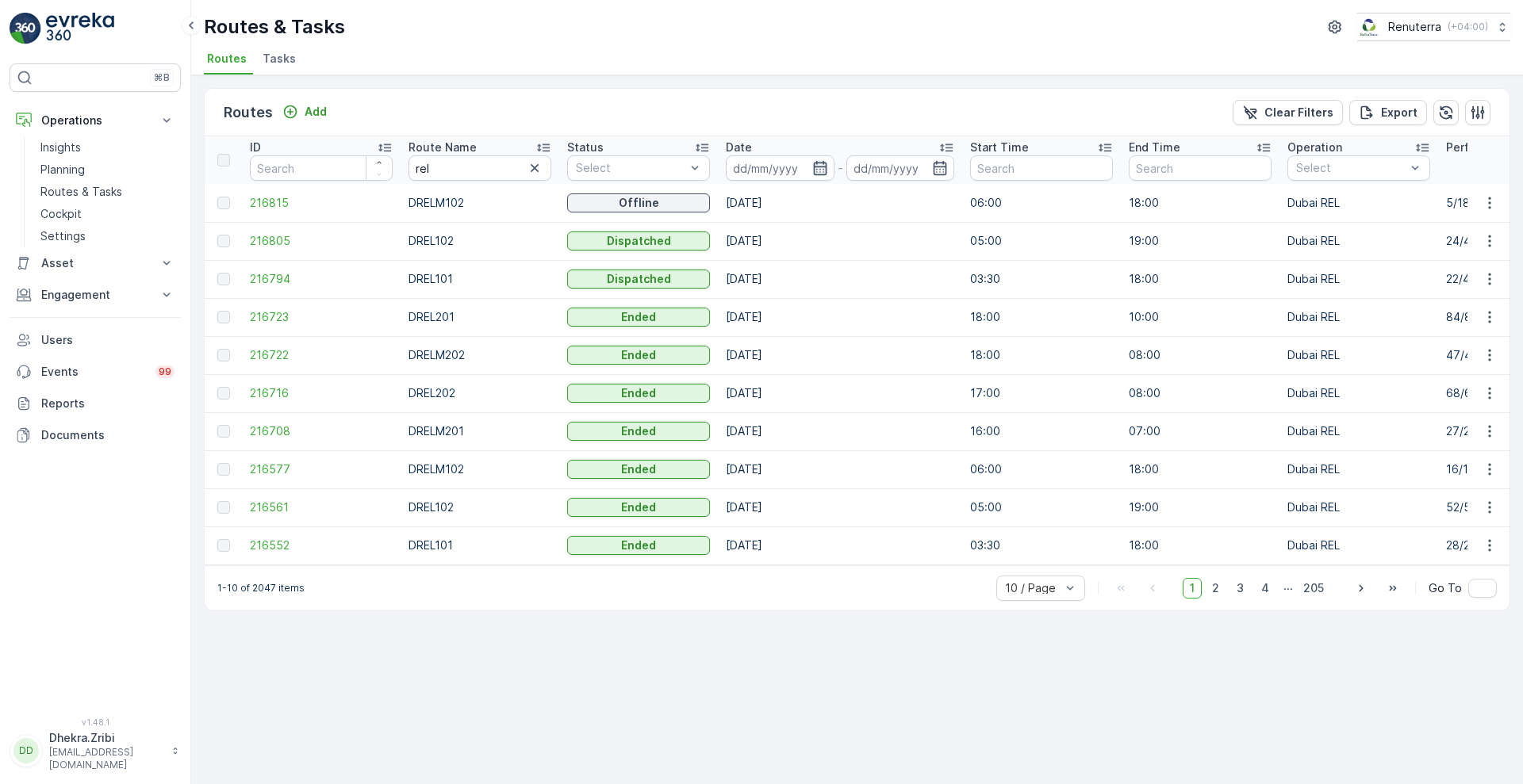
click at [819, 164] on icon "button" at bounding box center [820, 168] width 16 height 16
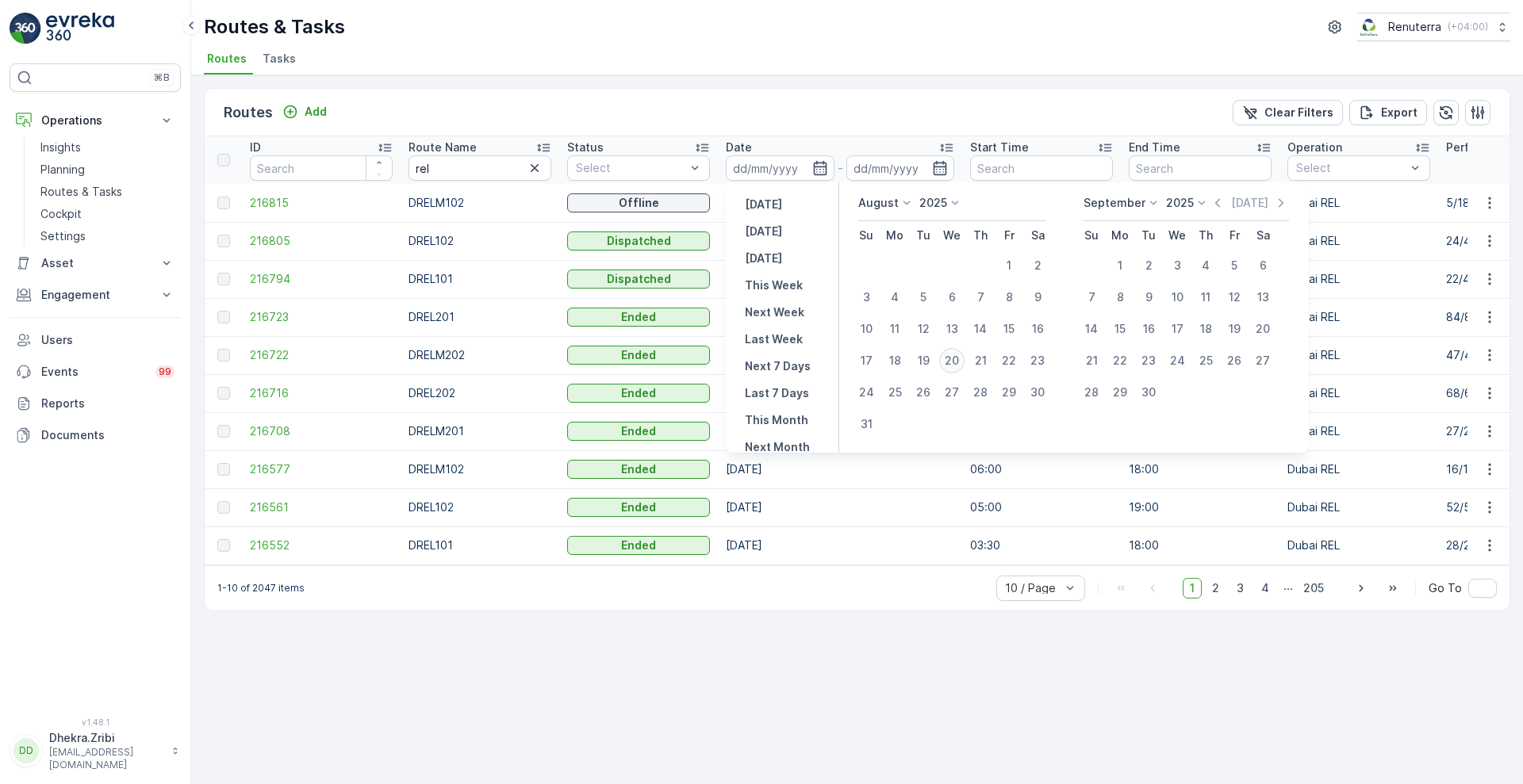
click at [958, 371] on div "20" at bounding box center [952, 361] width 26 height 26
type input "[DATE]"
click at [958, 371] on div "20" at bounding box center [952, 361] width 26 height 26
type input "[DATE]"
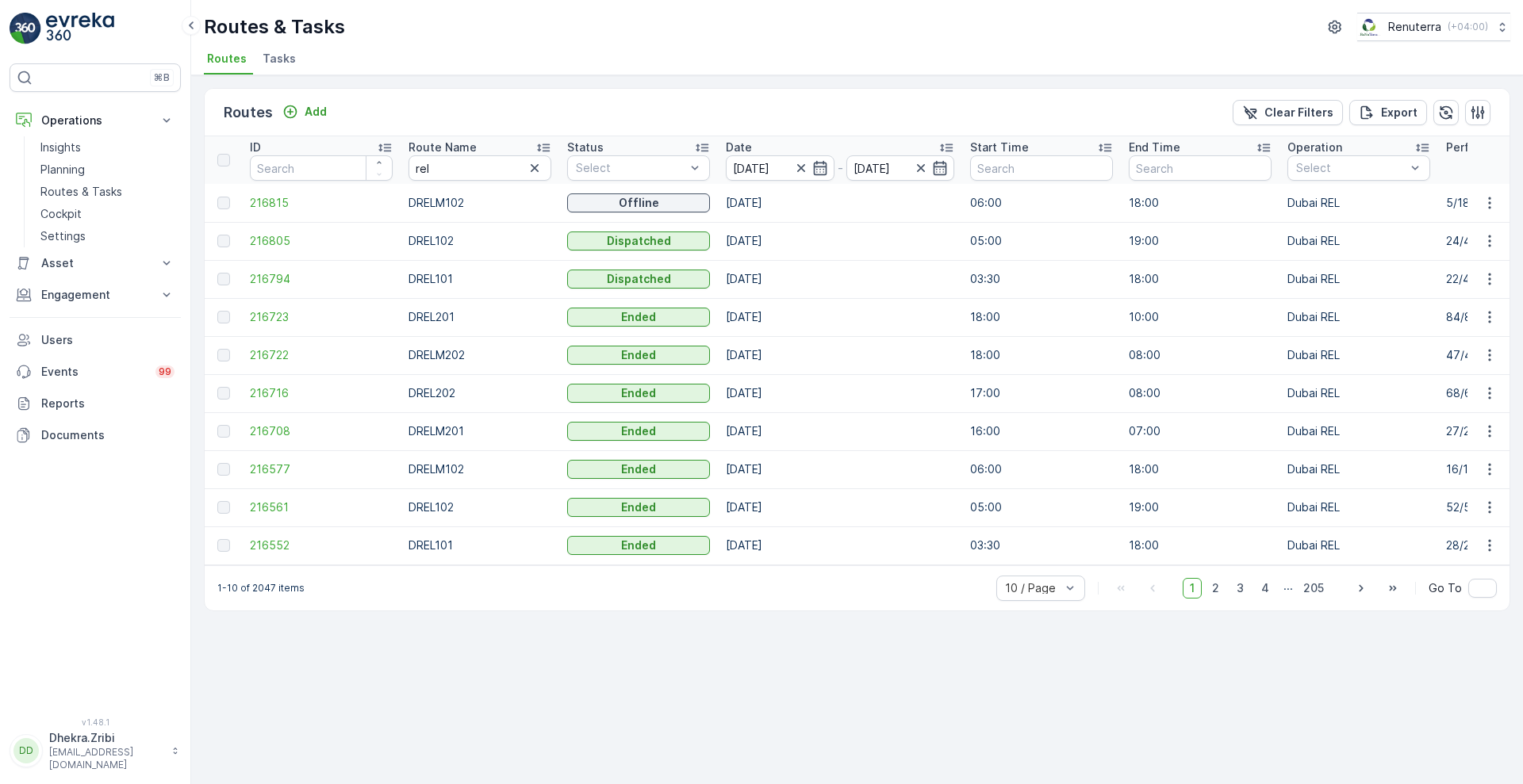
click at [816, 120] on div "Routes Add Clear Filters Export" at bounding box center [857, 112] width 1305 height 48
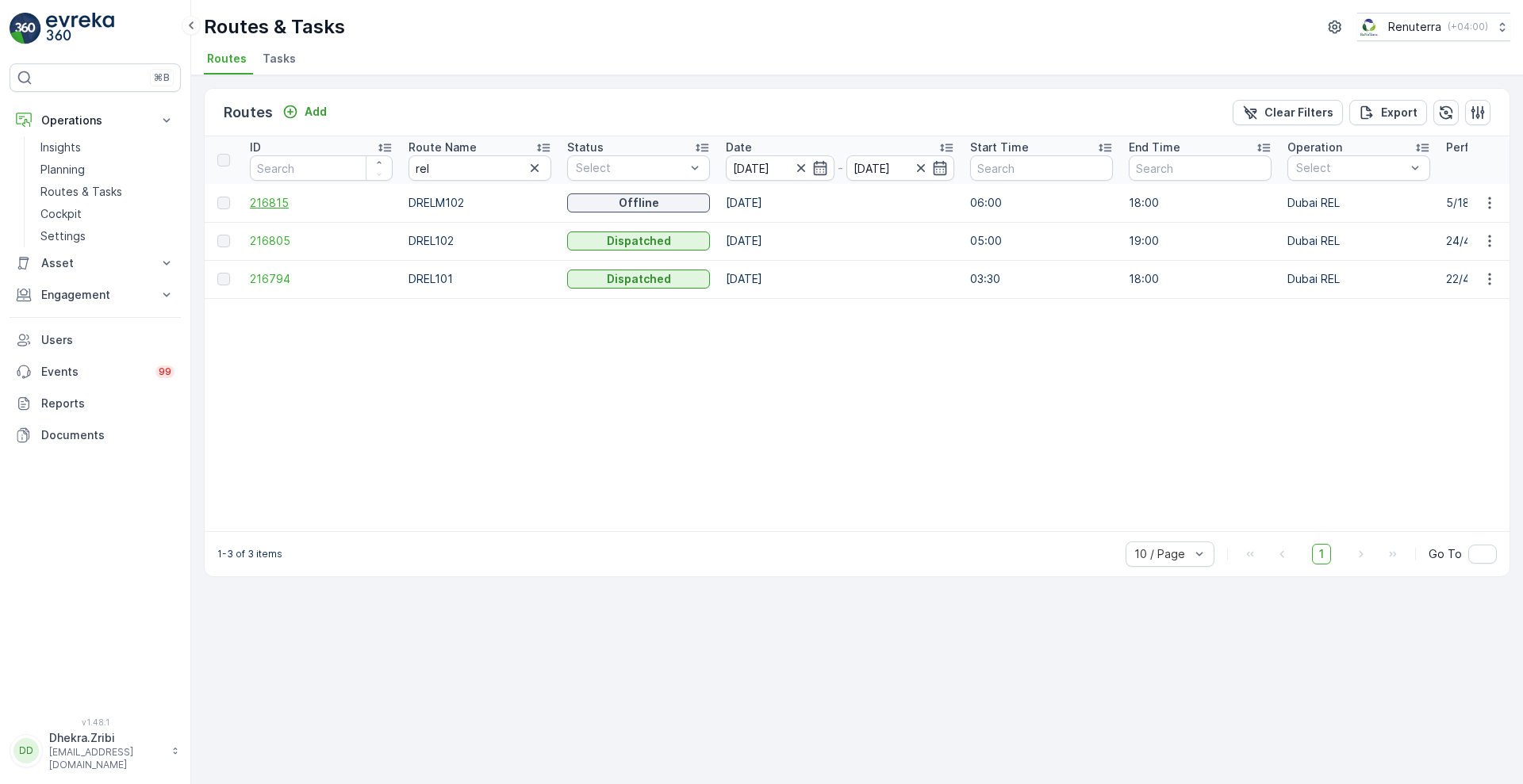
click at [270, 204] on span "216815" at bounding box center [321, 203] width 143 height 16
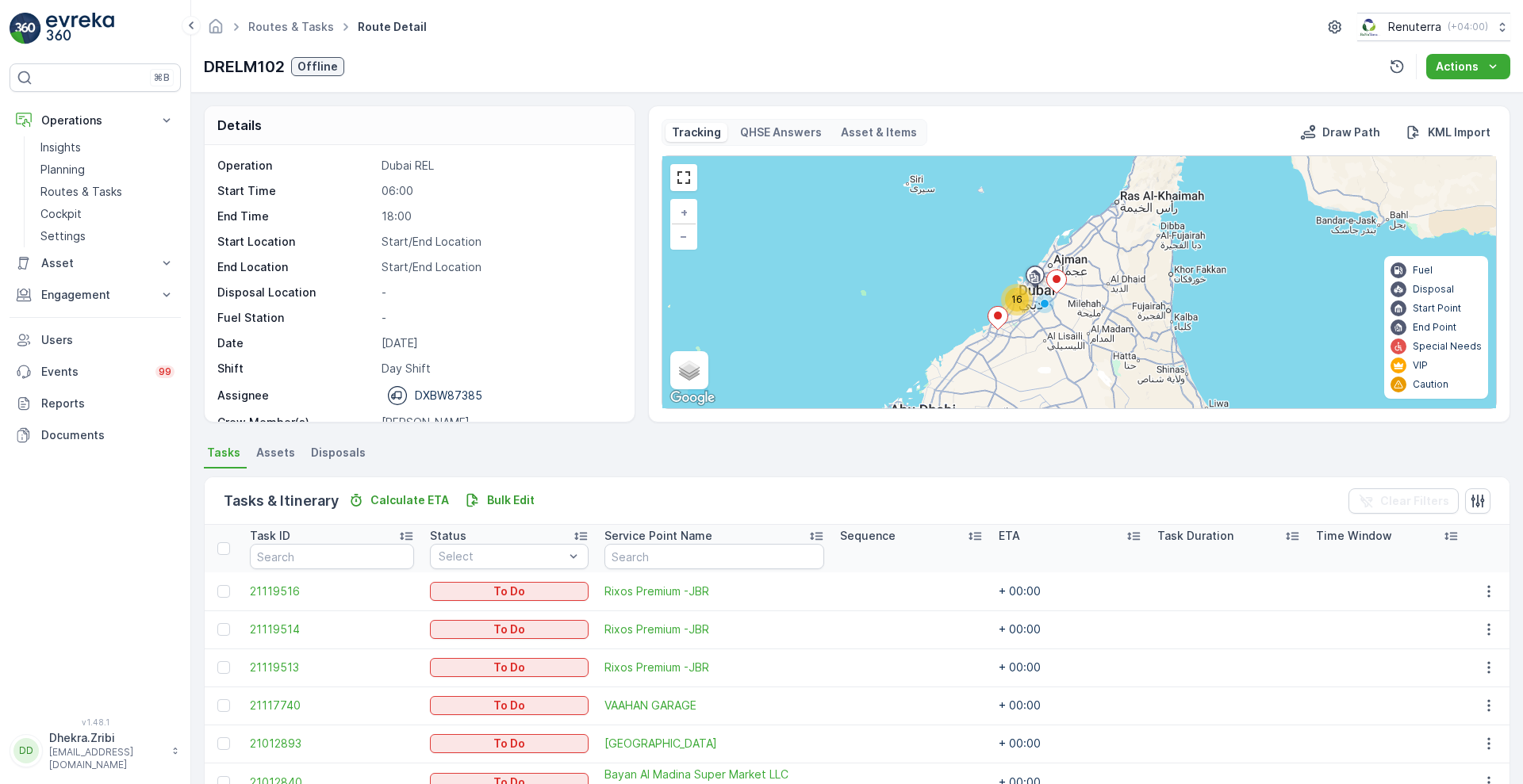
scroll to position [237, 0]
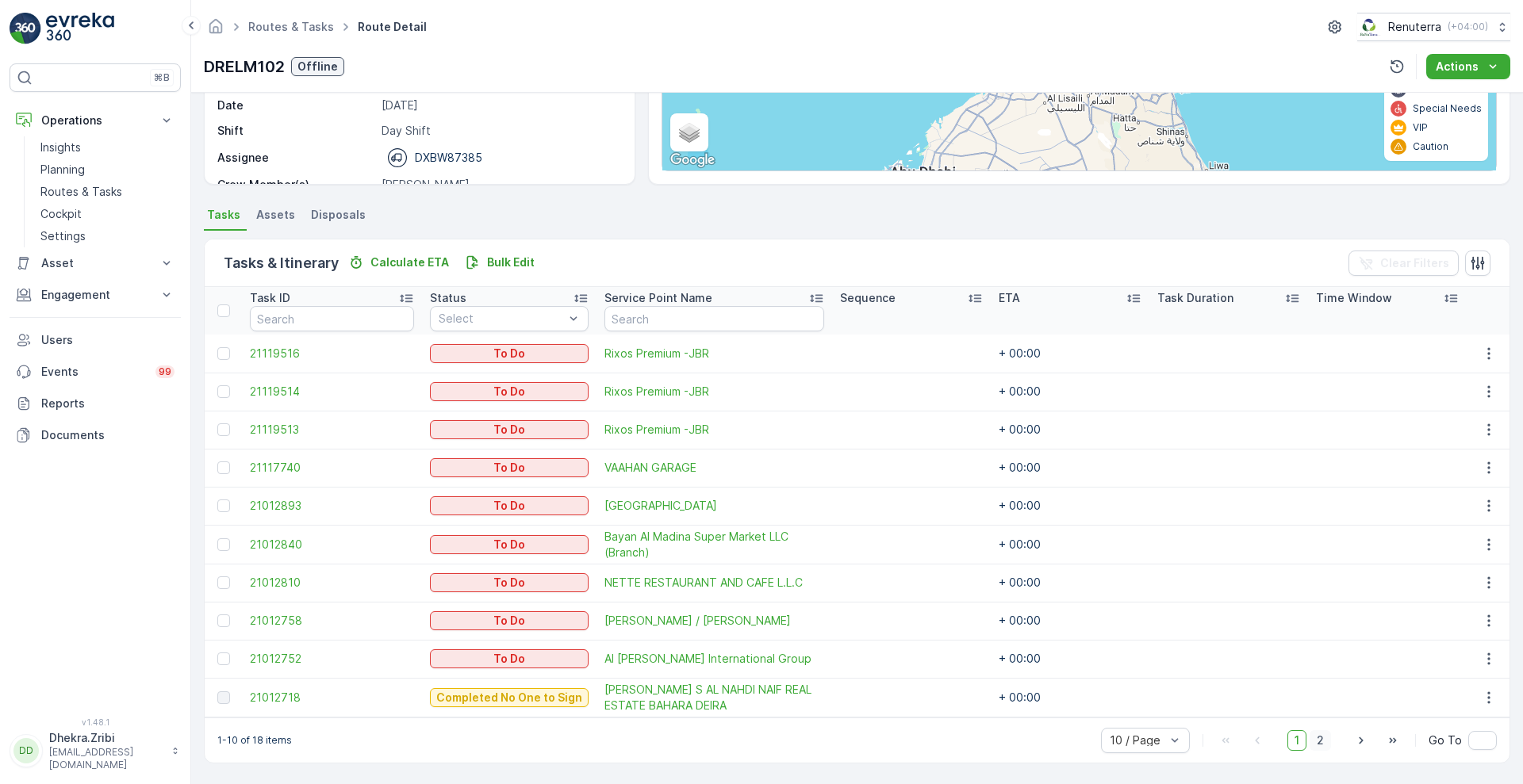
click at [1313, 735] on span "2" at bounding box center [1321, 740] width 22 height 21
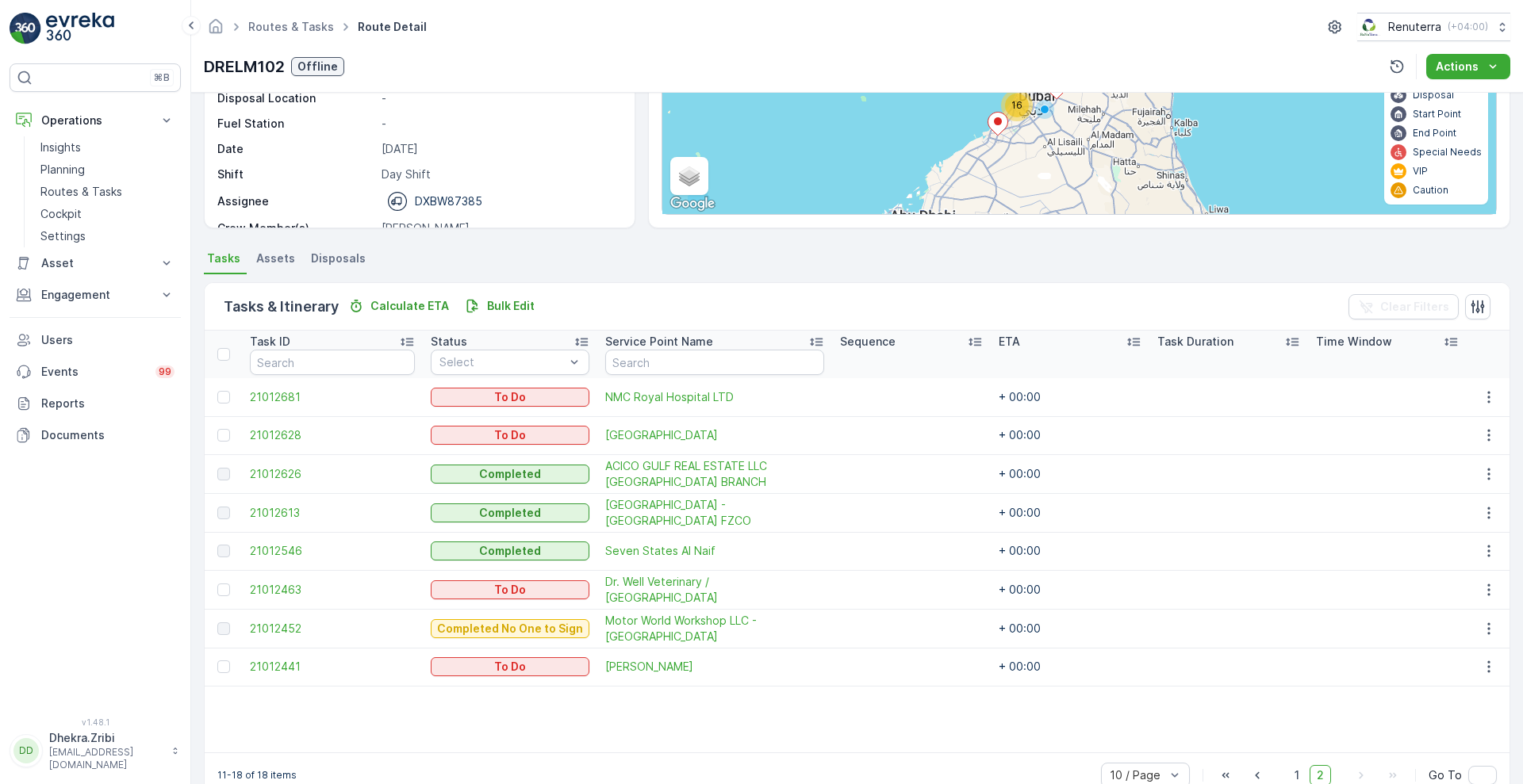
scroll to position [228, 0]
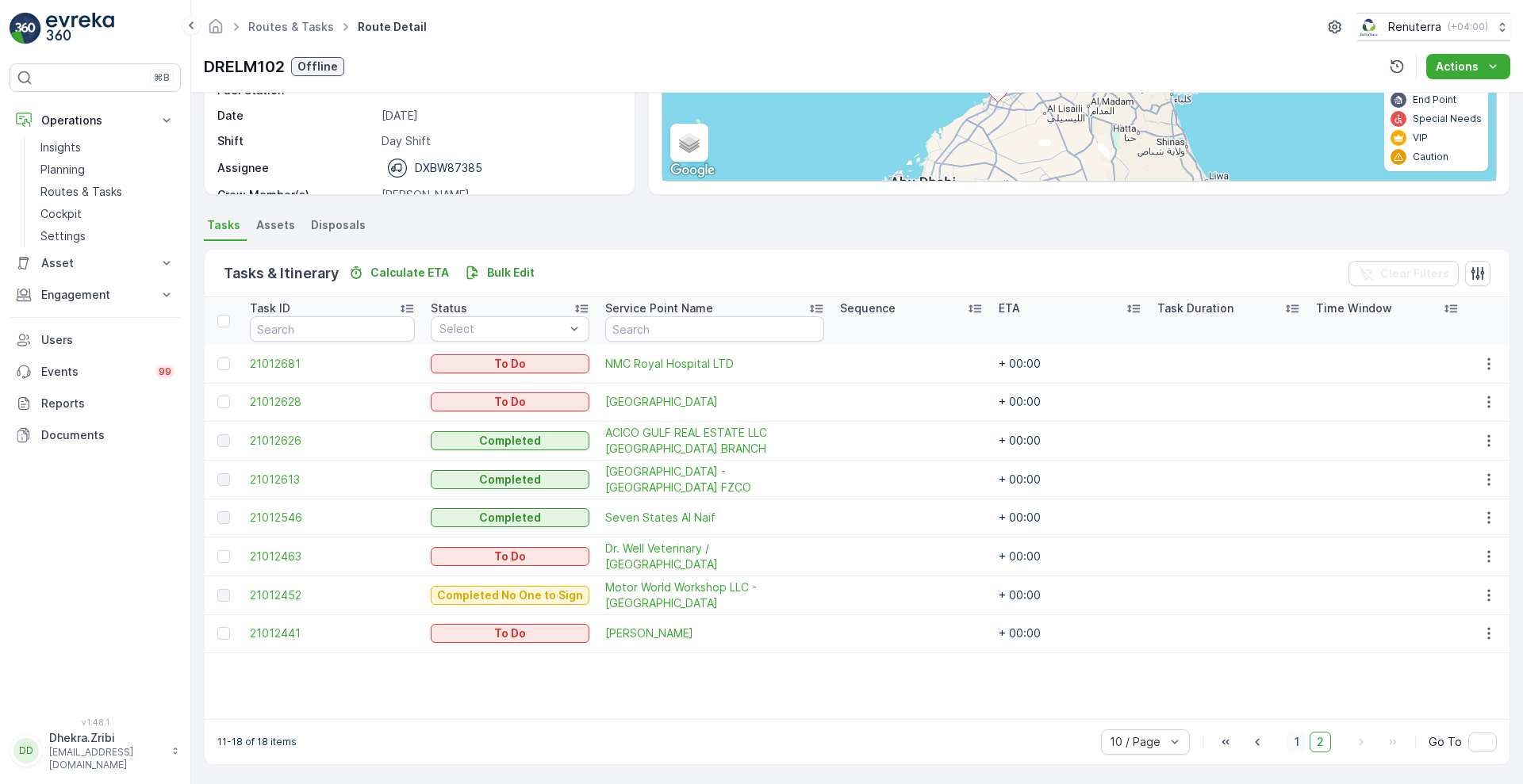
click at [1294, 732] on span "1" at bounding box center [1296, 742] width 19 height 21
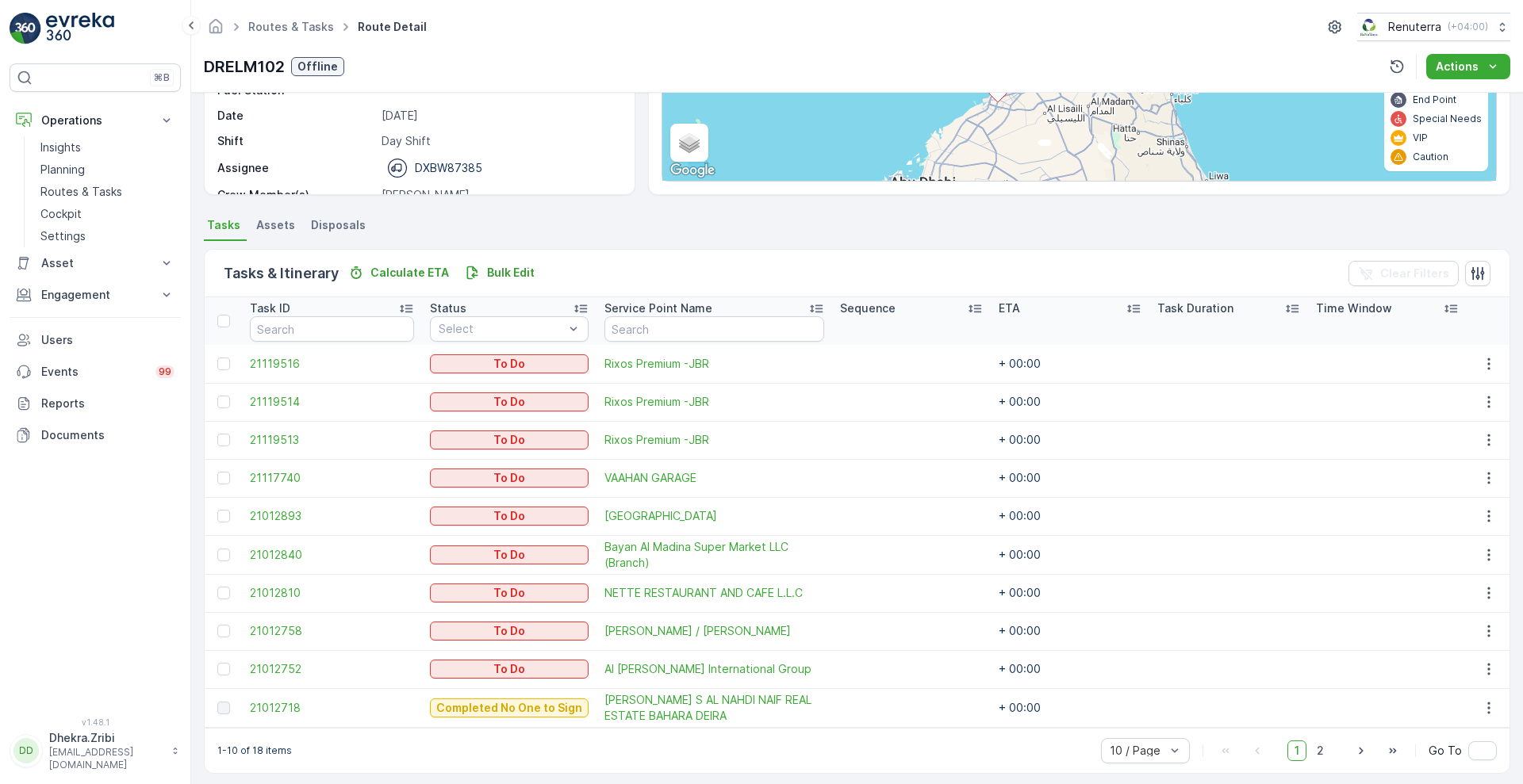
scroll to position [237, 0]
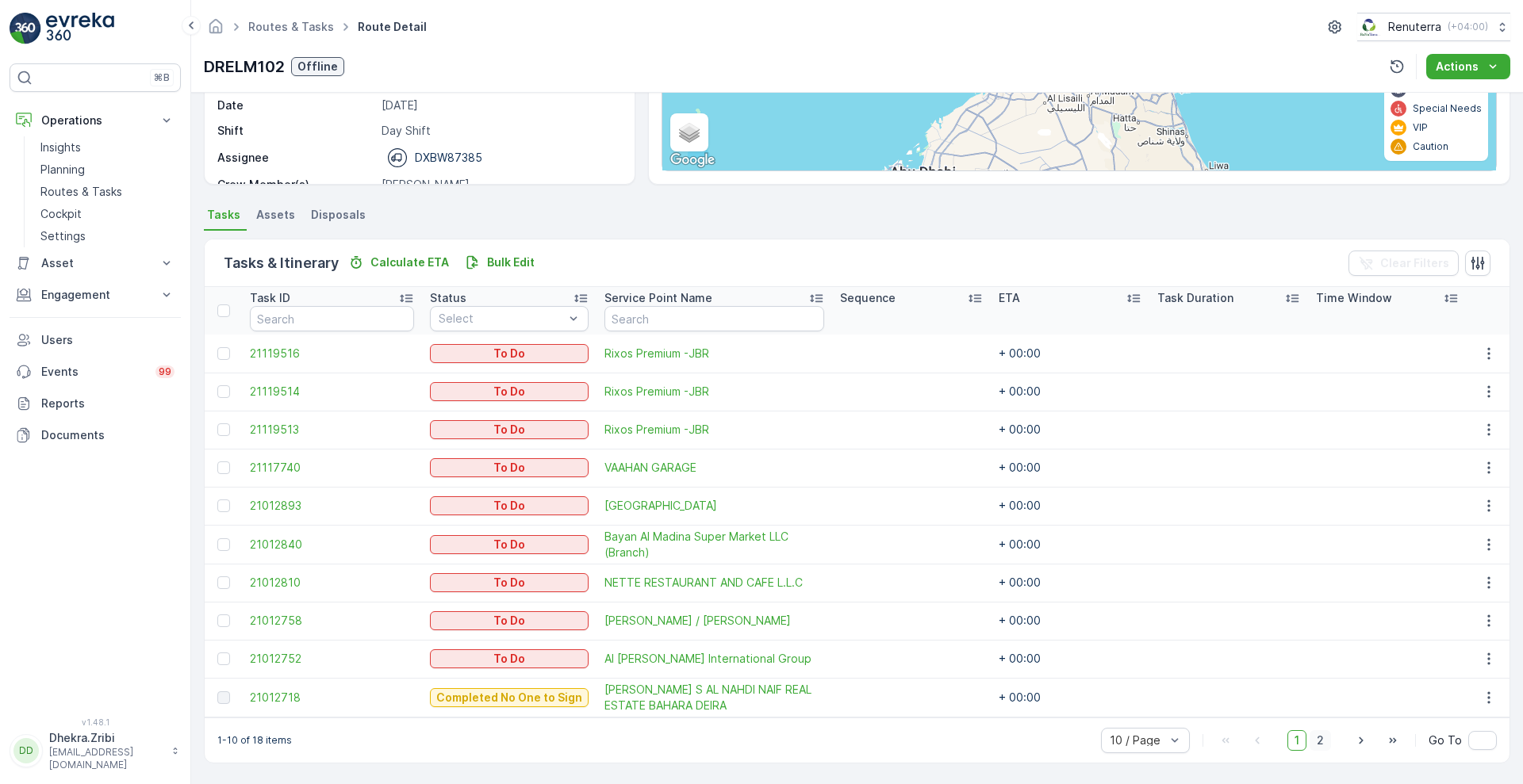
click at [1318, 740] on span "2" at bounding box center [1321, 740] width 22 height 21
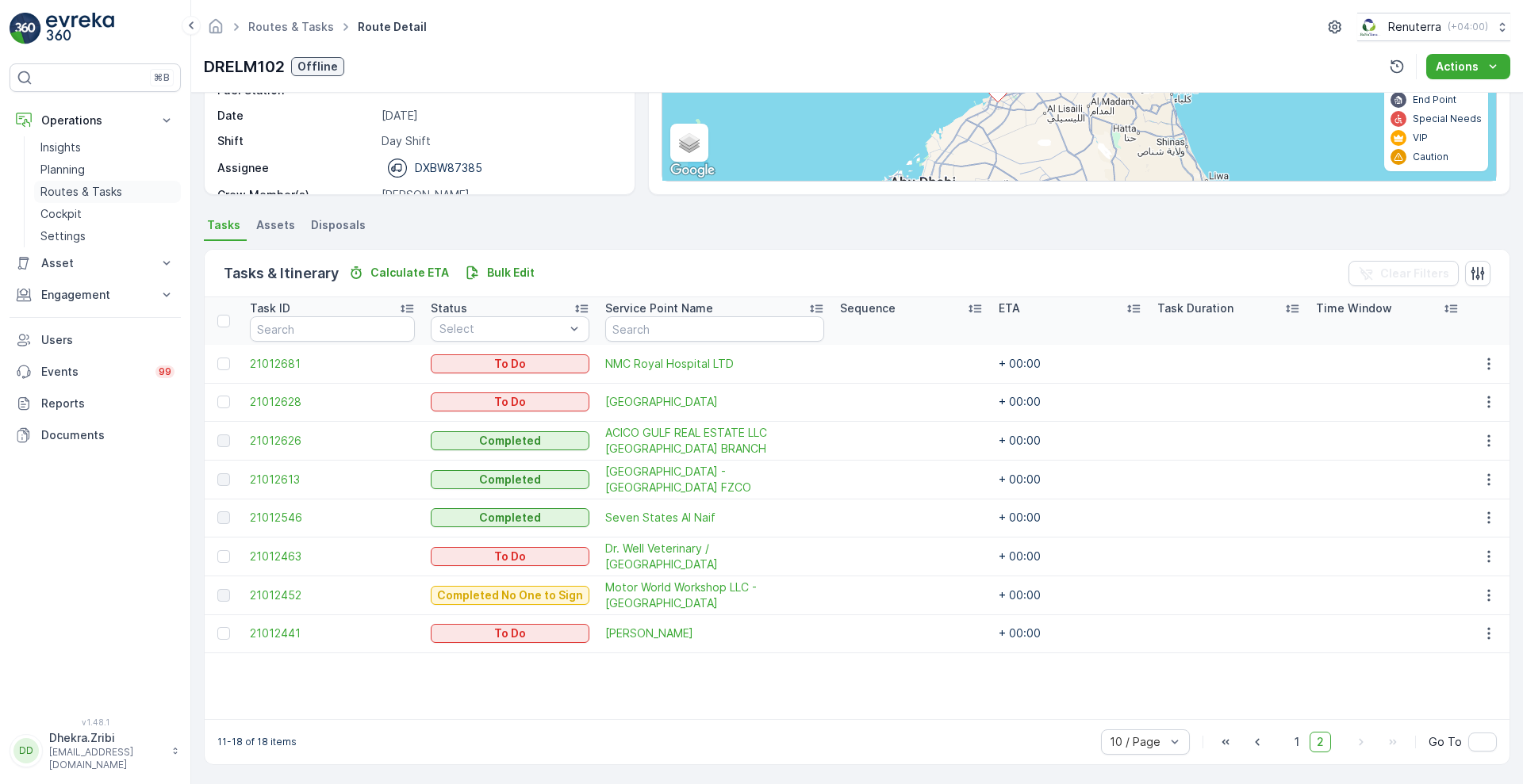
click at [65, 184] on p "Routes & Tasks" at bounding box center [82, 192] width 82 height 16
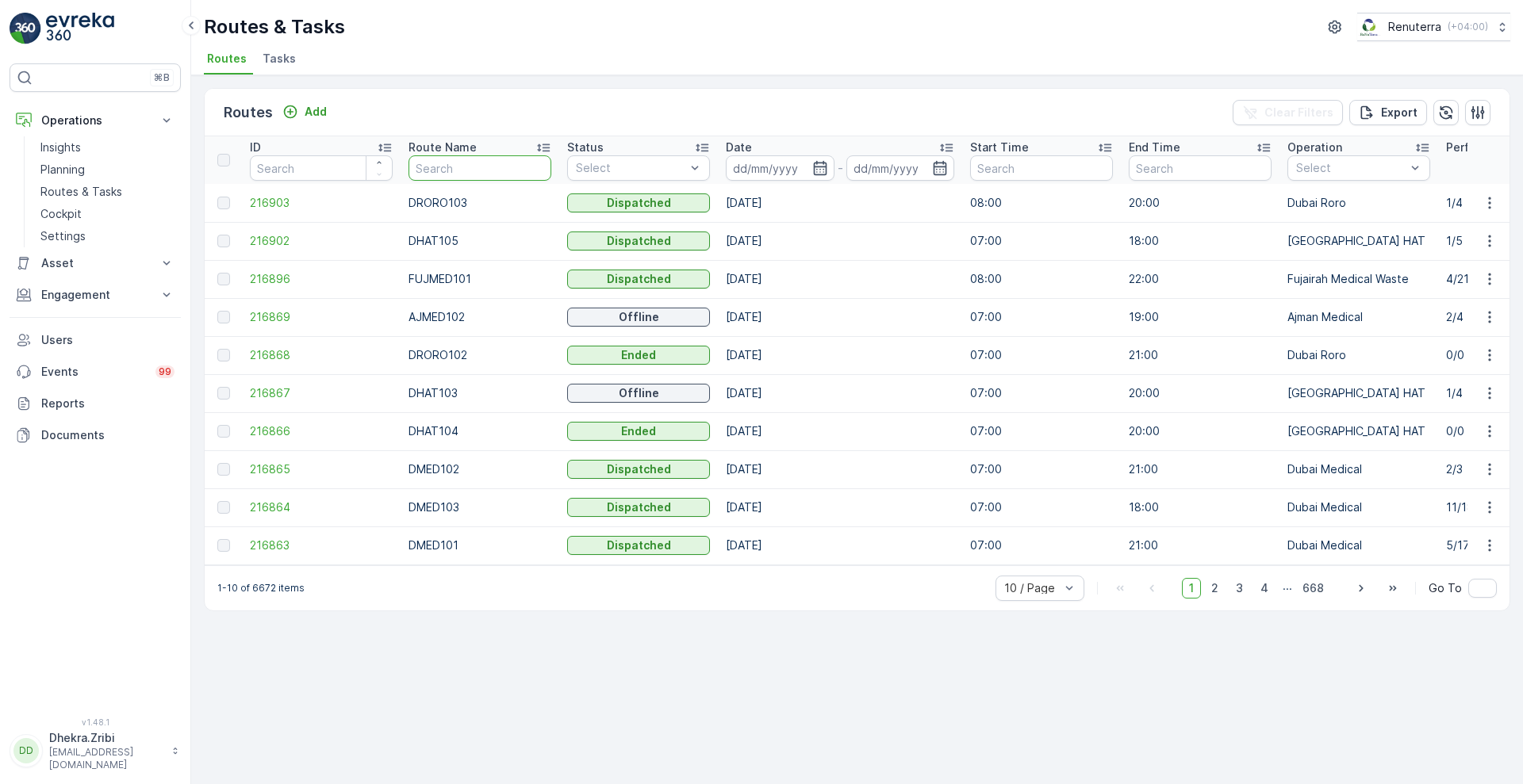
click at [477, 171] on input "text" at bounding box center [480, 168] width 143 height 26
type input "kh"
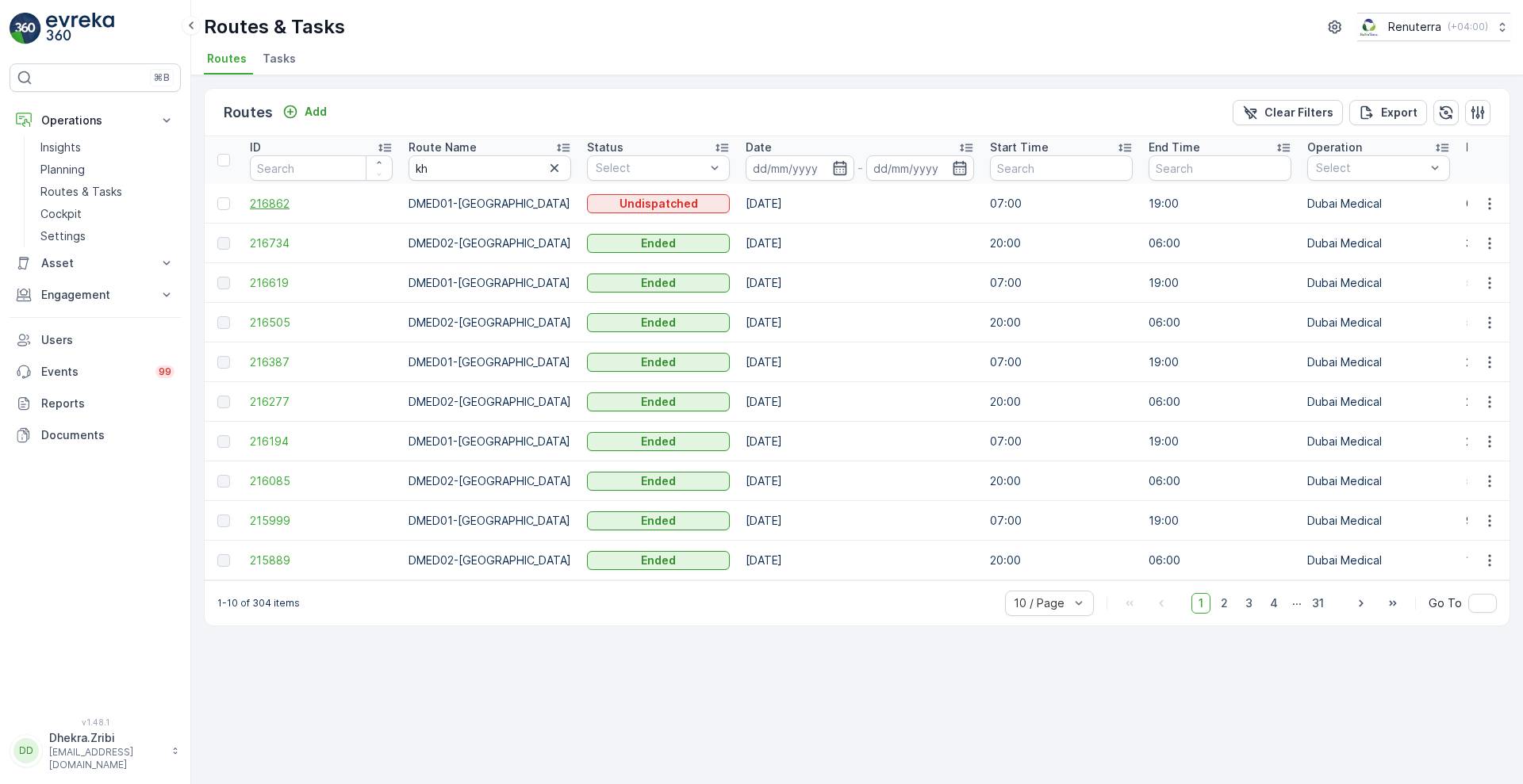
click at [268, 204] on span "216862" at bounding box center [321, 204] width 143 height 16
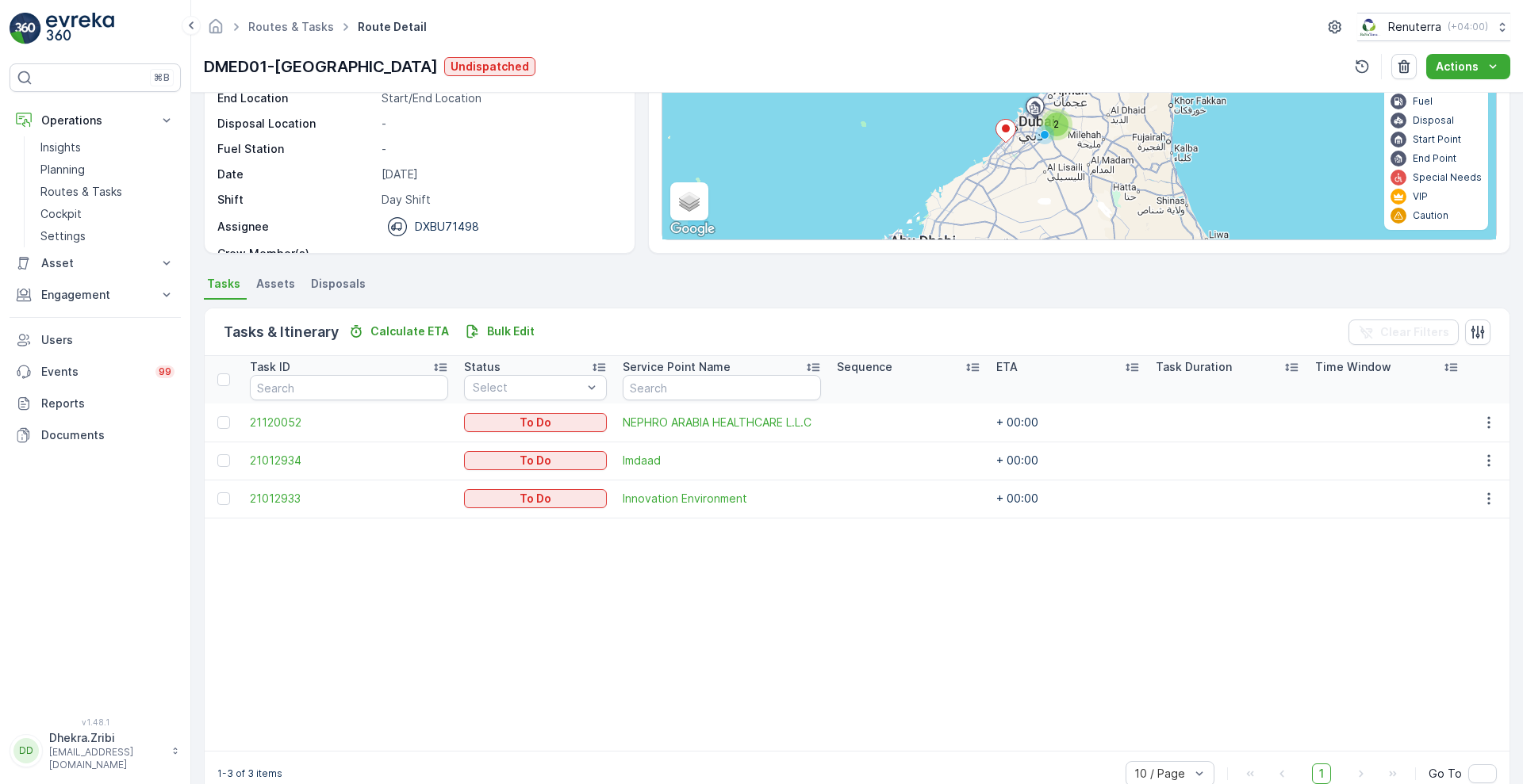
scroll to position [203, 0]
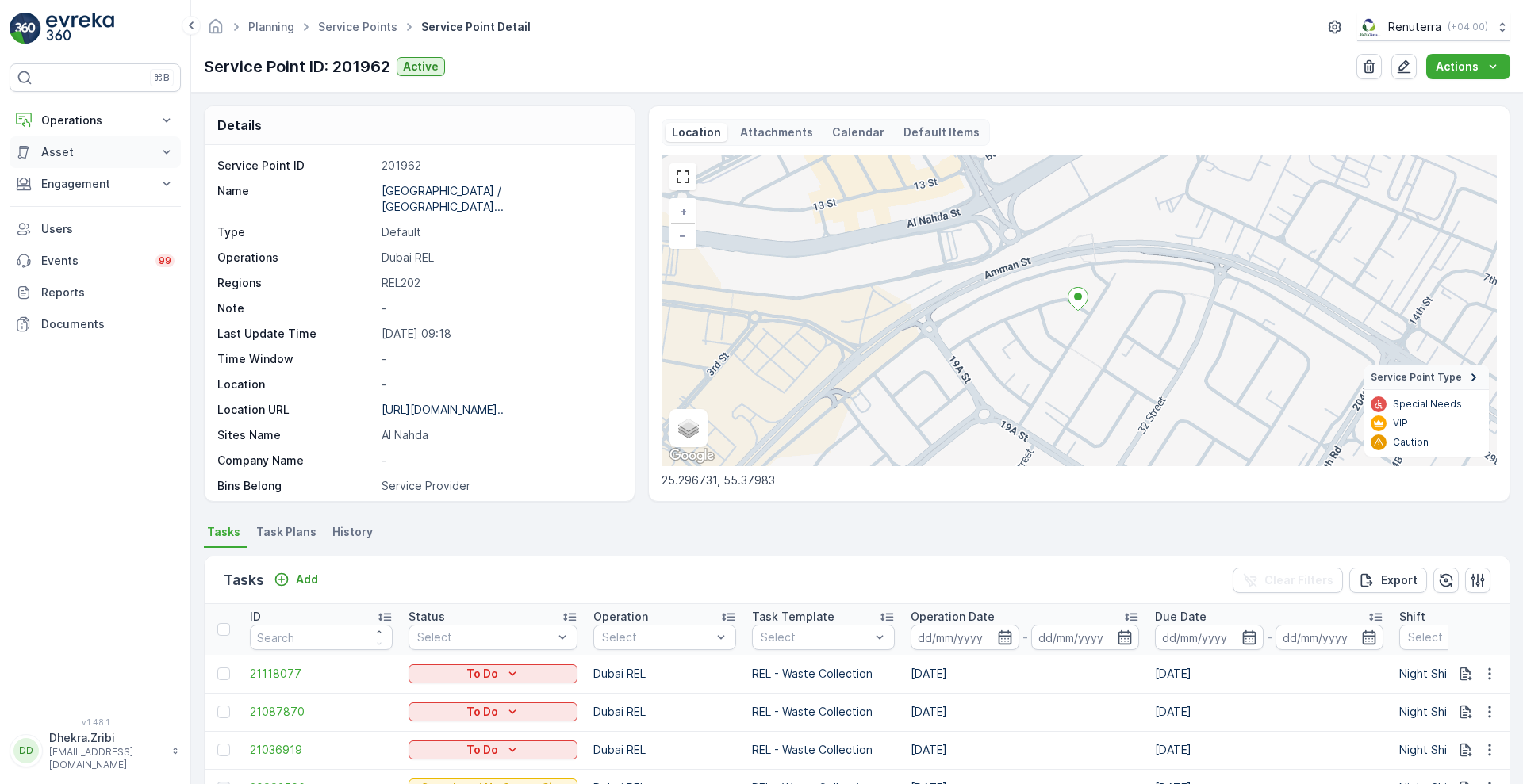
scroll to position [218, 0]
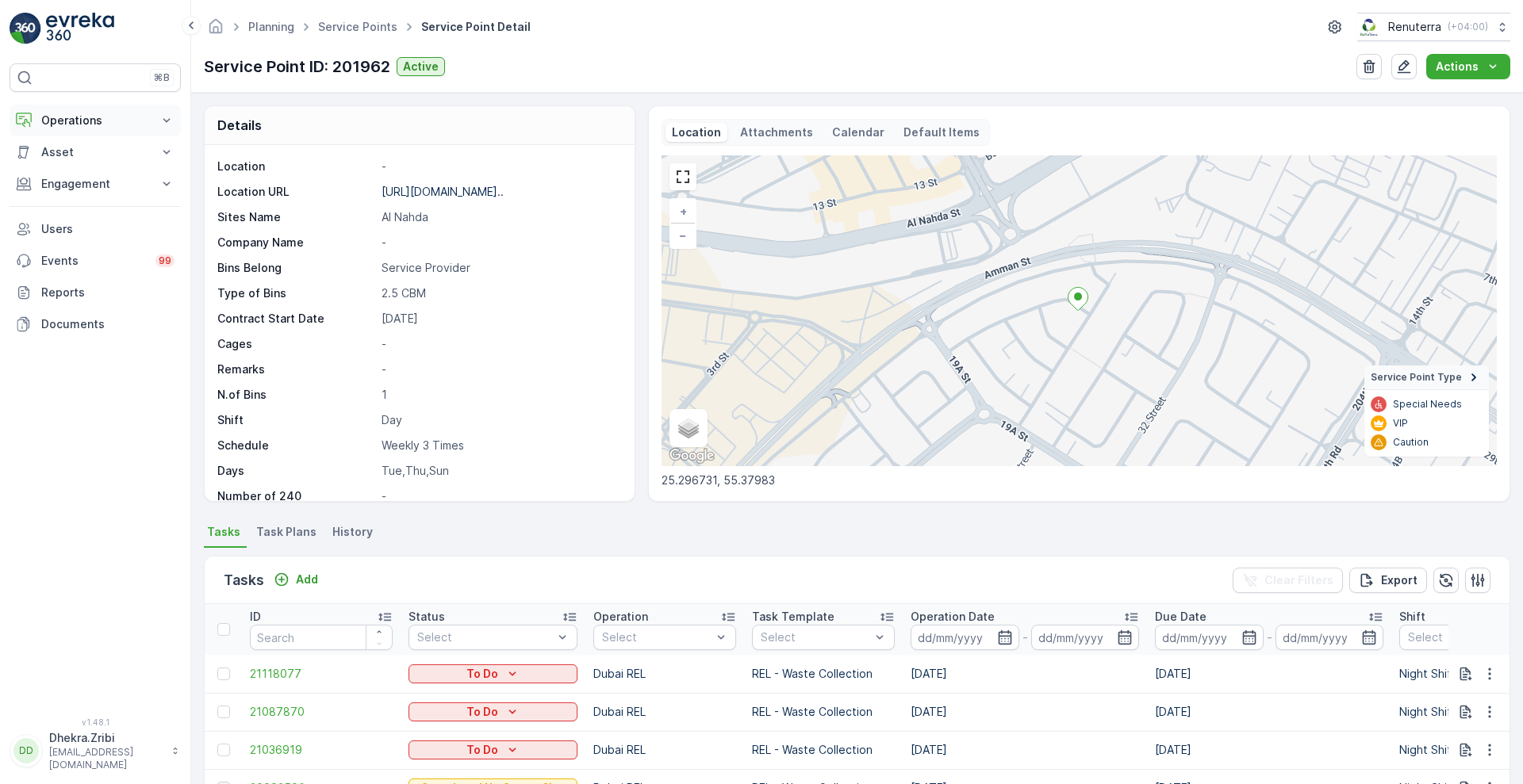
click at [129, 112] on p "Operations" at bounding box center [94, 120] width 108 height 16
click at [129, 171] on link "Planning" at bounding box center [107, 170] width 147 height 22
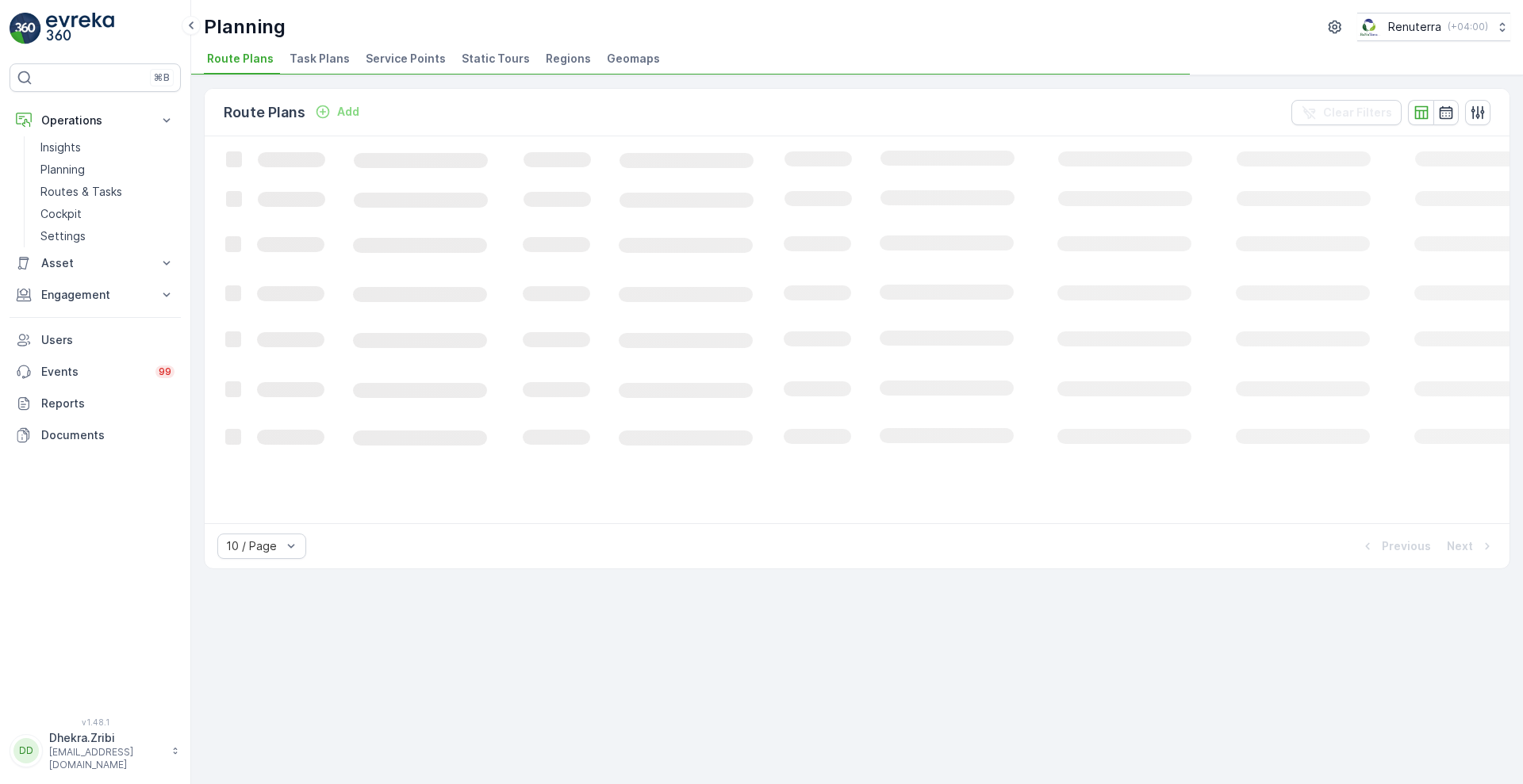
click at [385, 65] on span "Service Points" at bounding box center [406, 59] width 81 height 16
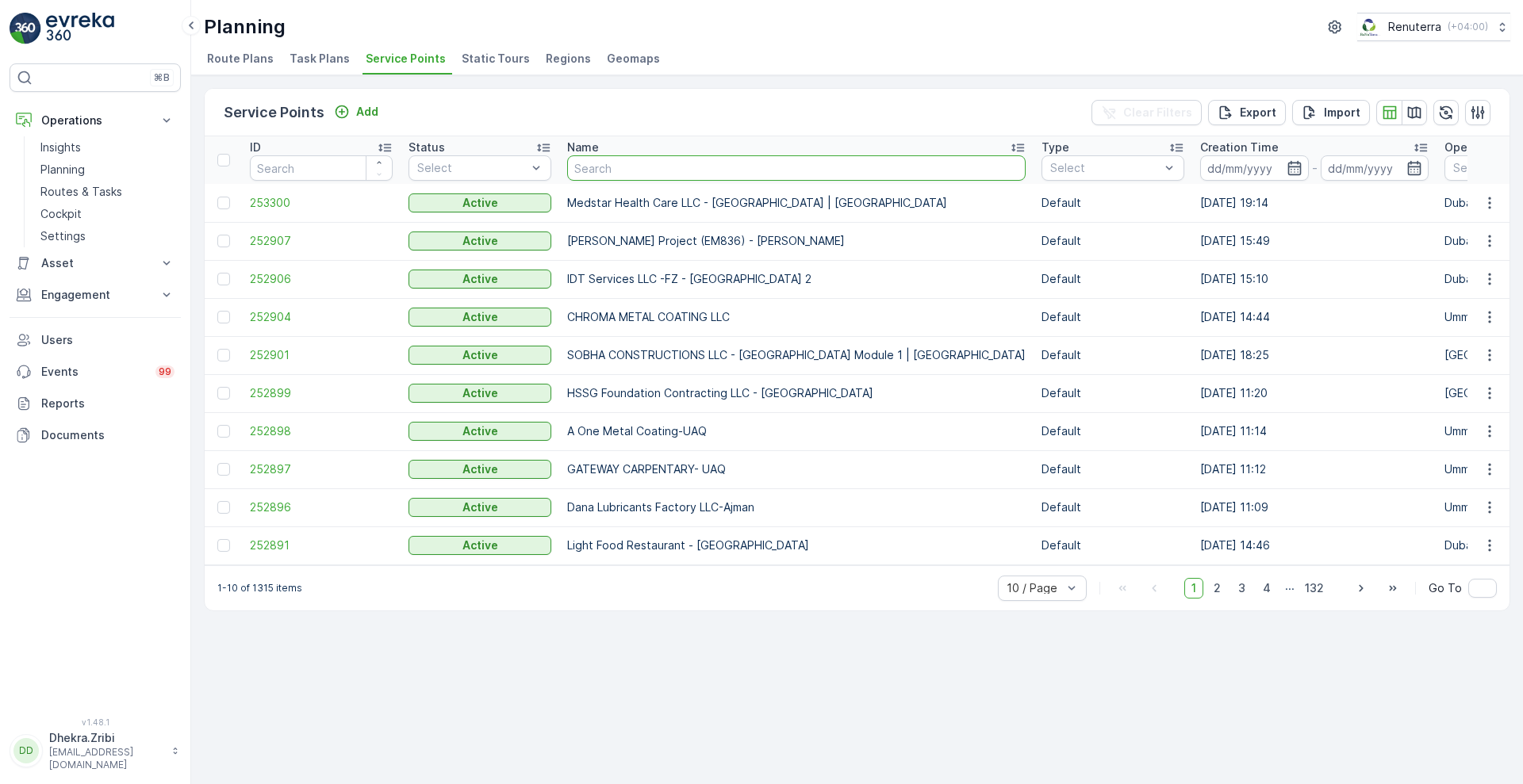
click at [631, 170] on input "text" at bounding box center [796, 168] width 458 height 26
type input "nephro"
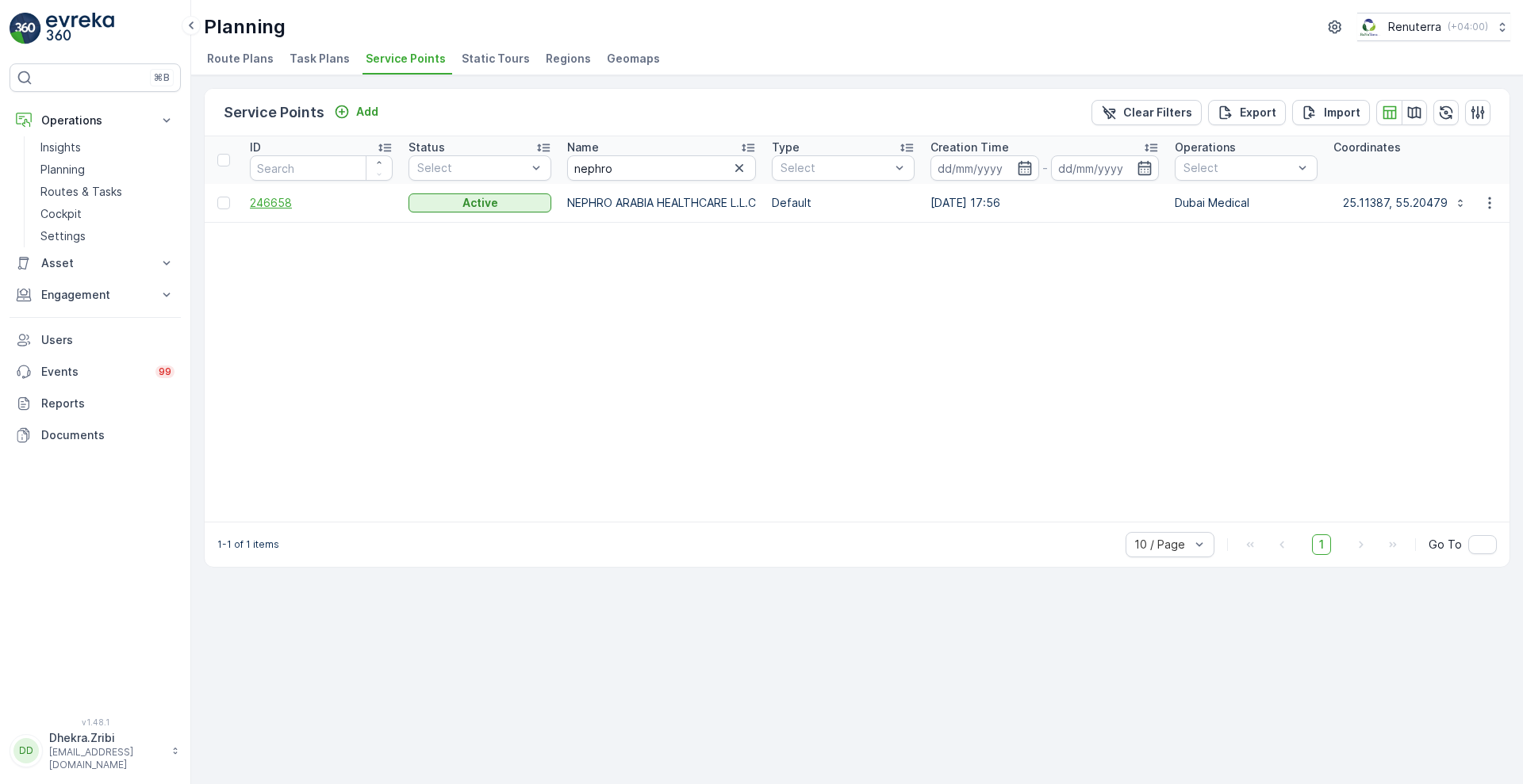
click at [257, 206] on span "246658" at bounding box center [321, 203] width 143 height 16
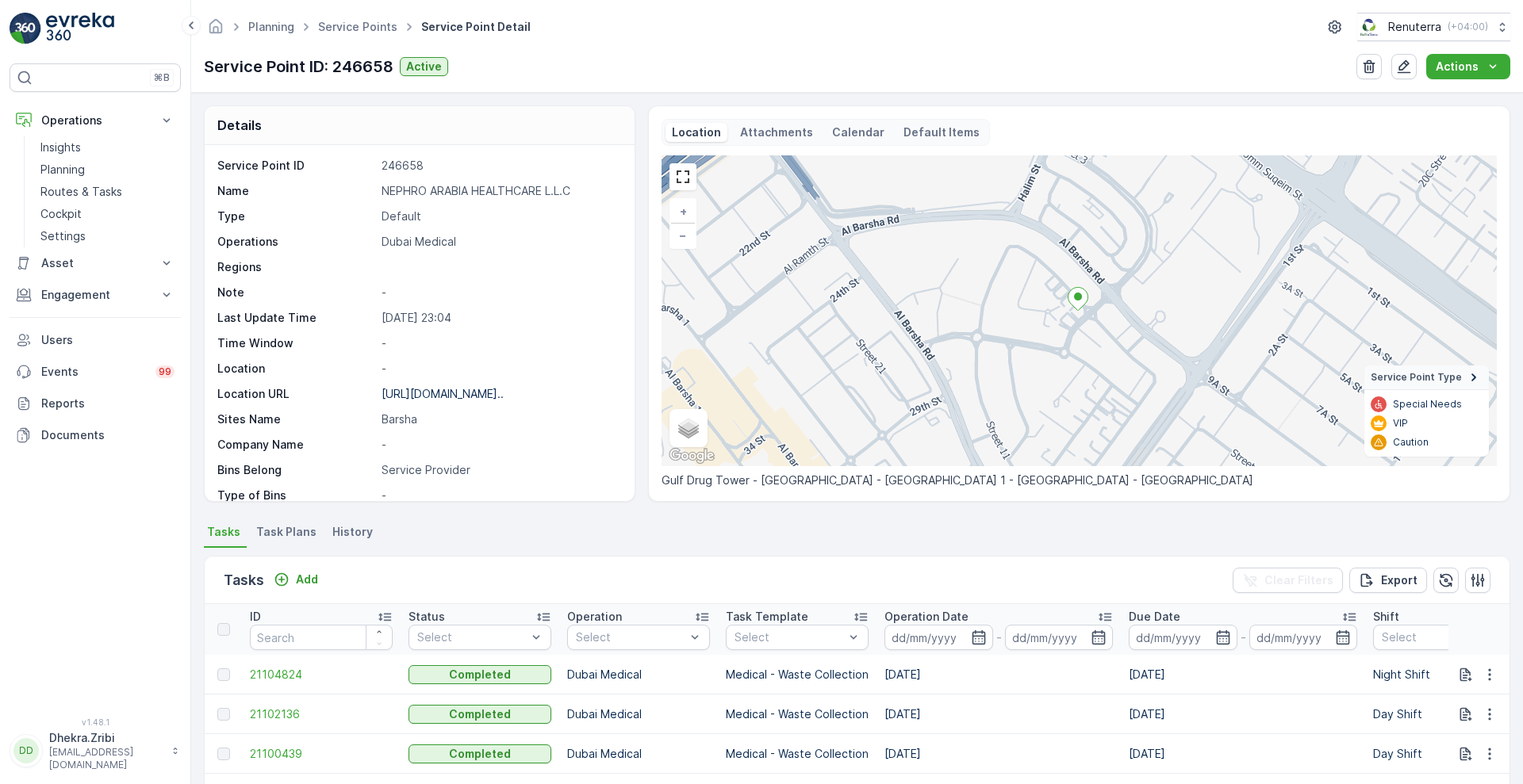
click at [310, 590] on div "Tasks Add" at bounding box center [273, 580] width 100 height 22
click at [314, 584] on p "Add" at bounding box center [307, 579] width 22 height 16
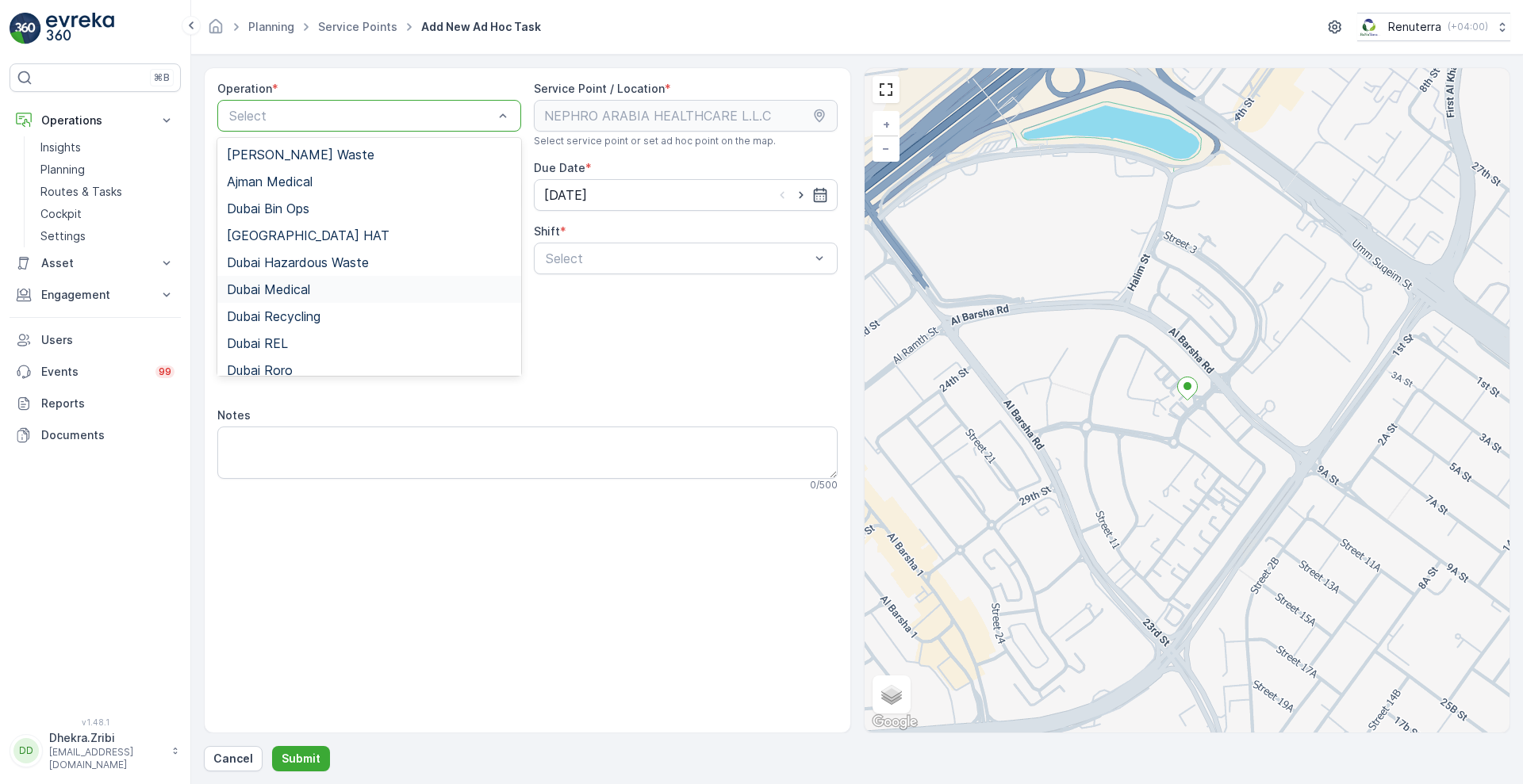
click at [305, 287] on span "Dubai Medical" at bounding box center [268, 289] width 84 height 14
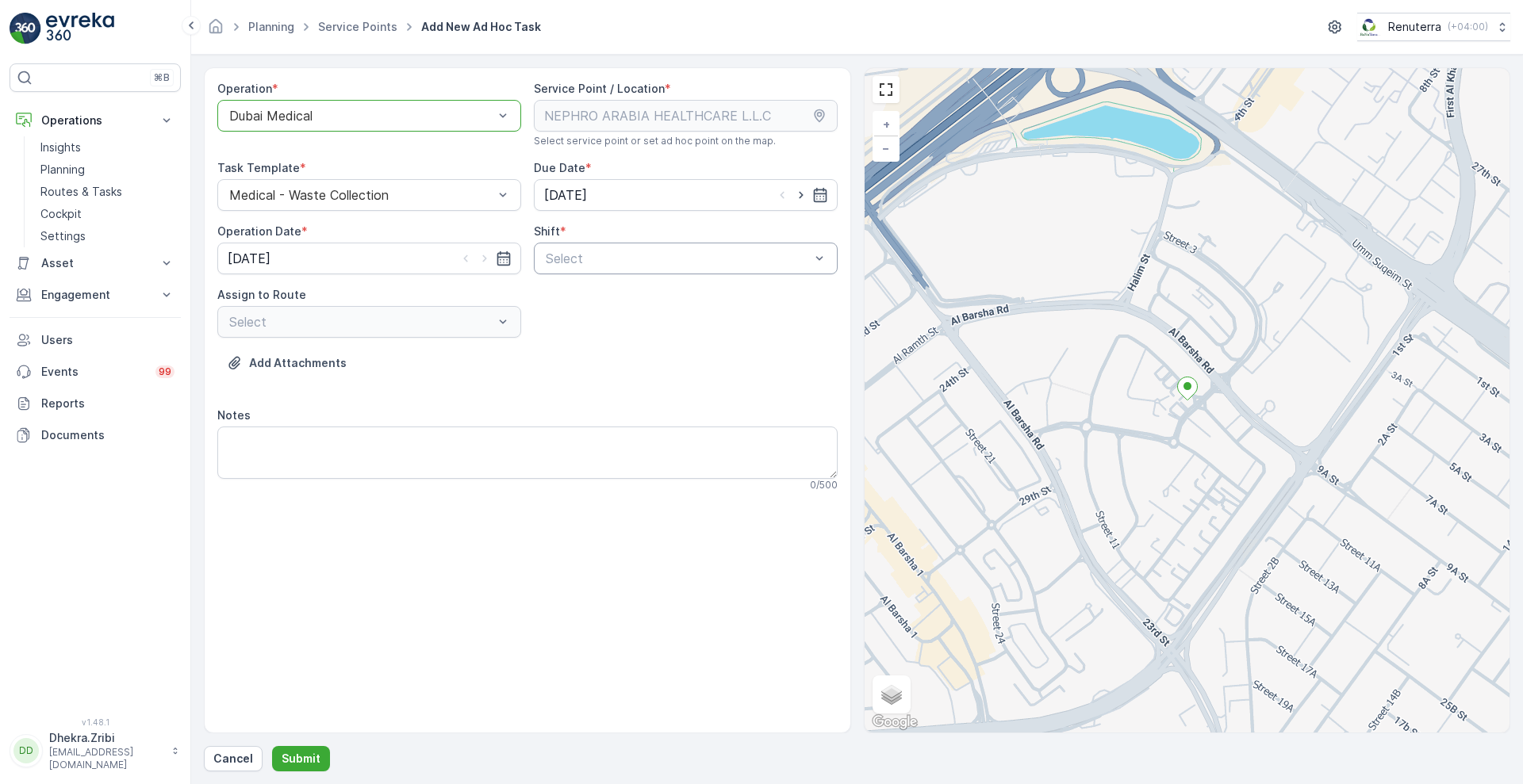
click at [603, 245] on div "Select" at bounding box center [686, 258] width 304 height 32
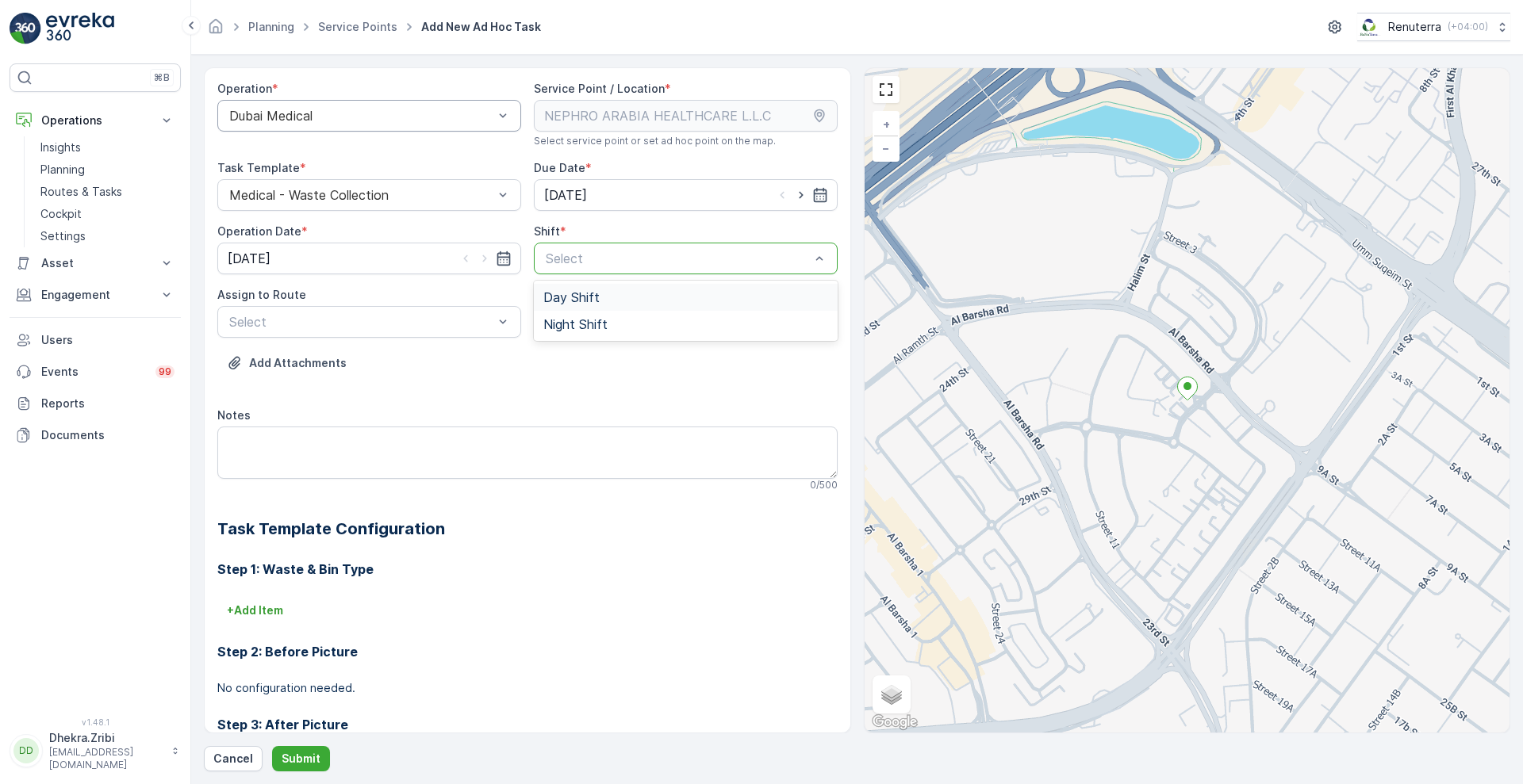
click at [556, 294] on span "Day Shift" at bounding box center [572, 297] width 57 height 14
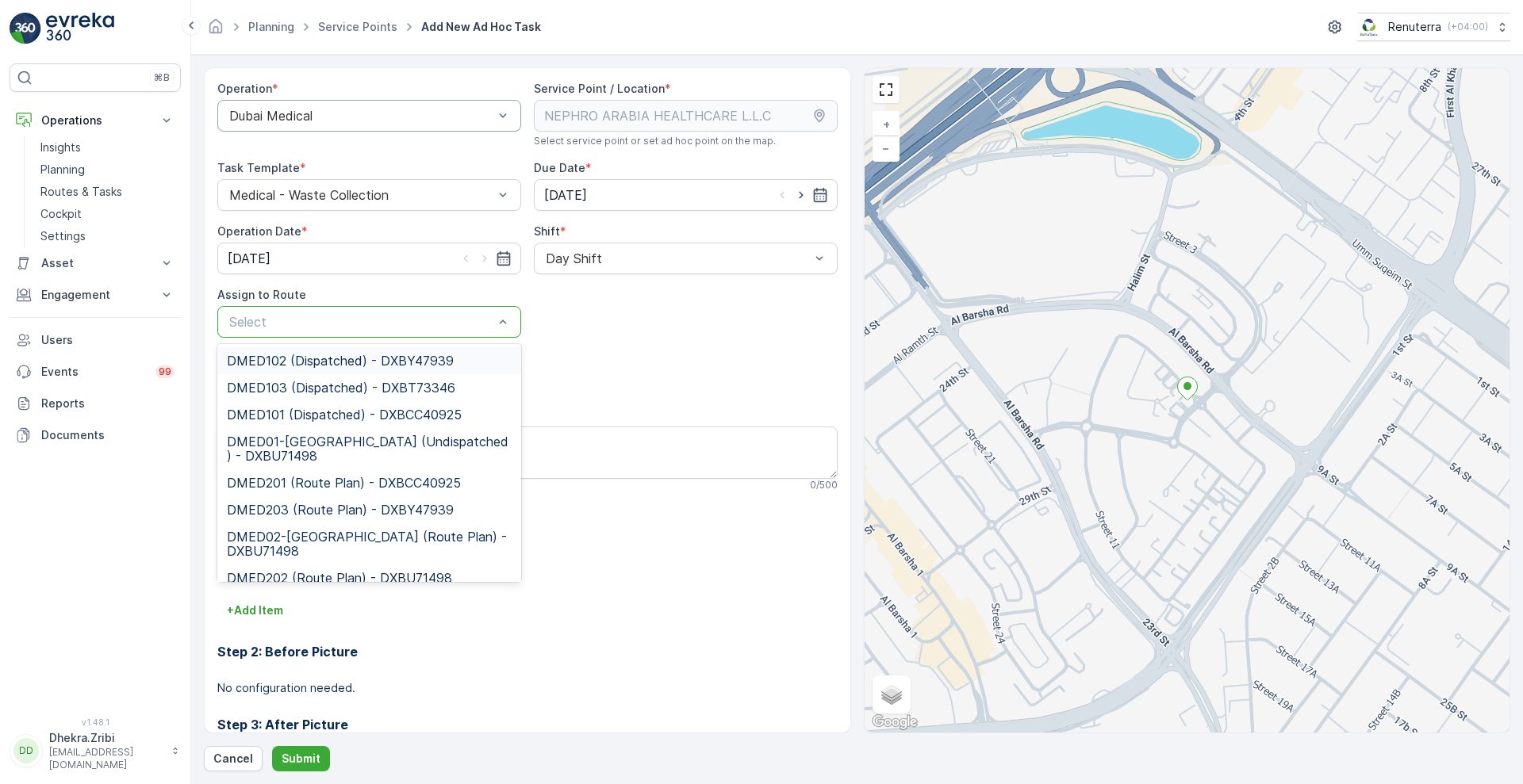
click at [457, 323] on div at bounding box center [361, 322] width 267 height 14
click at [324, 441] on span "DMED01-[GEOGRAPHIC_DATA] (Undispatched ) - DXBU71498" at bounding box center [369, 448] width 285 height 29
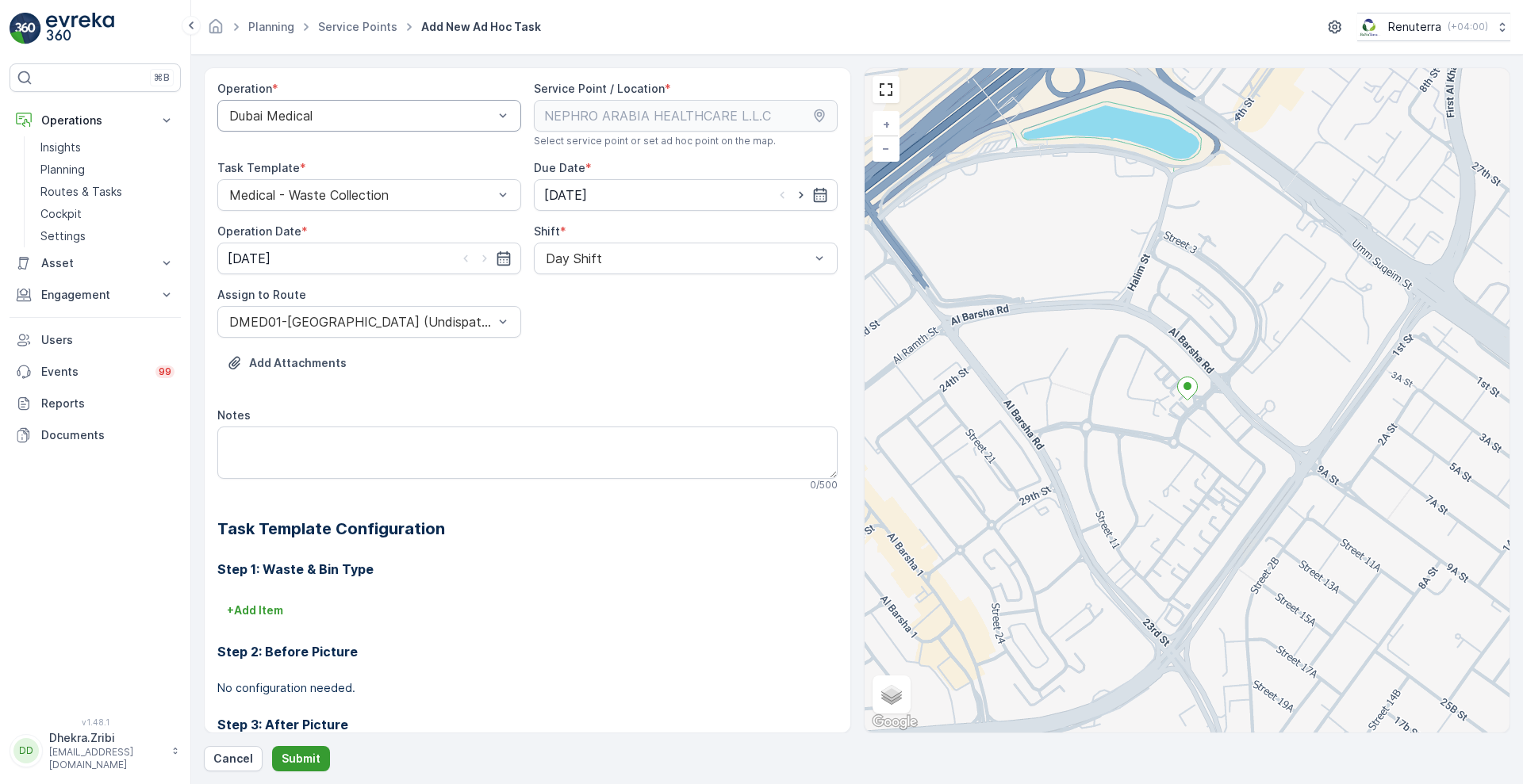
click at [285, 759] on p "Submit" at bounding box center [300, 759] width 39 height 16
